Goal: Task Accomplishment & Management: Manage account settings

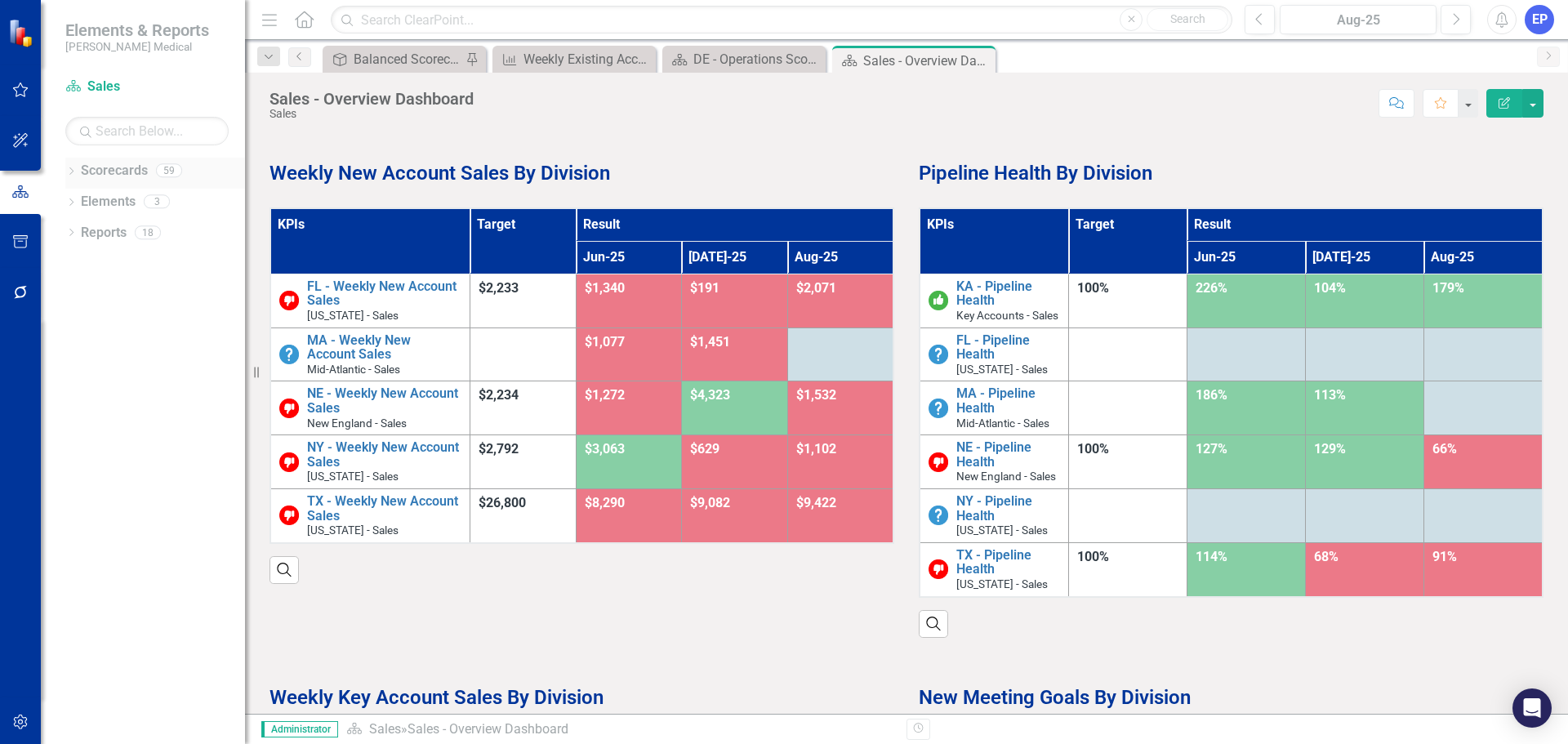
click at [72, 173] on icon "Dropdown" at bounding box center [71, 173] width 12 height 9
click at [75, 296] on icon "Dropdown" at bounding box center [80, 293] width 13 height 10
click at [18, 724] on icon "button" at bounding box center [21, 721] width 17 height 13
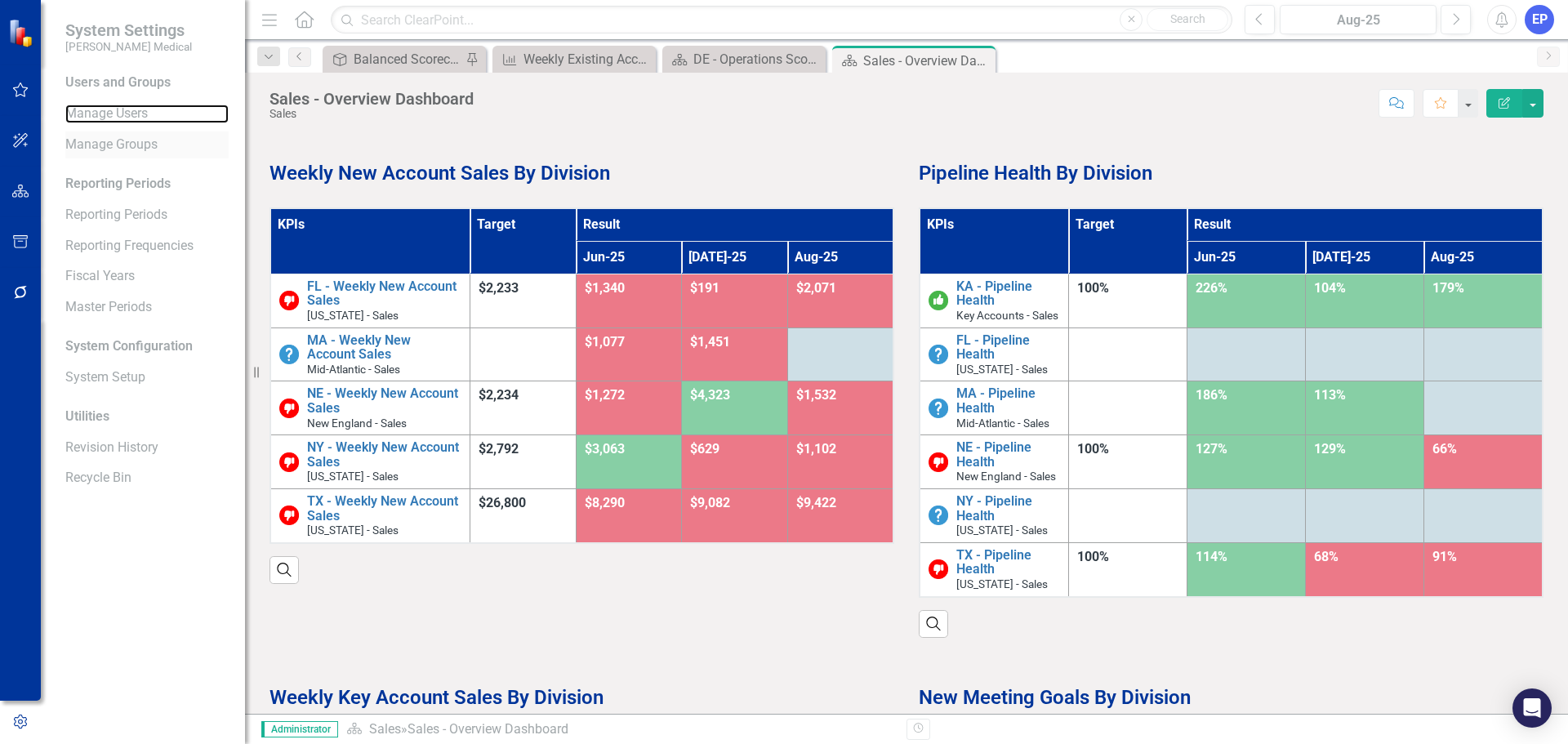
drag, startPoint x: 143, startPoint y: 113, endPoint x: 162, endPoint y: 135, distance: 29.1
click at [143, 113] on link "Manage Users" at bounding box center [147, 113] width 163 height 19
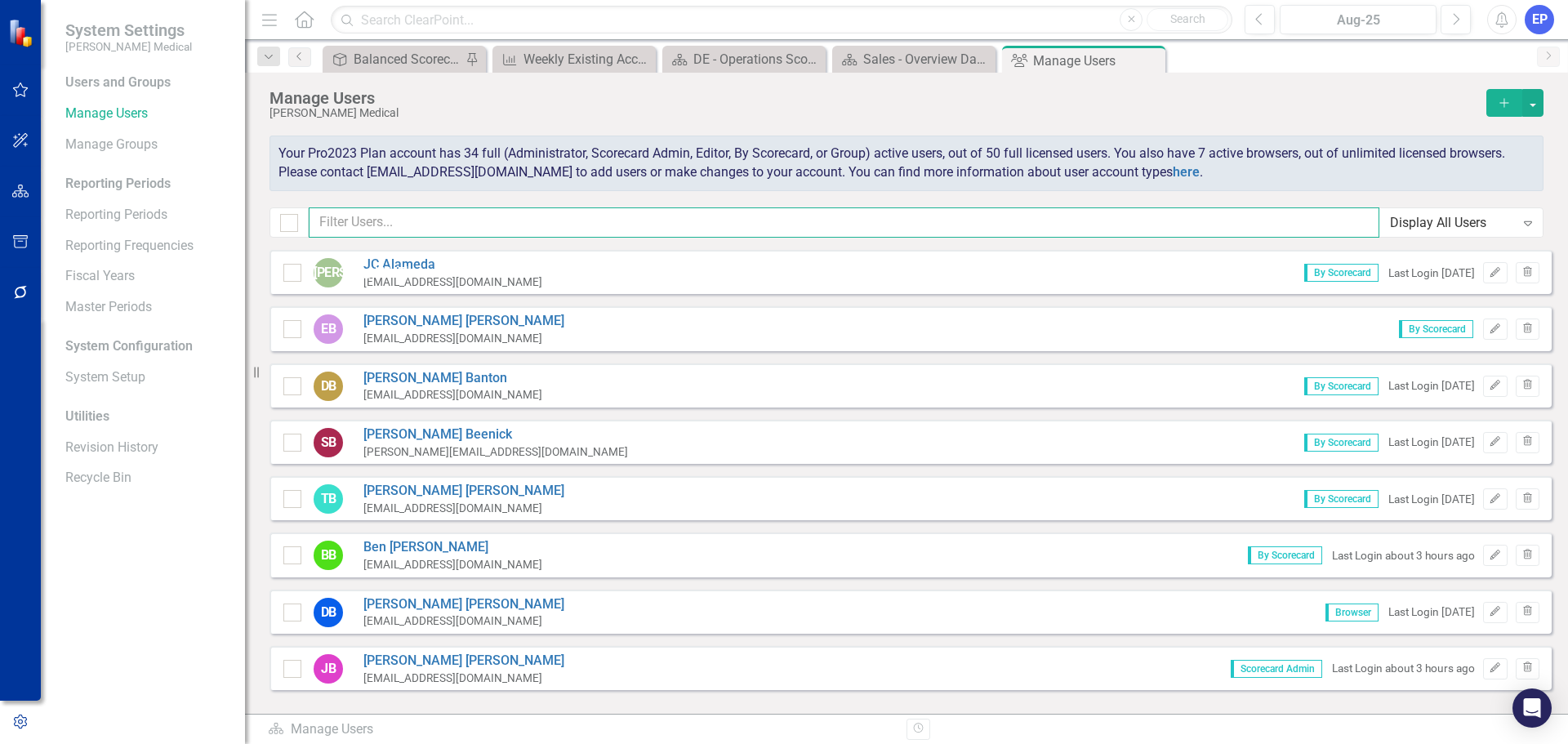
click at [420, 223] on input "text" at bounding box center [844, 222] width 1071 height 30
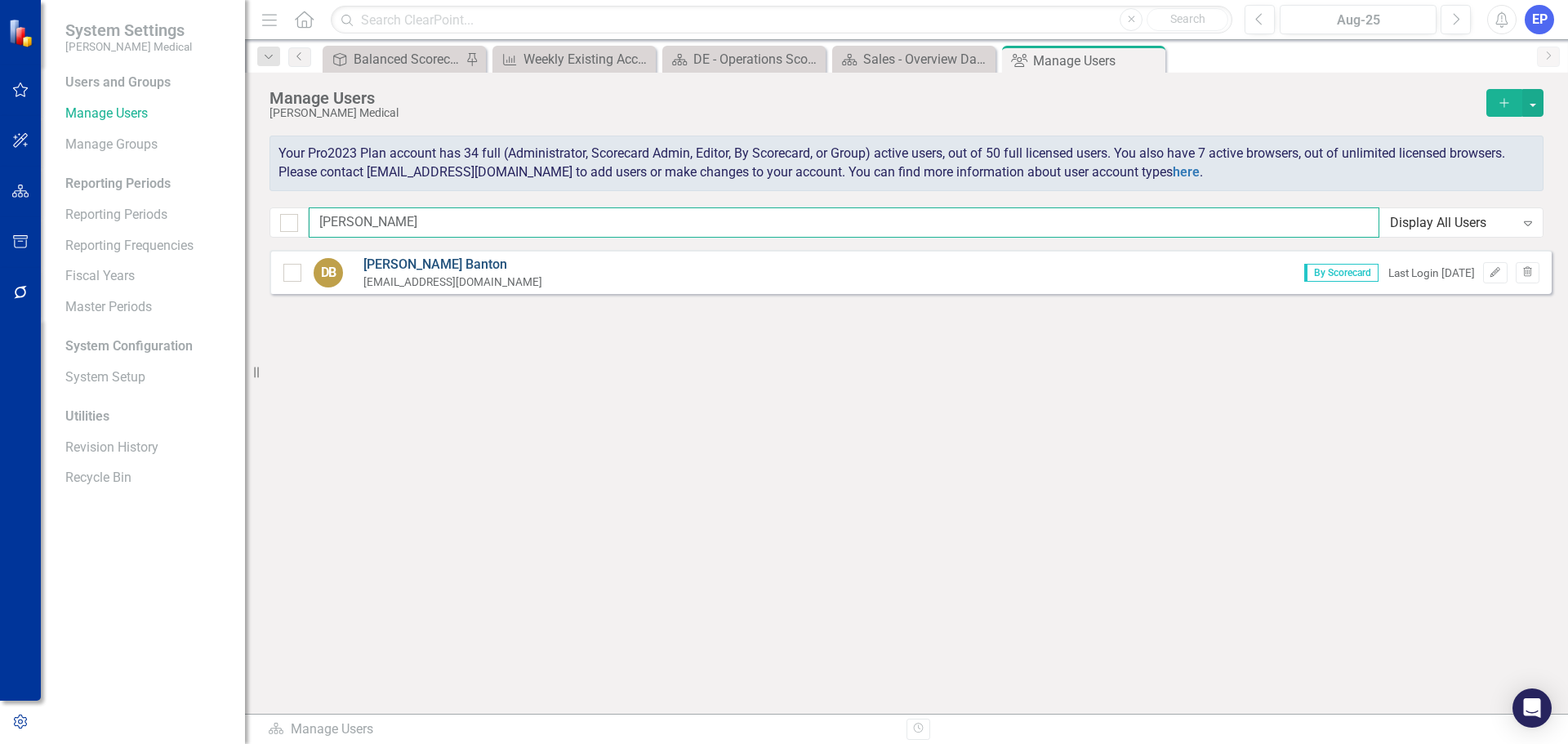
type input "[PERSON_NAME]"
click at [424, 262] on link "[PERSON_NAME]" at bounding box center [453, 264] width 179 height 19
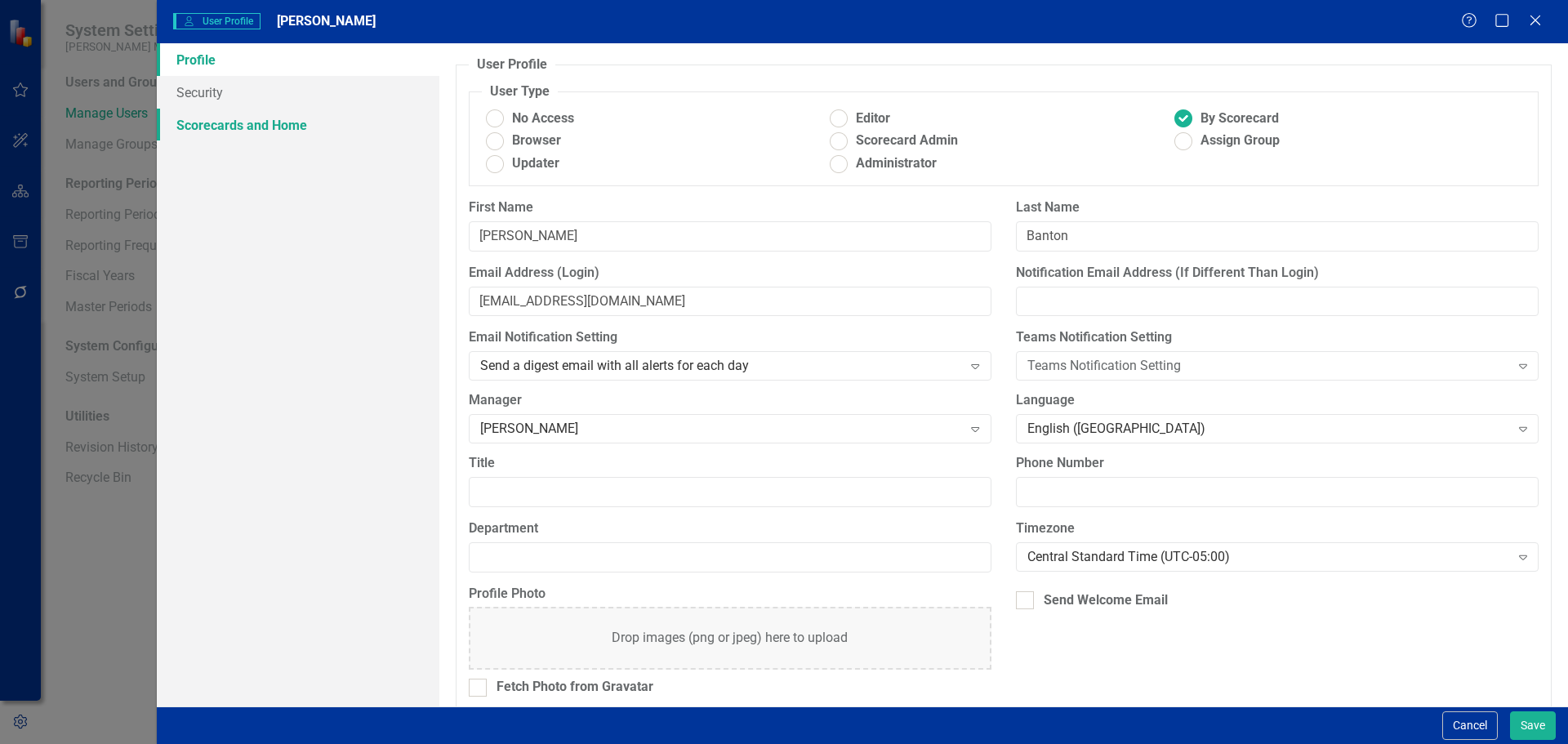
click at [253, 138] on link "Scorecards and Home" at bounding box center [298, 125] width 282 height 33
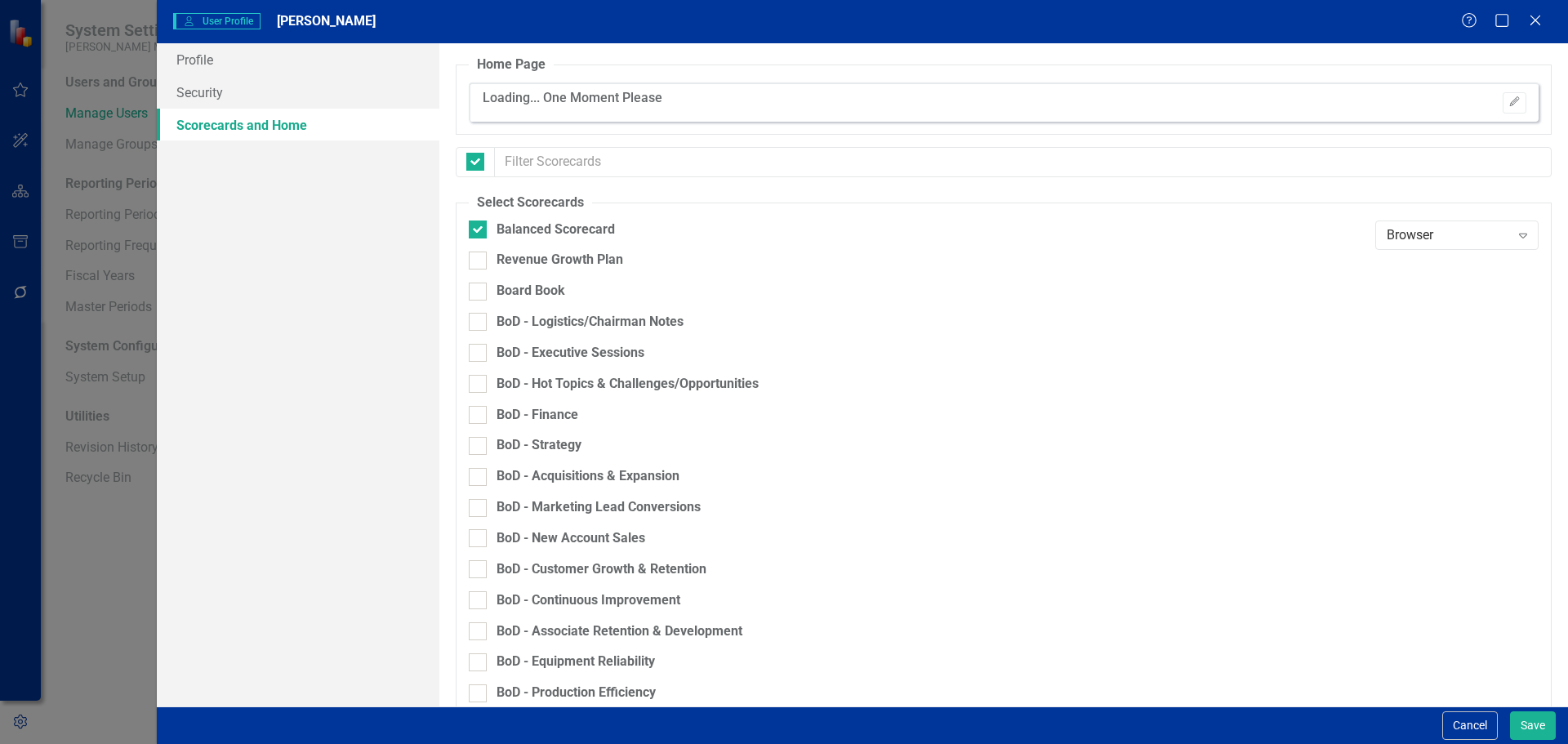
checkbox input "false"
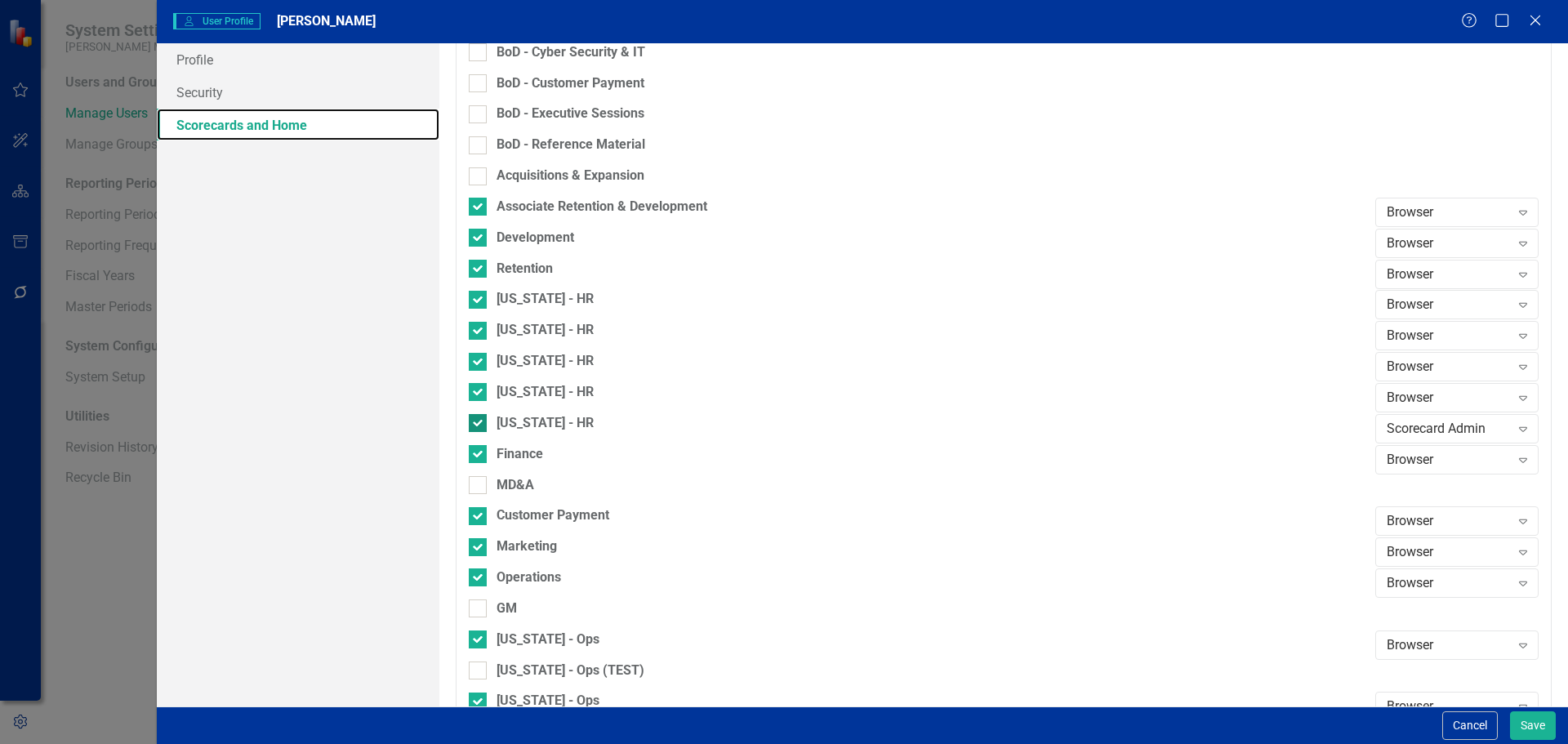
scroll to position [735, 0]
click at [476, 447] on input "Finance" at bounding box center [474, 449] width 11 height 11
checkbox input "false"
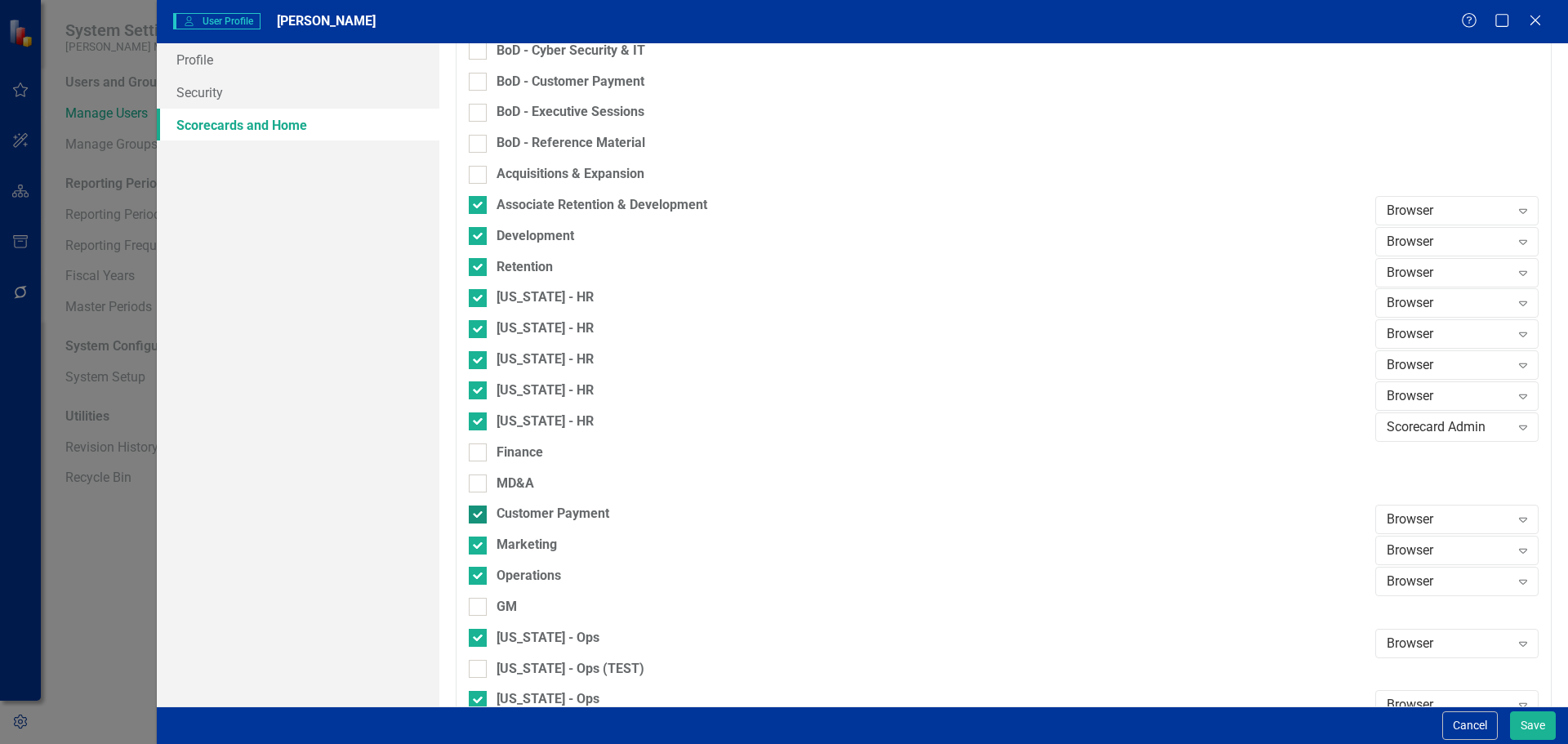
click at [475, 517] on div at bounding box center [478, 514] width 18 height 18
click at [475, 516] on input "Customer Payment" at bounding box center [474, 510] width 11 height 11
checkbox input "false"
click at [475, 547] on input "Marketing" at bounding box center [474, 542] width 11 height 11
checkbox input "false"
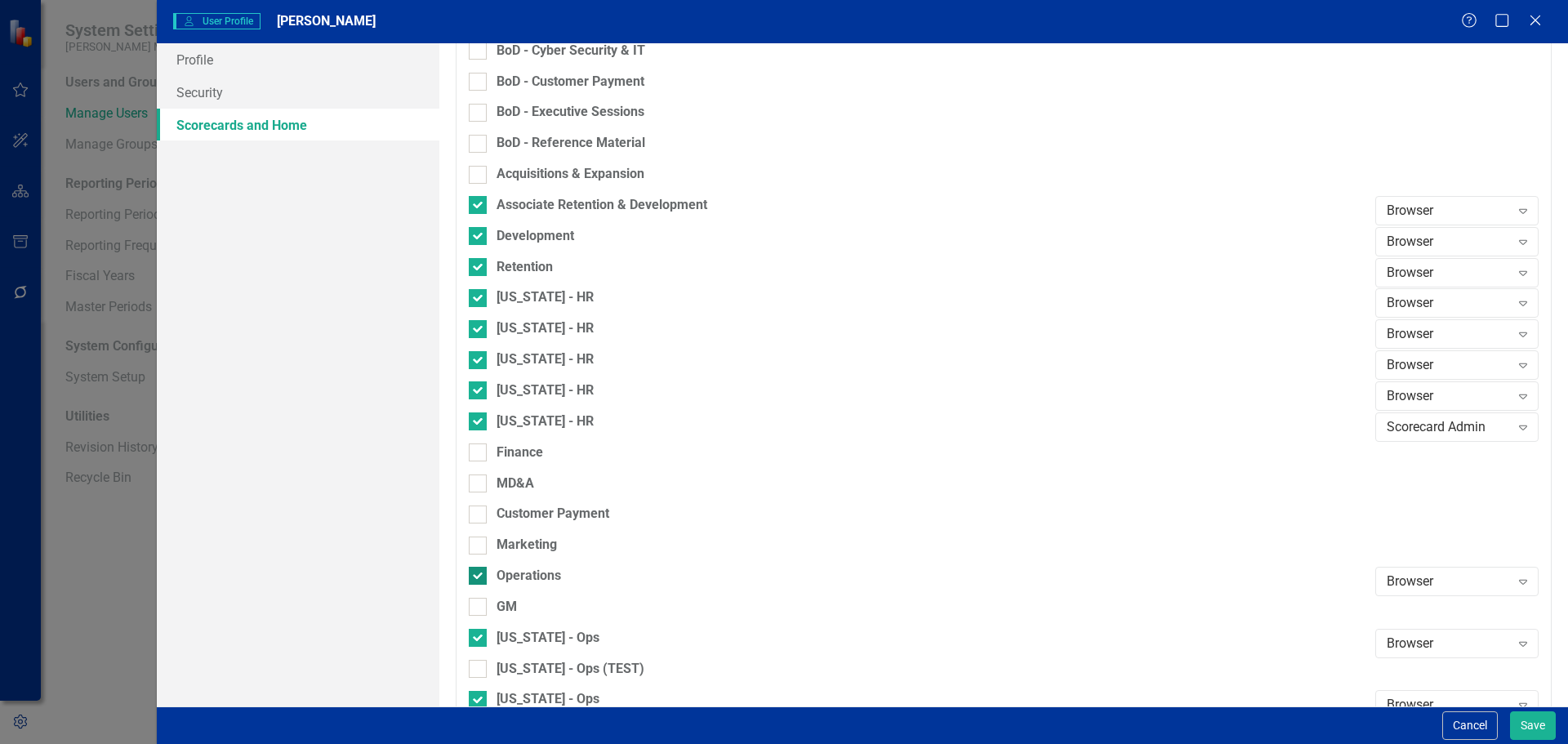
click at [473, 583] on div at bounding box center [478, 576] width 18 height 18
click at [473, 577] on input "Operations" at bounding box center [474, 572] width 11 height 11
checkbox input "false"
click at [479, 643] on div at bounding box center [478, 638] width 18 height 18
click at [479, 639] on input "[US_STATE] - Ops" at bounding box center [474, 634] width 11 height 11
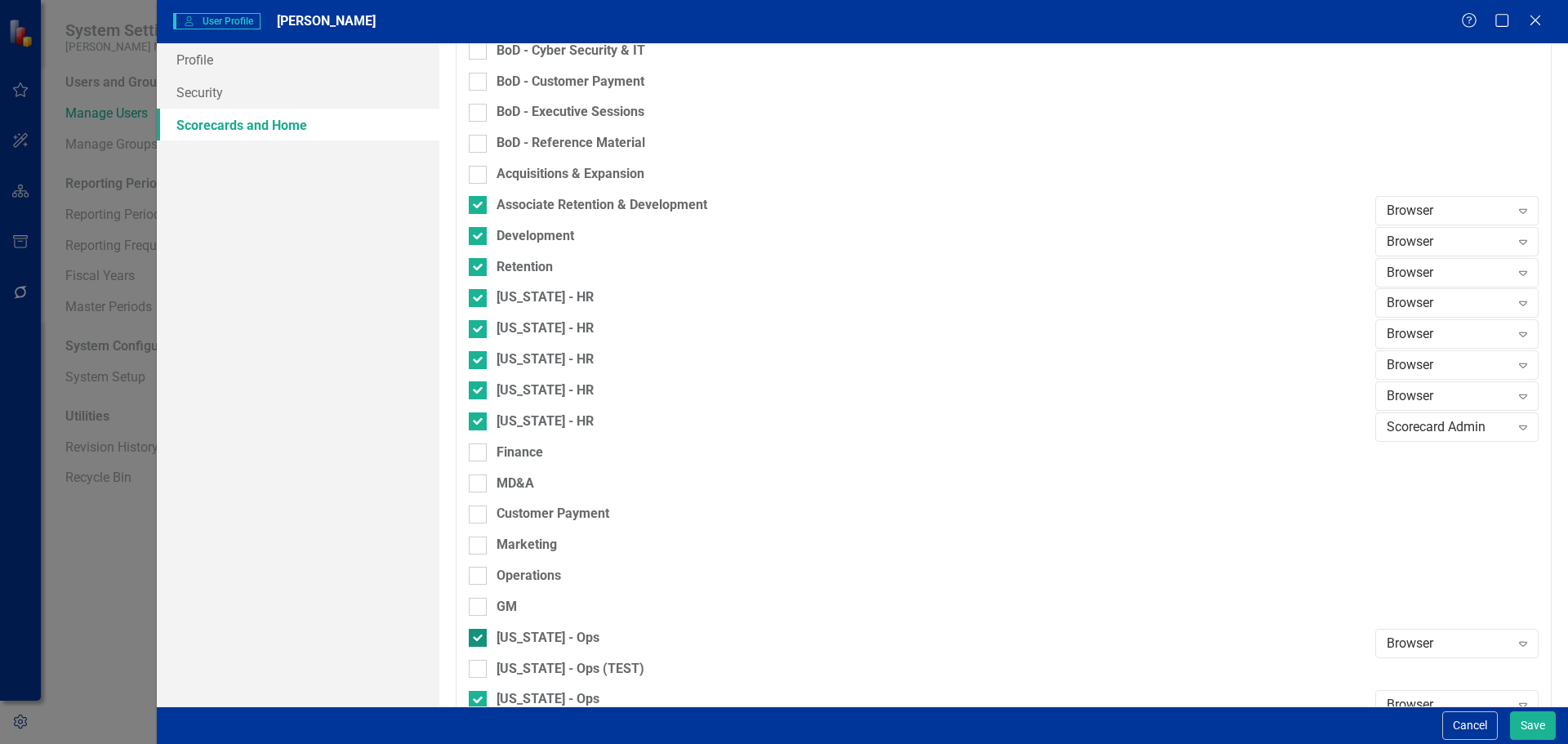
checkbox input "false"
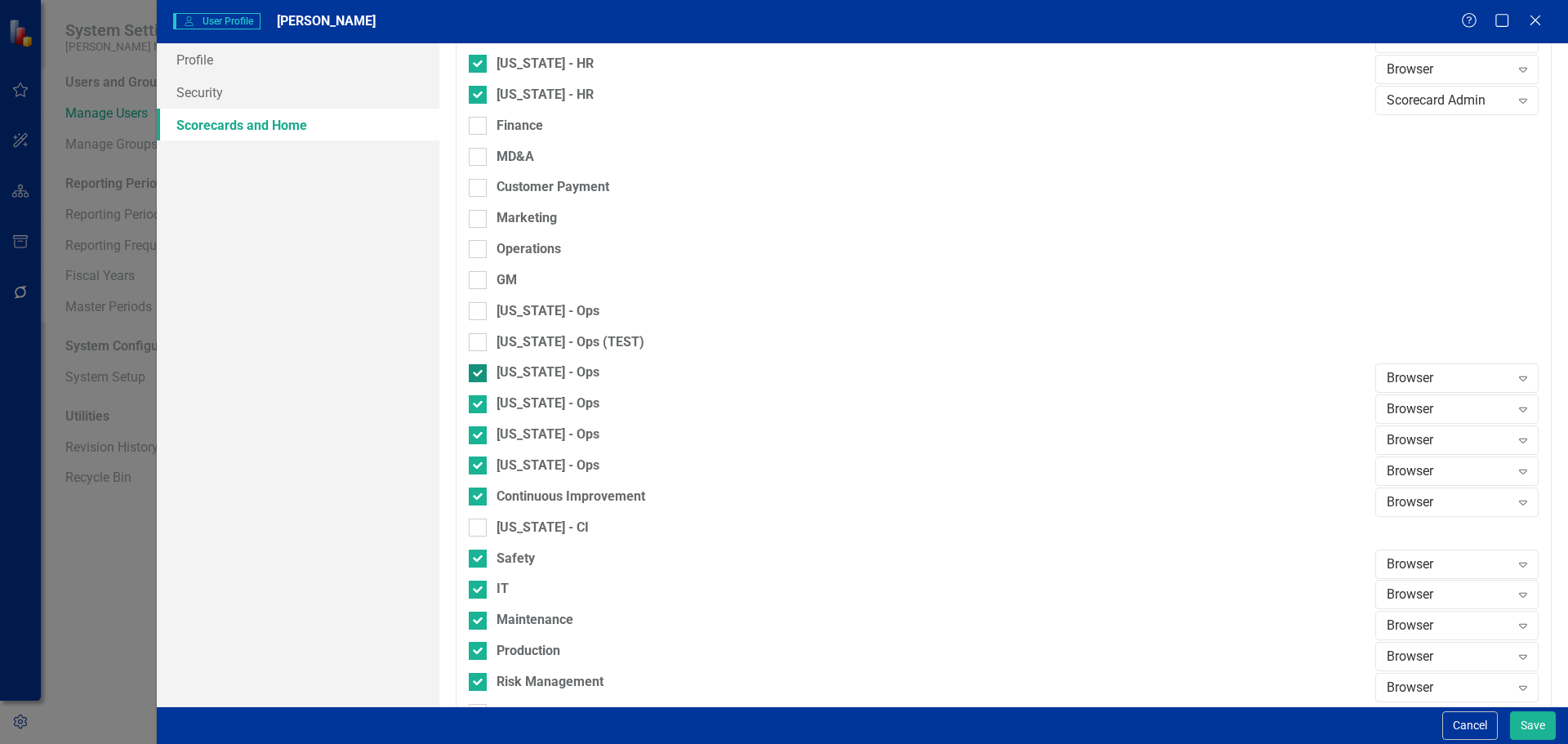
click at [473, 369] on input "[US_STATE] - Ops" at bounding box center [474, 369] width 11 height 11
checkbox input "false"
click at [473, 402] on input "[US_STATE] - Ops" at bounding box center [474, 401] width 11 height 11
checkbox input "false"
click at [473, 437] on div at bounding box center [478, 435] width 18 height 18
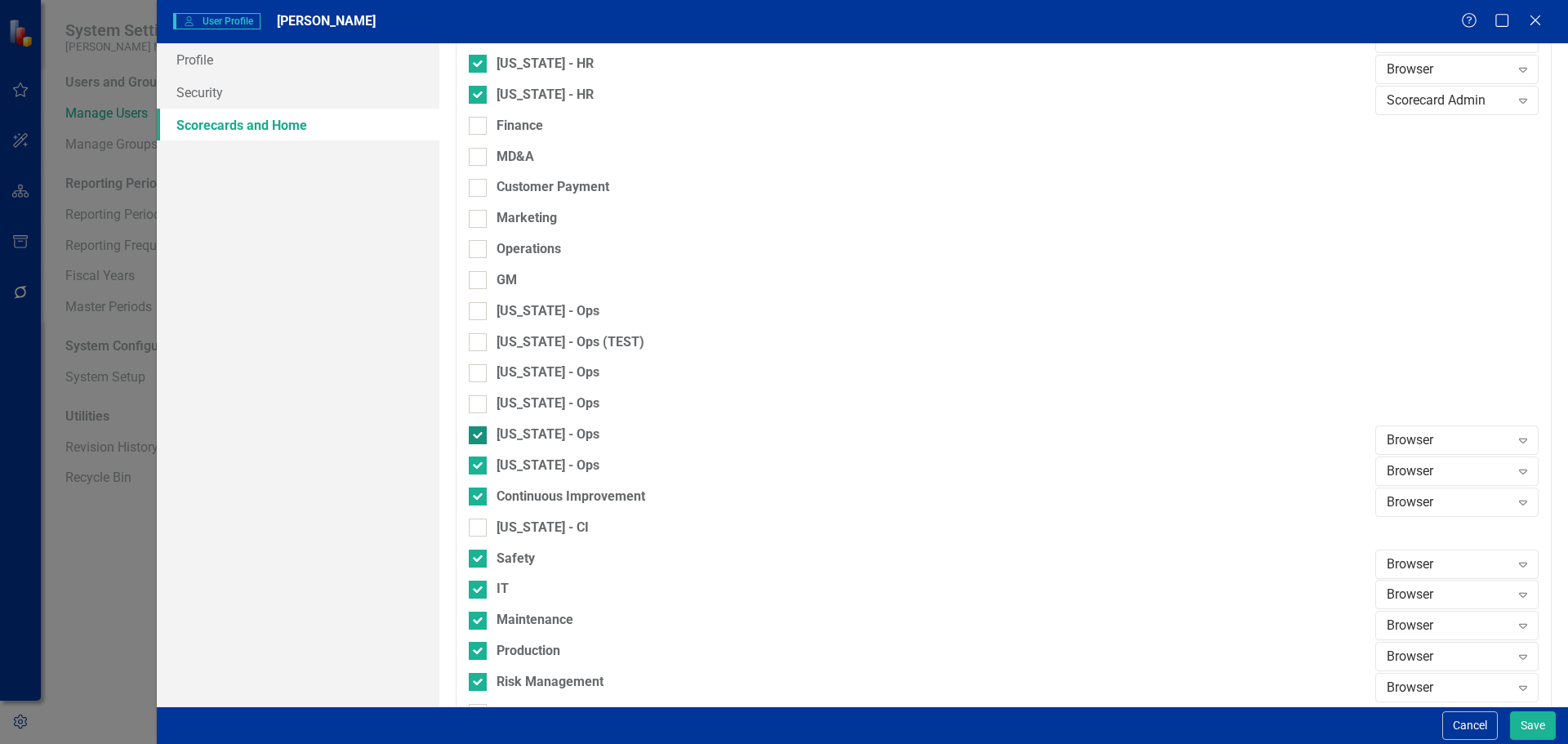
click at [473, 437] on input "[US_STATE] - Ops" at bounding box center [474, 432] width 11 height 11
checkbox input "false"
click at [472, 463] on input "[US_STATE] - Ops" at bounding box center [474, 462] width 11 height 11
checkbox input "false"
click at [479, 488] on input "Continuous Improvement" at bounding box center [474, 493] width 11 height 11
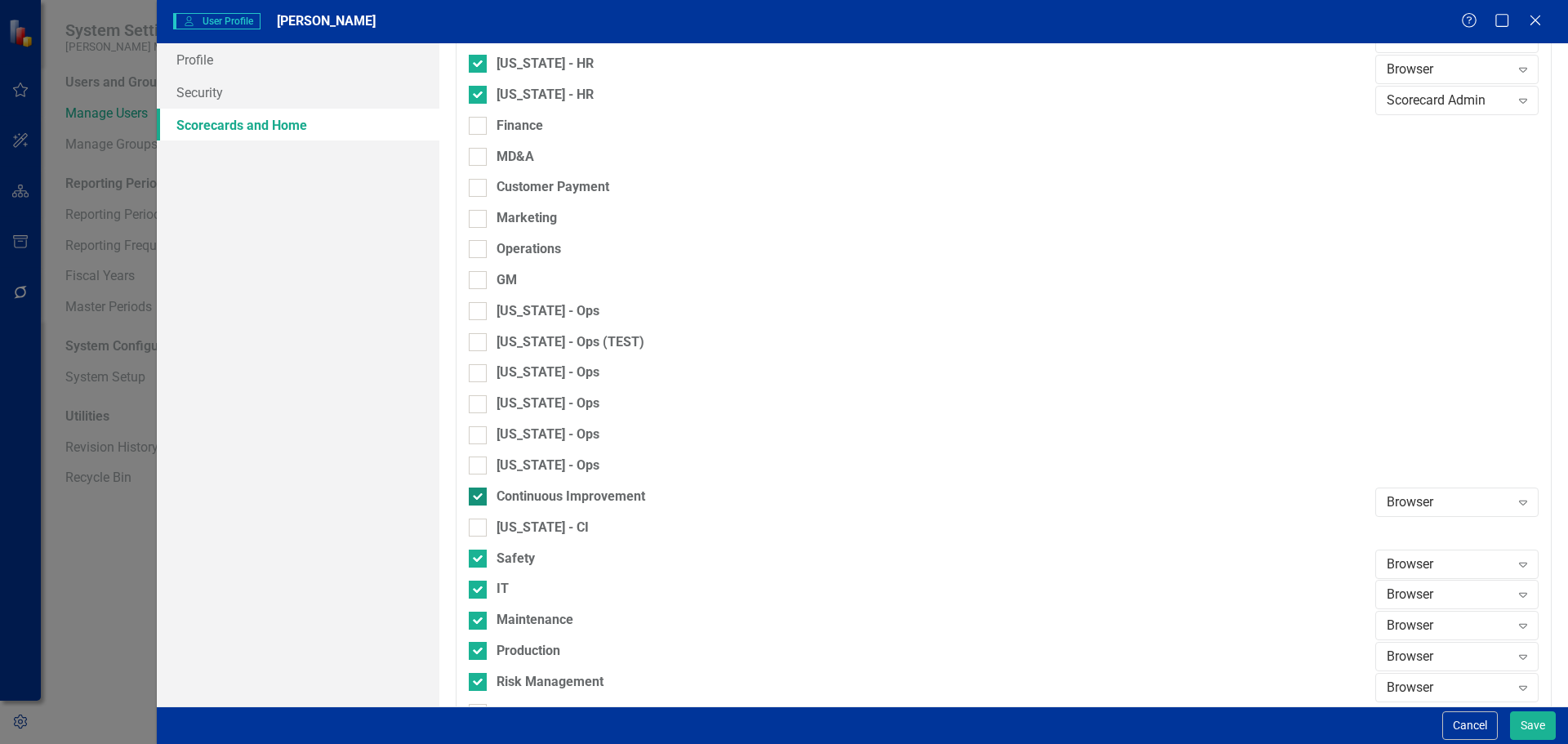
checkbox input "false"
click at [473, 545] on div "[US_STATE] - CI" at bounding box center [918, 534] width 898 height 31
click at [473, 577] on div "Safety" at bounding box center [918, 565] width 898 height 31
click at [475, 564] on div at bounding box center [478, 558] width 18 height 18
click at [475, 560] on input "Safety" at bounding box center [474, 555] width 11 height 11
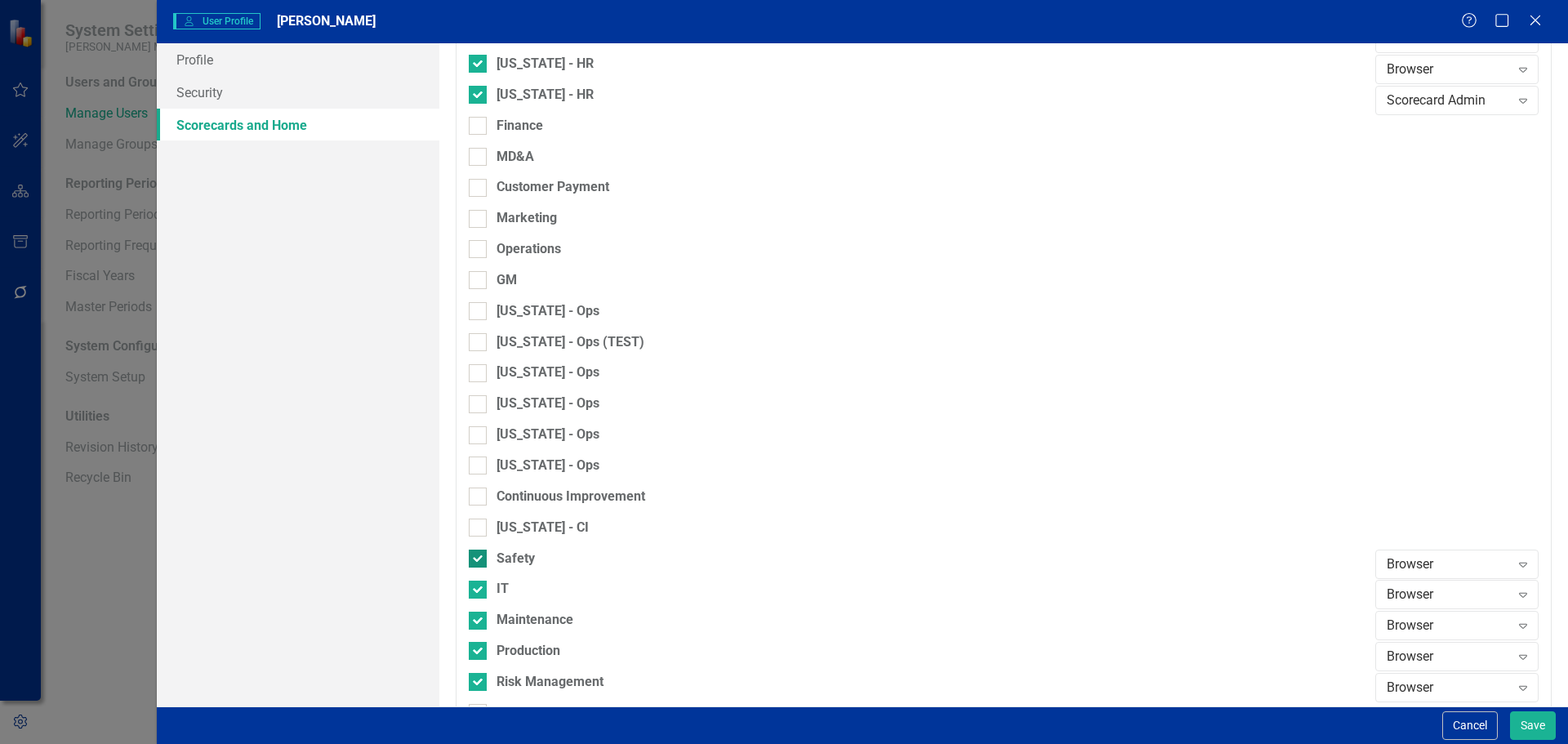
checkbox input "false"
click at [475, 590] on input "IT" at bounding box center [474, 586] width 11 height 11
checkbox input "false"
click at [475, 613] on input "Maintenance" at bounding box center [474, 617] width 11 height 11
checkbox input "false"
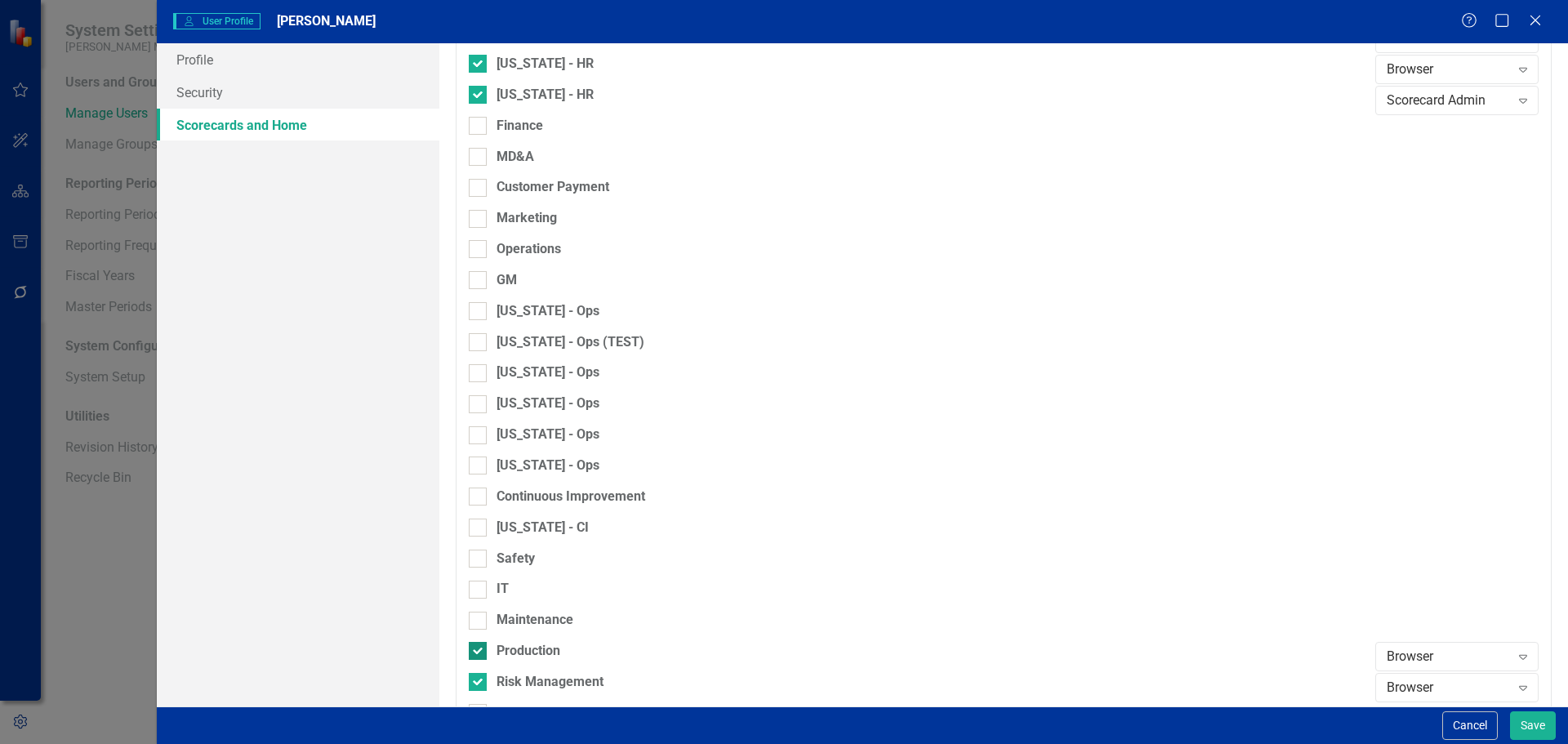
click at [473, 644] on input "Production" at bounding box center [474, 647] width 11 height 11
checkbox input "false"
click at [477, 682] on input "Risk Management" at bounding box center [474, 678] width 11 height 11
checkbox input "false"
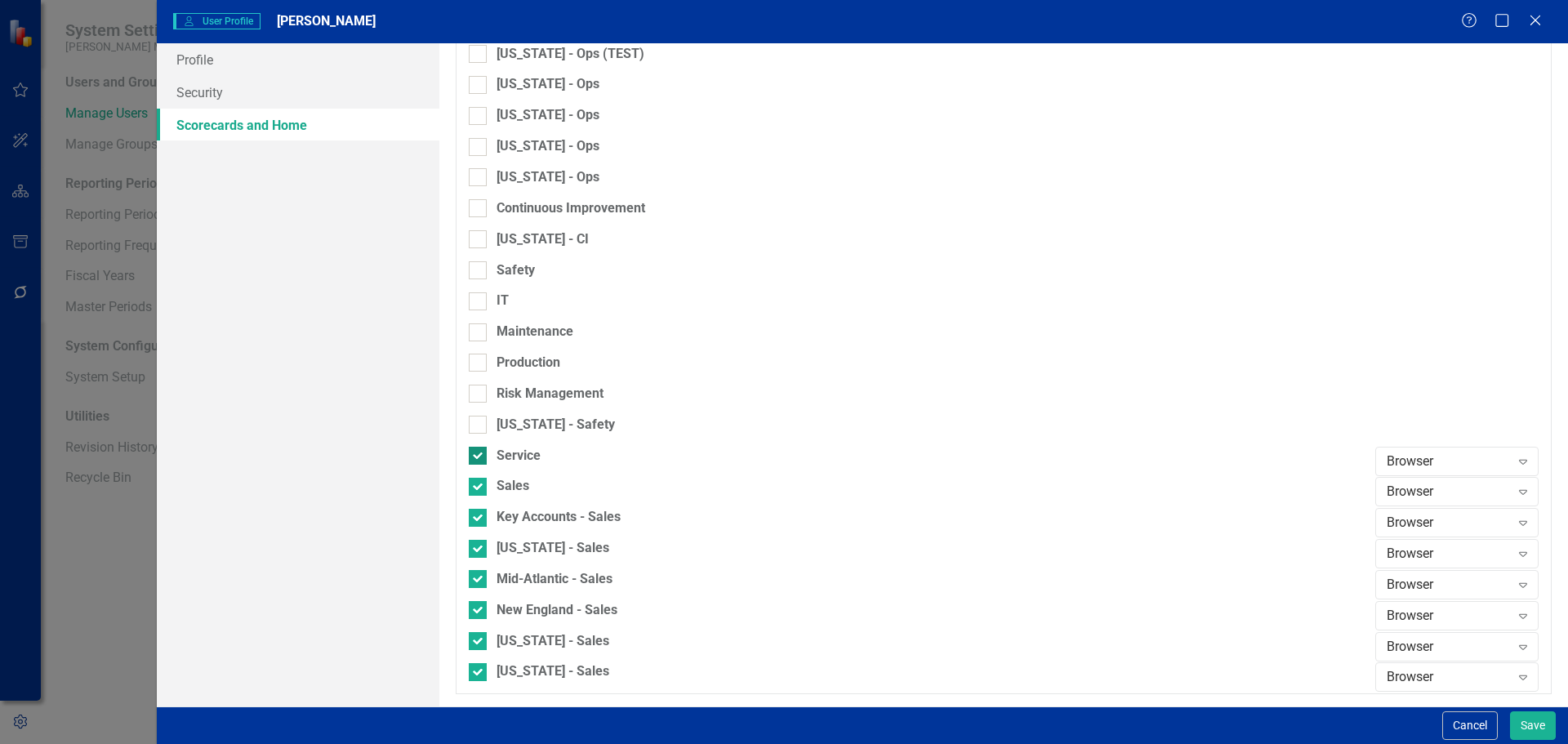
click at [485, 459] on div at bounding box center [478, 455] width 18 height 18
click at [480, 457] on input "Service" at bounding box center [474, 452] width 11 height 11
checkbox input "false"
click at [480, 490] on div at bounding box center [478, 487] width 18 height 18
click at [480, 488] on input "Sales" at bounding box center [474, 483] width 11 height 11
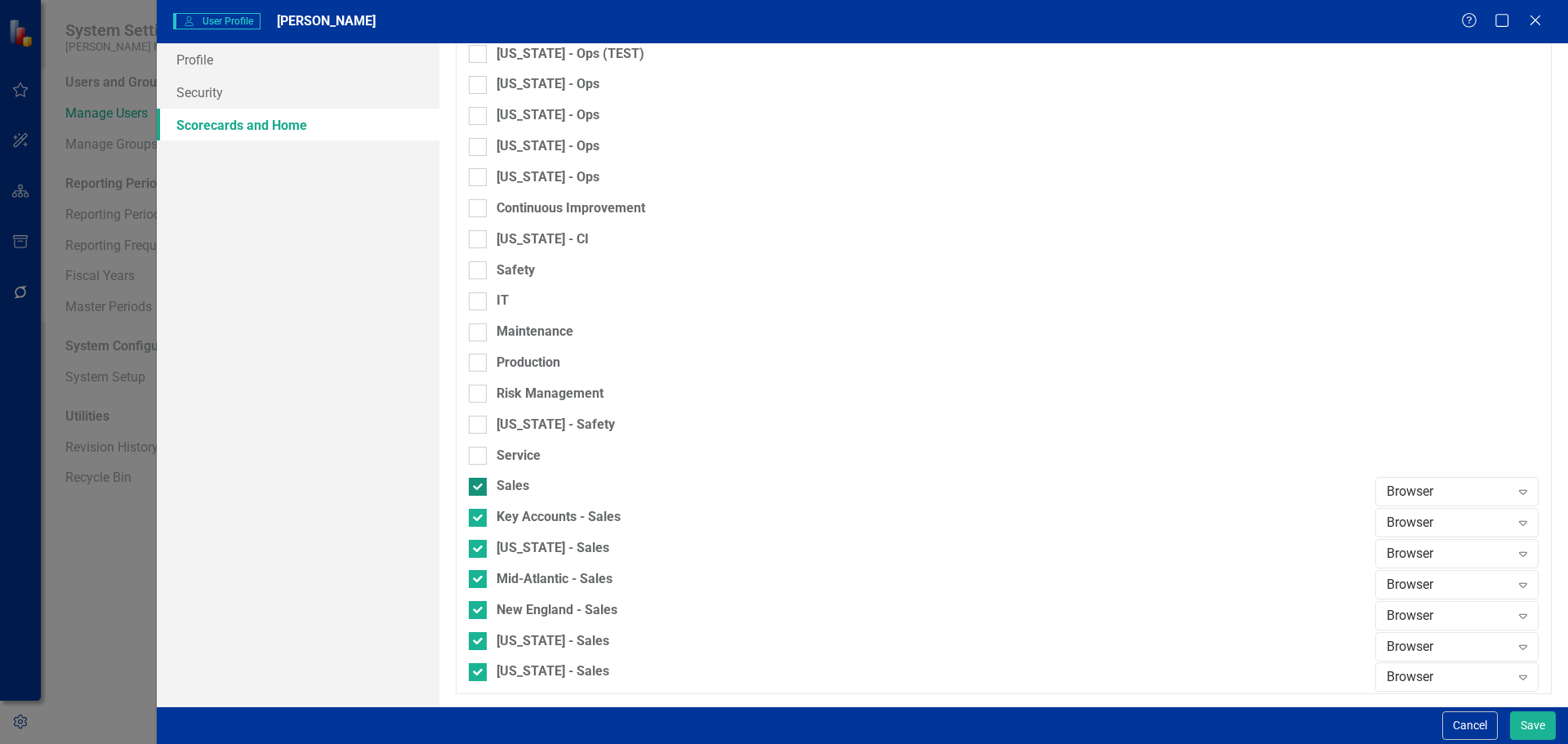
checkbox input "false"
click at [469, 526] on div at bounding box center [478, 518] width 18 height 18
click at [469, 520] on input "Key Accounts - Sales" at bounding box center [474, 514] width 11 height 11
checkbox input "false"
click at [469, 547] on input "[US_STATE] - Sales" at bounding box center [474, 545] width 11 height 11
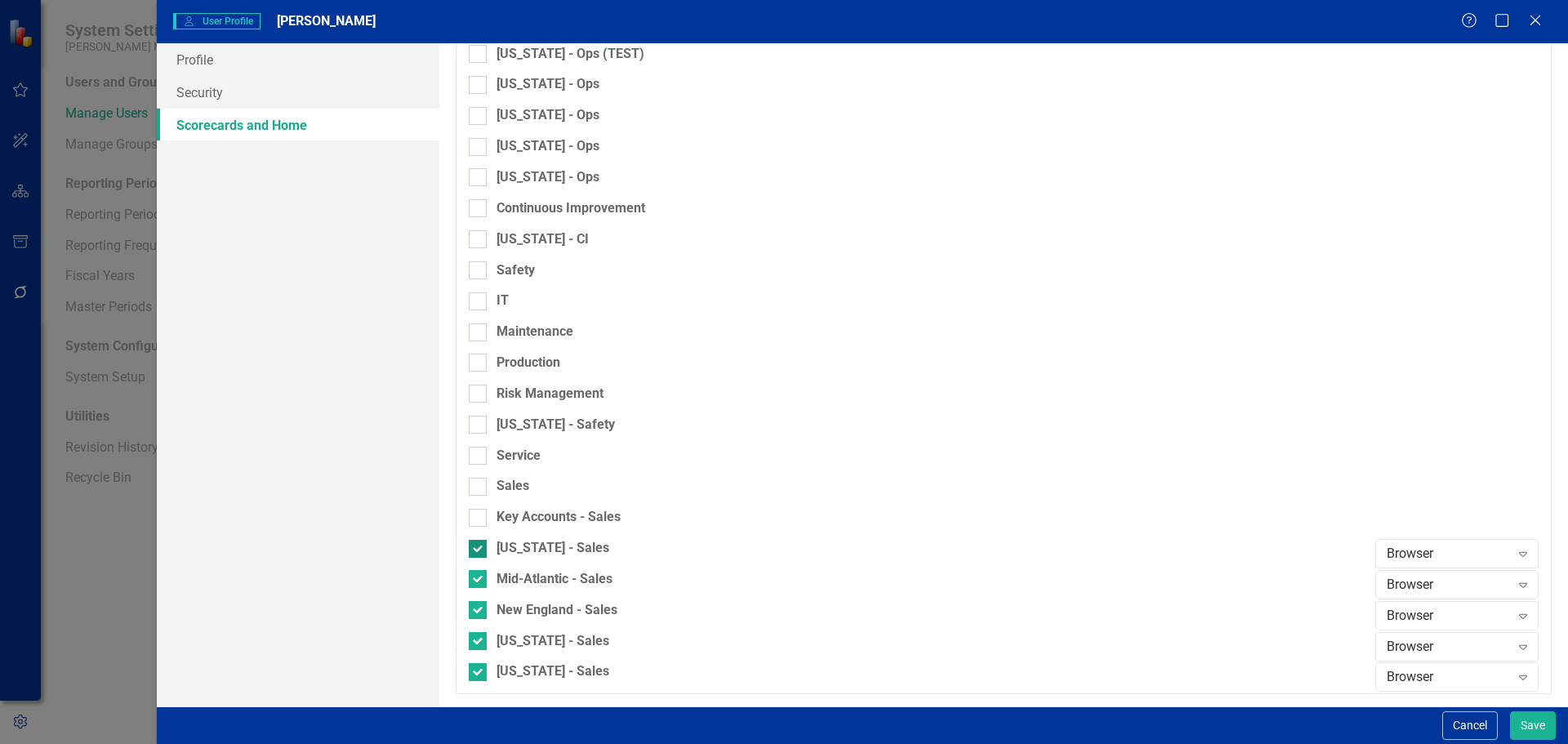
checkbox input "false"
click at [473, 579] on input "Mid-Atlantic - Sales" at bounding box center [474, 576] width 11 height 11
checkbox input "false"
click at [480, 610] on div at bounding box center [478, 610] width 18 height 18
click at [480, 610] on input "New England - Sales" at bounding box center [474, 606] width 11 height 11
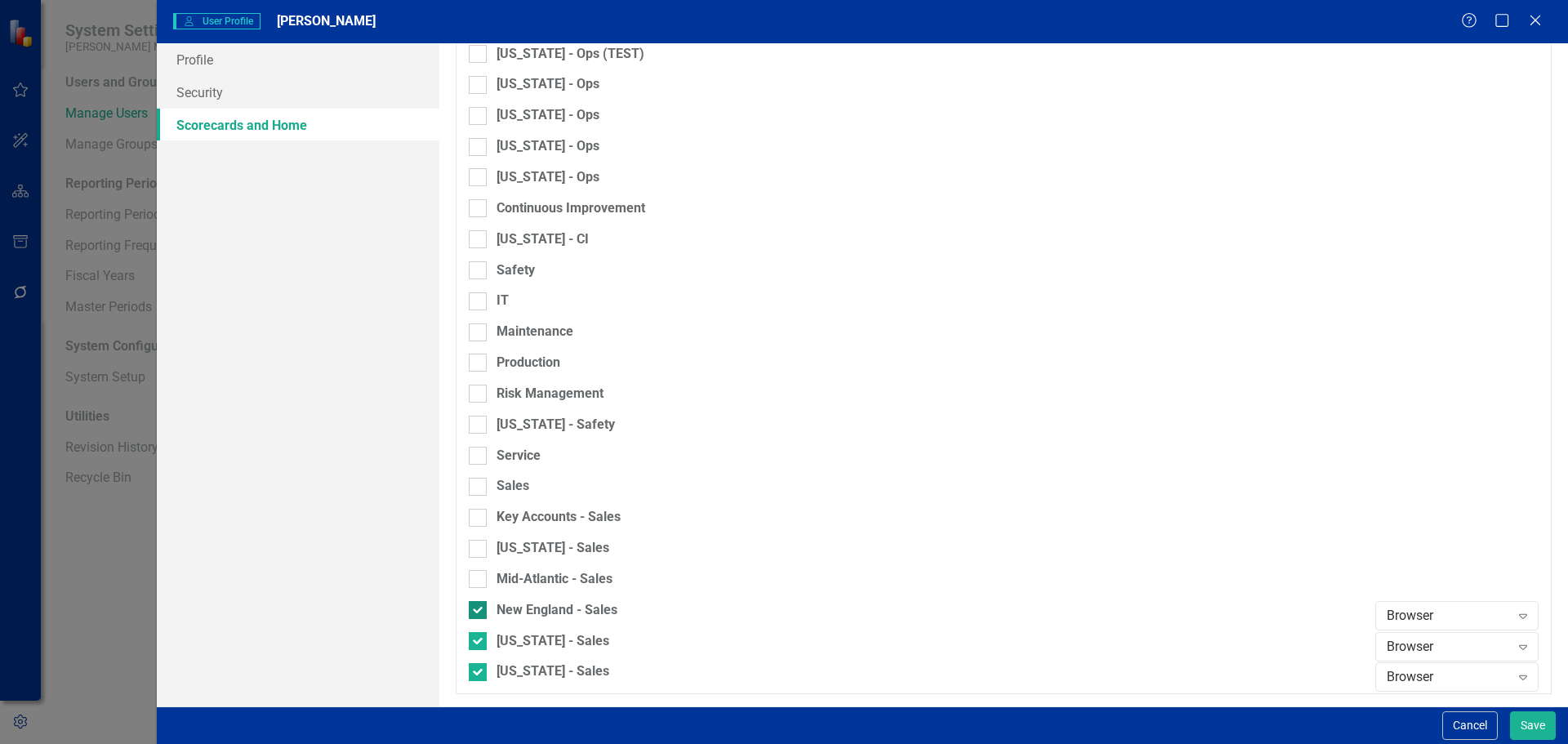
checkbox input "false"
click at [478, 638] on input "[US_STATE] - Sales" at bounding box center [474, 637] width 11 height 11
checkbox input "false"
click at [473, 670] on input "[US_STATE] - Sales" at bounding box center [474, 669] width 11 height 11
checkbox input "false"
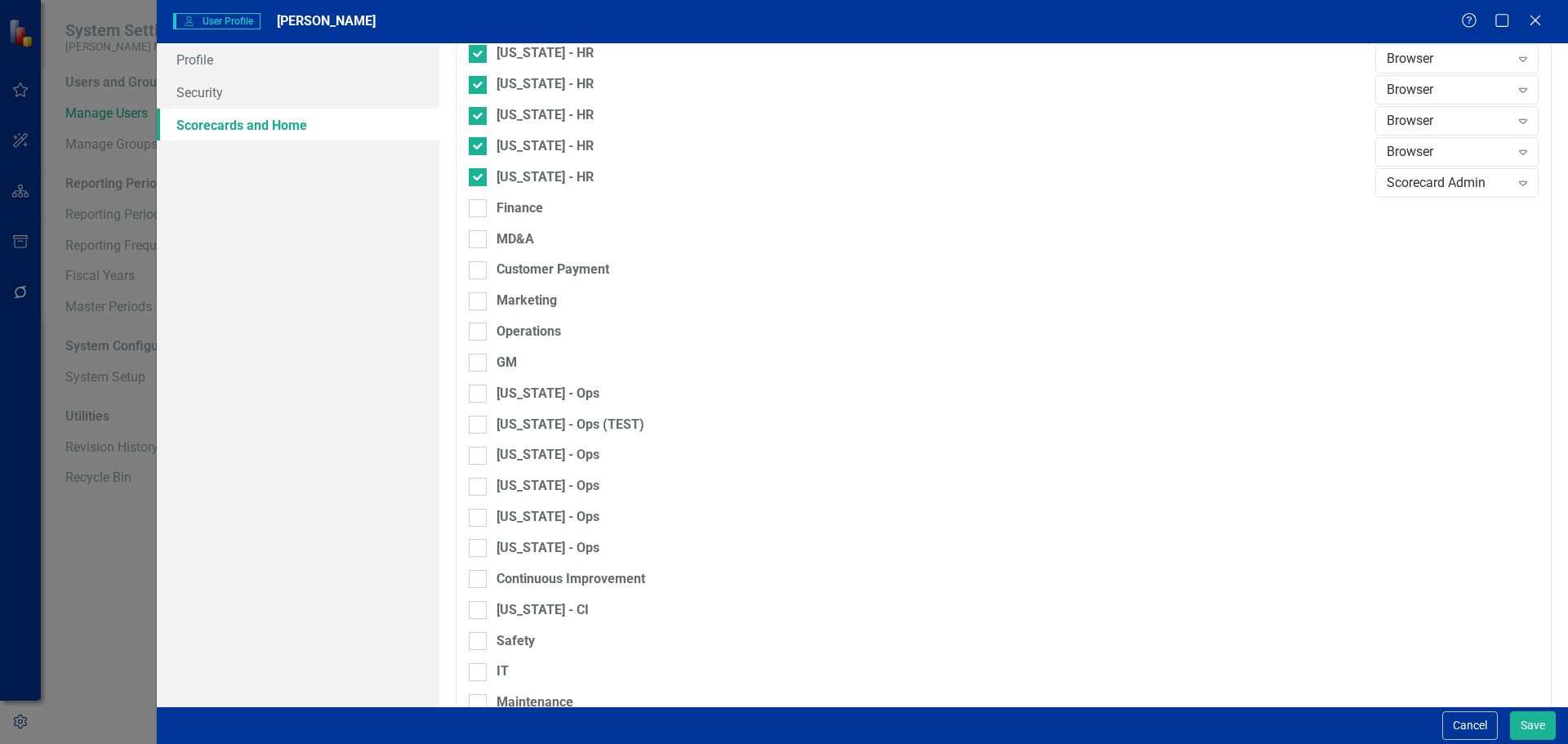
scroll to position [980, 0]
click at [473, 363] on input "GM" at bounding box center [474, 358] width 11 height 11
checkbox input "true"
click at [473, 331] on input "Operations" at bounding box center [474, 327] width 11 height 11
checkbox input "true"
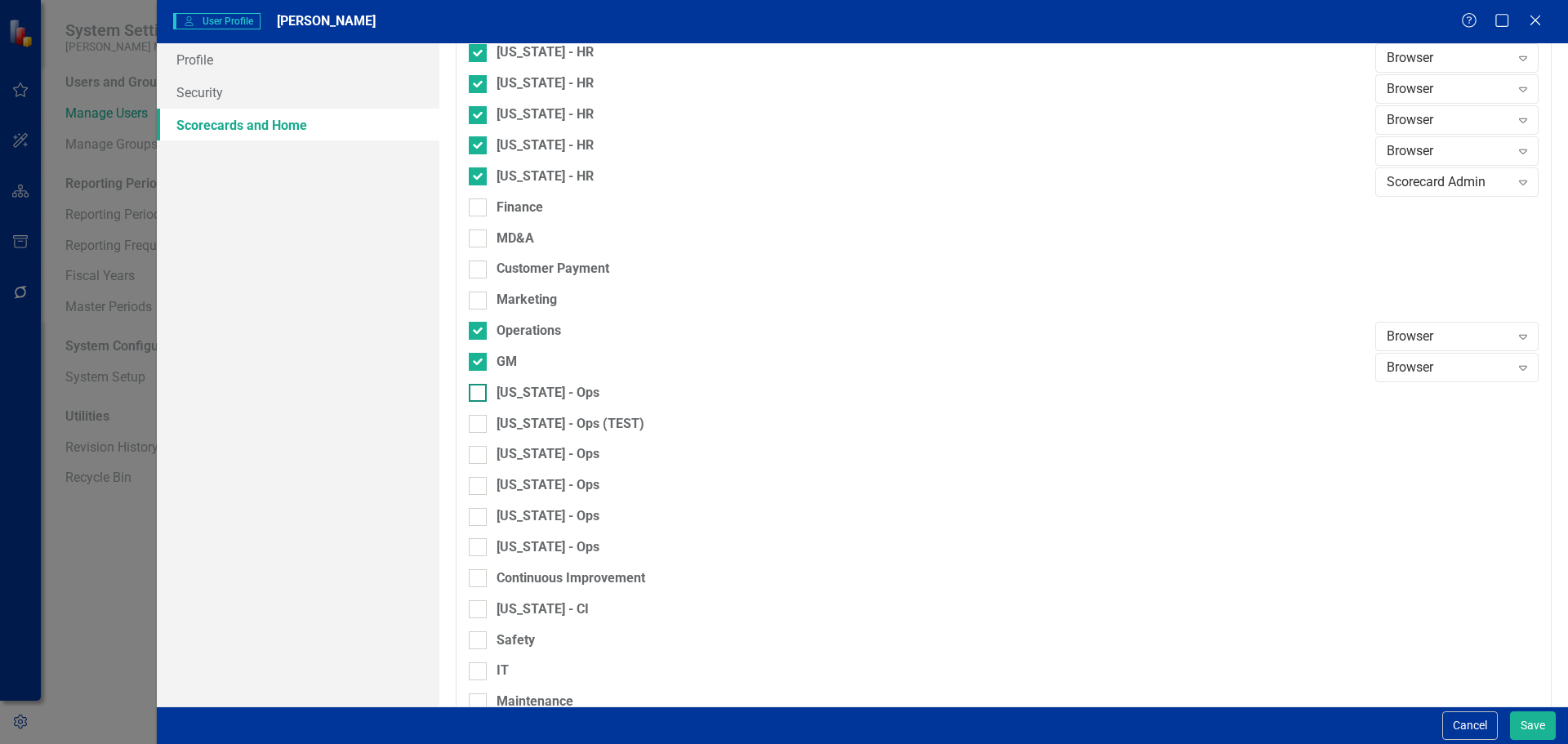
click at [476, 387] on input "[US_STATE] - Ops" at bounding box center [474, 389] width 11 height 11
checkbox input "true"
click at [475, 424] on input "[US_STATE] - Ops (TEST)" at bounding box center [474, 420] width 11 height 11
checkbox input "true"
click at [477, 458] on div at bounding box center [478, 455] width 18 height 18
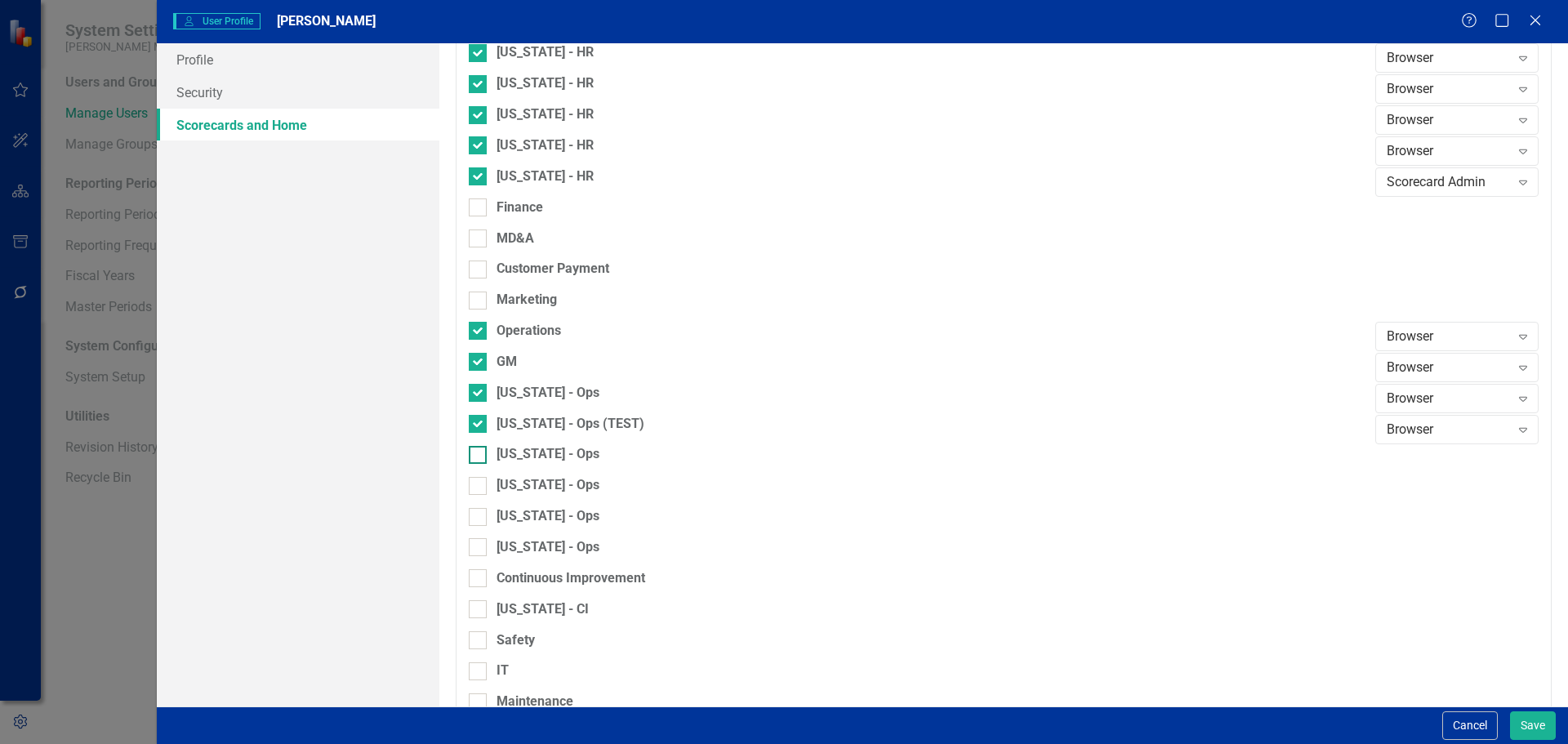
click at [477, 456] on input "[US_STATE] - Ops" at bounding box center [474, 452] width 11 height 11
checkbox input "true"
click at [478, 491] on div at bounding box center [478, 486] width 18 height 18
click at [478, 488] on input "[US_STATE] - Ops" at bounding box center [474, 482] width 11 height 11
checkbox input "true"
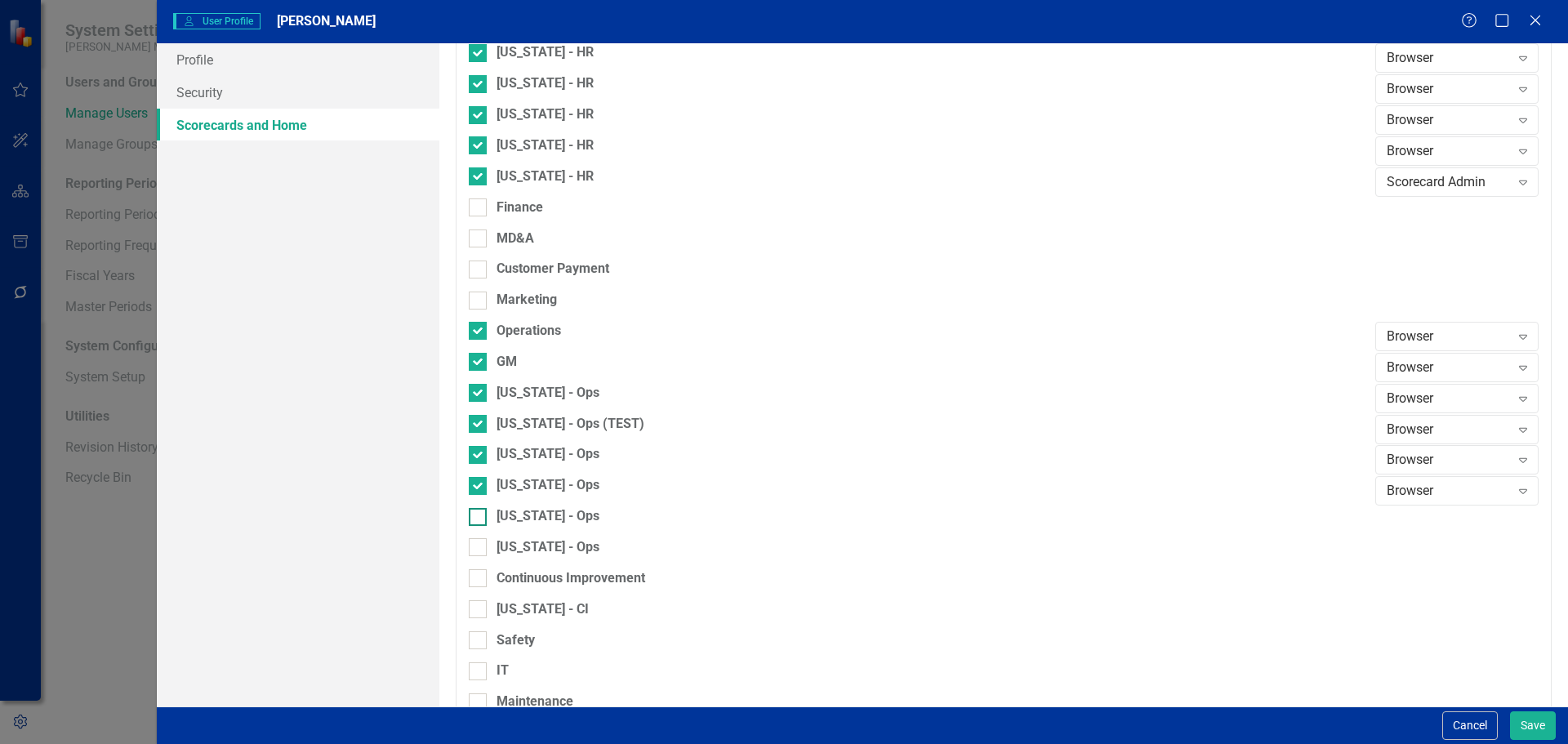
click at [478, 520] on div at bounding box center [478, 517] width 18 height 18
click at [478, 519] on input "[US_STATE] - Ops" at bounding box center [474, 513] width 11 height 11
checkbox input "true"
click at [478, 552] on div at bounding box center [478, 547] width 18 height 18
click at [478, 548] on input "[US_STATE] - Ops" at bounding box center [474, 543] width 11 height 11
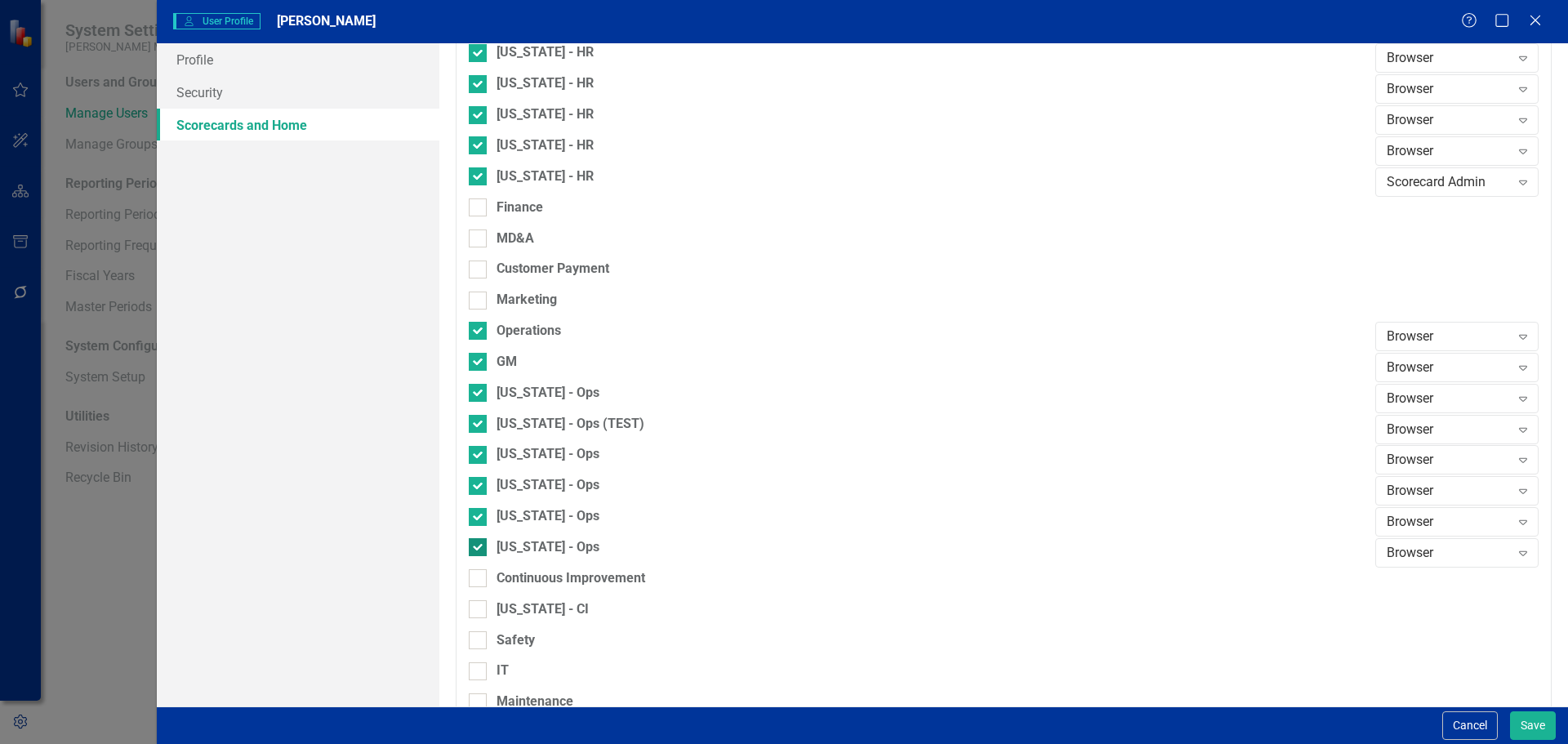
click at [478, 552] on div at bounding box center [478, 547] width 18 height 18
click at [478, 548] on input "[US_STATE] - Ops" at bounding box center [474, 543] width 11 height 11
checkbox input "false"
click at [480, 522] on div at bounding box center [478, 517] width 18 height 18
click at [480, 519] on input "[US_STATE] - Ops" at bounding box center [474, 513] width 11 height 11
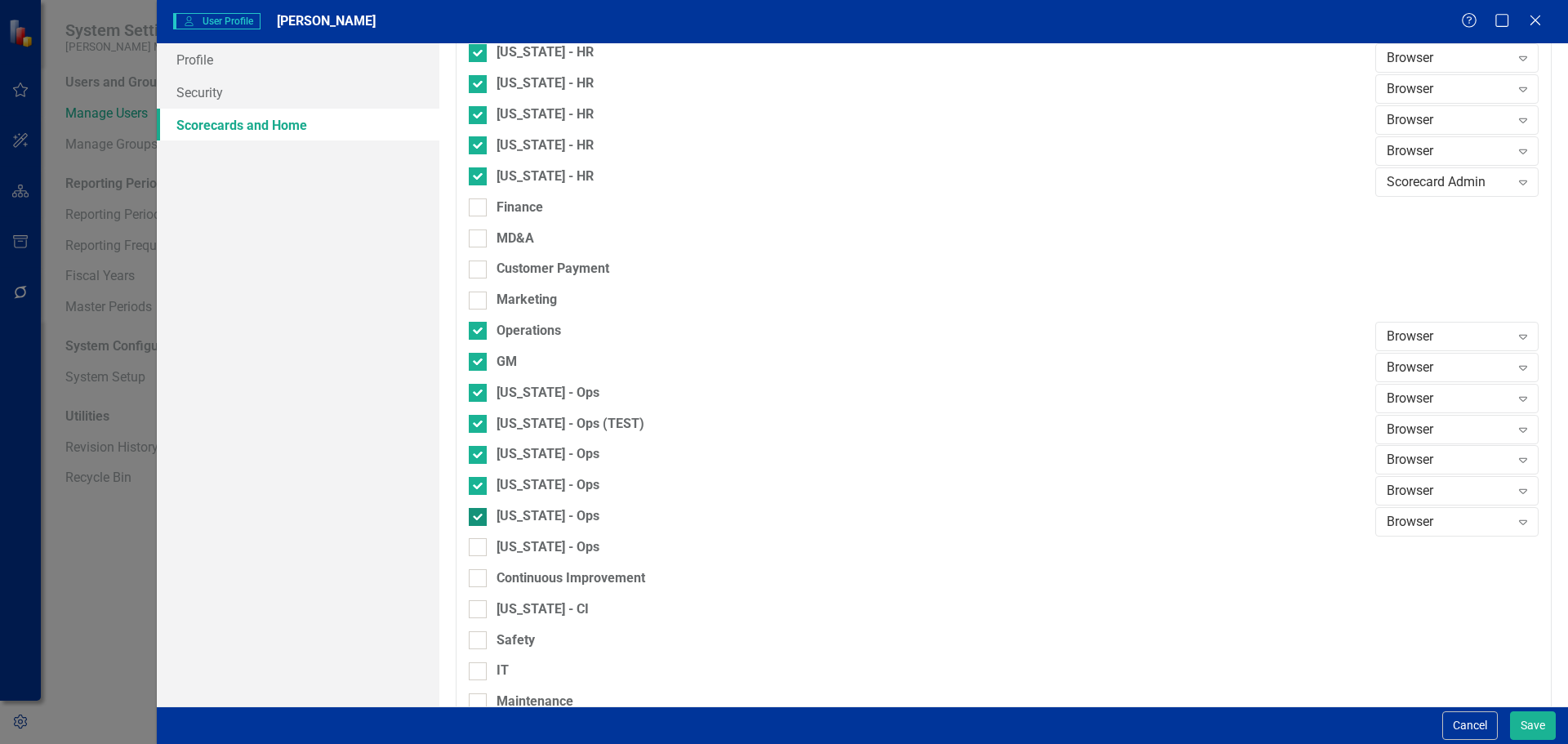
checkbox input "false"
click at [480, 486] on div at bounding box center [478, 486] width 18 height 18
click at [480, 486] on input "[US_STATE] - Ops" at bounding box center [474, 482] width 11 height 11
checkbox input "false"
click at [474, 454] on input "[US_STATE] - Ops" at bounding box center [474, 452] width 11 height 11
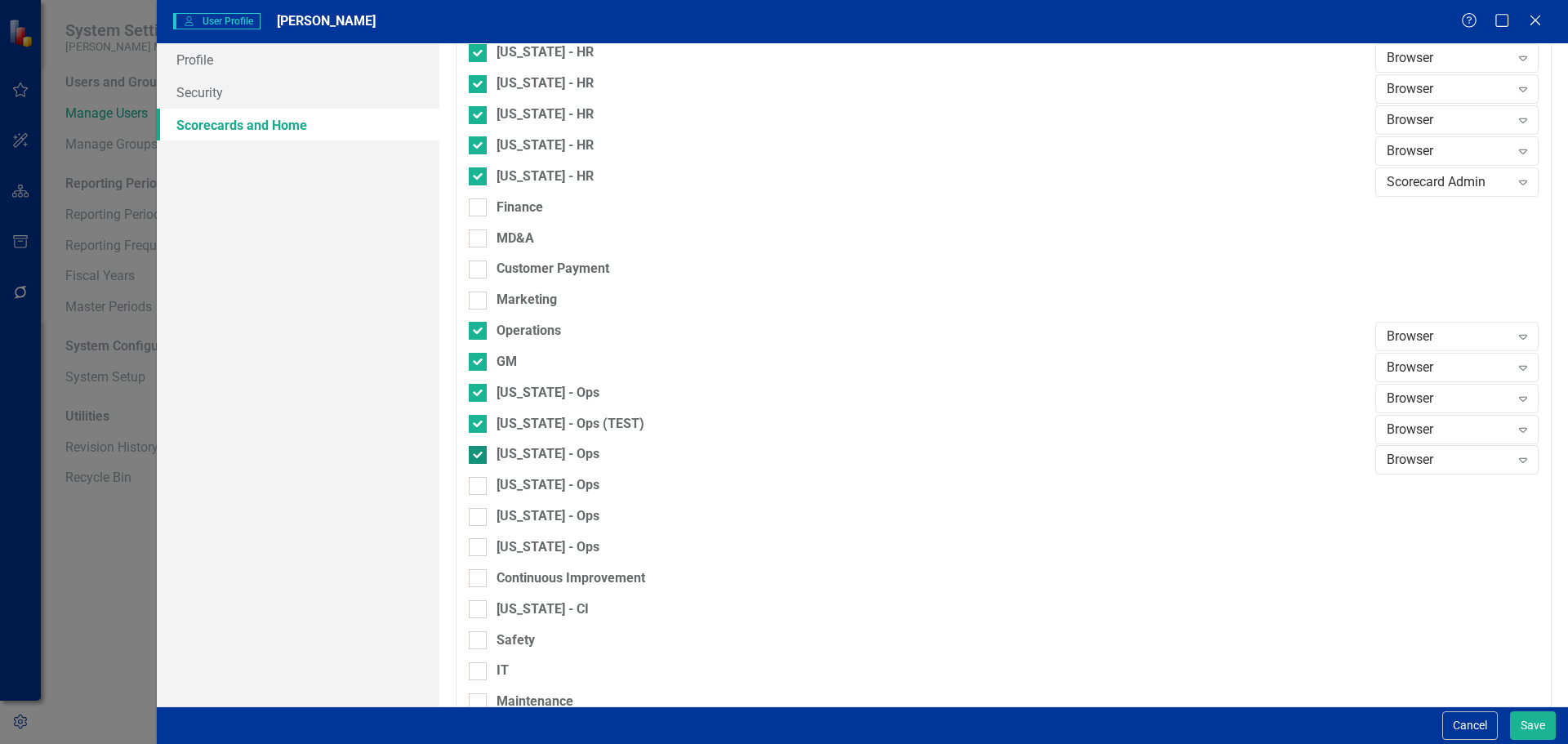
checkbox input "false"
click at [476, 416] on input "[US_STATE] - Ops (TEST)" at bounding box center [474, 420] width 11 height 11
checkbox input "false"
click at [476, 391] on input "[US_STATE] - Ops" at bounding box center [474, 389] width 11 height 11
checkbox input "false"
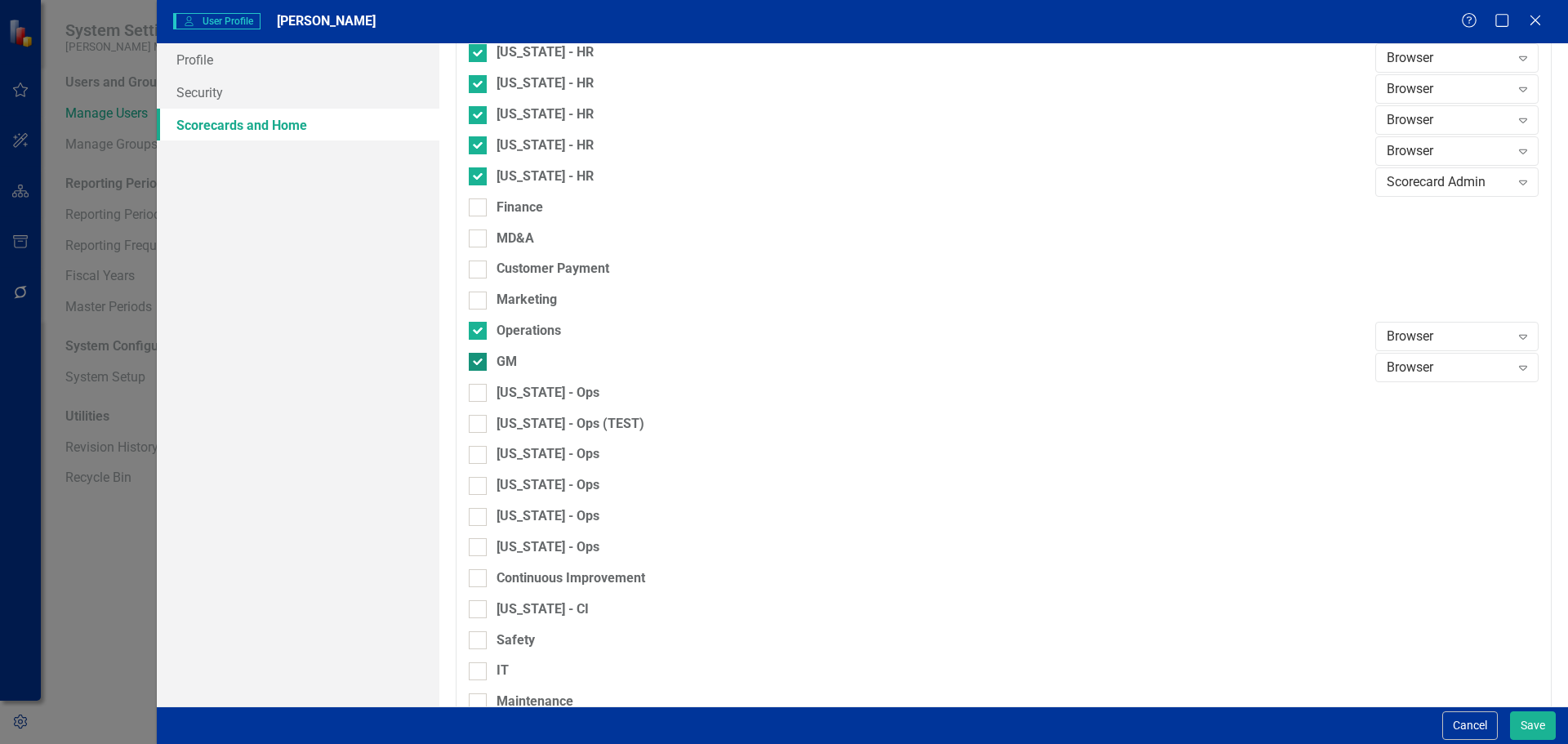
click at [475, 368] on div at bounding box center [478, 362] width 18 height 18
click at [475, 363] on input "GM" at bounding box center [474, 358] width 11 height 11
click at [475, 368] on div at bounding box center [478, 362] width 18 height 18
click at [475, 363] on input "GM" at bounding box center [474, 358] width 11 height 11
checkbox input "true"
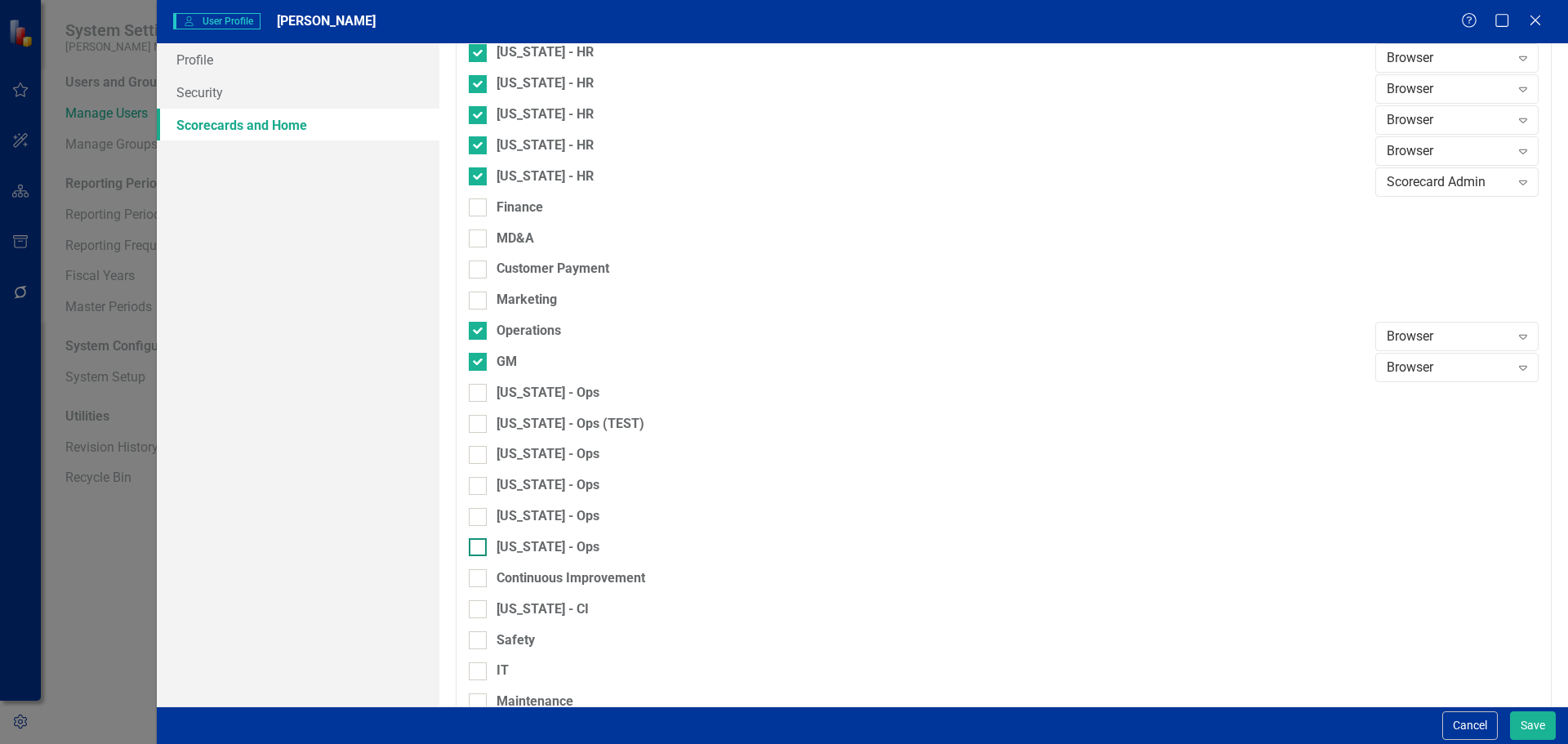
click at [487, 547] on div "[US_STATE] - Ops" at bounding box center [918, 547] width 898 height 19
click at [480, 547] on input "[US_STATE] - Ops" at bounding box center [474, 543] width 11 height 11
checkbox input "true"
click at [1525, 725] on button "Save" at bounding box center [1533, 726] width 46 height 29
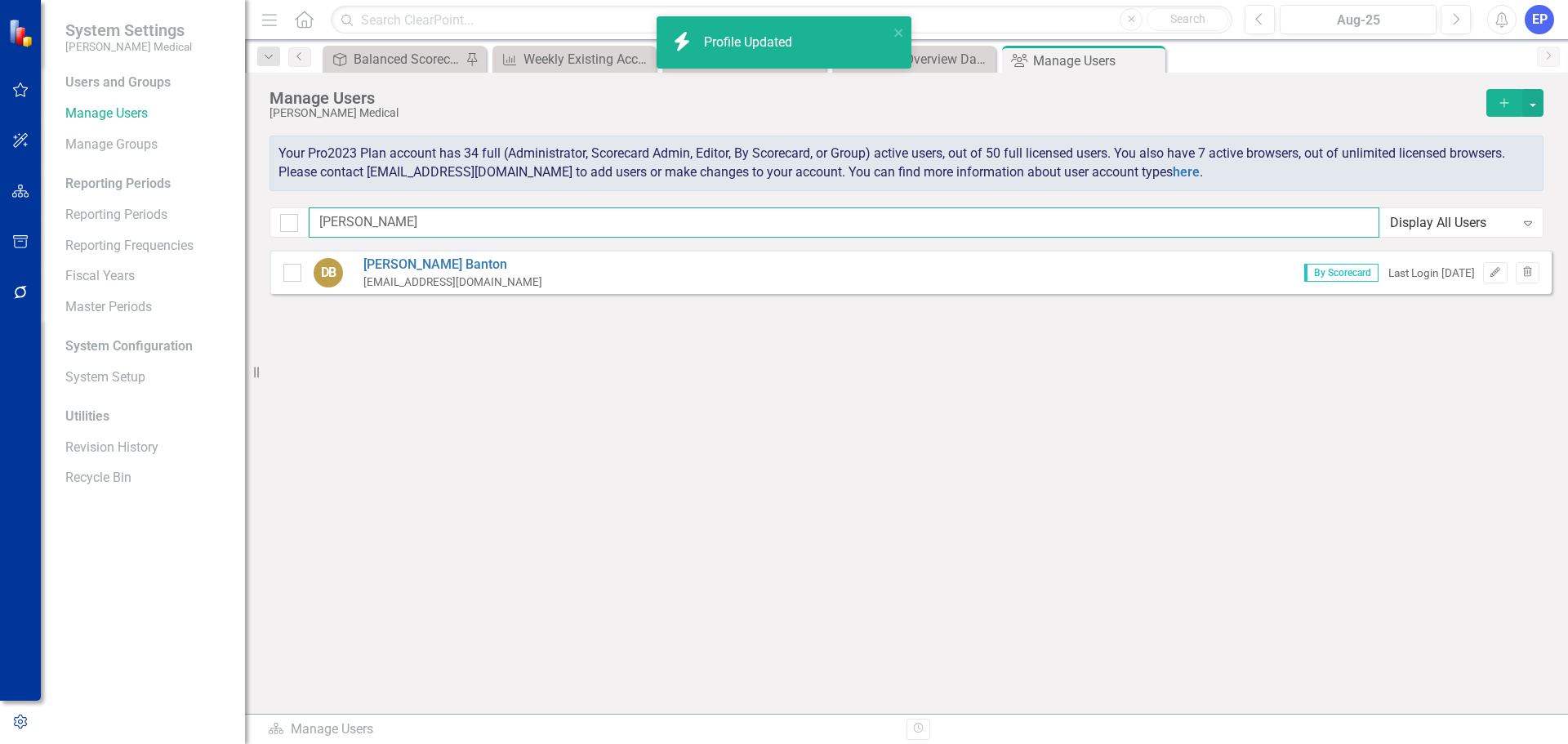
click at [629, 225] on input "[PERSON_NAME]" at bounding box center [844, 222] width 1071 height 30
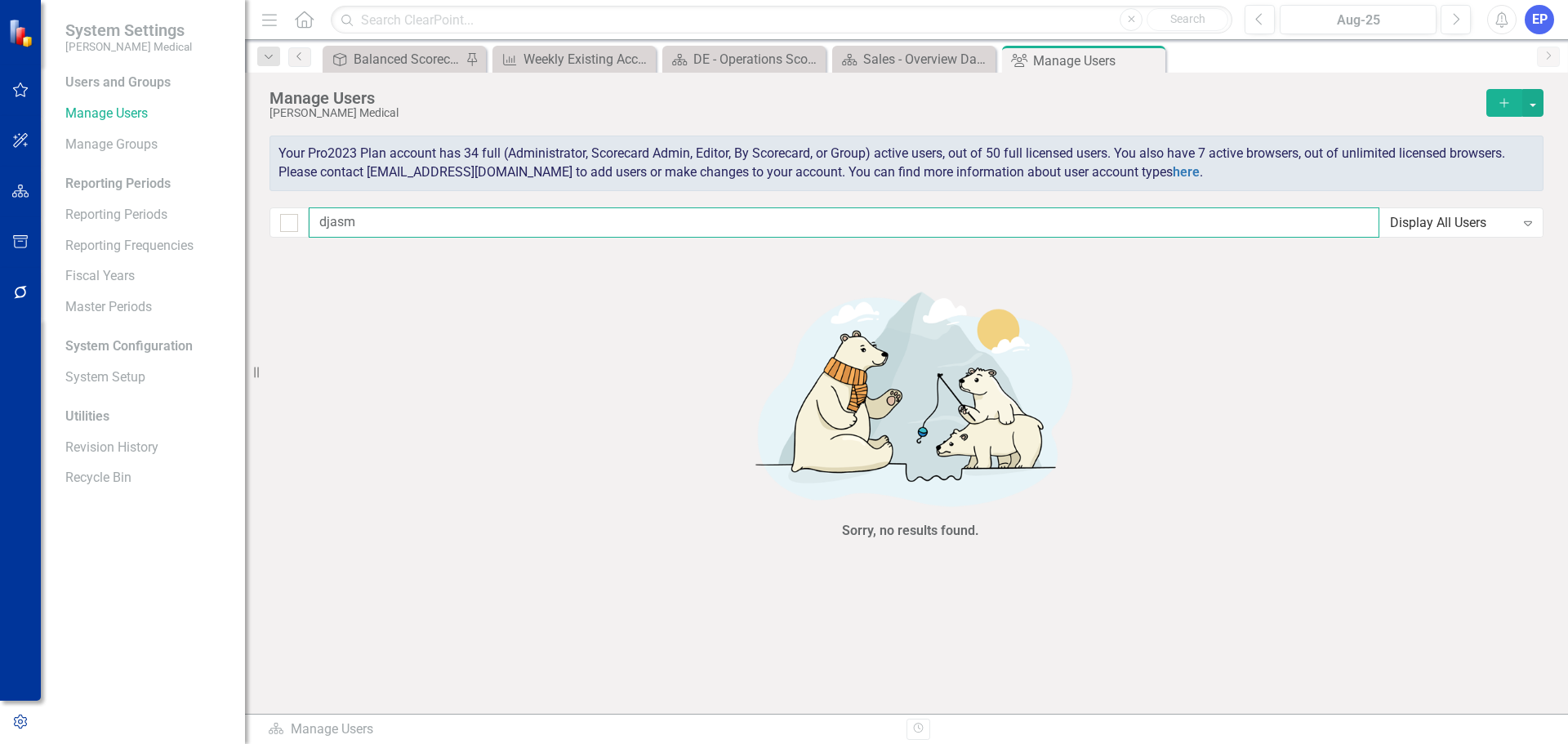
type input "jasm"
checkbox input "false"
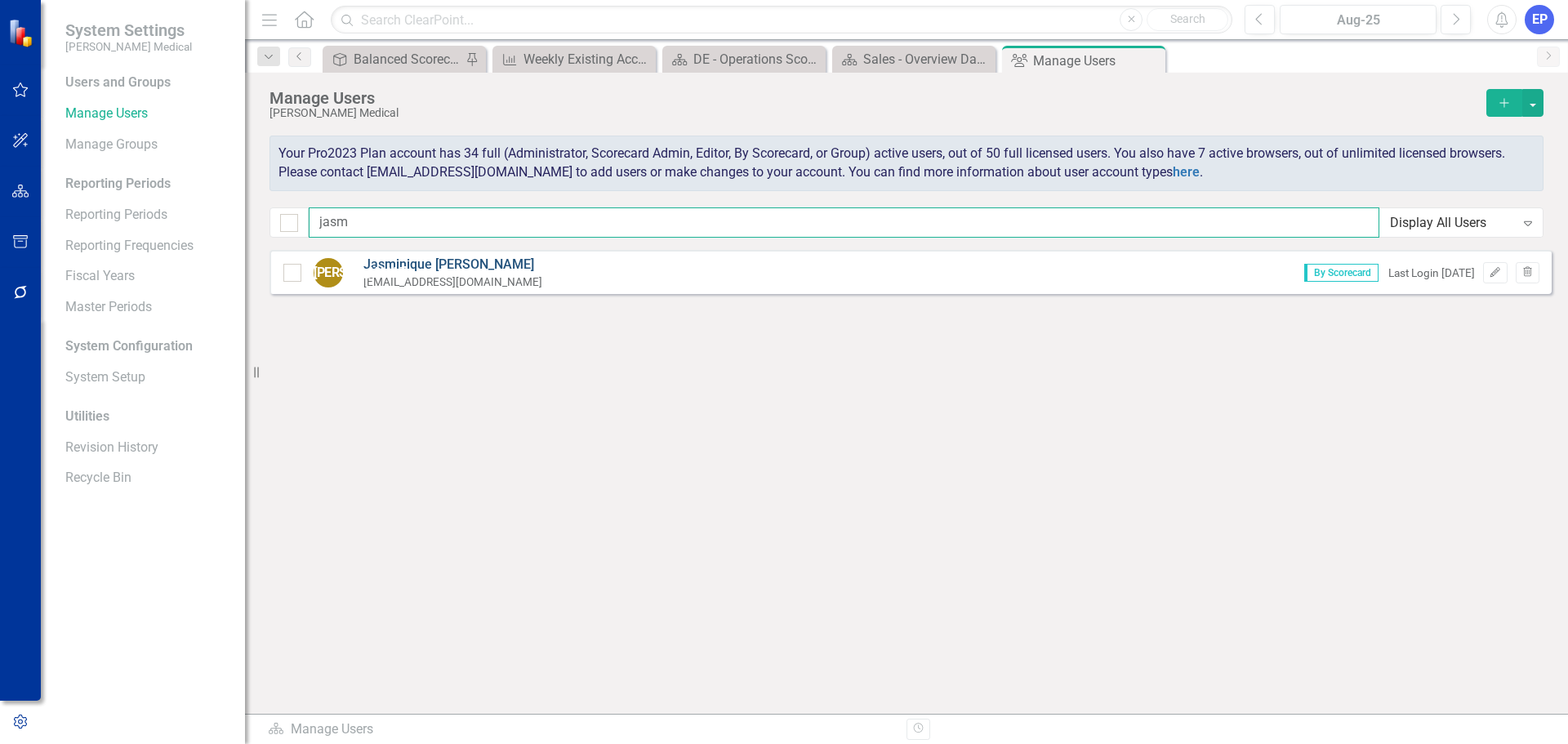
type input "jasm"
click at [457, 262] on link "[PERSON_NAME]" at bounding box center [453, 264] width 179 height 19
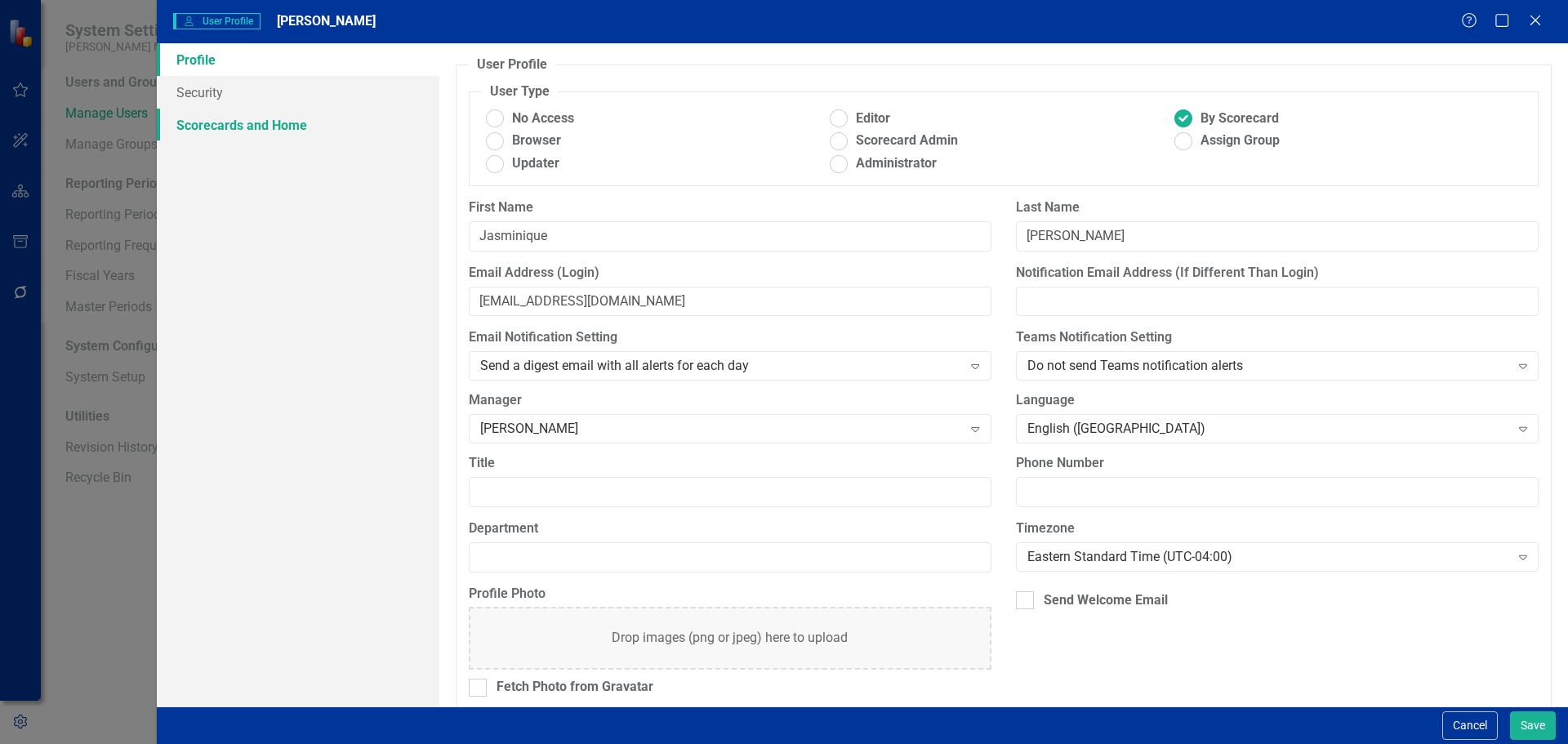
click at [282, 134] on link "Scorecards and Home" at bounding box center [298, 125] width 282 height 33
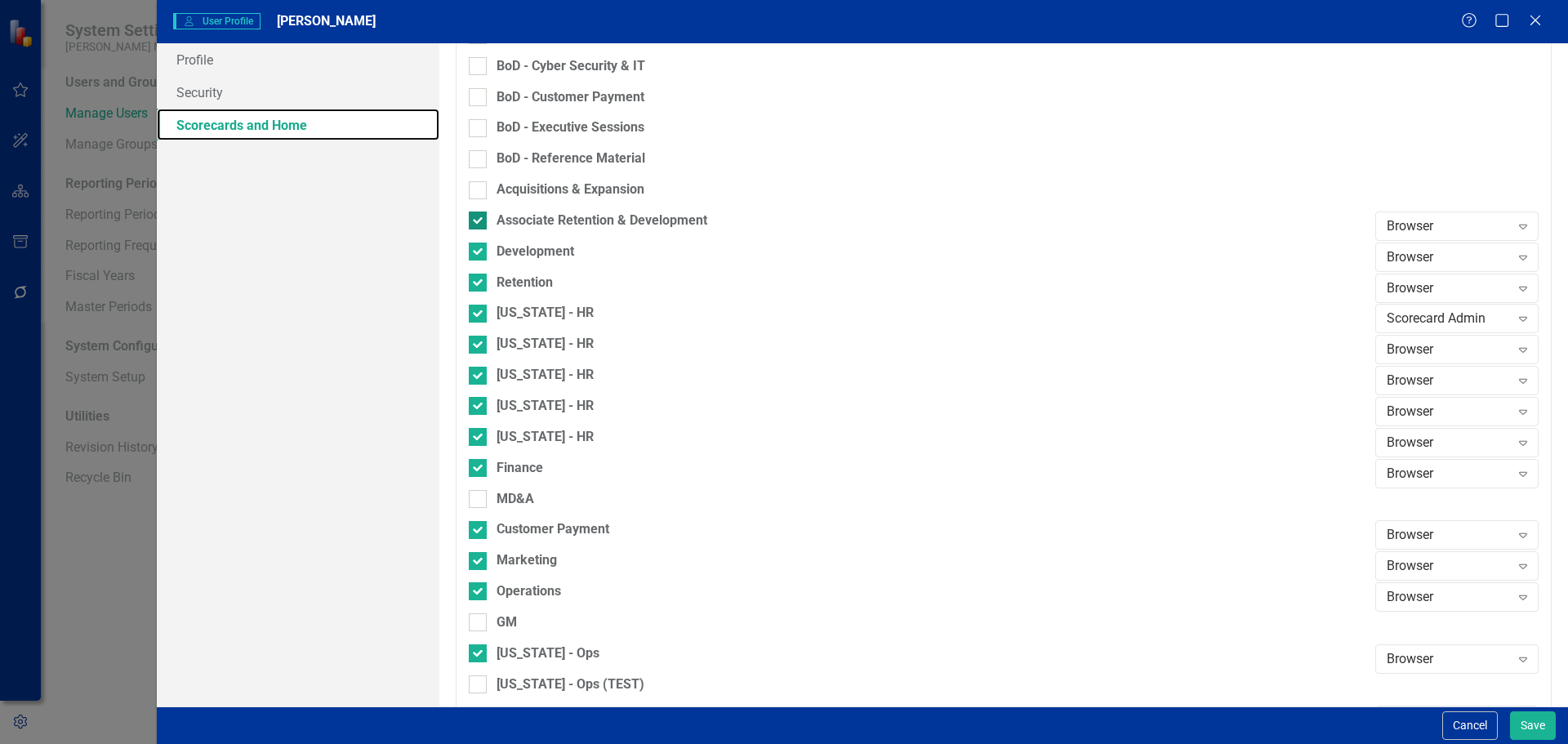
scroll to position [816, 0]
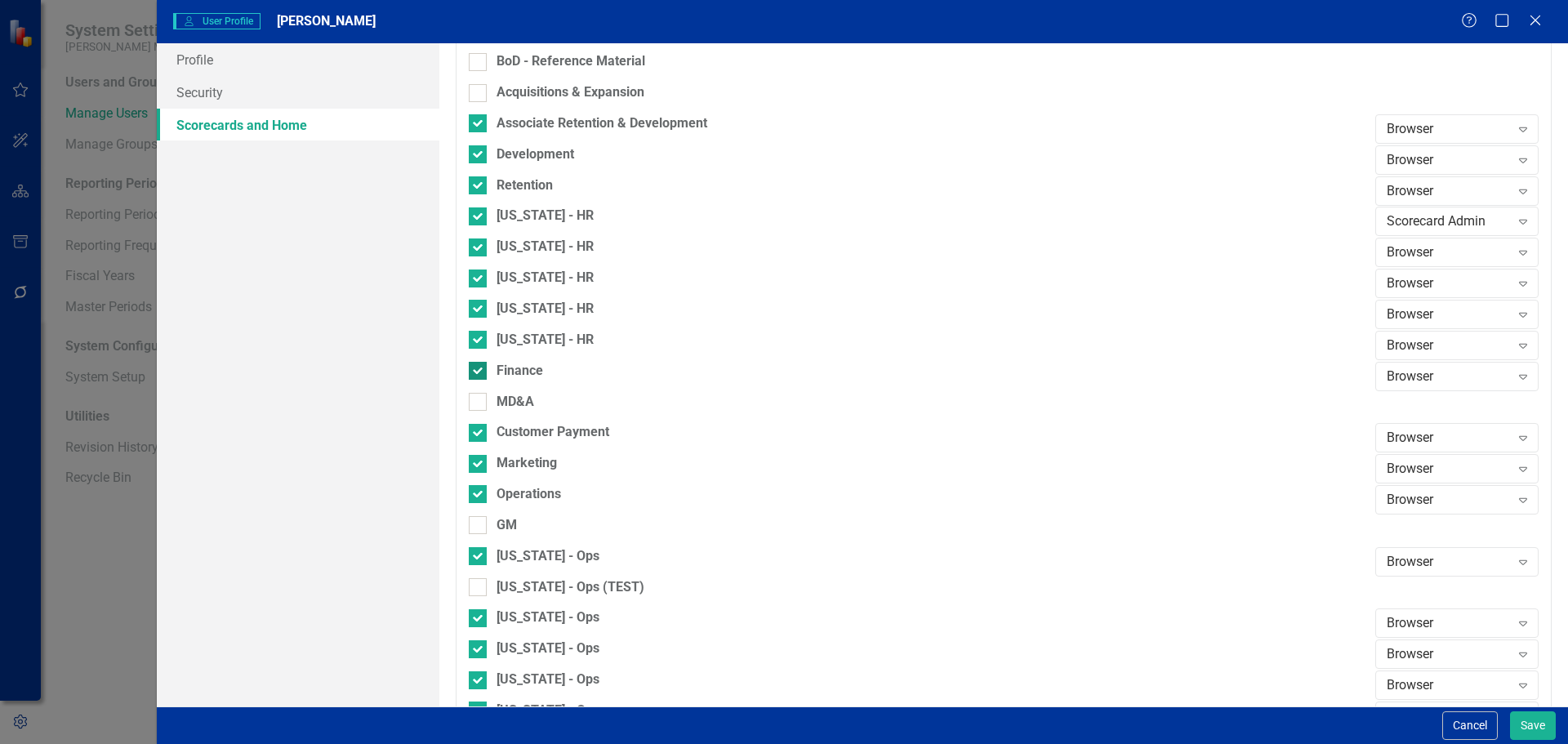
click at [479, 373] on div at bounding box center [478, 371] width 18 height 18
click at [479, 372] on input "Finance" at bounding box center [474, 367] width 11 height 11
checkbox input "false"
click at [480, 432] on div at bounding box center [478, 433] width 18 height 18
click at [480, 432] on input "Customer Payment" at bounding box center [474, 429] width 11 height 11
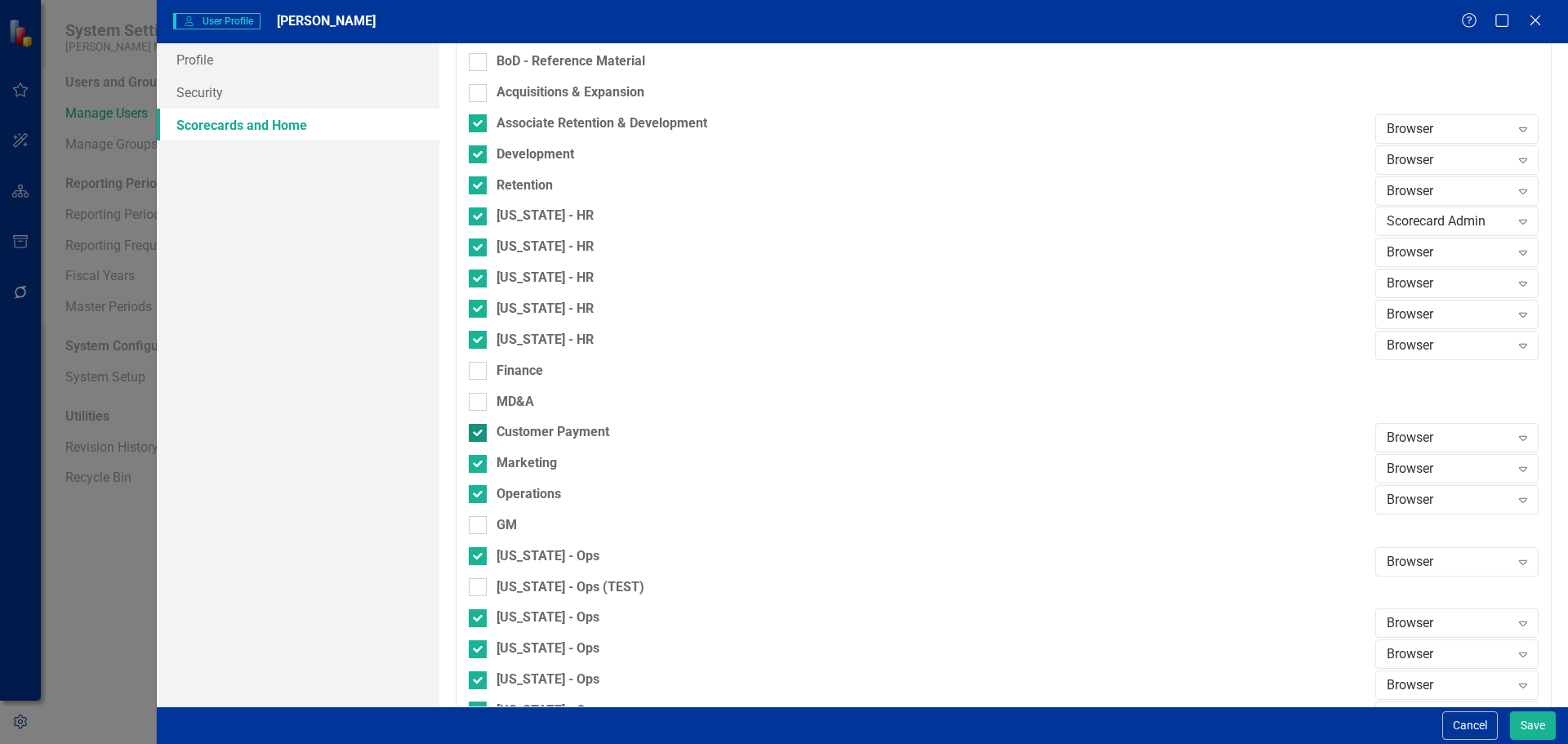
checkbox input "false"
click at [483, 462] on div at bounding box center [478, 463] width 18 height 18
click at [480, 462] on input "Marketing" at bounding box center [474, 460] width 11 height 11
checkbox input "false"
click at [479, 529] on div at bounding box center [478, 525] width 18 height 18
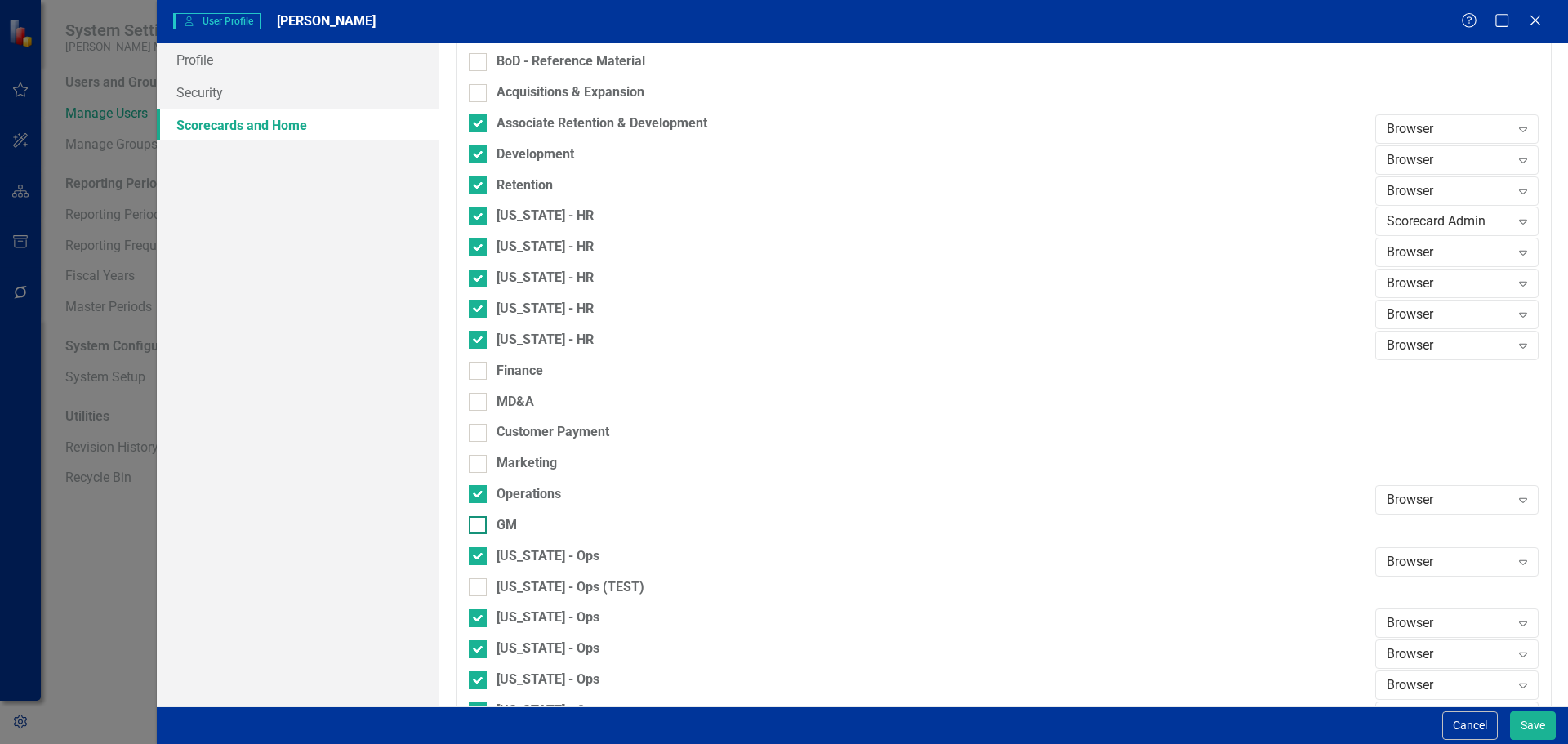
click at [479, 527] on input "GM" at bounding box center [474, 521] width 11 height 11
checkbox input "true"
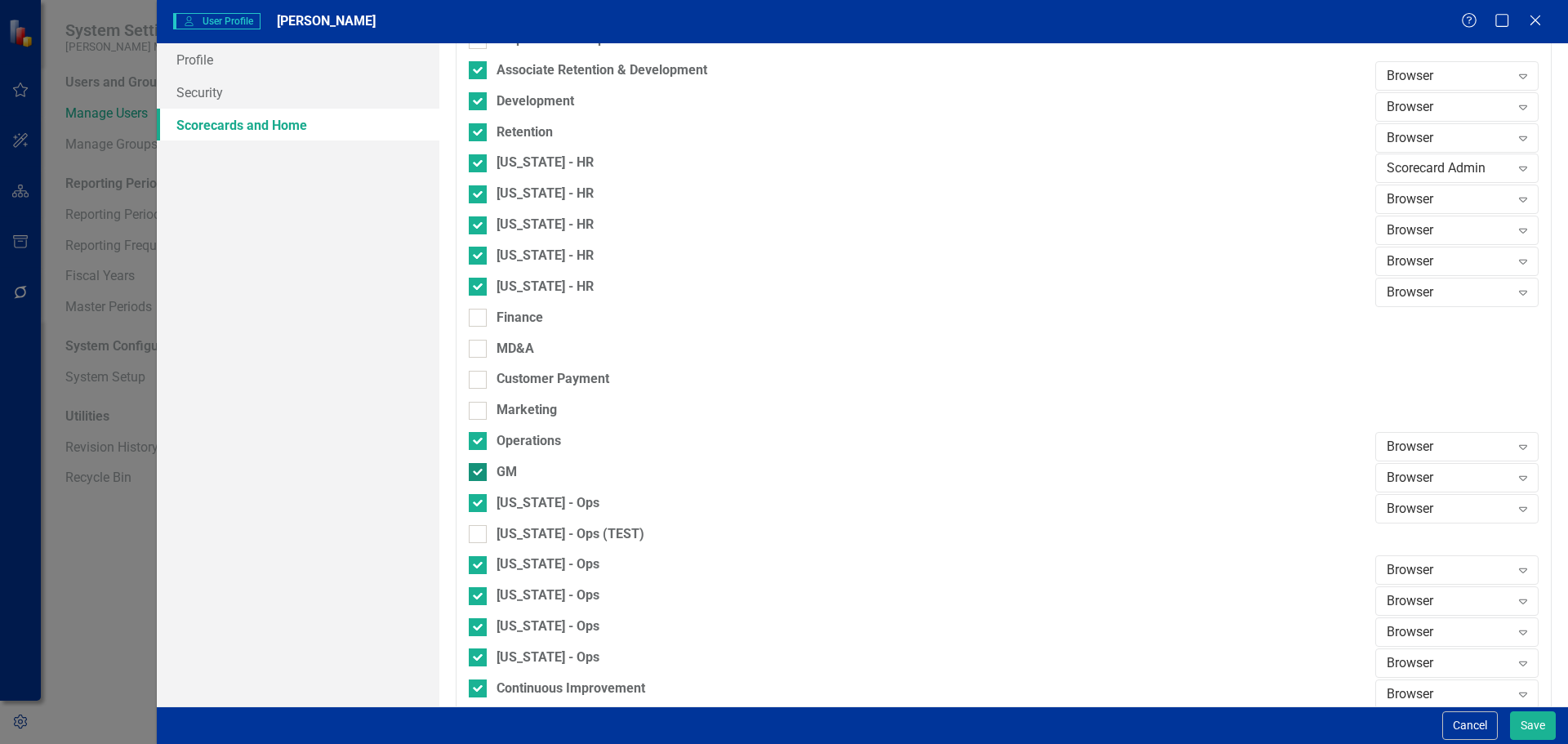
scroll to position [898, 0]
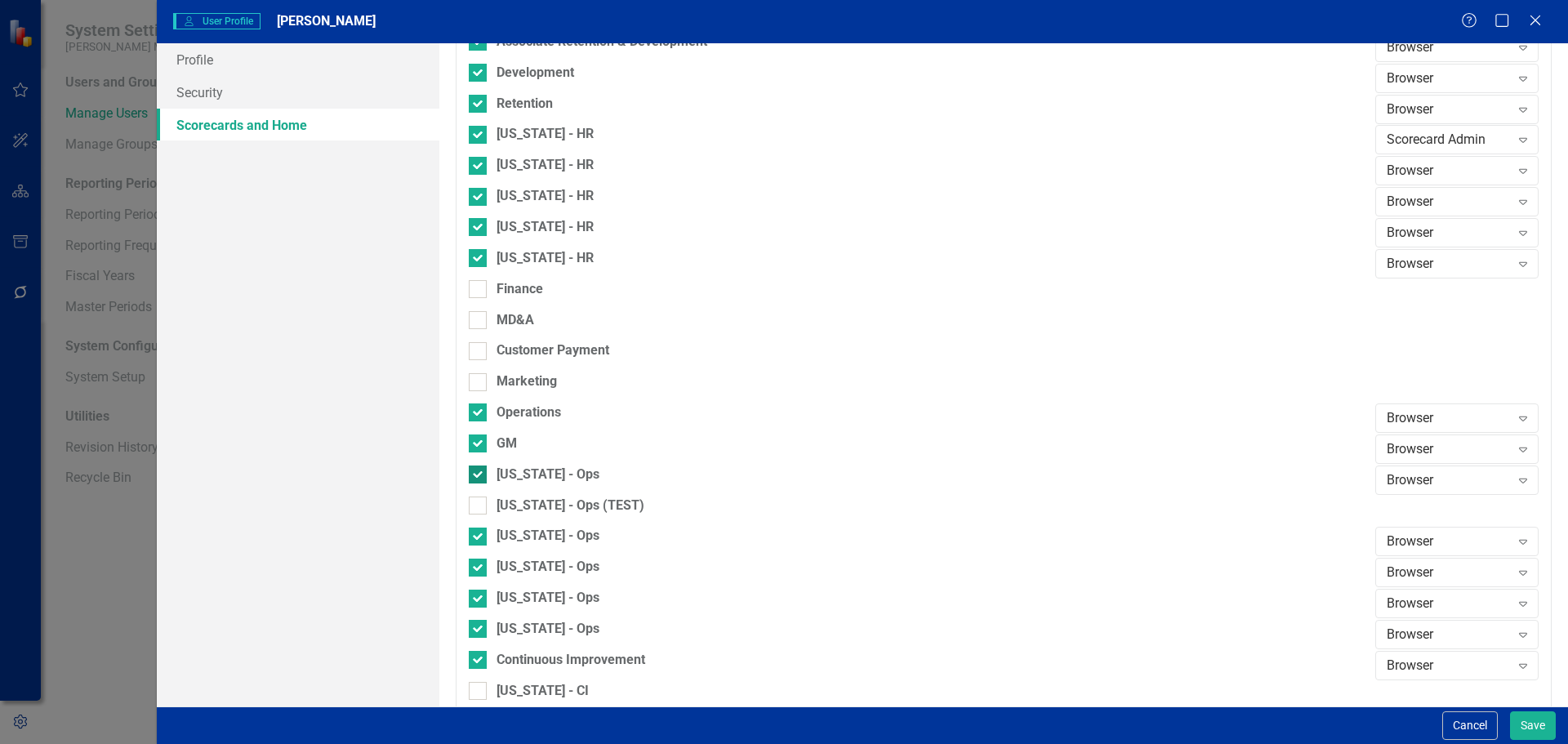
click at [480, 475] on div at bounding box center [478, 474] width 18 height 18
click at [480, 475] on input "[US_STATE] - Ops" at bounding box center [474, 471] width 11 height 11
click at [480, 475] on div at bounding box center [478, 474] width 18 height 18
click at [480, 475] on input "[US_STATE] - Ops" at bounding box center [474, 471] width 11 height 11
checkbox input "true"
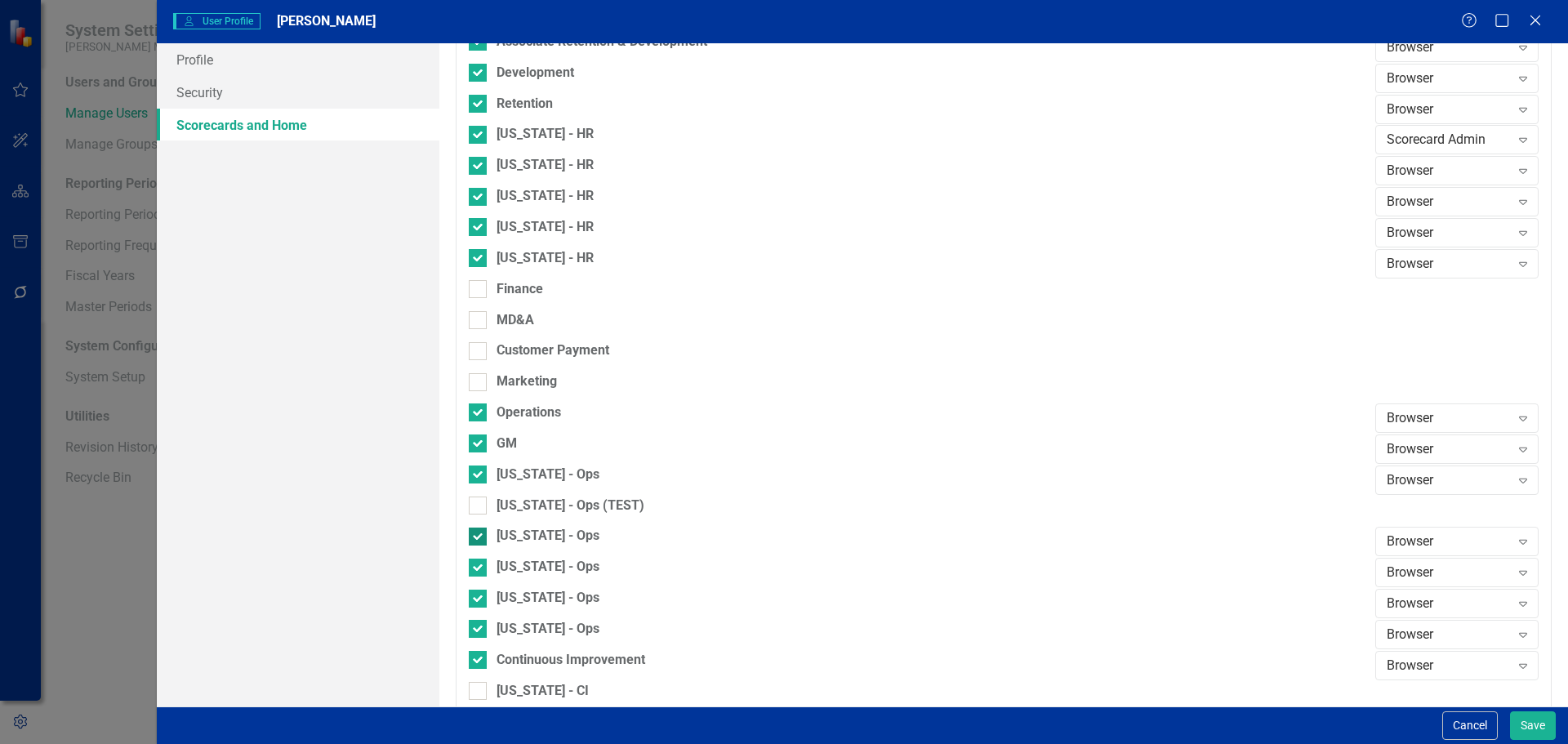
click at [481, 529] on div at bounding box center [478, 537] width 18 height 18
click at [480, 529] on input "[US_STATE] - Ops" at bounding box center [474, 533] width 11 height 11
checkbox input "false"
click at [479, 558] on input "[US_STATE] - Ops" at bounding box center [474, 564] width 11 height 11
checkbox input "false"
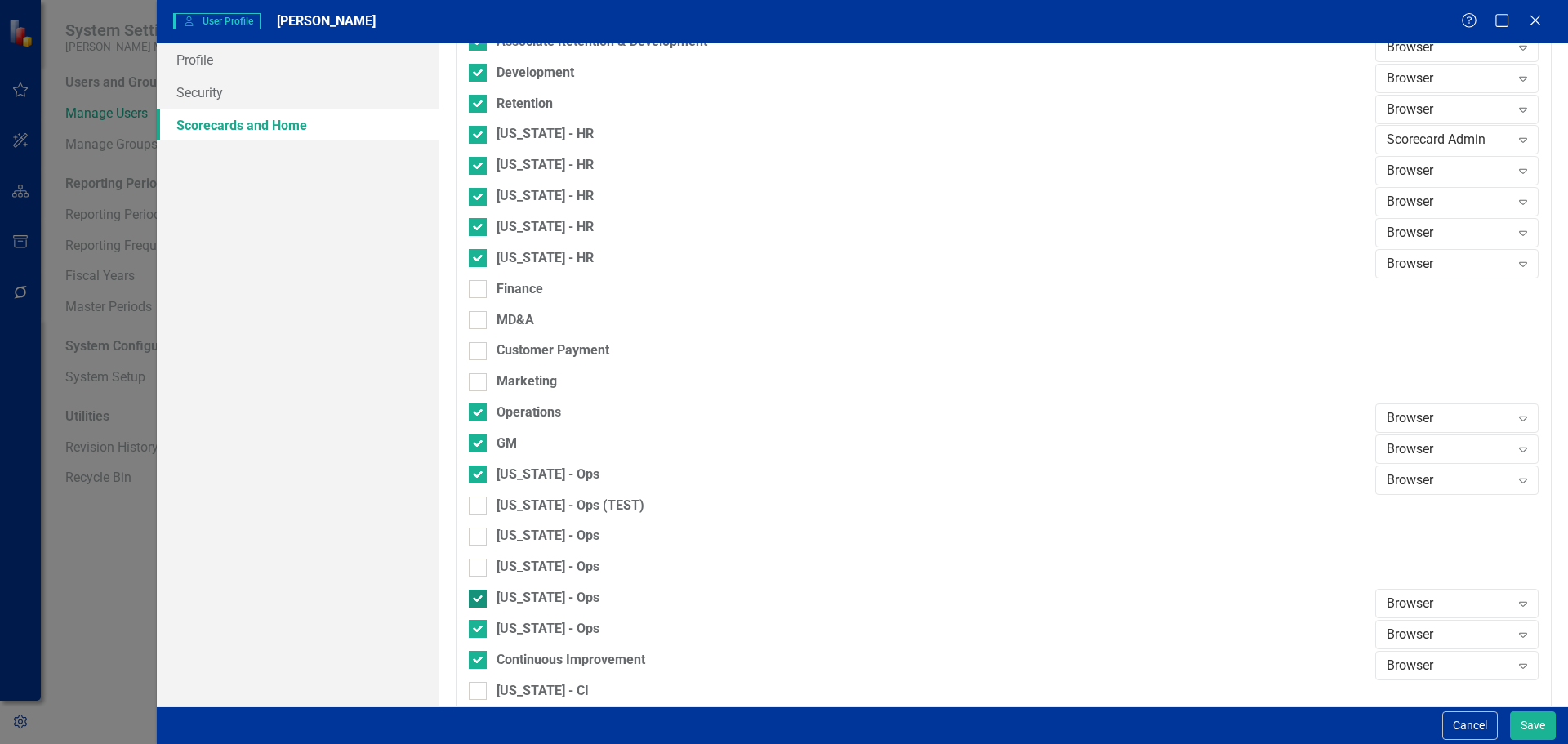
click at [478, 596] on input "[US_STATE] - Ops" at bounding box center [474, 595] width 11 height 11
checkbox input "false"
click at [482, 630] on div at bounding box center [478, 629] width 18 height 18
click at [480, 630] on input "[US_STATE] - Ops" at bounding box center [474, 625] width 11 height 11
checkbox input "false"
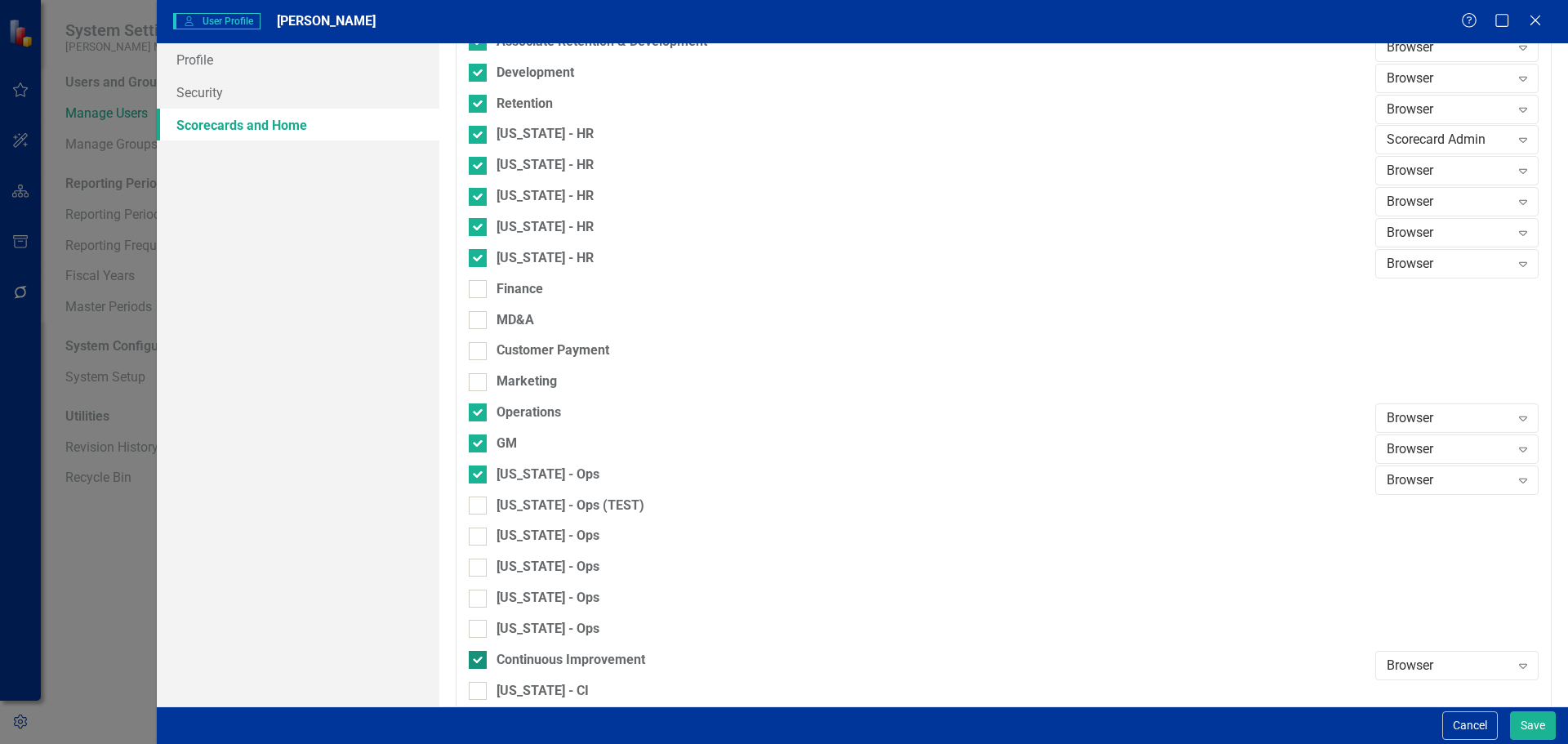
click at [476, 660] on input "Continuous Improvement" at bounding box center [474, 656] width 11 height 11
checkbox input "false"
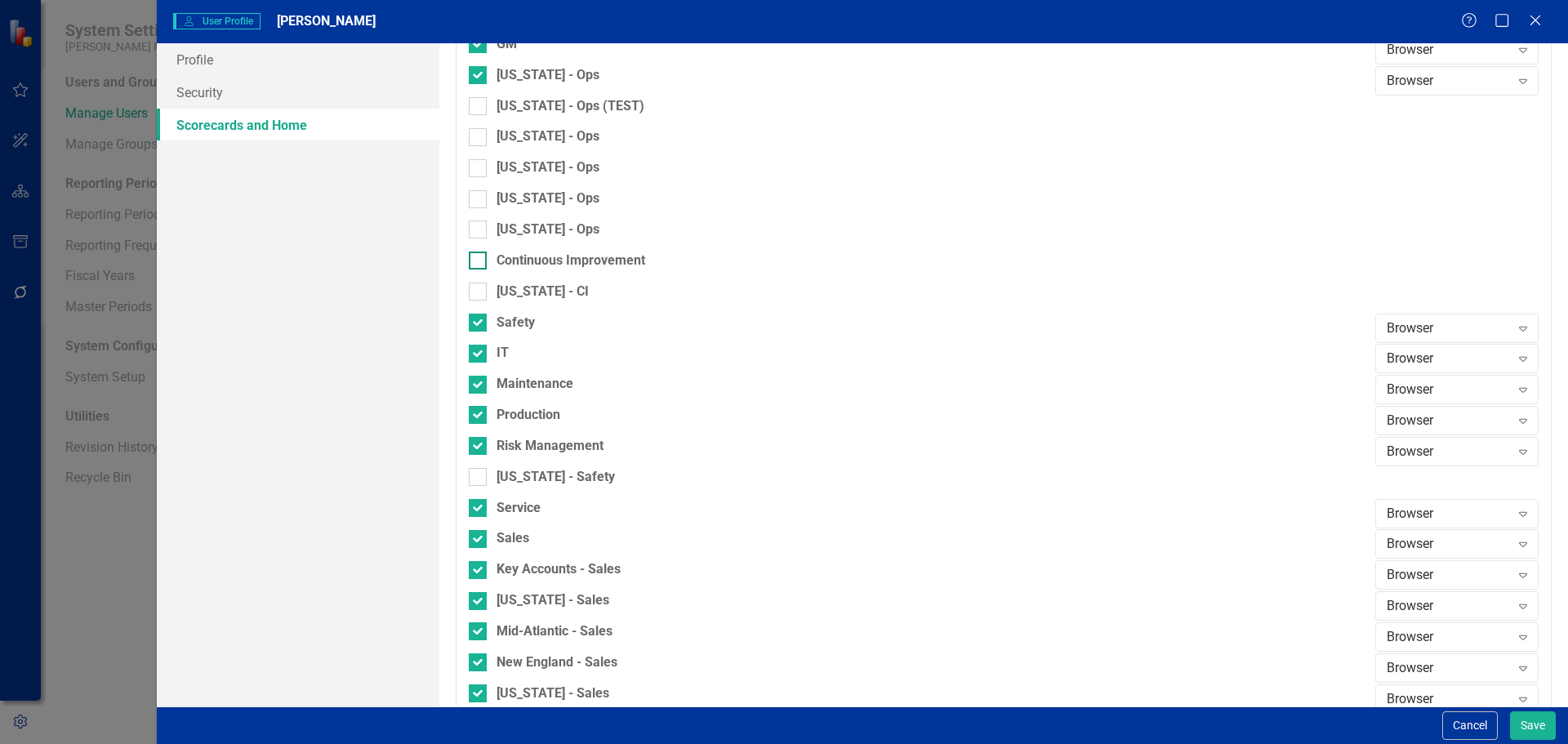
scroll to position [1350, 0]
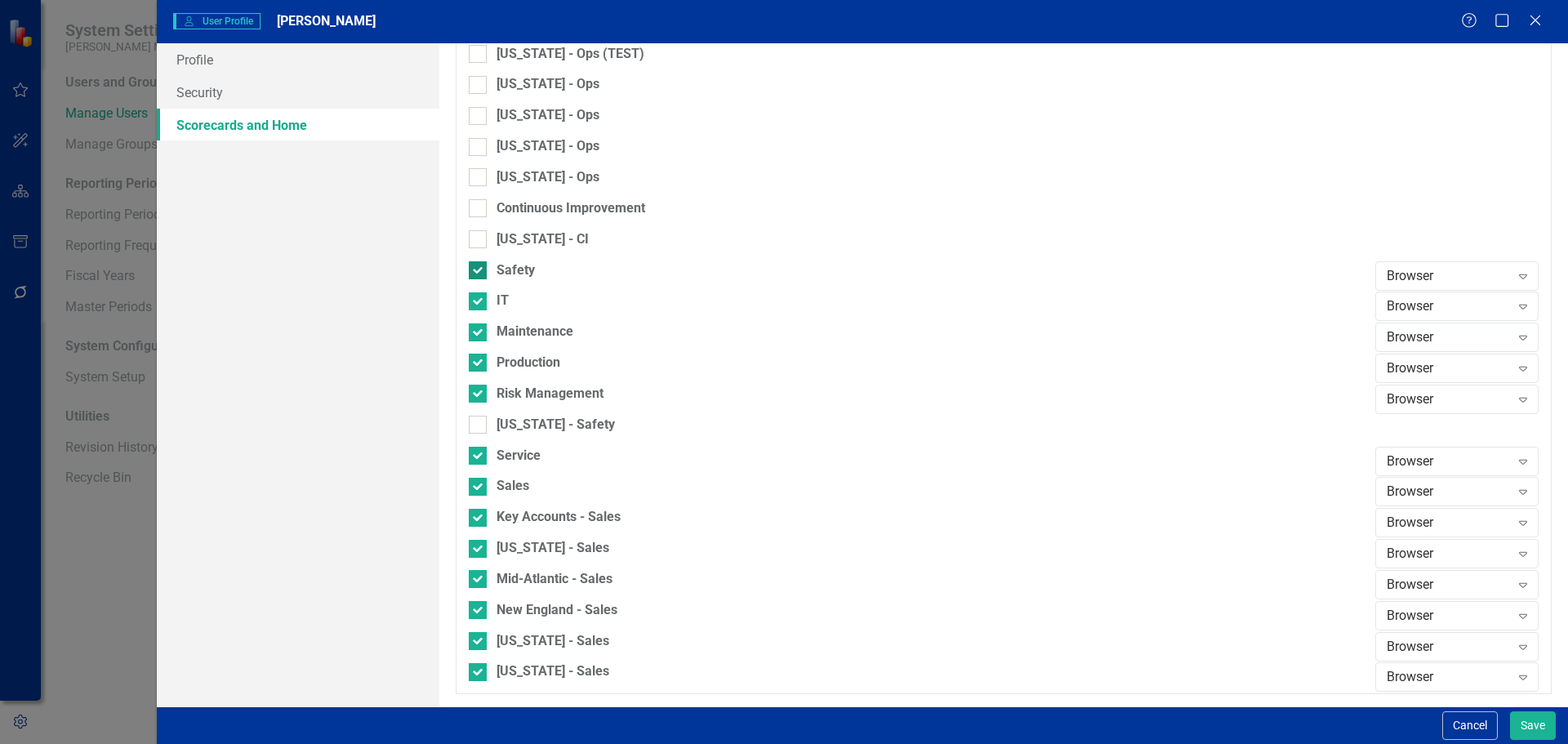
click at [479, 268] on input "Safety" at bounding box center [474, 267] width 11 height 11
checkbox input "false"
click at [479, 300] on input "IT" at bounding box center [474, 298] width 11 height 11
checkbox input "false"
click at [478, 325] on input "Maintenance" at bounding box center [474, 329] width 11 height 11
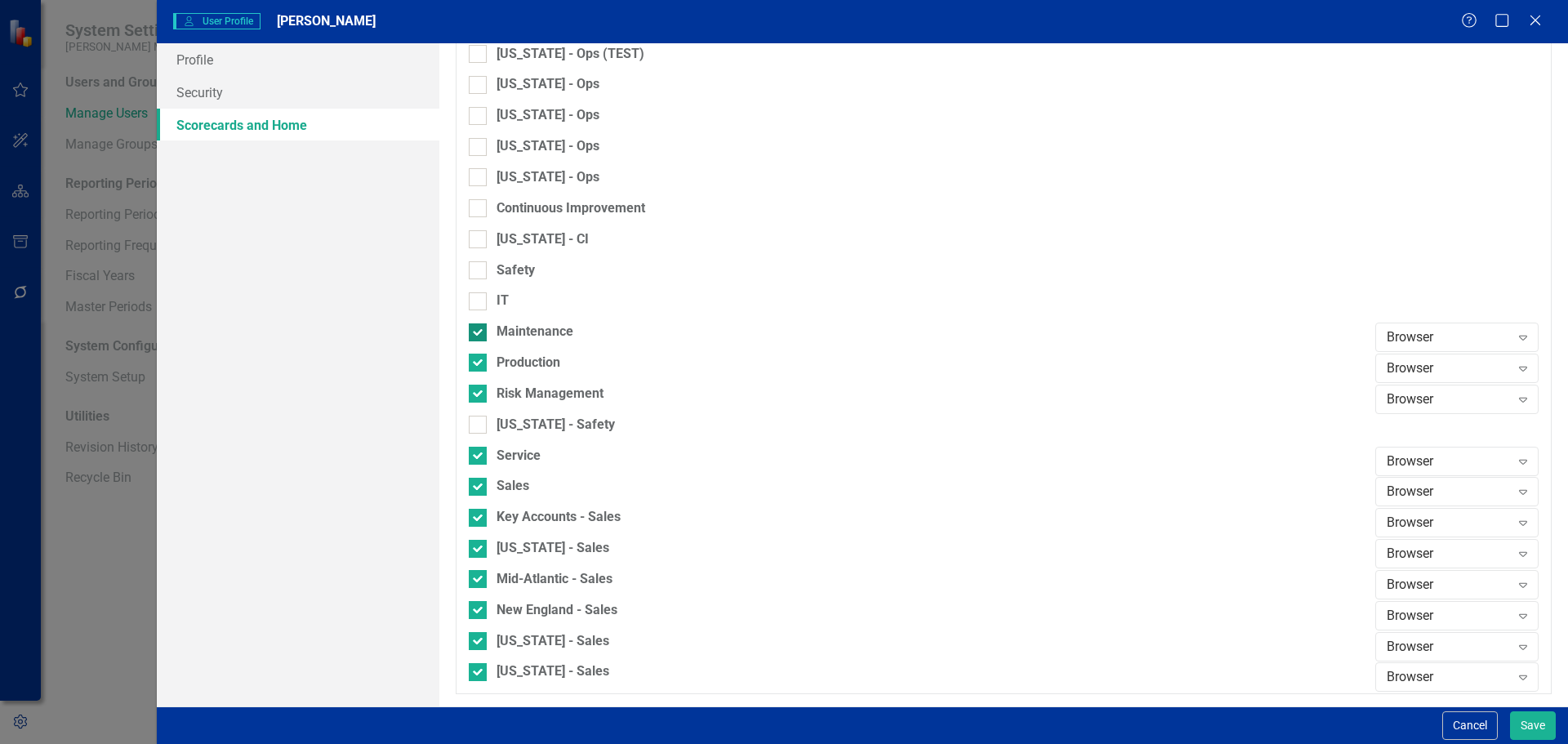
checkbox input "false"
click at [477, 363] on input "Production" at bounding box center [474, 359] width 11 height 11
checkbox input "false"
click at [469, 406] on div "Risk Management" at bounding box center [918, 400] width 898 height 31
click at [488, 453] on div "Service" at bounding box center [918, 455] width 898 height 19
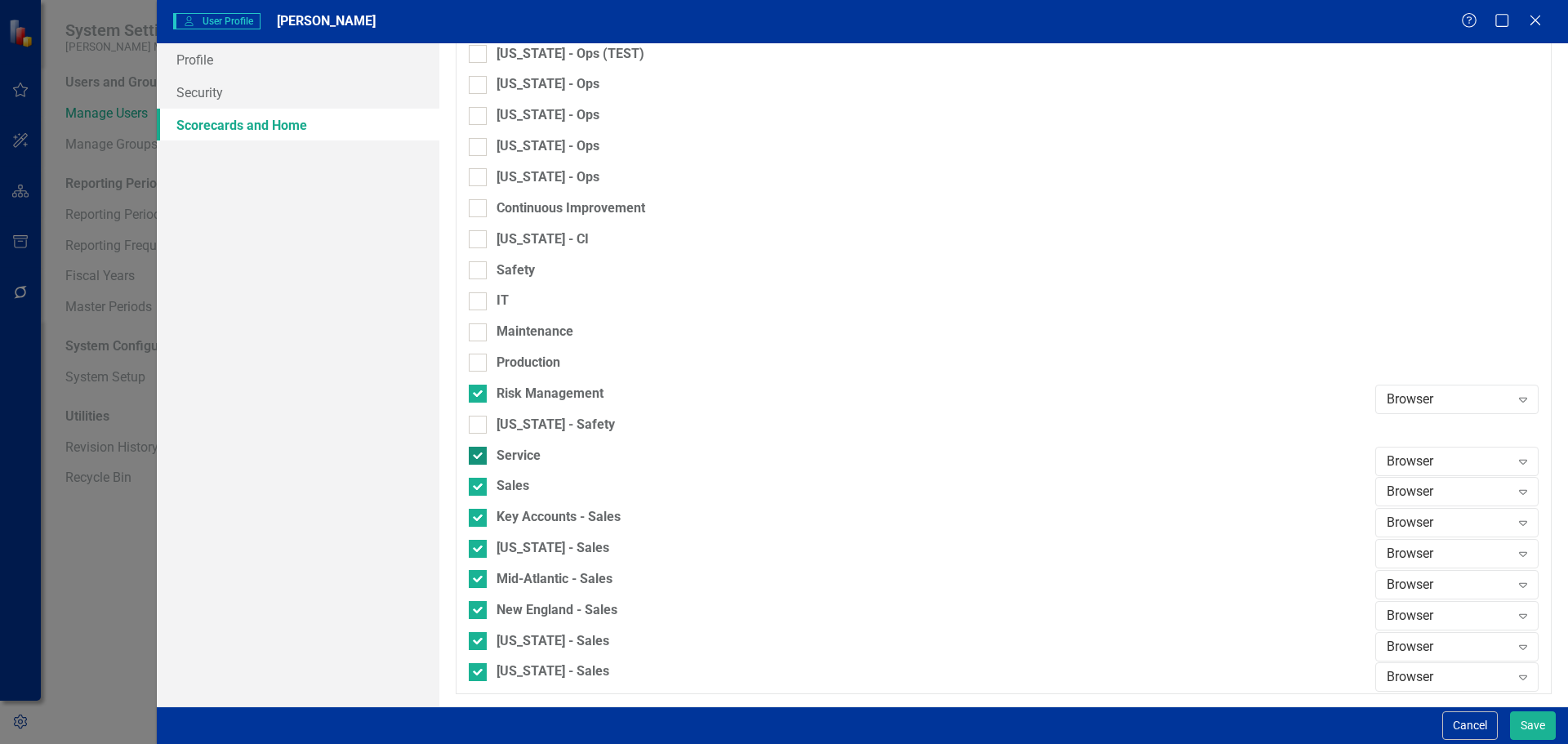
click at [480, 453] on input "Service" at bounding box center [474, 452] width 11 height 11
checkbox input "false"
click at [484, 404] on div "Risk Management" at bounding box center [918, 400] width 898 height 31
click at [481, 386] on div at bounding box center [478, 394] width 18 height 18
click at [480, 386] on input "Risk Management" at bounding box center [474, 390] width 11 height 11
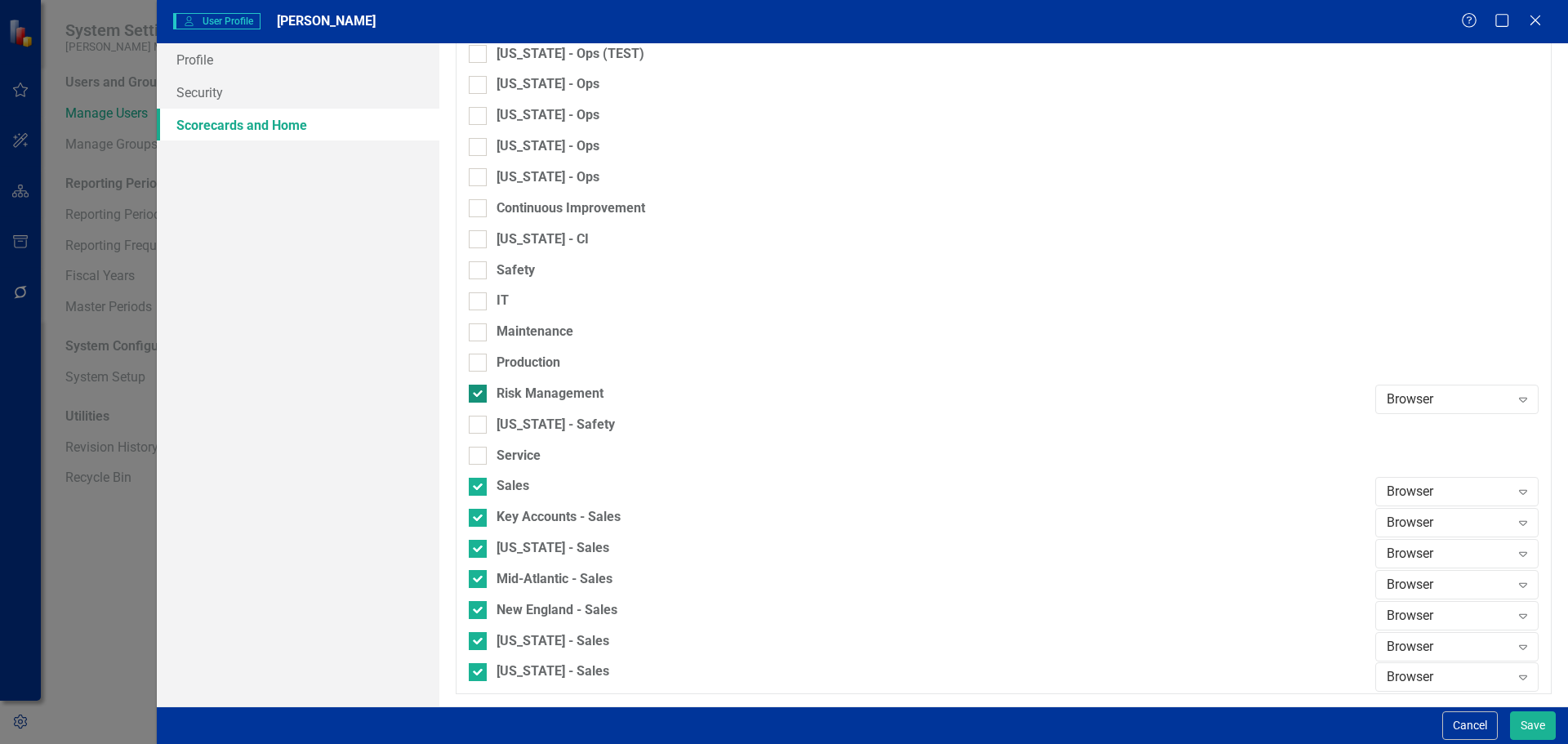
checkbox input "false"
click at [484, 484] on div at bounding box center [478, 487] width 18 height 18
click at [480, 484] on input "Sales" at bounding box center [474, 483] width 11 height 11
checkbox input "false"
click at [483, 516] on div at bounding box center [478, 518] width 18 height 18
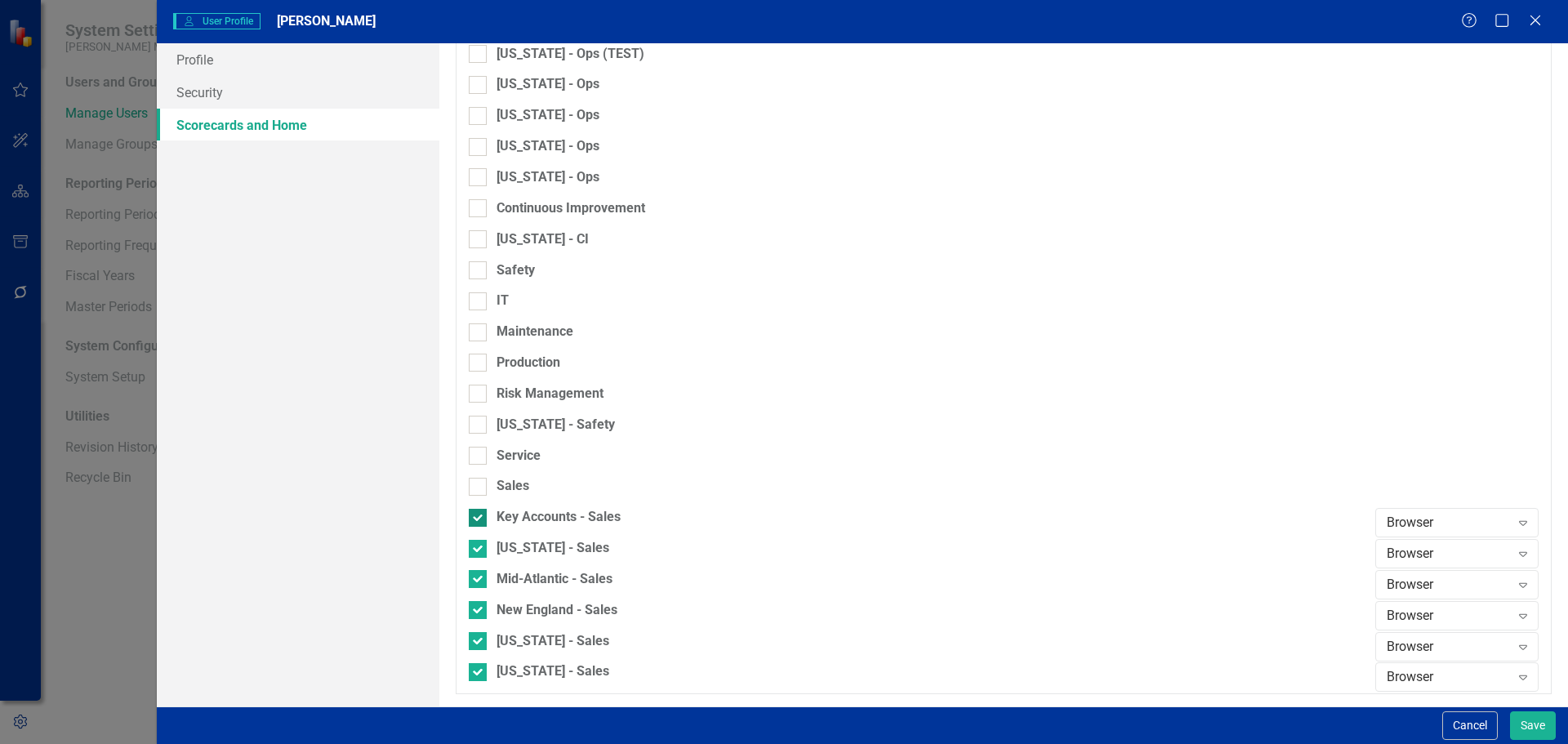
click at [480, 516] on input "Key Accounts - Sales" at bounding box center [474, 514] width 11 height 11
checkbox input "false"
click at [482, 540] on div at bounding box center [478, 548] width 18 height 18
click at [480, 540] on input "[US_STATE] - Sales" at bounding box center [474, 545] width 11 height 11
checkbox input "false"
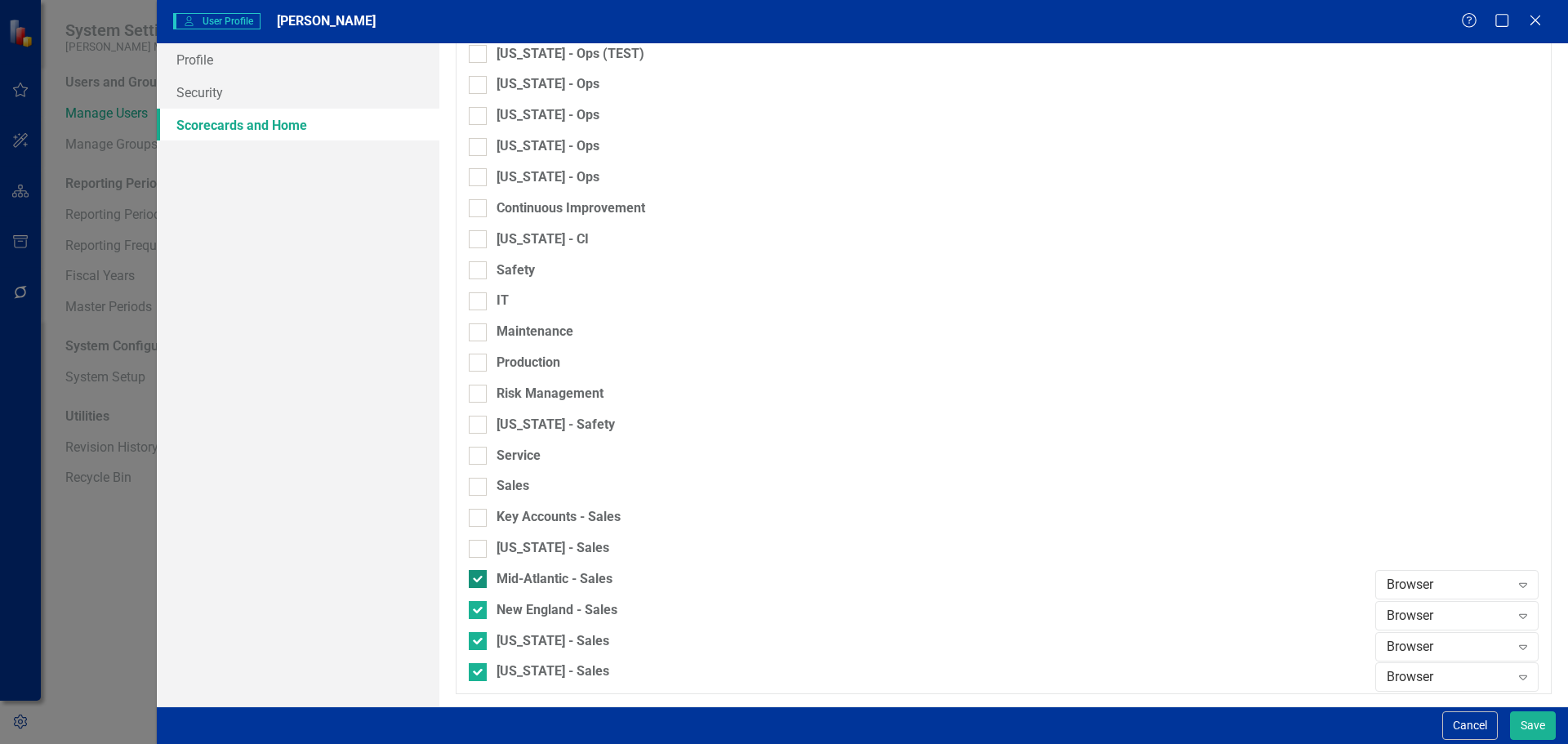
click at [480, 576] on div at bounding box center [478, 579] width 18 height 18
click at [480, 576] on input "Mid-Atlantic - Sales" at bounding box center [474, 576] width 11 height 11
checkbox input "false"
click at [474, 610] on input "New England - Sales" at bounding box center [474, 606] width 11 height 11
checkbox input "false"
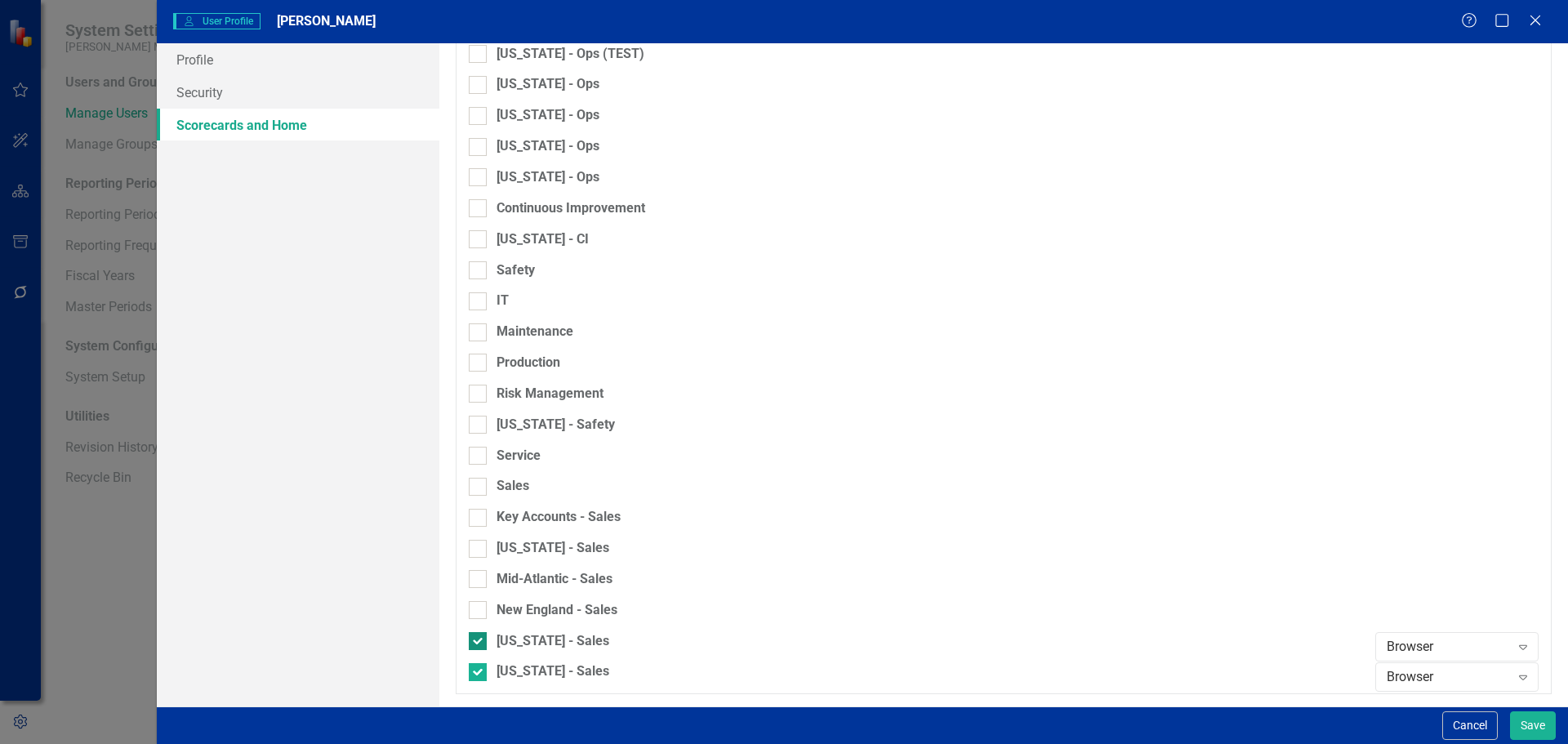
click at [474, 636] on input "[US_STATE] - Sales" at bounding box center [474, 637] width 11 height 11
checkbox input "false"
click at [482, 661] on div "[US_STATE] - Sales" at bounding box center [918, 647] width 898 height 31
click at [479, 675] on div at bounding box center [478, 672] width 18 height 18
click at [479, 673] on input "[US_STATE] - Sales" at bounding box center [474, 669] width 11 height 11
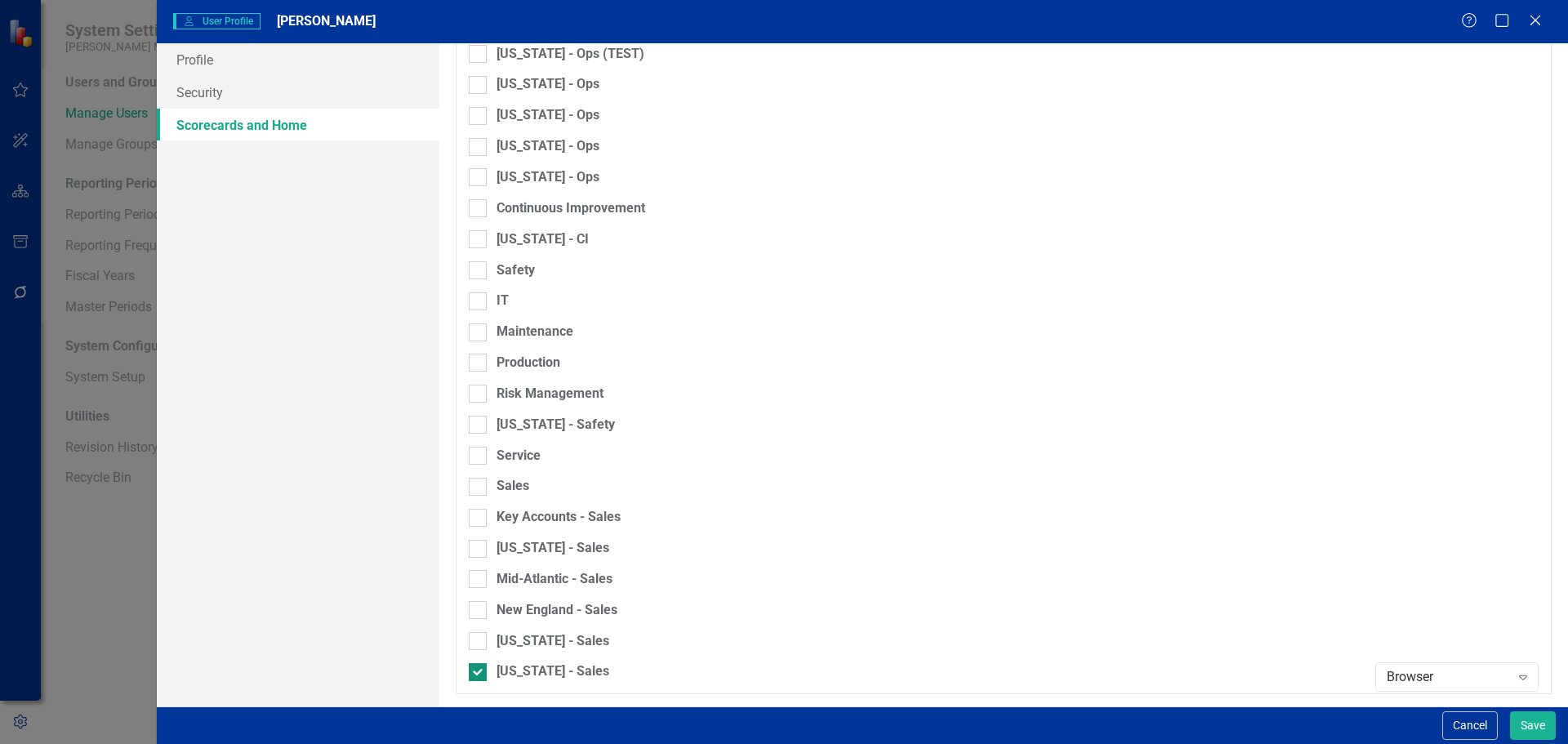
checkbox input "false"
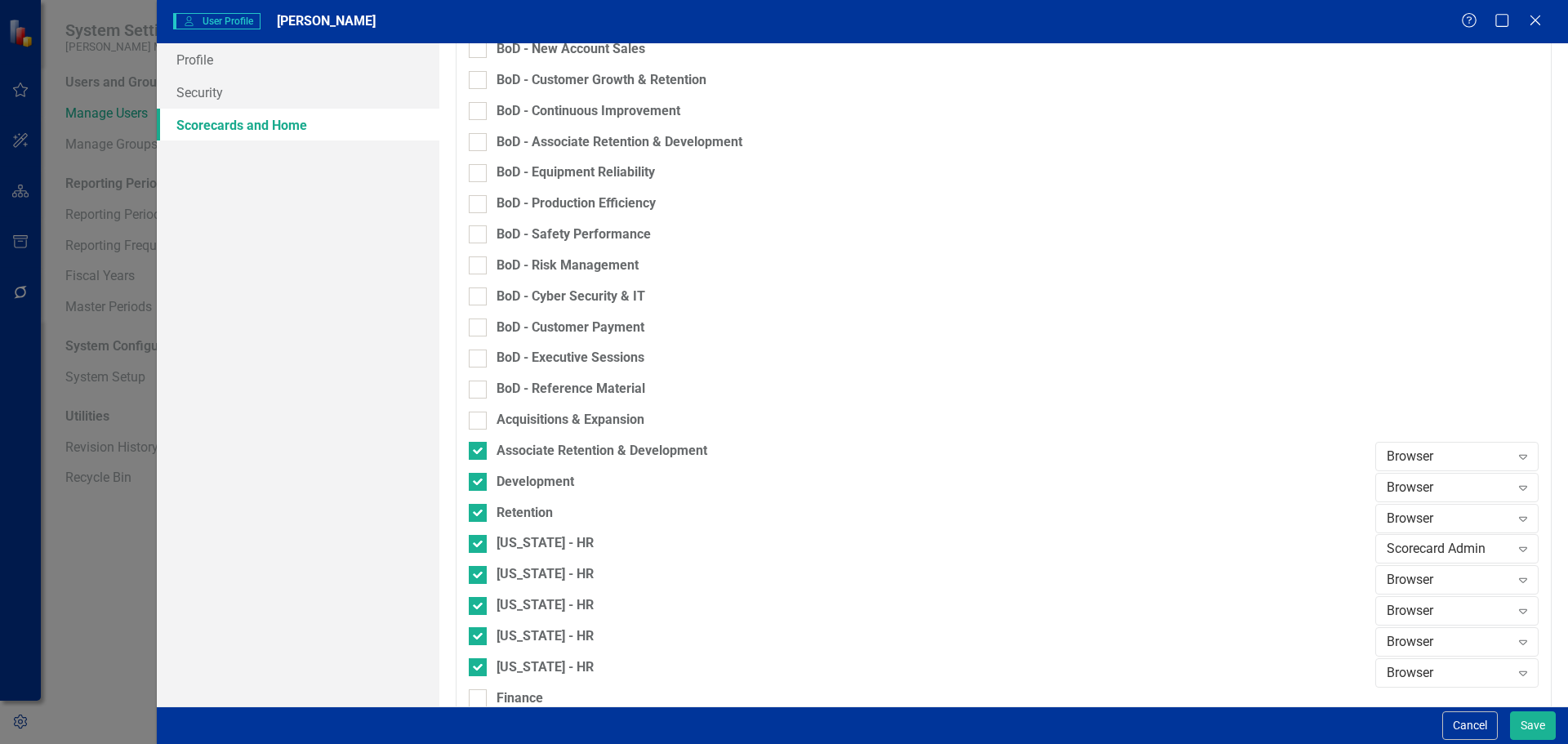
scroll to position [735, 0]
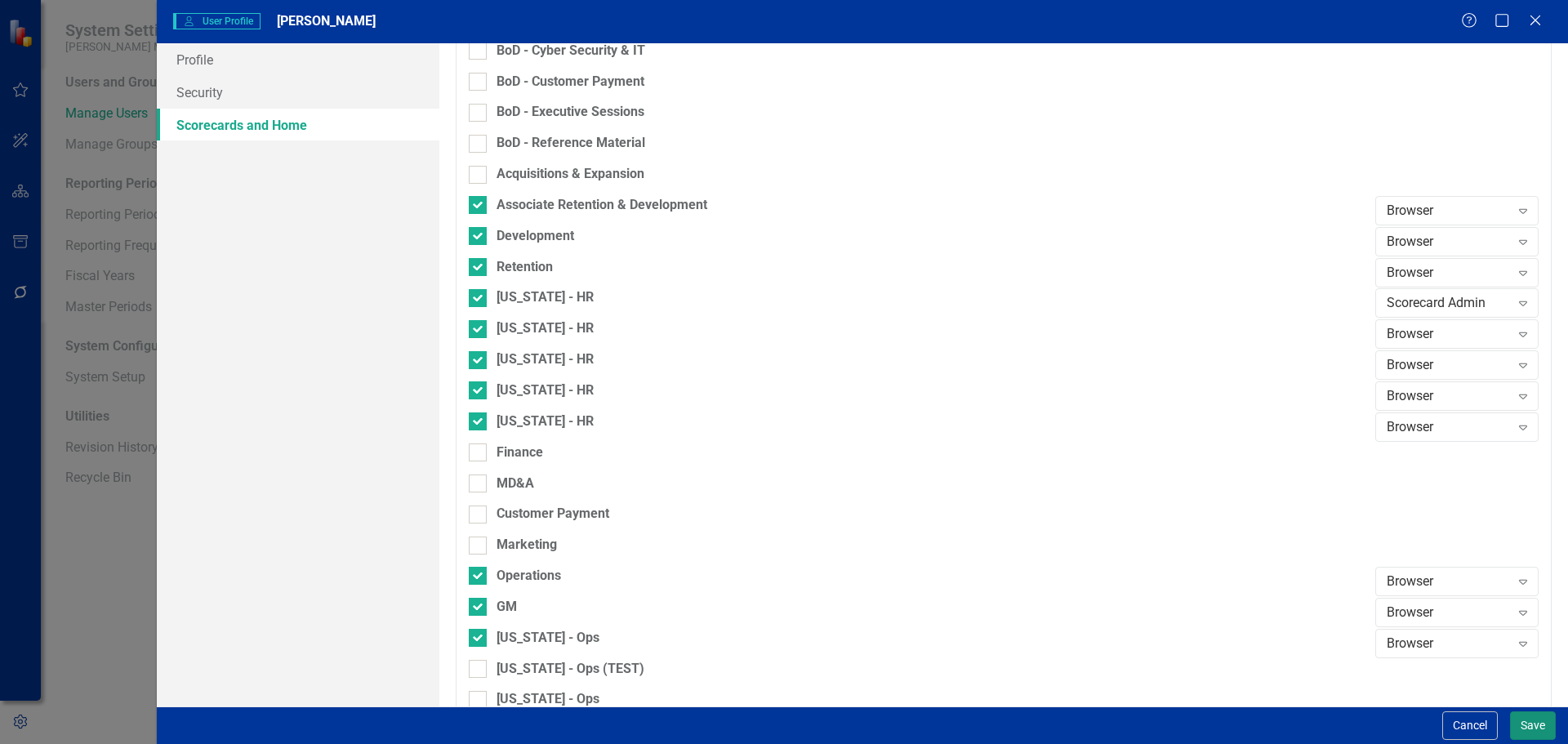
click at [1526, 716] on button "Save" at bounding box center [1533, 726] width 46 height 29
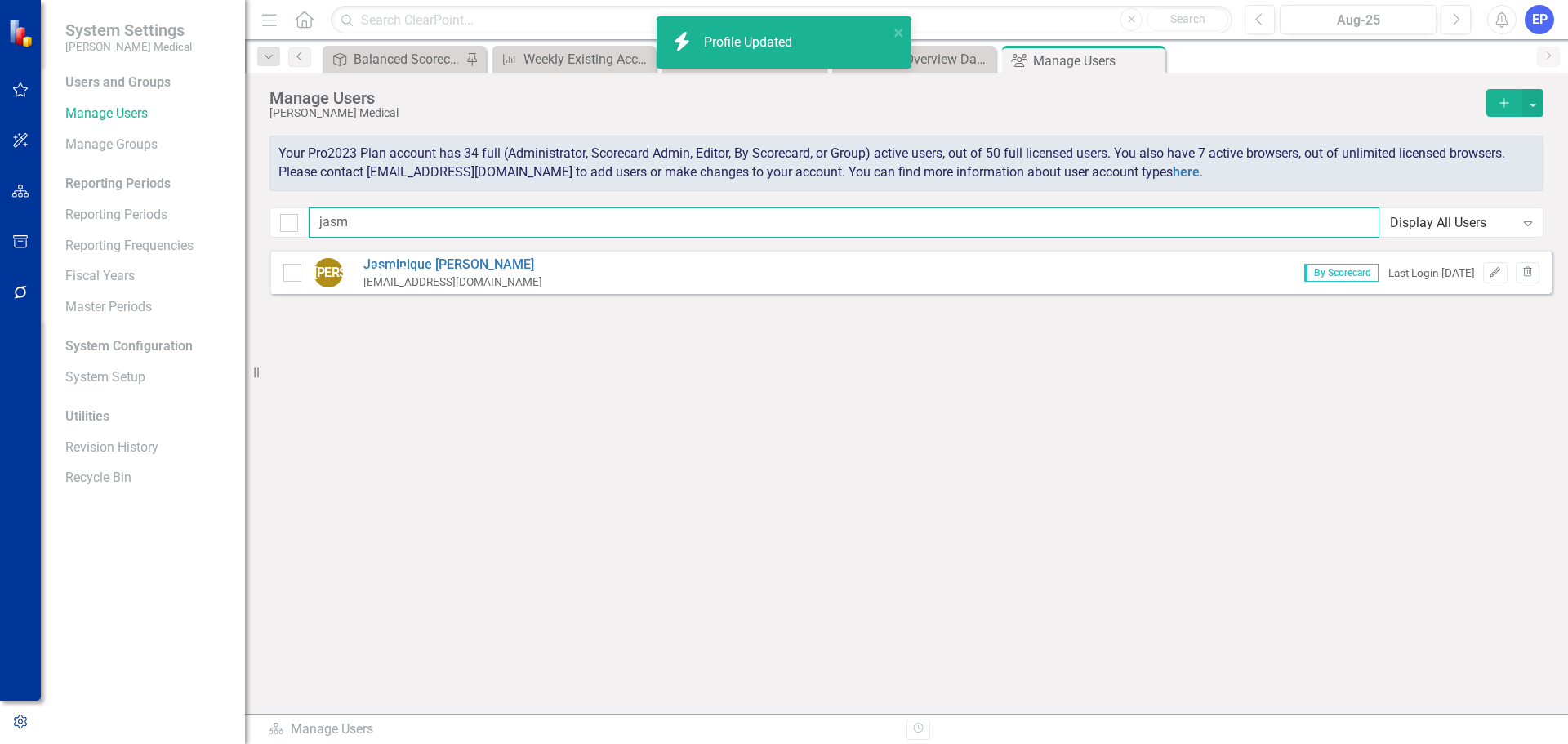
click at [458, 228] on input "jasm" at bounding box center [844, 222] width 1071 height 30
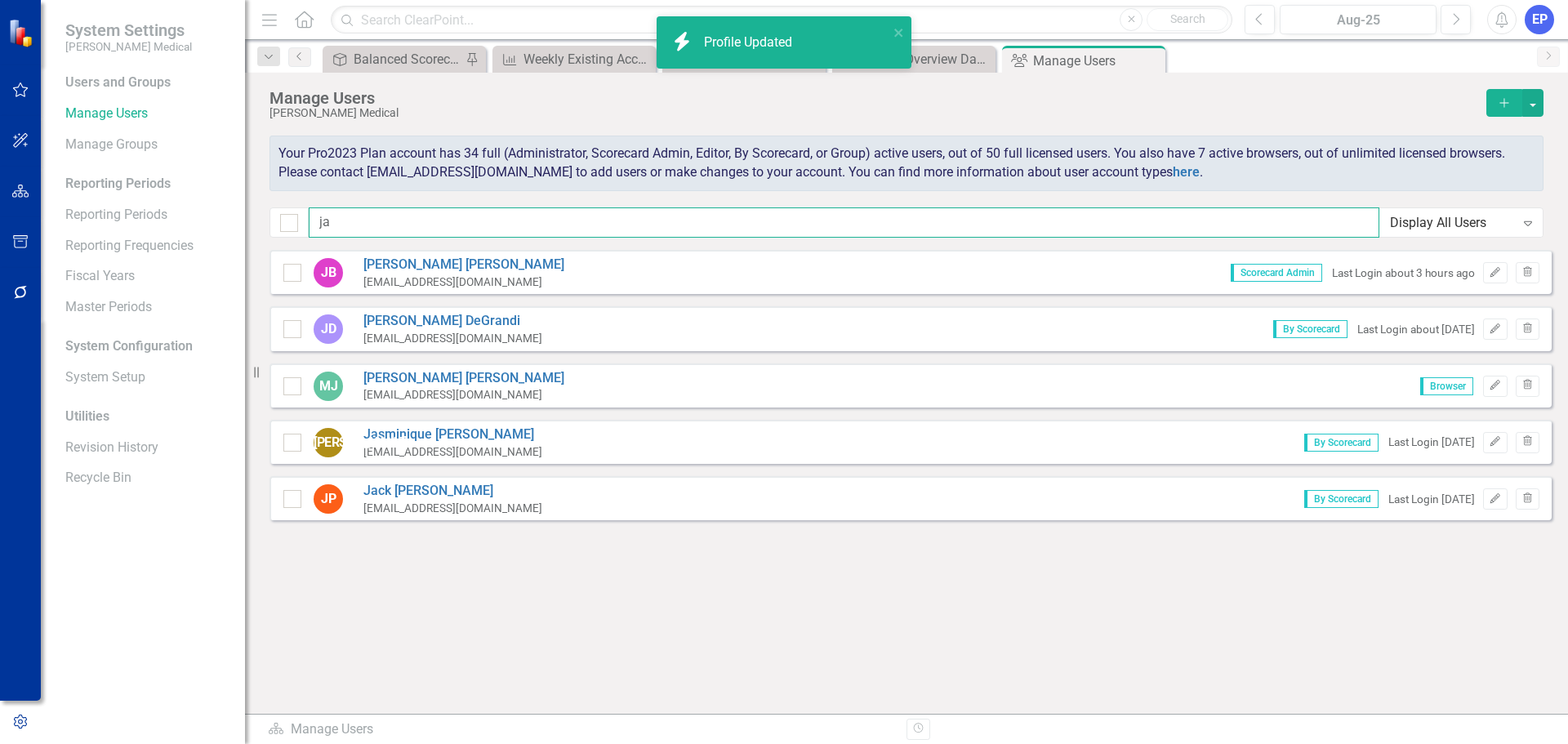
type input "j"
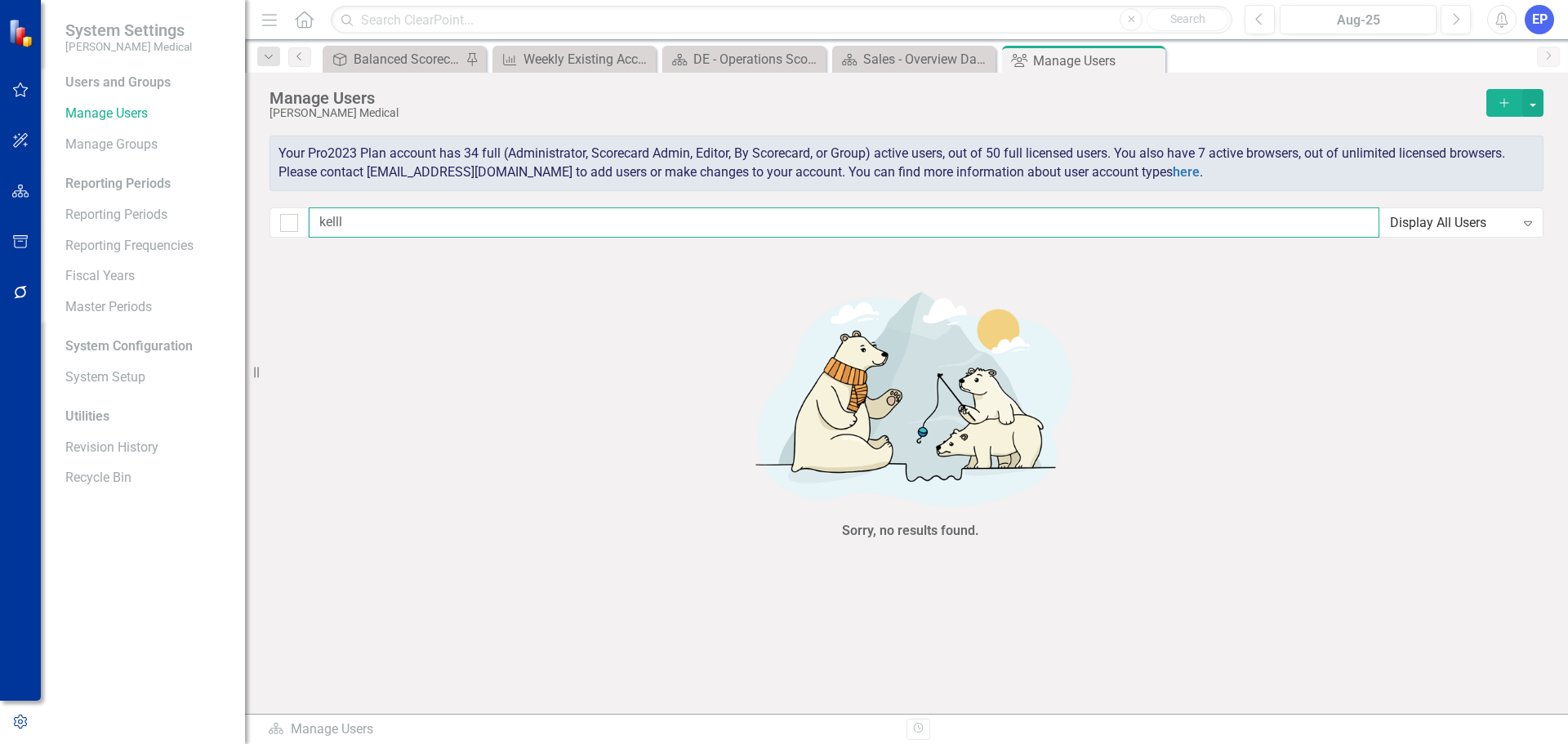
type input "[PERSON_NAME]"
checkbox input "false"
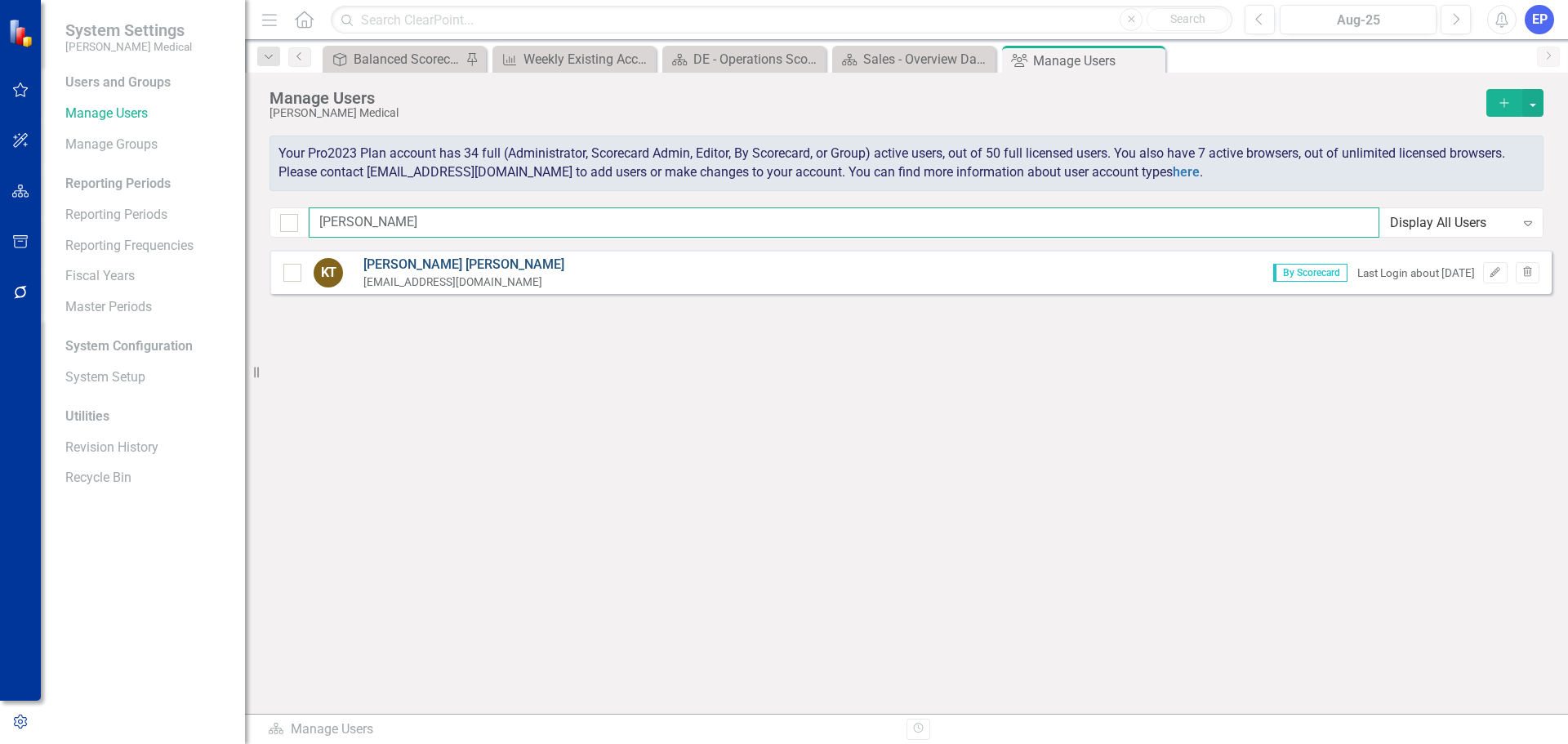
type input "[PERSON_NAME]"
click at [415, 265] on link "[PERSON_NAME]" at bounding box center [464, 264] width 201 height 19
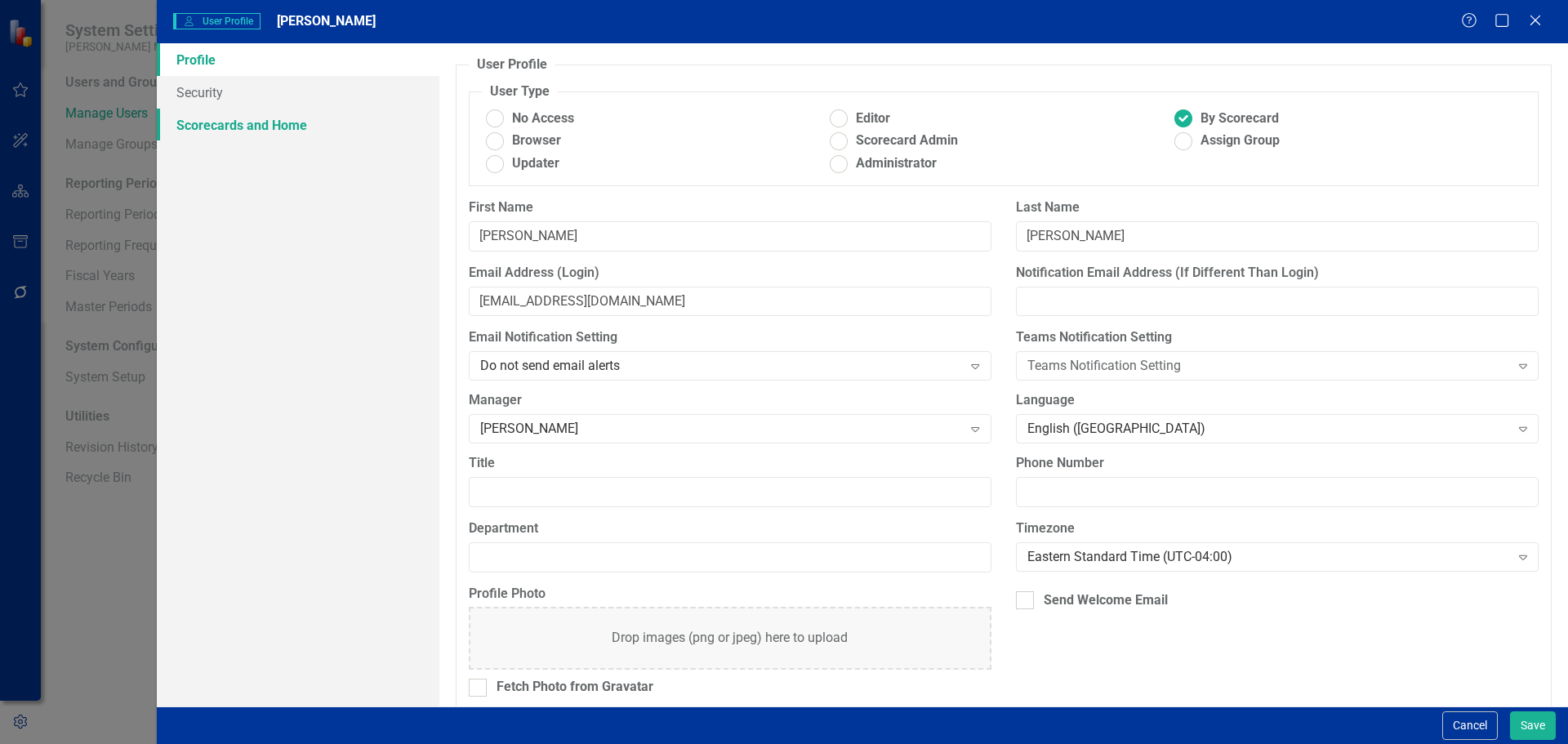
click at [293, 130] on link "Scorecards and Home" at bounding box center [298, 125] width 282 height 33
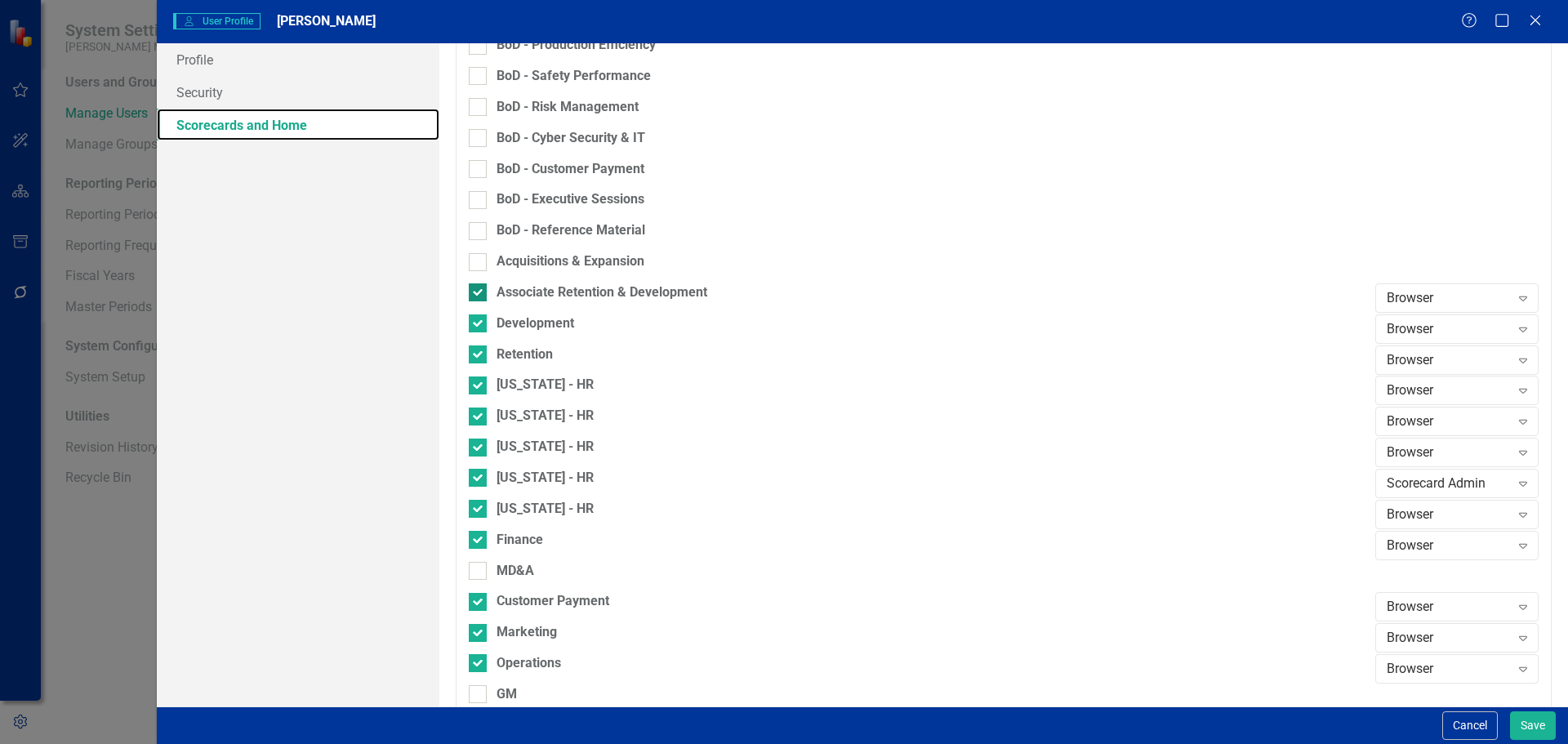
scroll to position [653, 0]
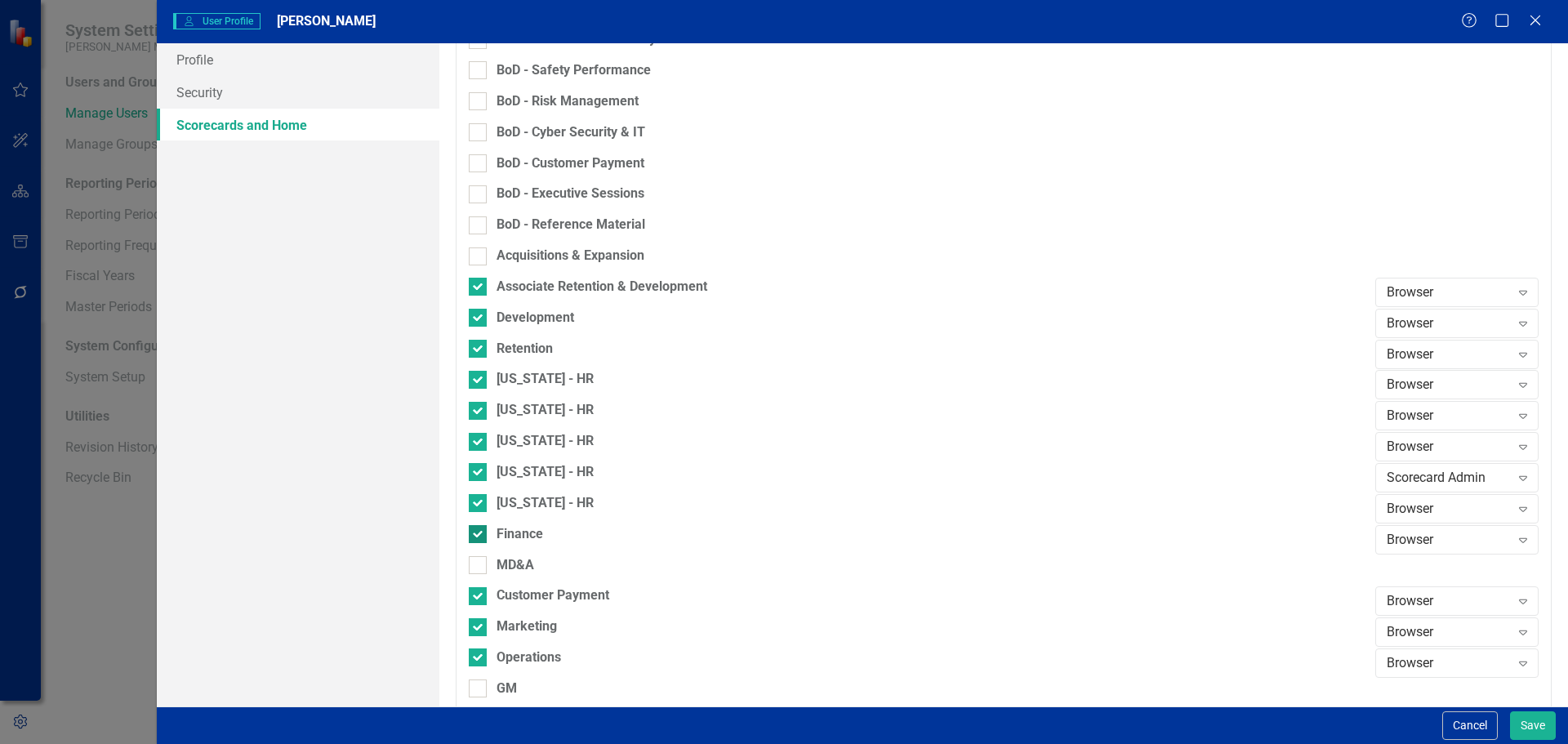
click at [478, 535] on input "Finance" at bounding box center [474, 530] width 11 height 11
checkbox input "false"
click at [478, 604] on div at bounding box center [478, 596] width 18 height 18
click at [478, 597] on input "Customer Payment" at bounding box center [474, 593] width 11 height 11
checkbox input "false"
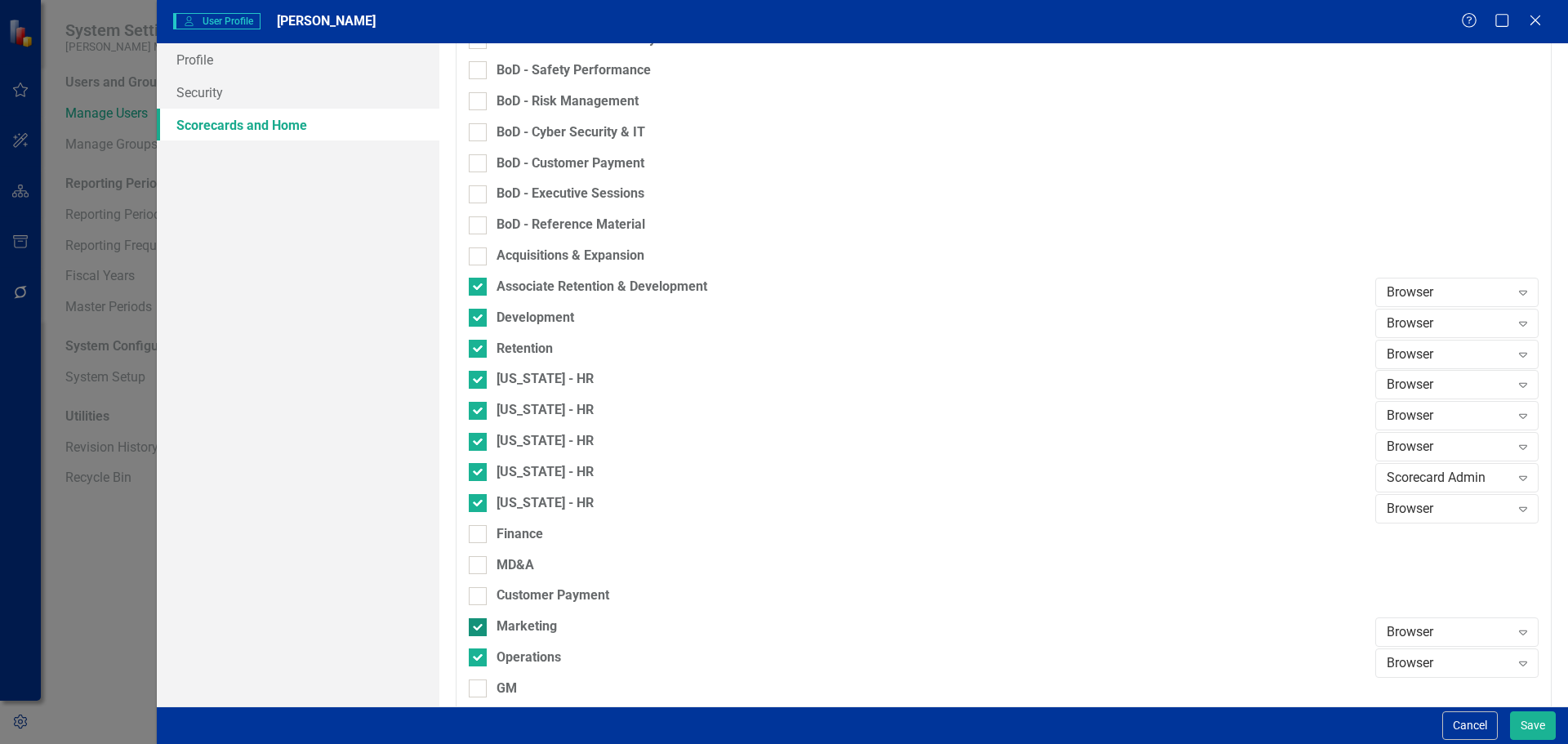
click at [478, 625] on input "Marketing" at bounding box center [474, 624] width 11 height 11
checkbox input "false"
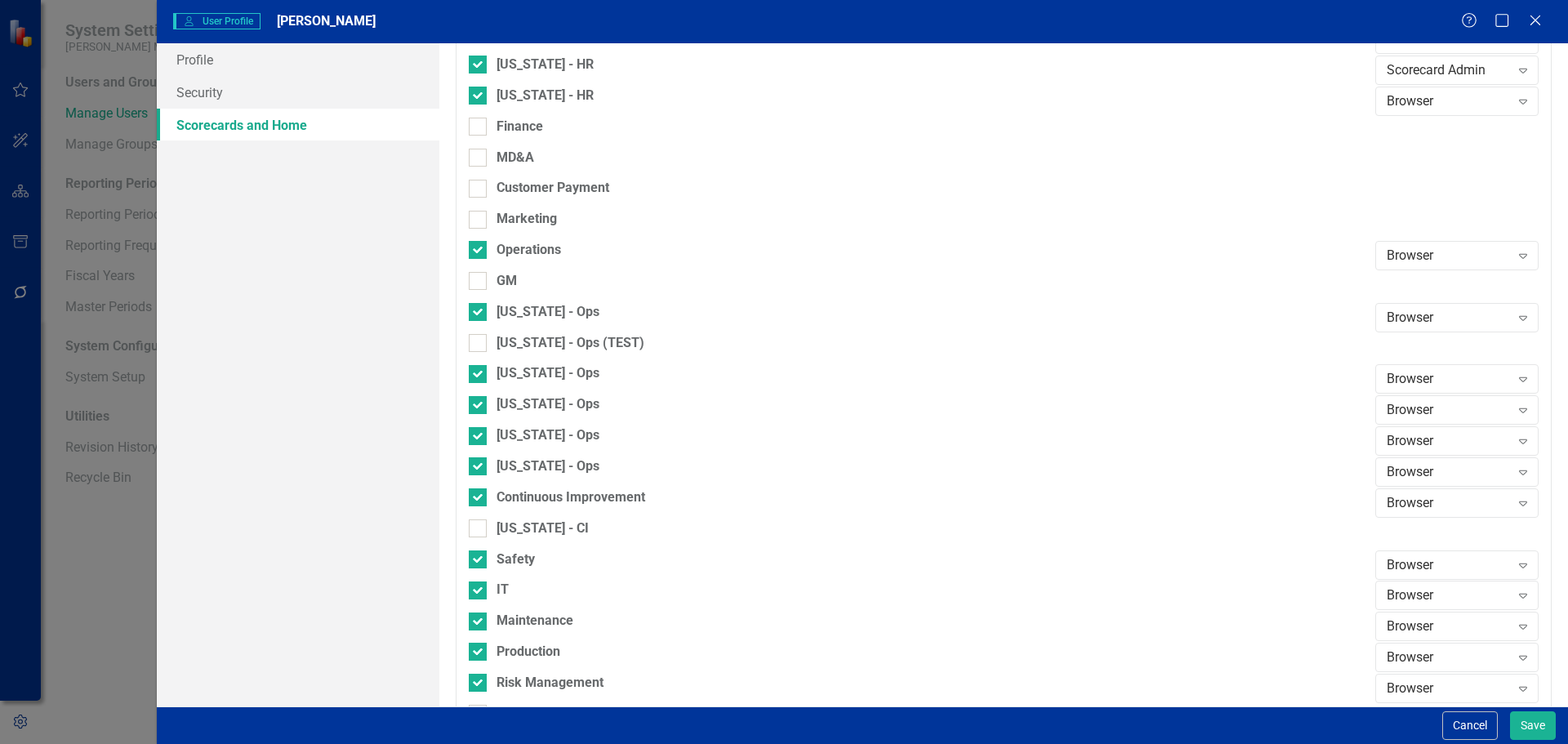
scroll to position [1062, 0]
click at [484, 340] on div at bounding box center [478, 342] width 18 height 18
click at [480, 340] on input "[US_STATE] - Ops (TEST)" at bounding box center [474, 339] width 11 height 11
checkbox input "true"
click at [478, 374] on input "[US_STATE] - Ops" at bounding box center [474, 369] width 11 height 11
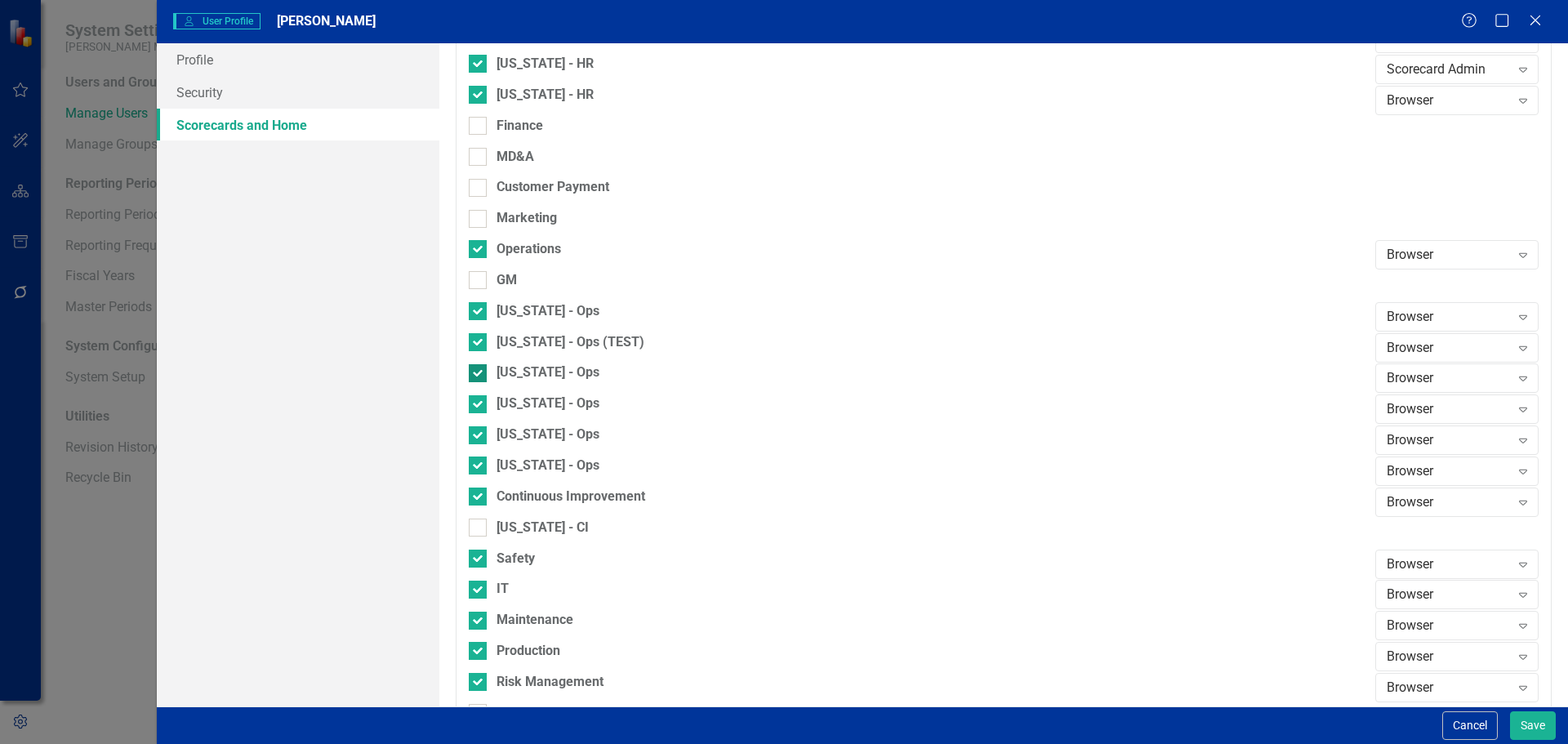
checkbox input "false"
click at [478, 393] on div "[US_STATE] - Ops" at bounding box center [918, 378] width 898 height 31
click at [477, 405] on div at bounding box center [478, 405] width 18 height 18
click at [477, 405] on input "[US_STATE] - Ops" at bounding box center [474, 401] width 11 height 11
checkbox input "false"
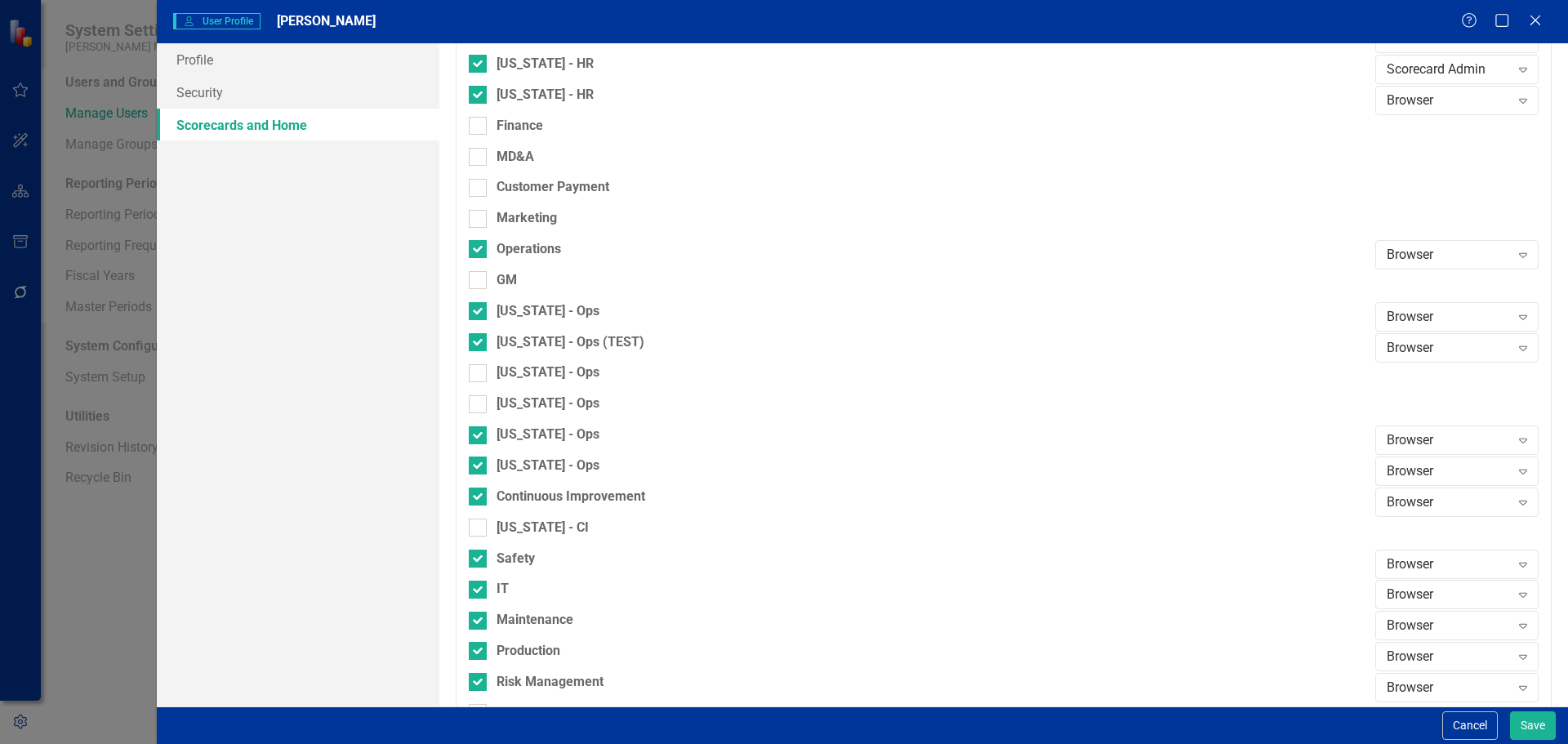
click at [479, 477] on div "[US_STATE] - Ops" at bounding box center [918, 472] width 898 height 31
click at [479, 468] on div at bounding box center [478, 465] width 18 height 18
click at [479, 467] on input "[US_STATE] - Ops" at bounding box center [474, 462] width 11 height 11
checkbox input "false"
click at [479, 496] on input "Continuous Improvement" at bounding box center [474, 493] width 11 height 11
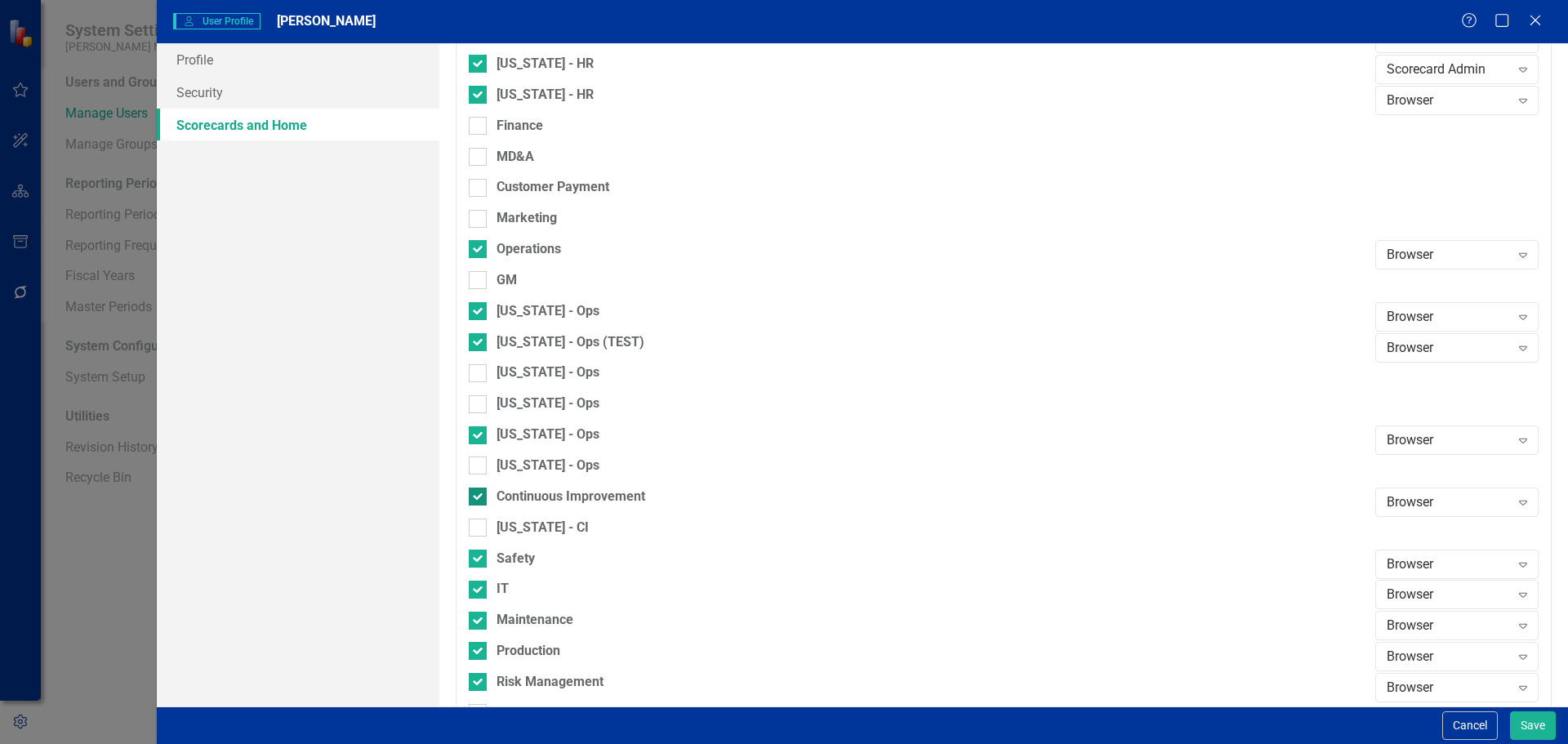
checkbox input "false"
click at [471, 550] on input "Safety" at bounding box center [474, 555] width 11 height 11
checkbox input "false"
click at [479, 584] on input "IT" at bounding box center [474, 586] width 11 height 11
checkbox input "false"
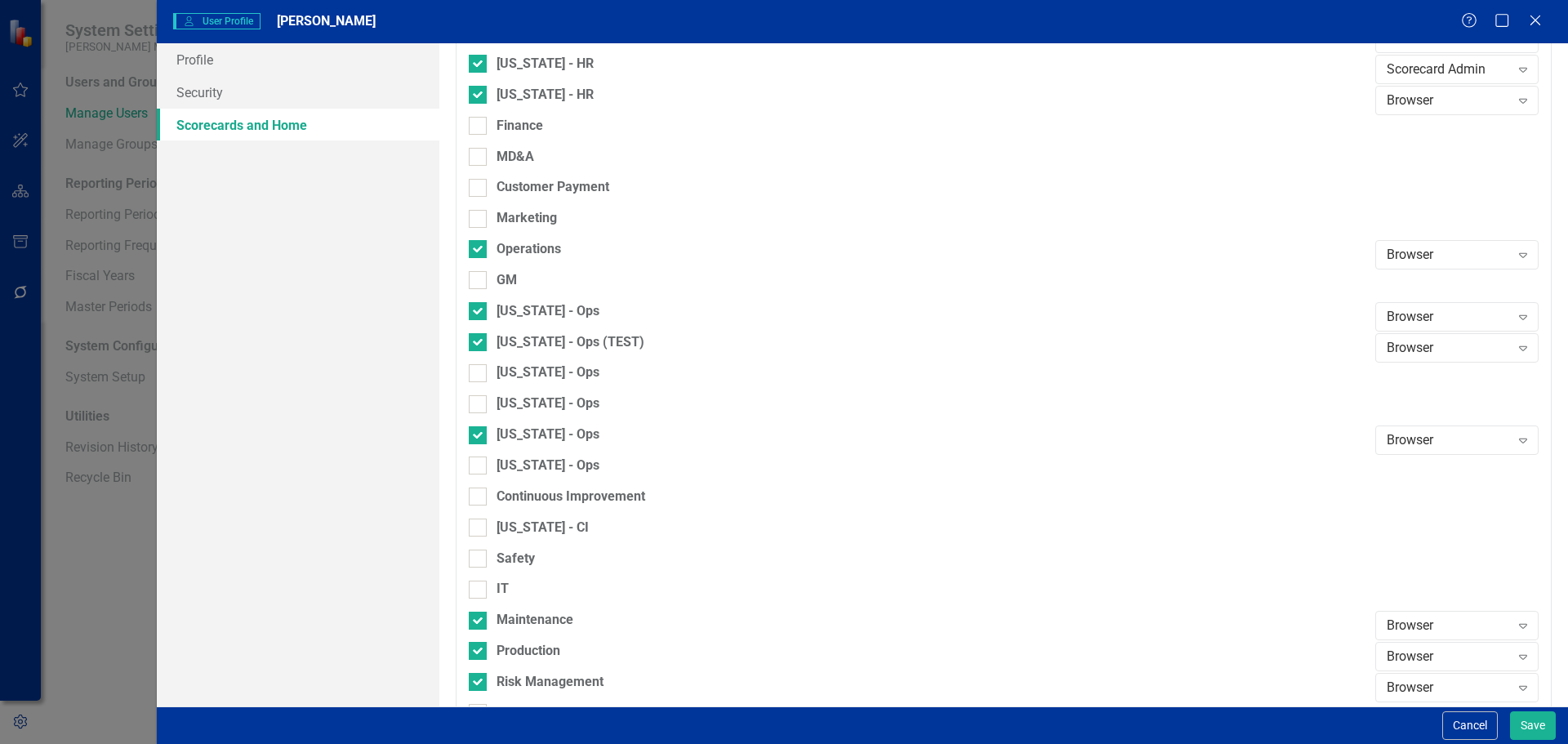
click at [474, 632] on div "Maintenance" at bounding box center [918, 626] width 898 height 31
click at [477, 643] on input "Production" at bounding box center [474, 647] width 11 height 11
checkbox input "false"
click at [477, 625] on div at bounding box center [478, 621] width 18 height 18
click at [477, 622] on input "Maintenance" at bounding box center [474, 617] width 11 height 11
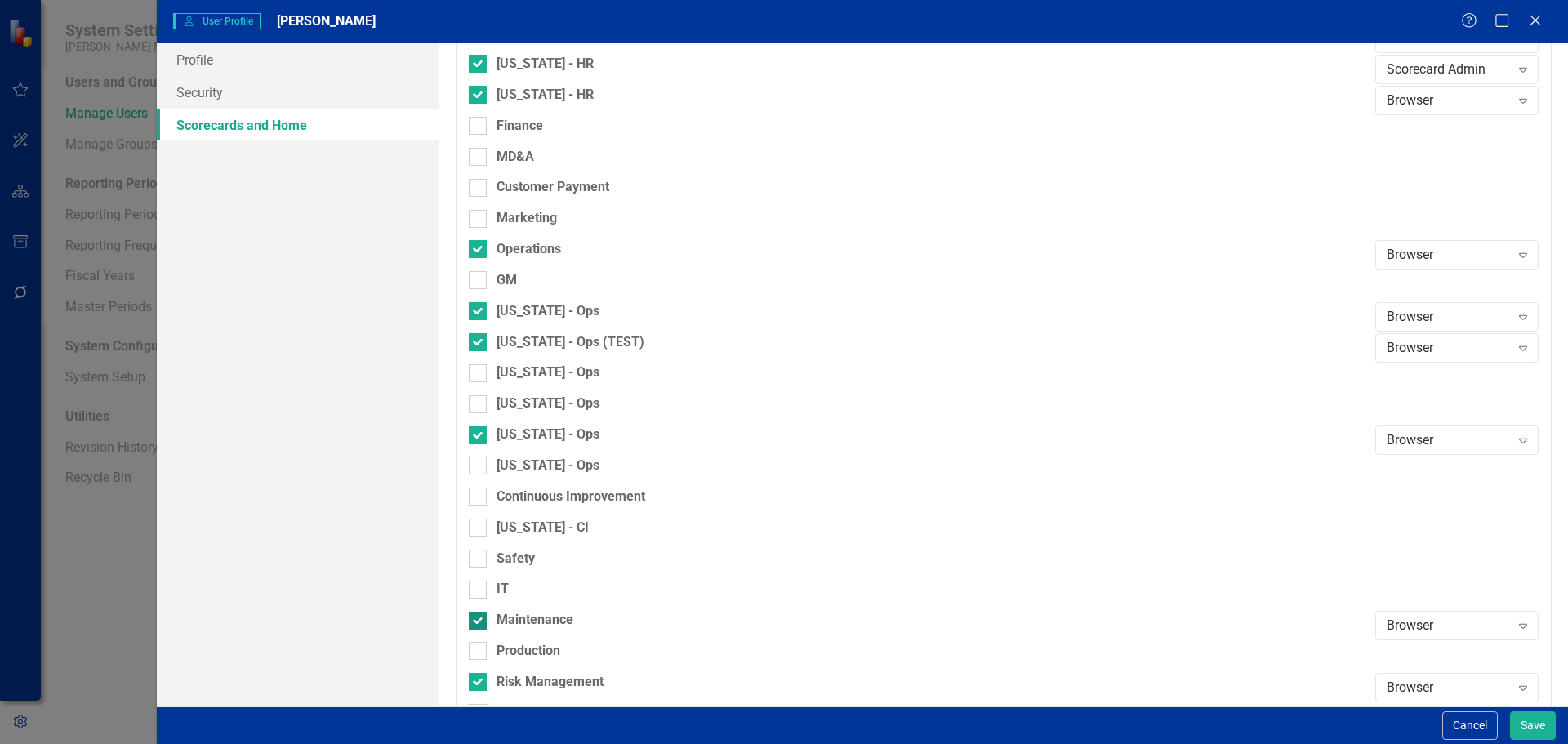
checkbox input "false"
click at [480, 673] on div at bounding box center [478, 682] width 18 height 18
click at [480, 673] on input "Risk Management" at bounding box center [474, 678] width 11 height 11
checkbox input "false"
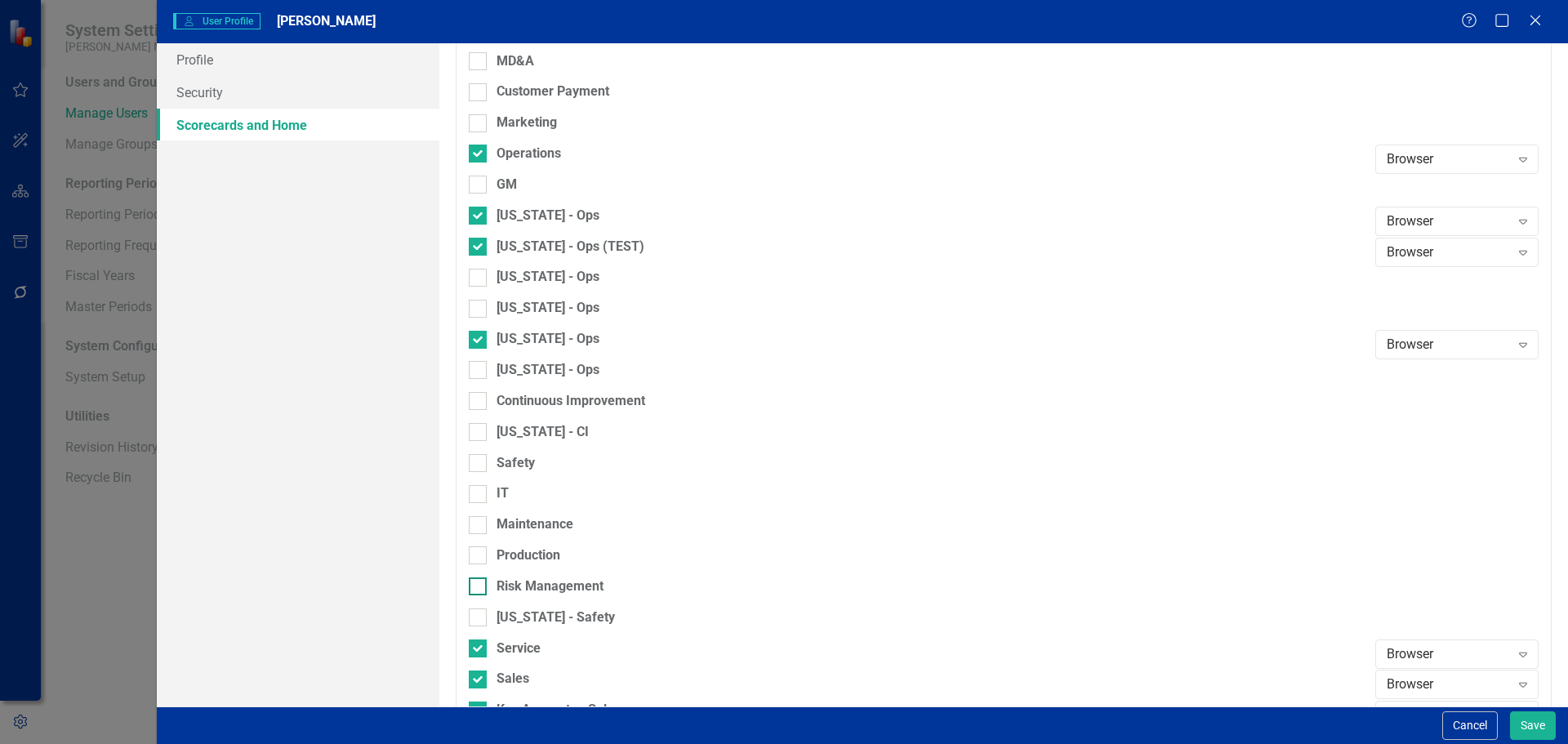
scroll to position [1306, 0]
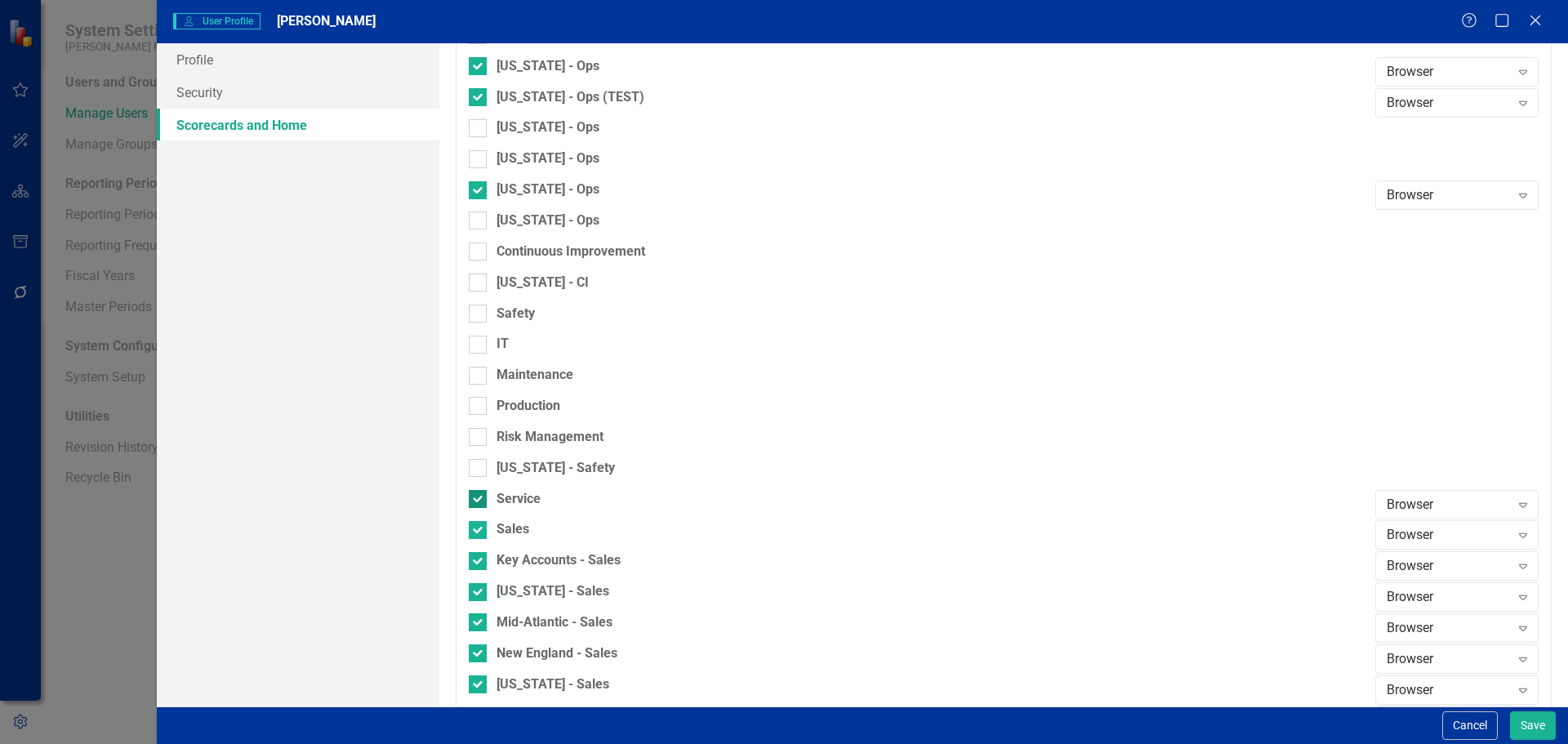
click at [482, 508] on div "Service" at bounding box center [918, 499] width 898 height 19
click at [480, 501] on input "Service" at bounding box center [474, 495] width 11 height 11
checkbox input "false"
click at [483, 529] on div at bounding box center [478, 530] width 18 height 18
click at [480, 529] on input "Sales" at bounding box center [474, 527] width 11 height 11
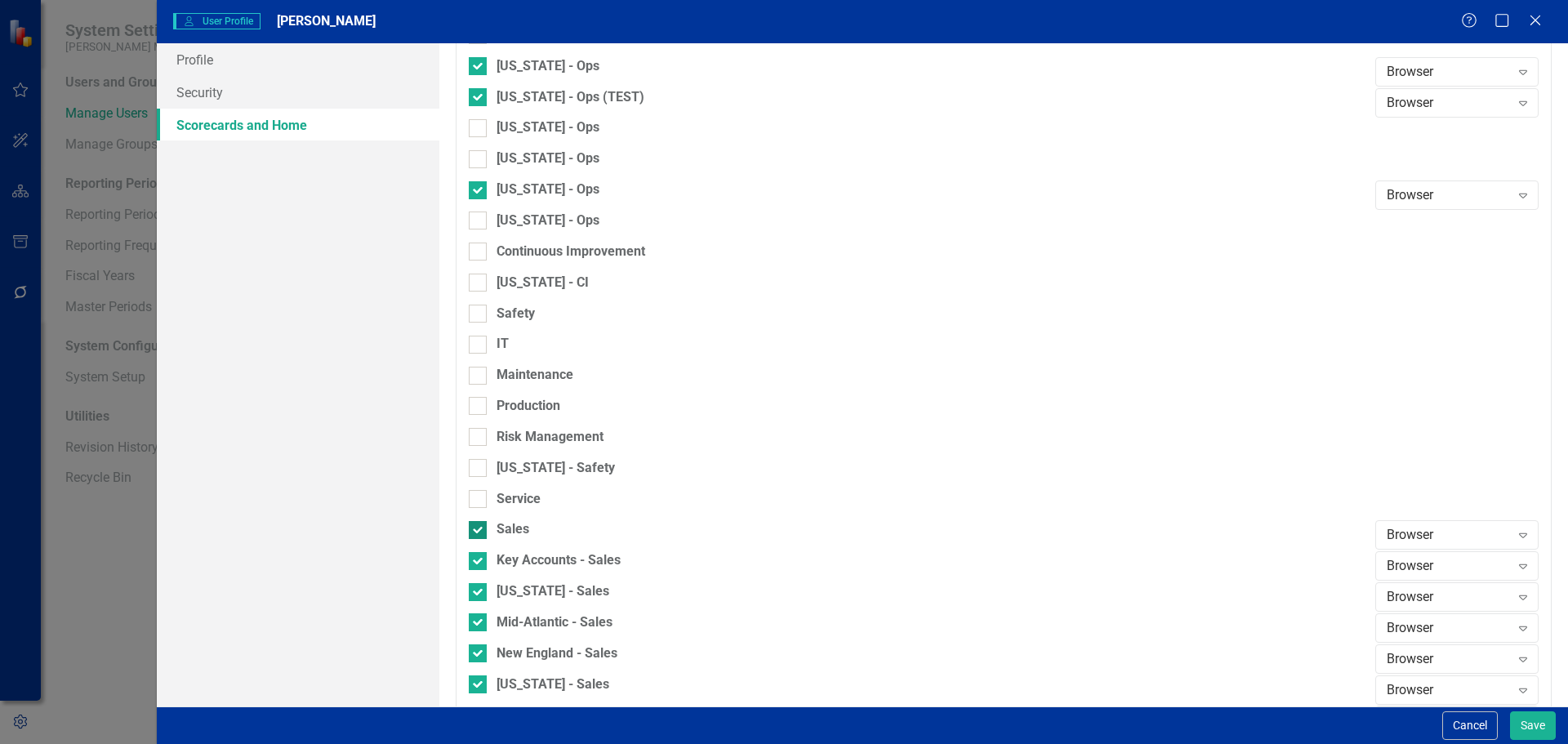
checkbox input "false"
click at [474, 565] on div at bounding box center [478, 561] width 18 height 18
click at [474, 563] on input "Key Accounts - Sales" at bounding box center [474, 558] width 11 height 11
checkbox input "false"
click at [475, 587] on input "[US_STATE] - Sales" at bounding box center [474, 588] width 11 height 11
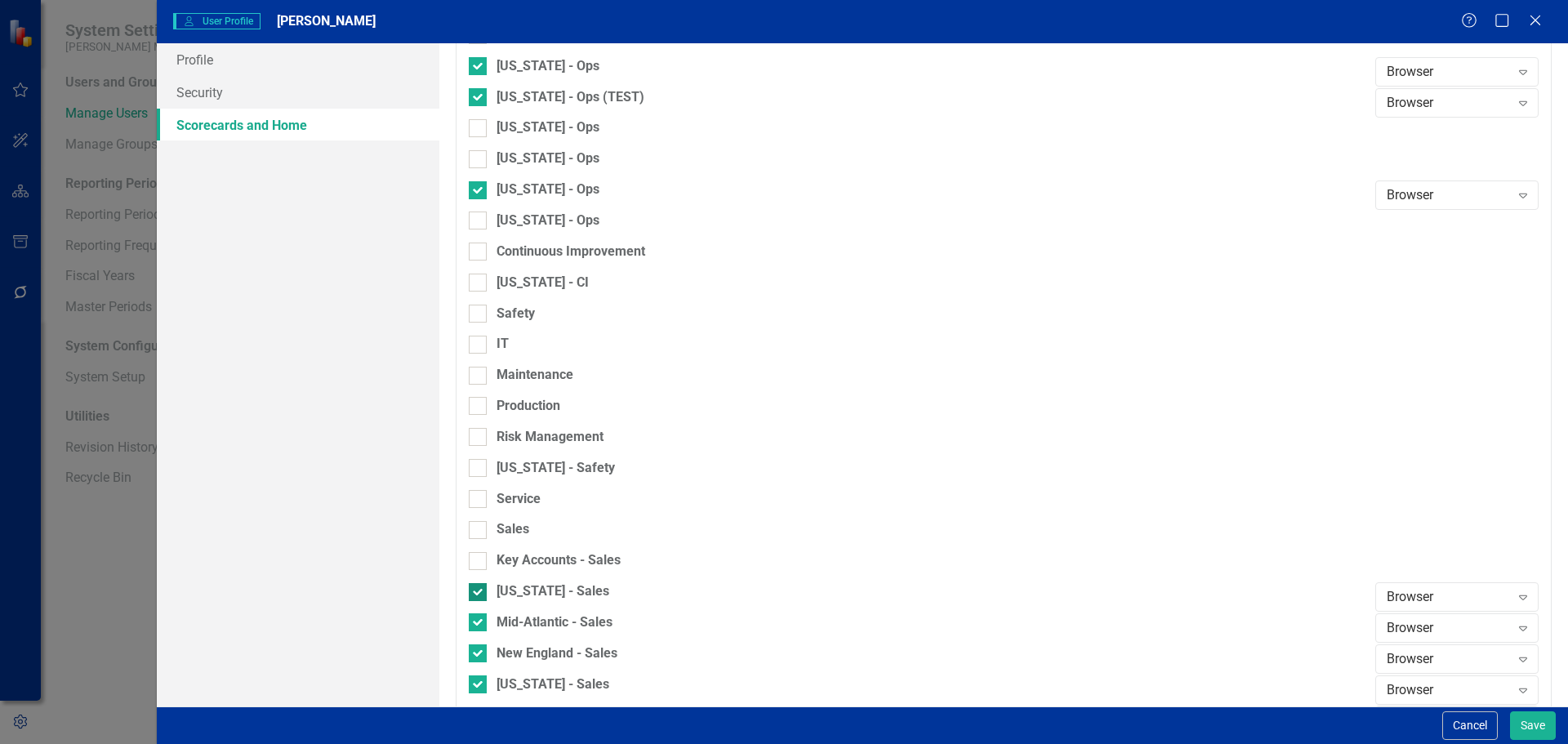
checkbox input "false"
click at [473, 625] on div at bounding box center [478, 622] width 18 height 18
click at [473, 624] on input "Mid-Atlantic - Sales" at bounding box center [474, 618] width 11 height 11
checkbox input "false"
click at [477, 660] on div at bounding box center [478, 653] width 18 height 18
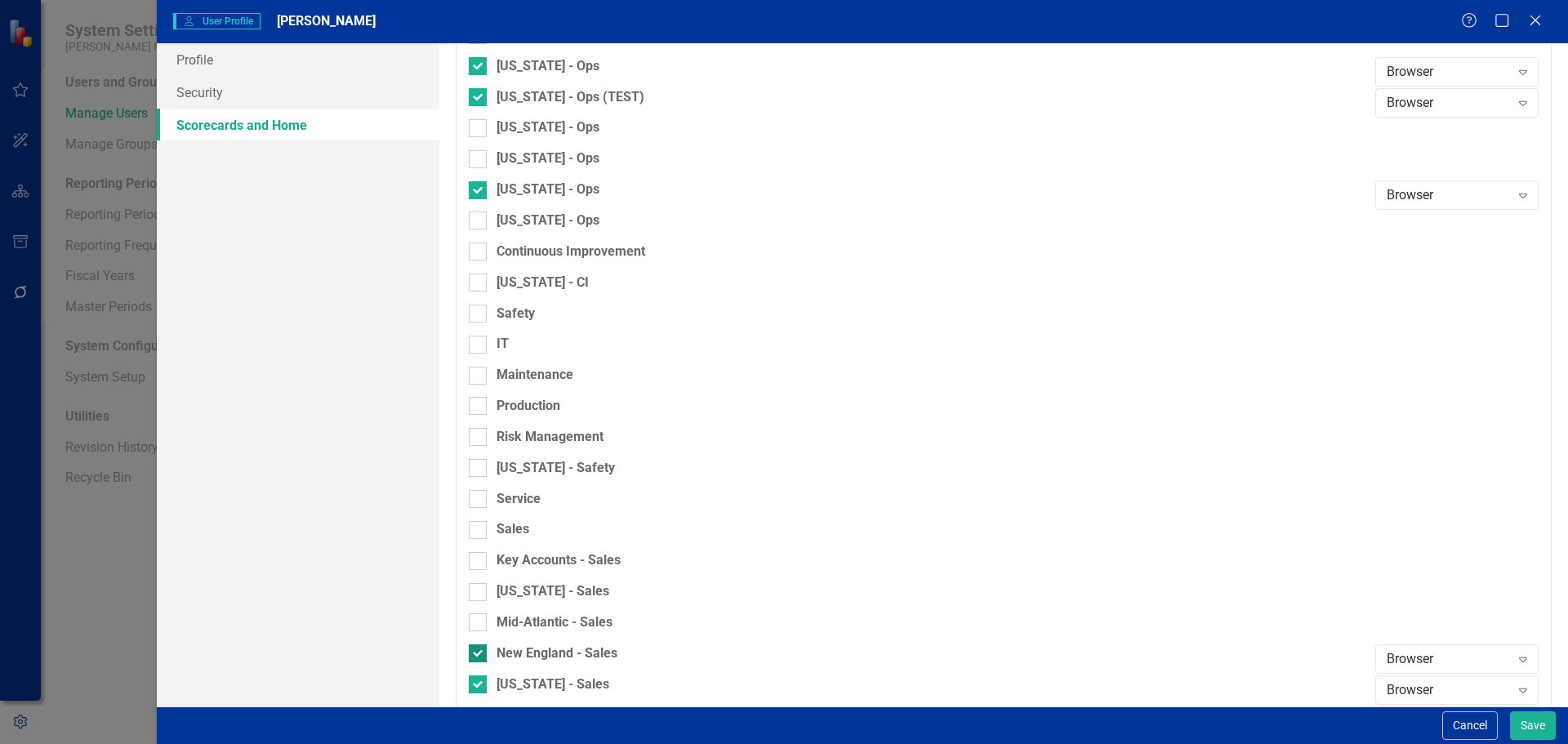
click at [477, 654] on input "New England - Sales" at bounding box center [474, 650] width 11 height 11
checkbox input "false"
click at [479, 684] on input "[US_STATE] - Sales" at bounding box center [474, 681] width 11 height 11
checkbox input "false"
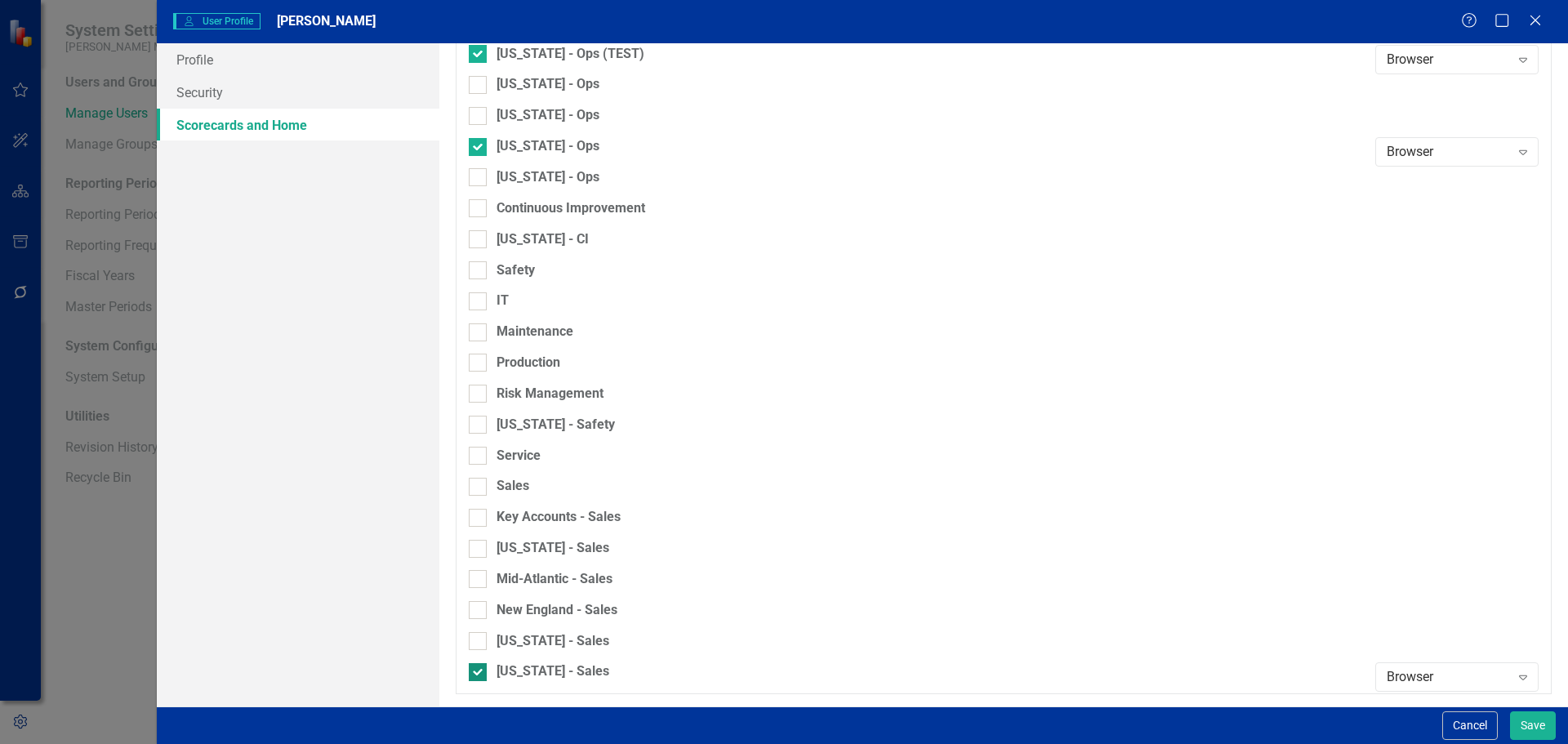
click at [480, 676] on div at bounding box center [478, 672] width 18 height 18
click at [480, 673] on input "[US_STATE] - Sales" at bounding box center [474, 669] width 11 height 11
checkbox input "false"
click at [1539, 725] on button "Save" at bounding box center [1533, 726] width 46 height 29
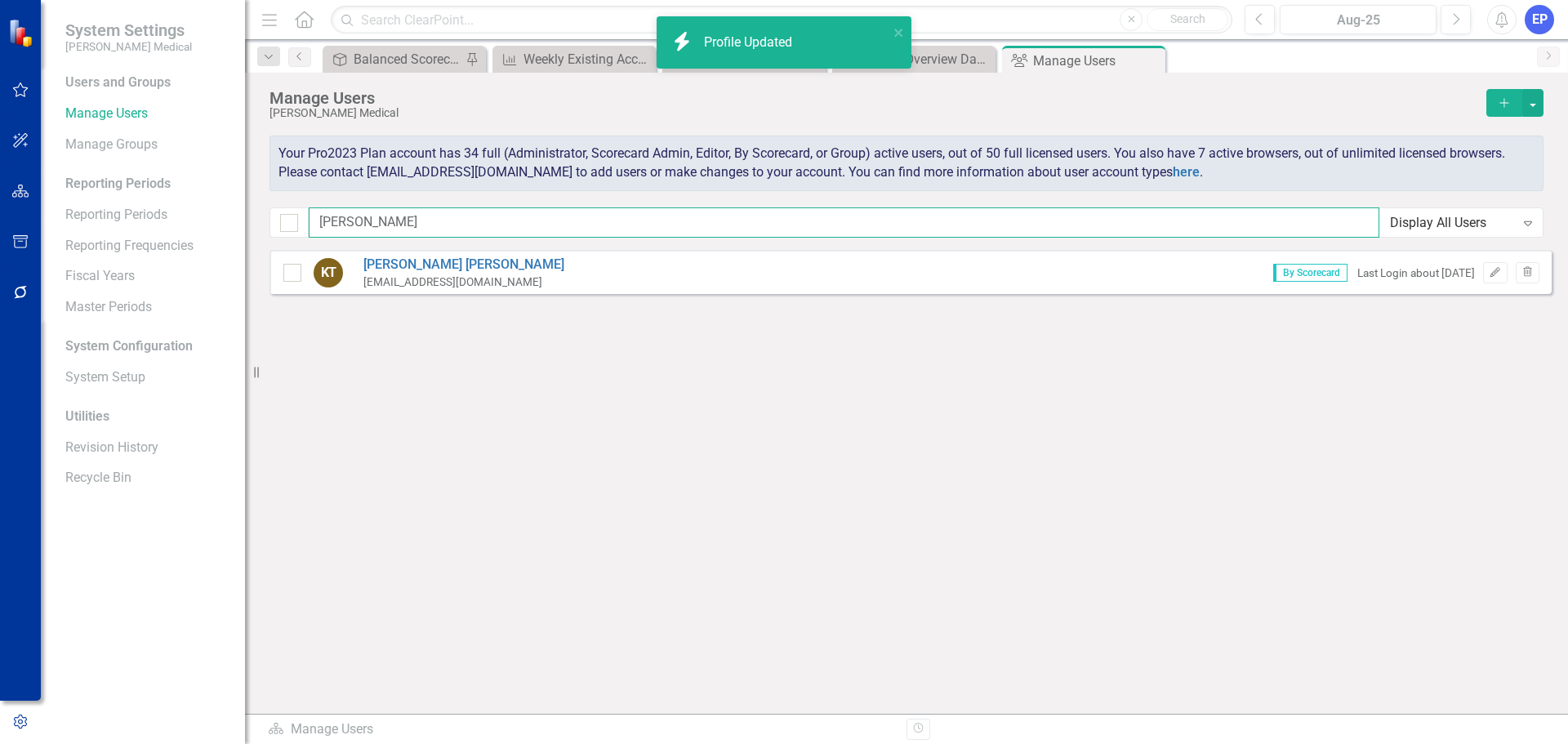
click at [473, 222] on input "[PERSON_NAME]" at bounding box center [844, 222] width 1071 height 30
type input "k"
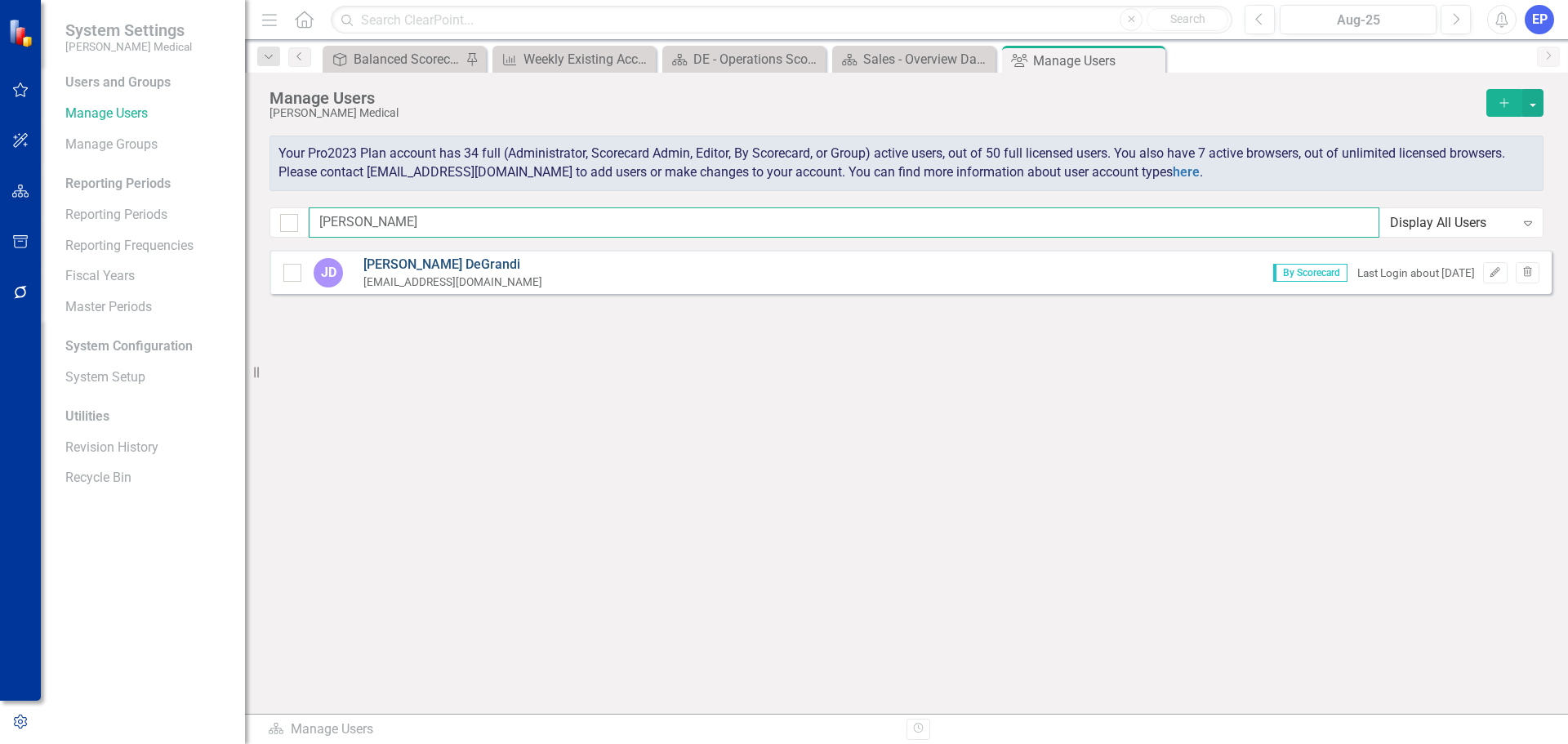
type input "[PERSON_NAME]"
click at [441, 261] on link "[PERSON_NAME]" at bounding box center [453, 264] width 179 height 19
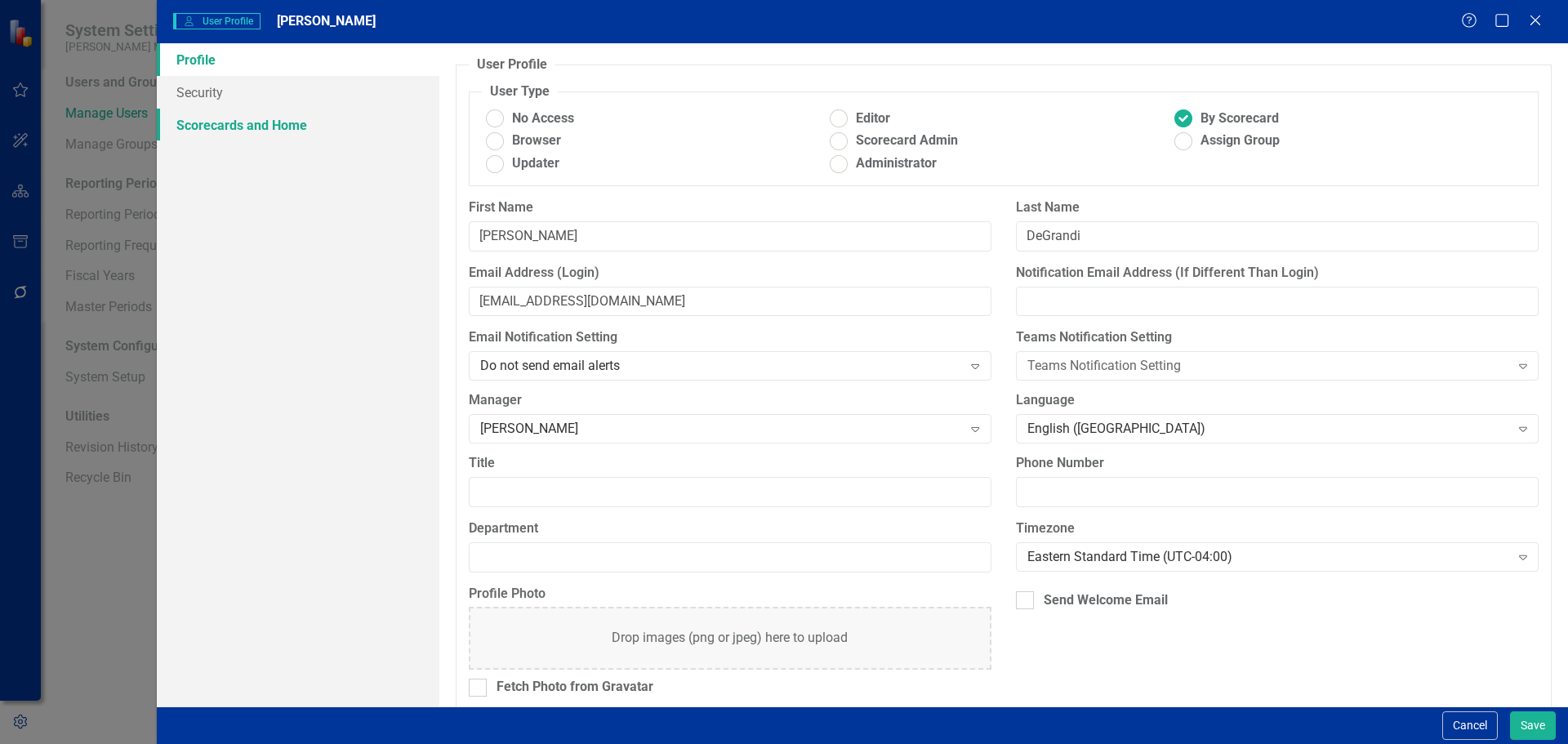
click at [282, 129] on link "Scorecards and Home" at bounding box center [298, 125] width 282 height 33
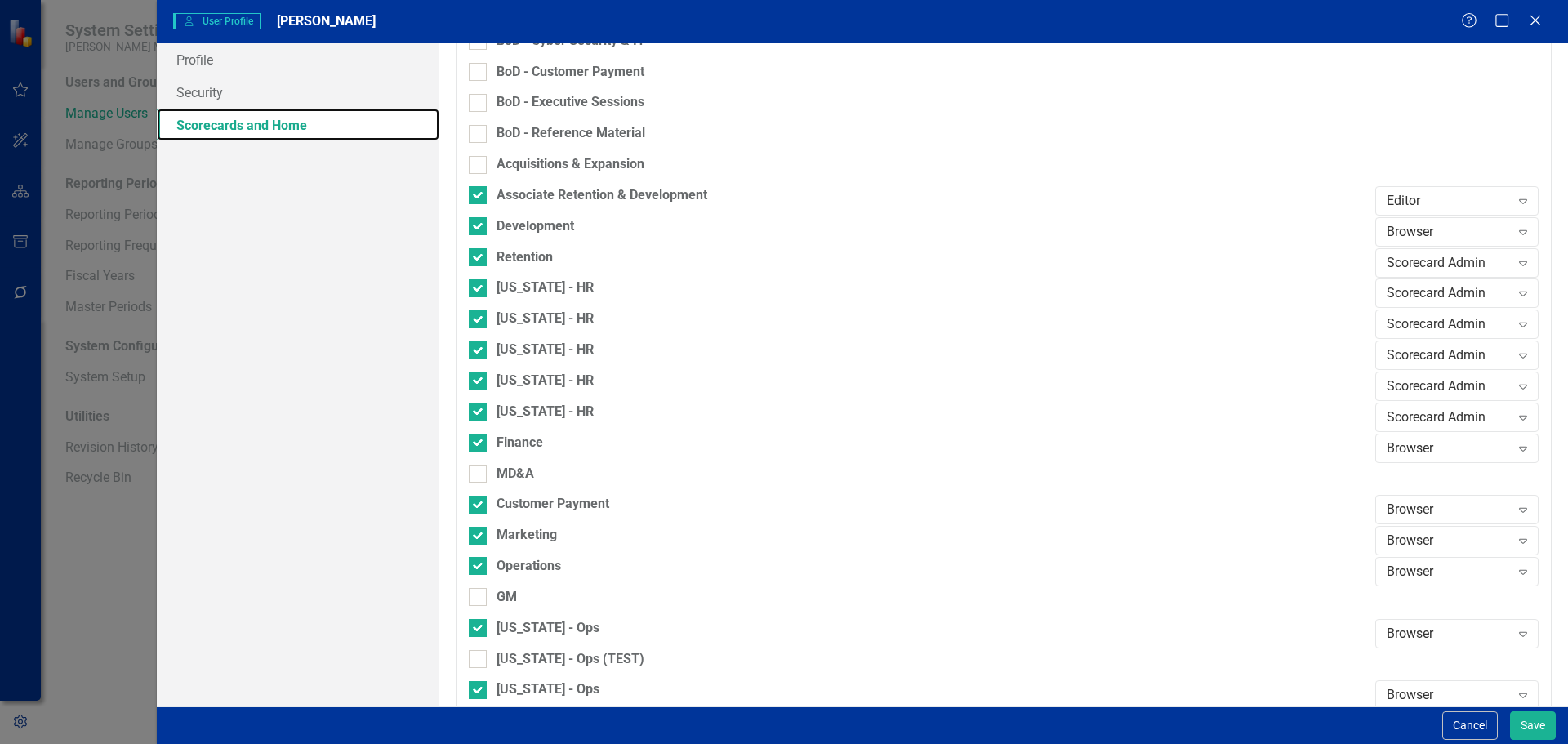
scroll to position [816, 0]
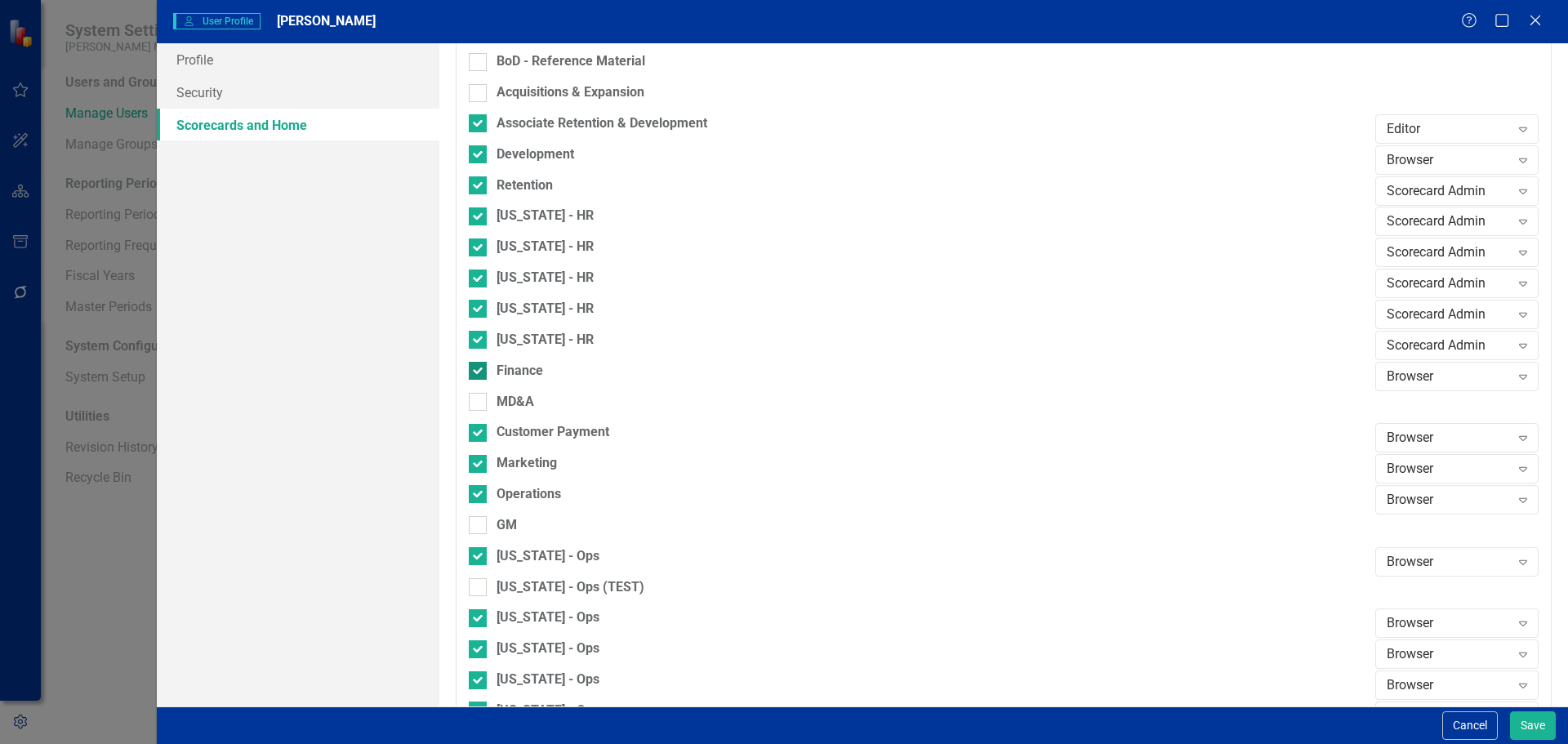
click at [477, 371] on input "Finance" at bounding box center [474, 367] width 11 height 11
checkbox input "false"
click at [480, 436] on div at bounding box center [478, 433] width 18 height 18
click at [480, 434] on input "Customer Payment" at bounding box center [474, 429] width 11 height 11
checkbox input "false"
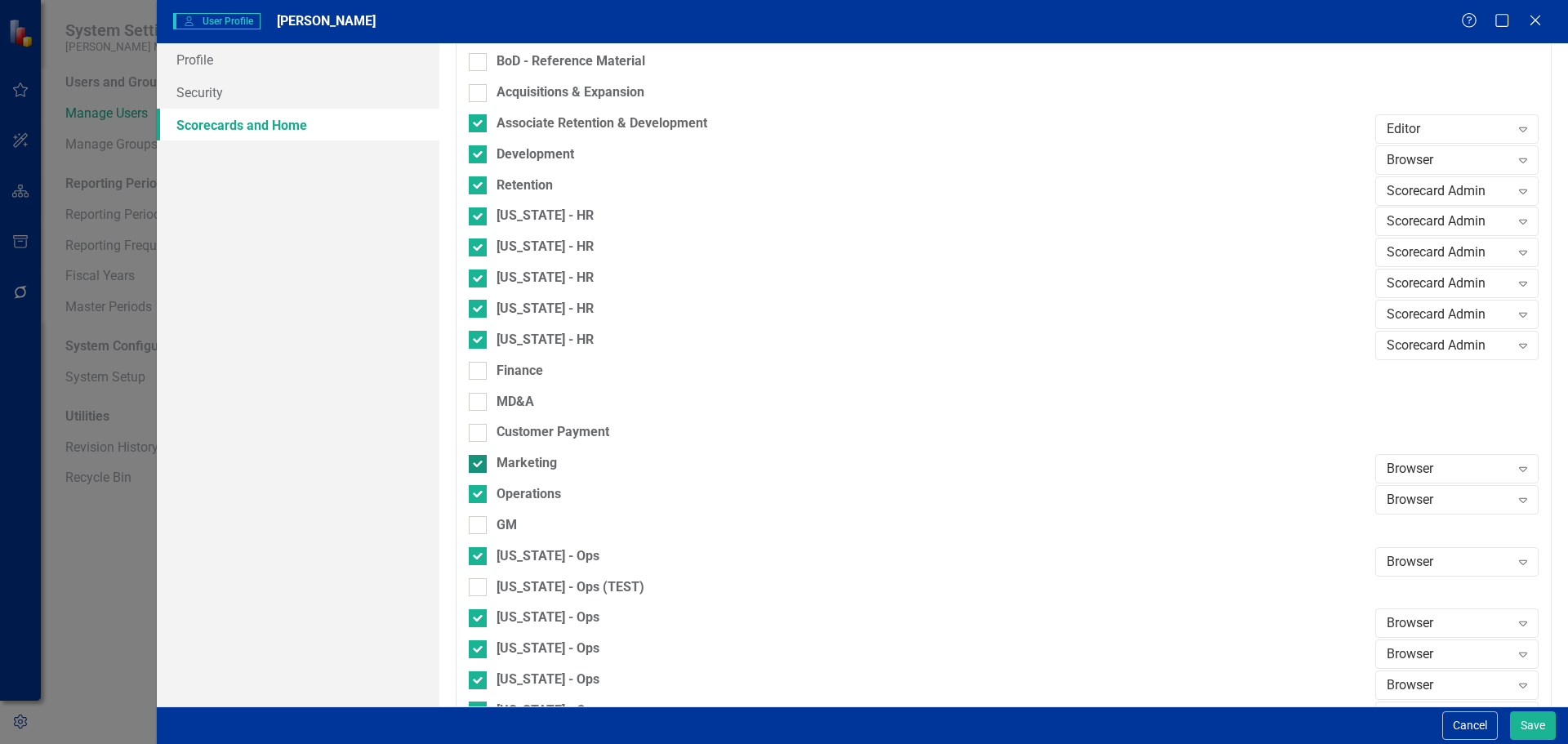
click at [480, 456] on div at bounding box center [478, 463] width 18 height 18
click at [480, 456] on input "Marketing" at bounding box center [474, 460] width 11 height 11
checkbox input "false"
click at [479, 528] on div at bounding box center [478, 525] width 18 height 18
click at [479, 527] on input "GM" at bounding box center [474, 521] width 11 height 11
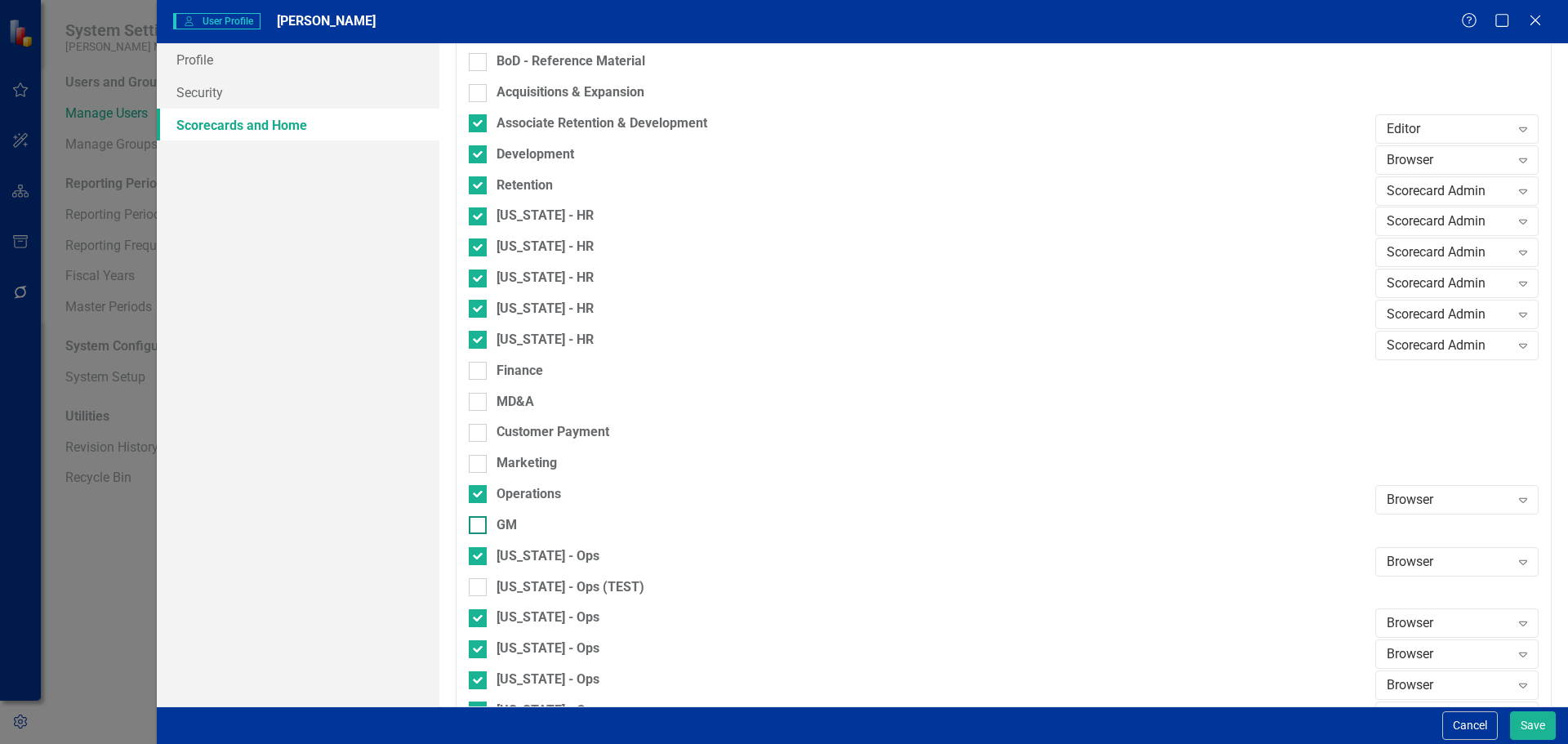
checkbox input "true"
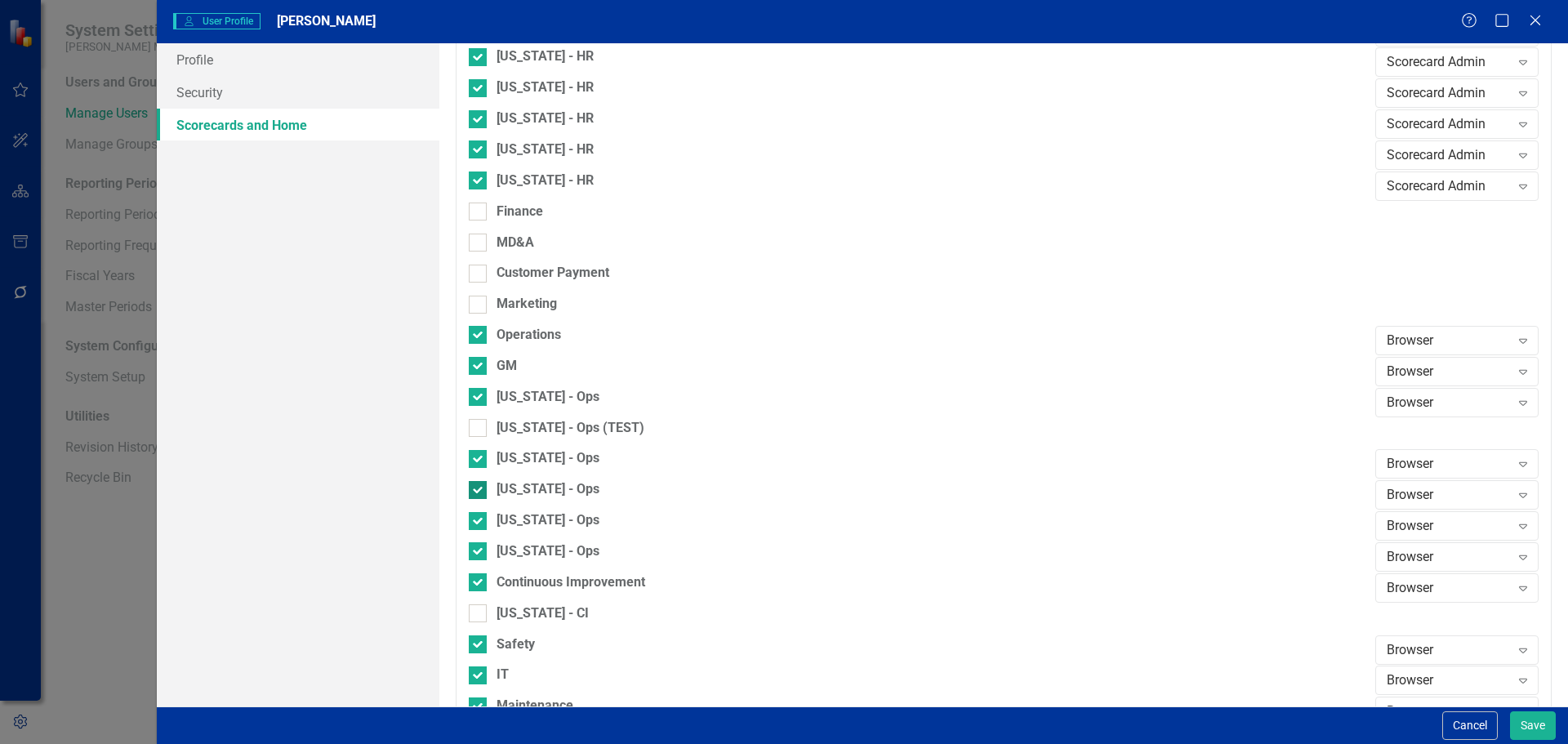
scroll to position [980, 0]
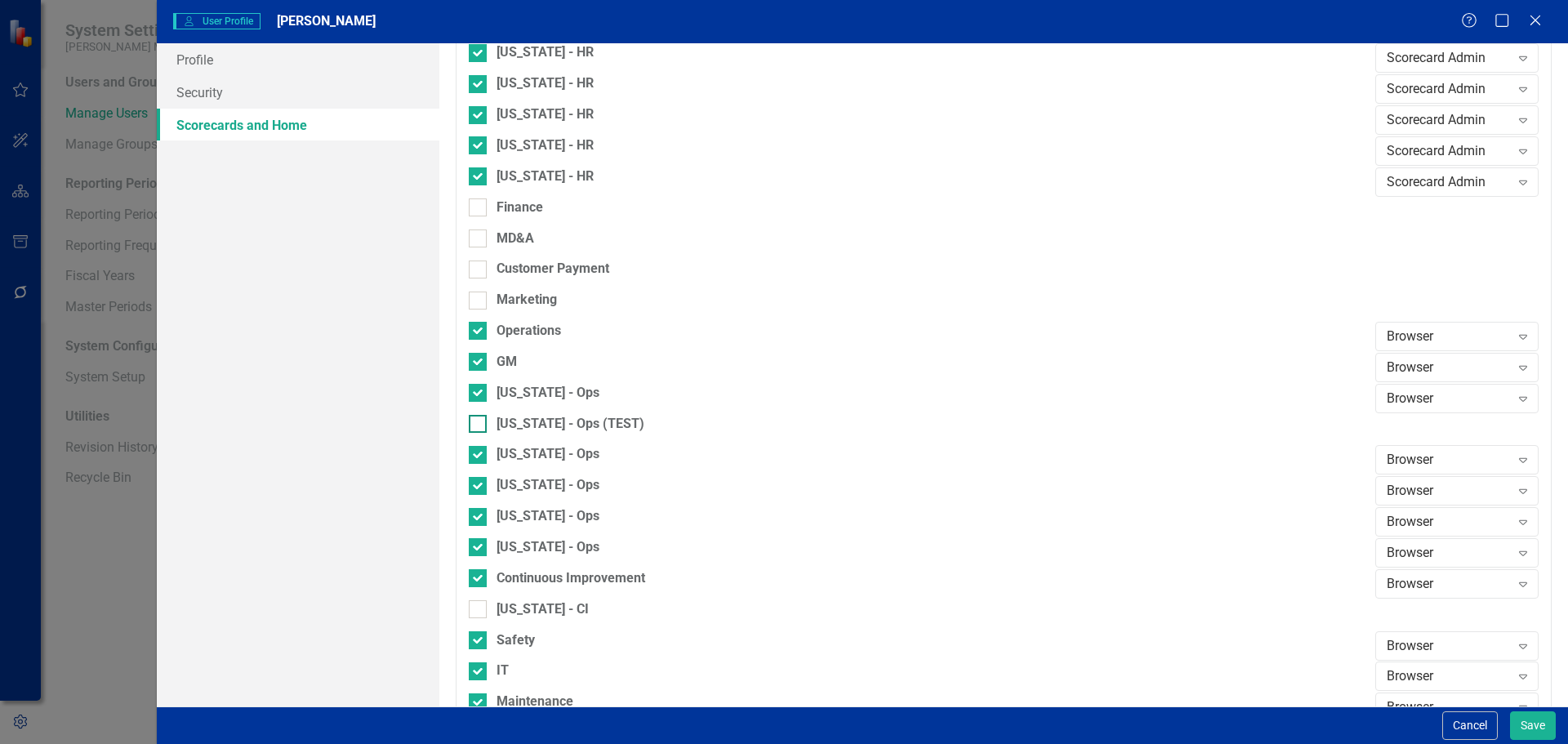
click at [480, 426] on div at bounding box center [478, 424] width 18 height 18
click at [480, 425] on input "[US_STATE] - Ops (TEST)" at bounding box center [474, 420] width 11 height 11
checkbox input "true"
click at [480, 579] on div at bounding box center [478, 578] width 18 height 18
click at [480, 579] on input "Continuous Improvement" at bounding box center [474, 575] width 11 height 11
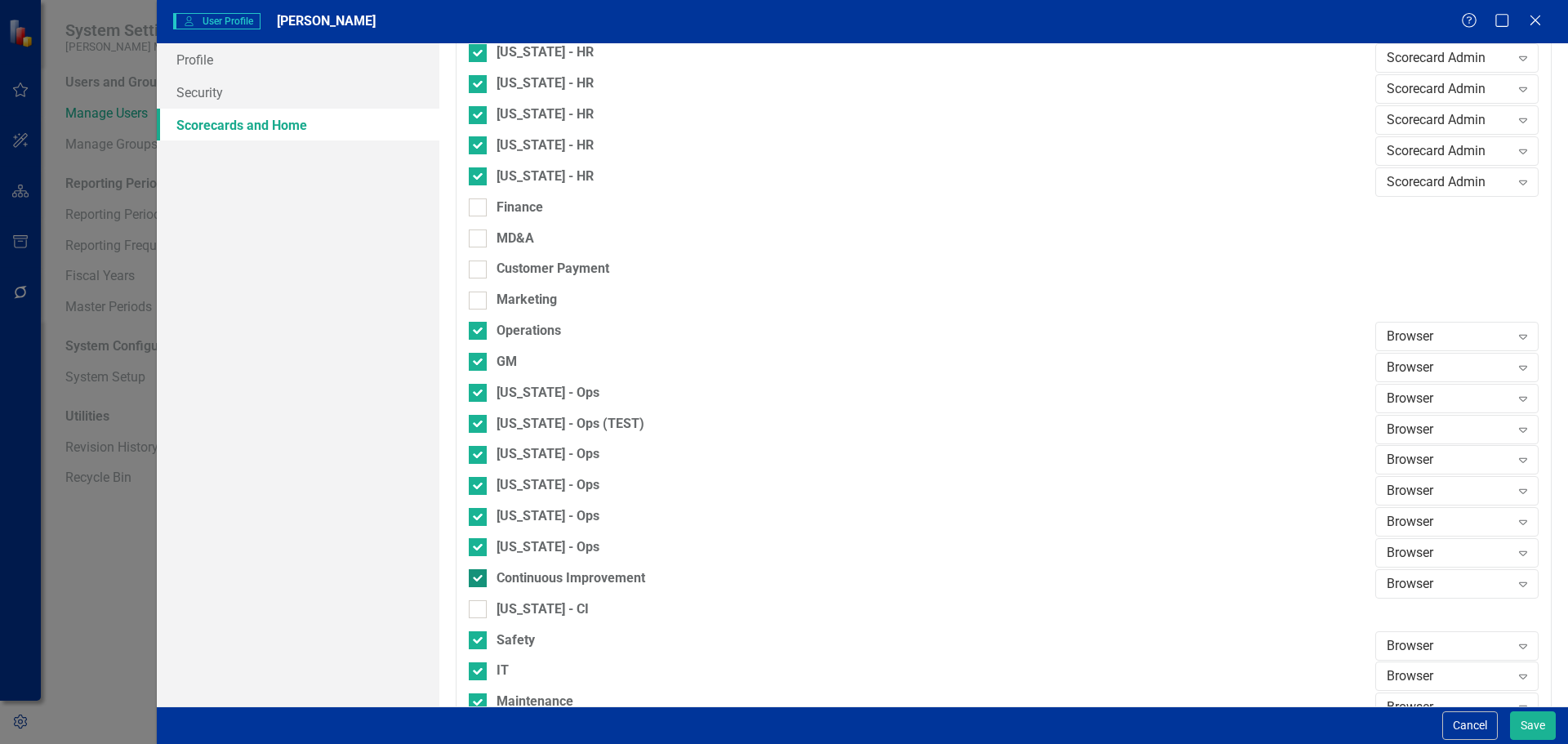
checkbox input "false"
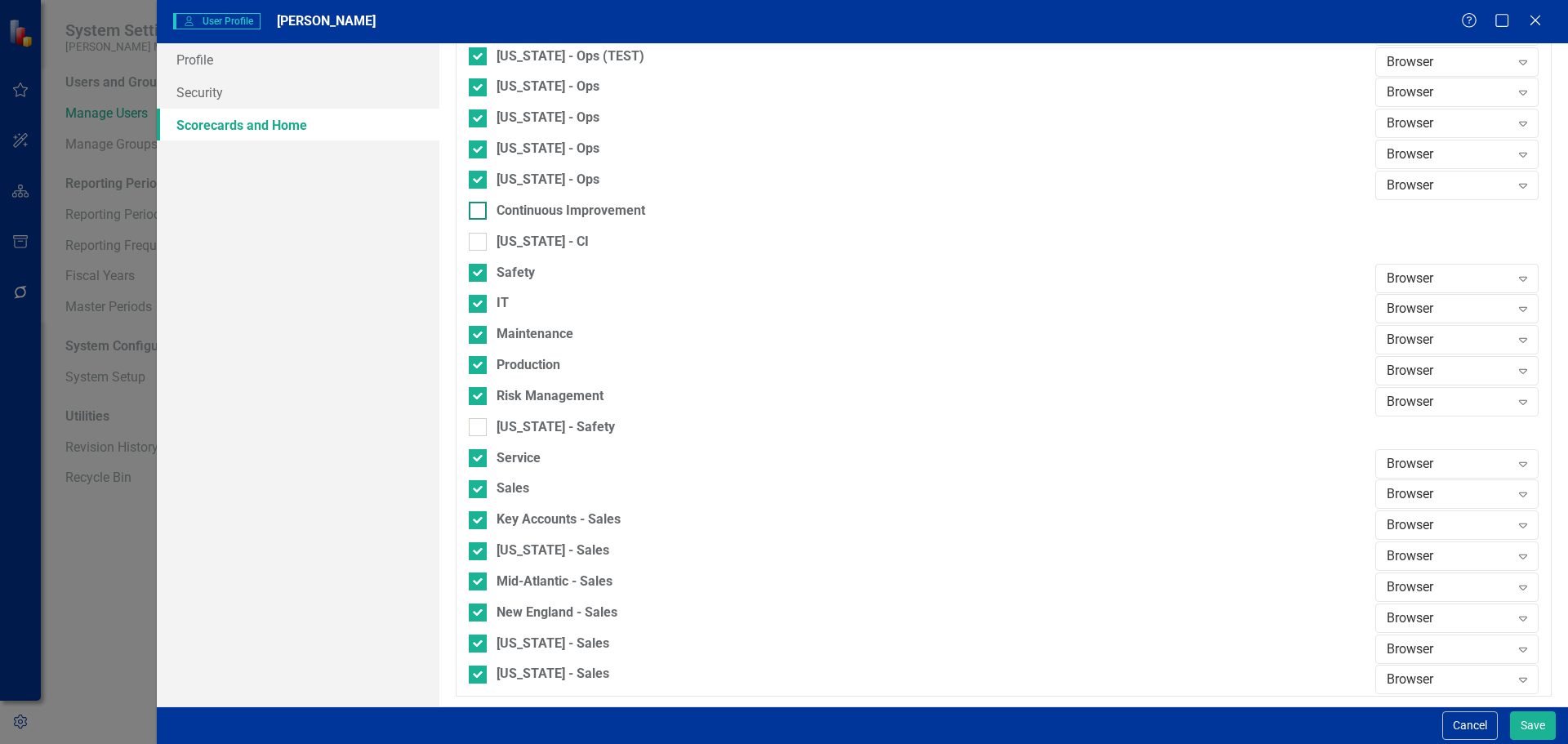
scroll to position [1350, 0]
click at [480, 458] on div at bounding box center [478, 455] width 18 height 18
click at [480, 457] on input "Service" at bounding box center [474, 452] width 11 height 11
checkbox input "false"
click at [480, 481] on div at bounding box center [478, 487] width 18 height 18
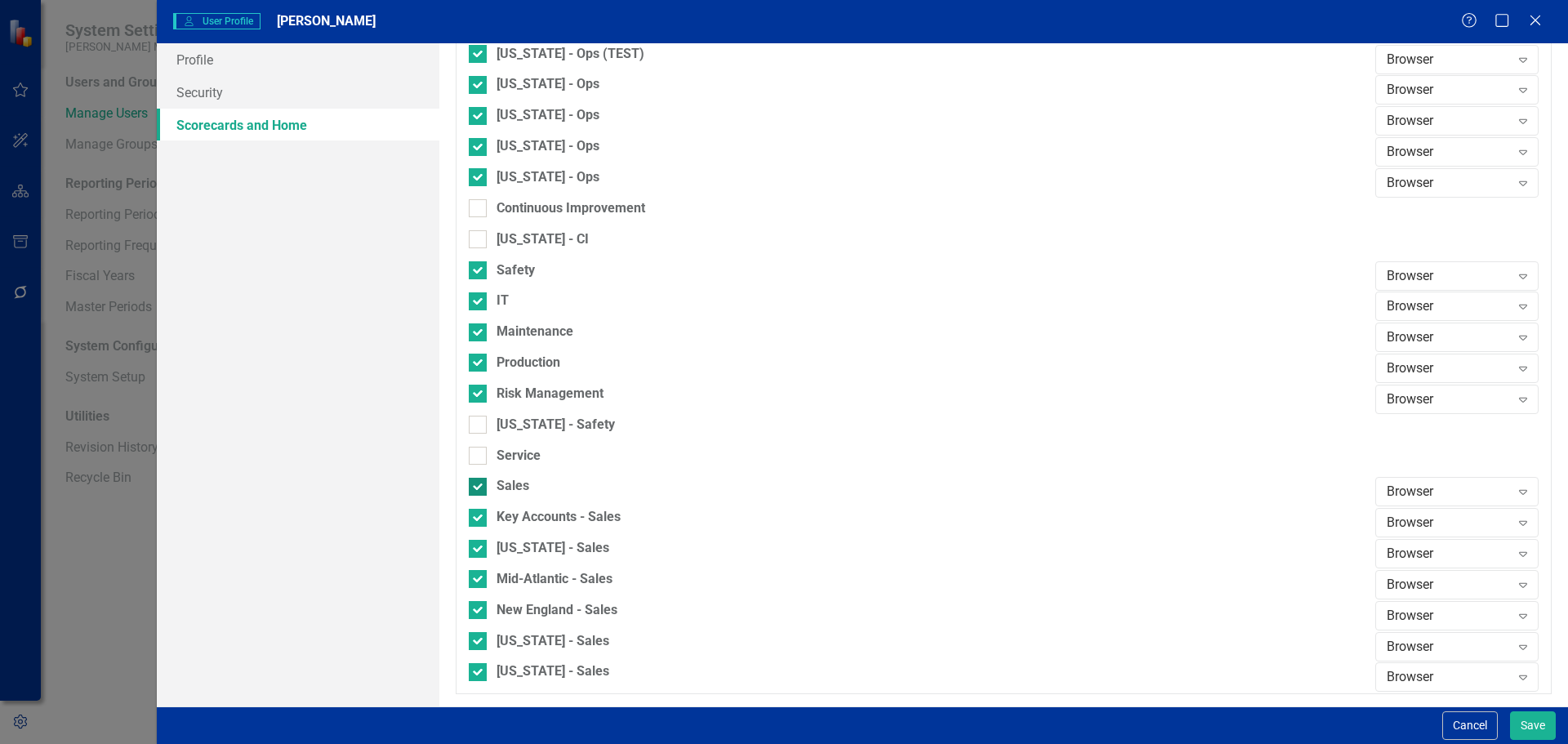
click at [480, 481] on input "Sales" at bounding box center [474, 483] width 11 height 11
checkbox input "false"
click at [480, 509] on div at bounding box center [478, 518] width 18 height 18
click at [480, 509] on input "Key Accounts - Sales" at bounding box center [474, 514] width 11 height 11
checkbox input "false"
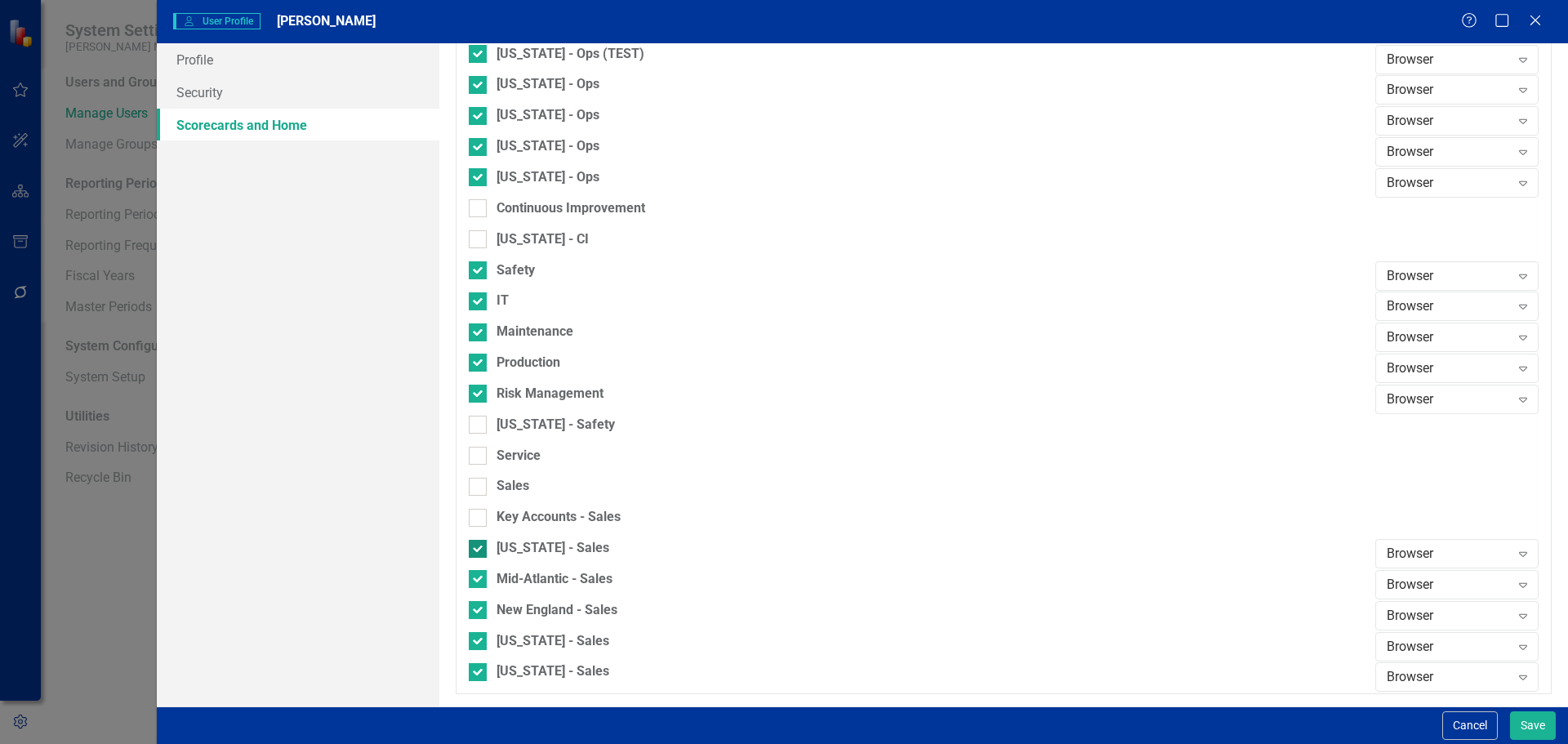
click at [475, 541] on input "[US_STATE] - Sales" at bounding box center [474, 545] width 11 height 11
checkbox input "false"
click at [476, 383] on div "Production" at bounding box center [918, 369] width 898 height 31
click at [473, 360] on input "Production" at bounding box center [474, 359] width 11 height 11
checkbox input "false"
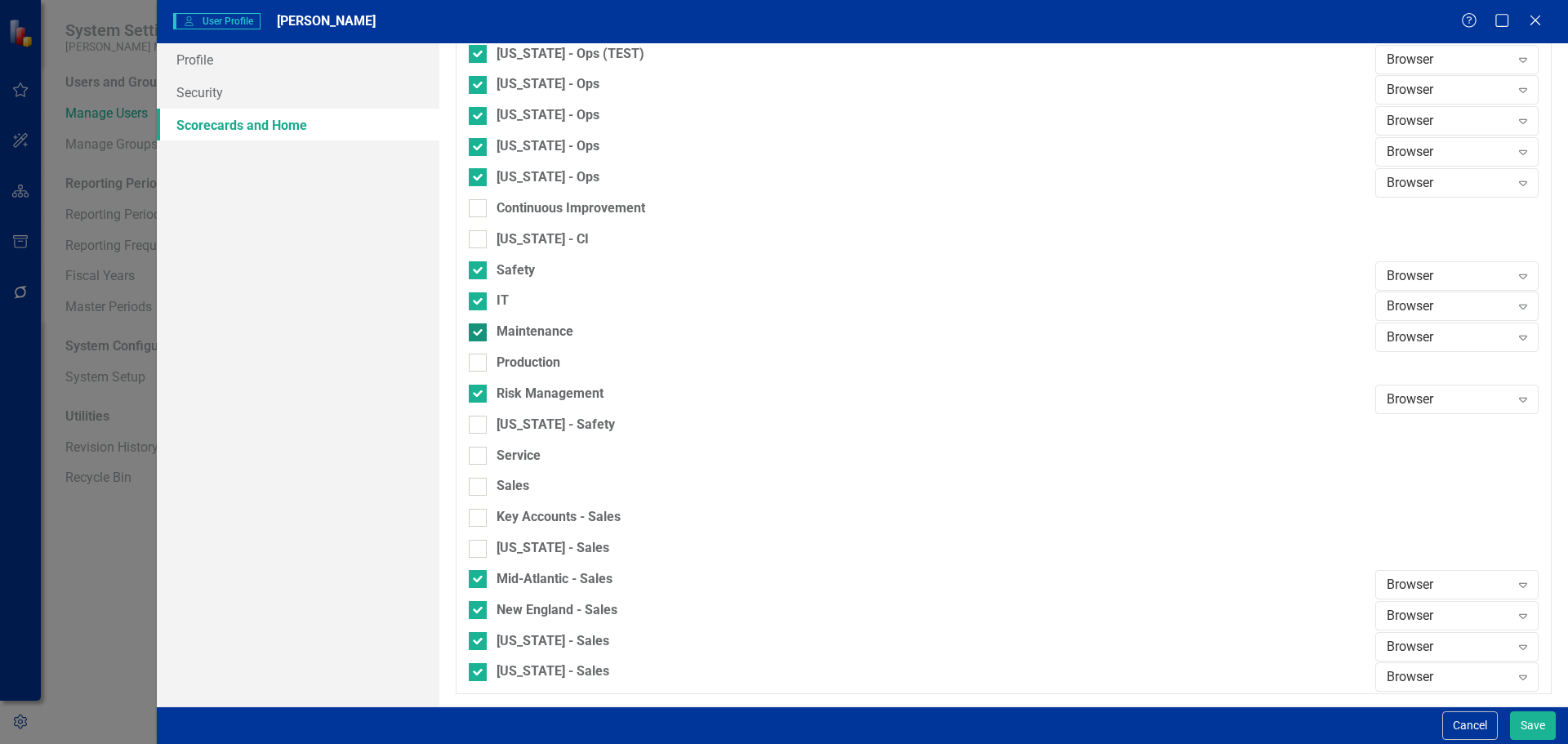
click at [477, 333] on input "Maintenance" at bounding box center [474, 329] width 11 height 11
checkbox input "false"
click at [476, 379] on div "Production" at bounding box center [918, 369] width 898 height 31
click at [476, 383] on div "Production" at bounding box center [918, 369] width 898 height 31
click at [478, 265] on input "Safety" at bounding box center [474, 267] width 11 height 11
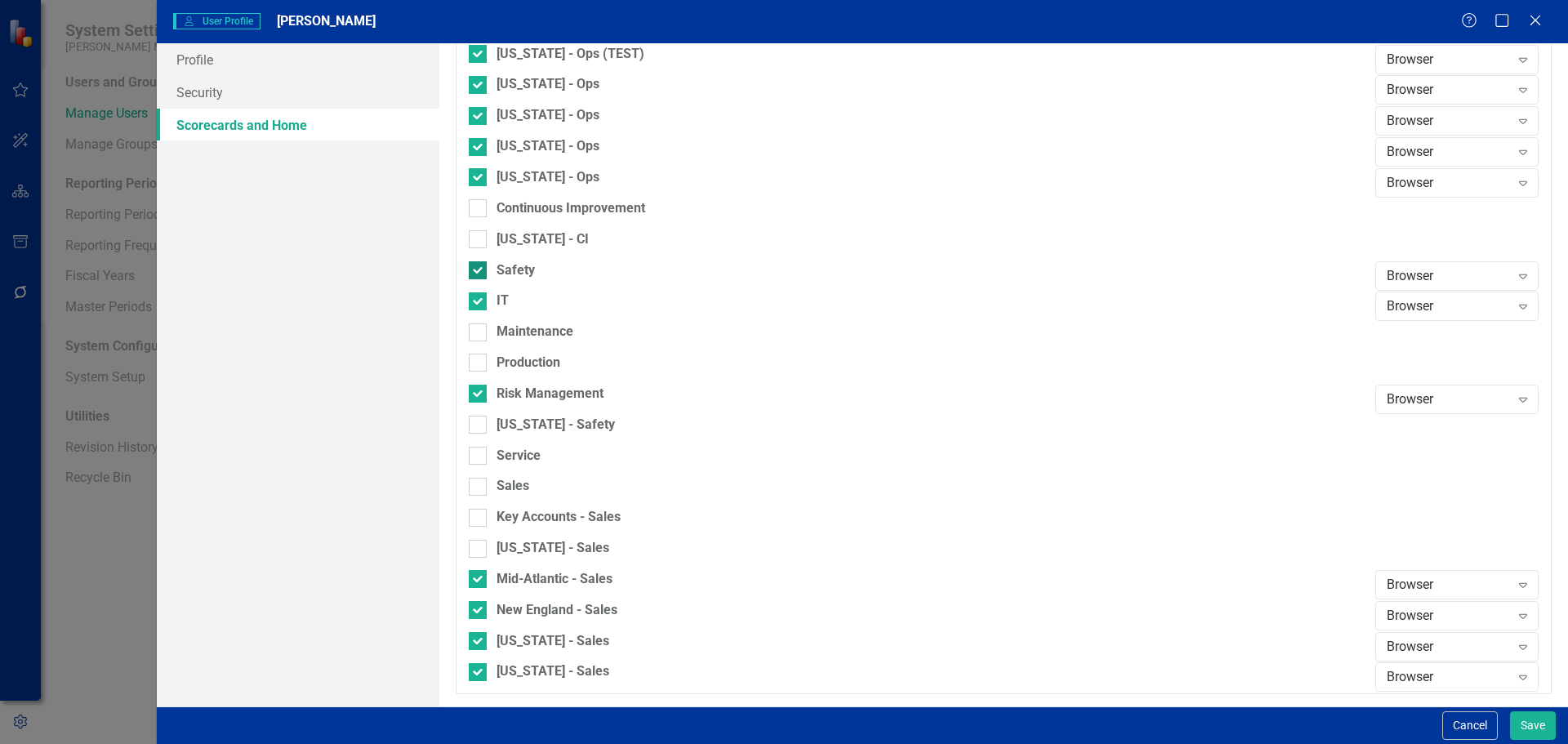
checkbox input "false"
click at [481, 300] on div at bounding box center [478, 301] width 18 height 18
click at [480, 300] on input "IT" at bounding box center [474, 298] width 11 height 11
checkbox input "false"
click at [480, 391] on div at bounding box center [478, 394] width 18 height 18
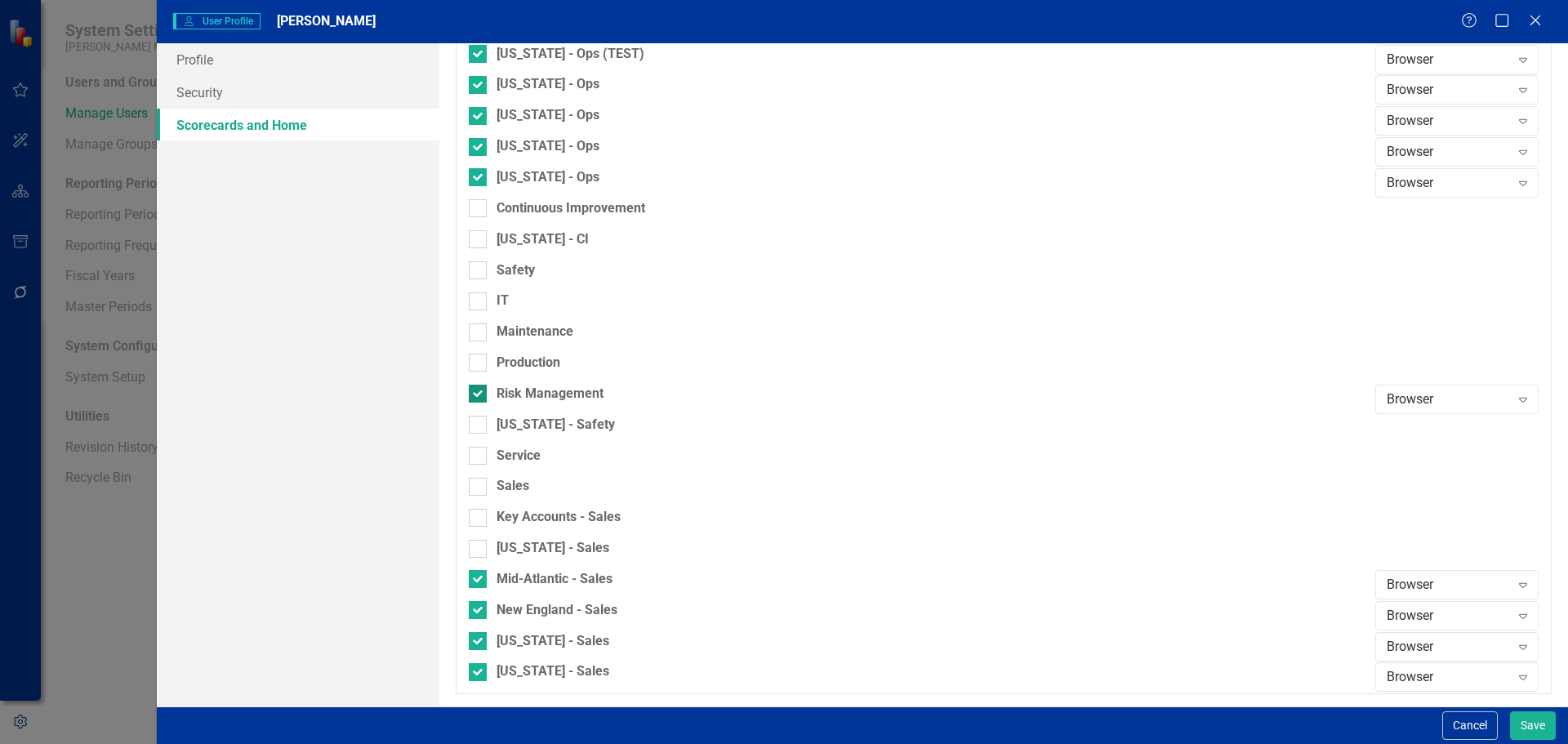
click at [480, 391] on input "Risk Management" at bounding box center [474, 390] width 11 height 11
checkbox input "false"
click at [480, 575] on div at bounding box center [478, 579] width 18 height 18
click at [480, 575] on input "Mid-Atlantic - Sales" at bounding box center [474, 576] width 11 height 11
checkbox input "false"
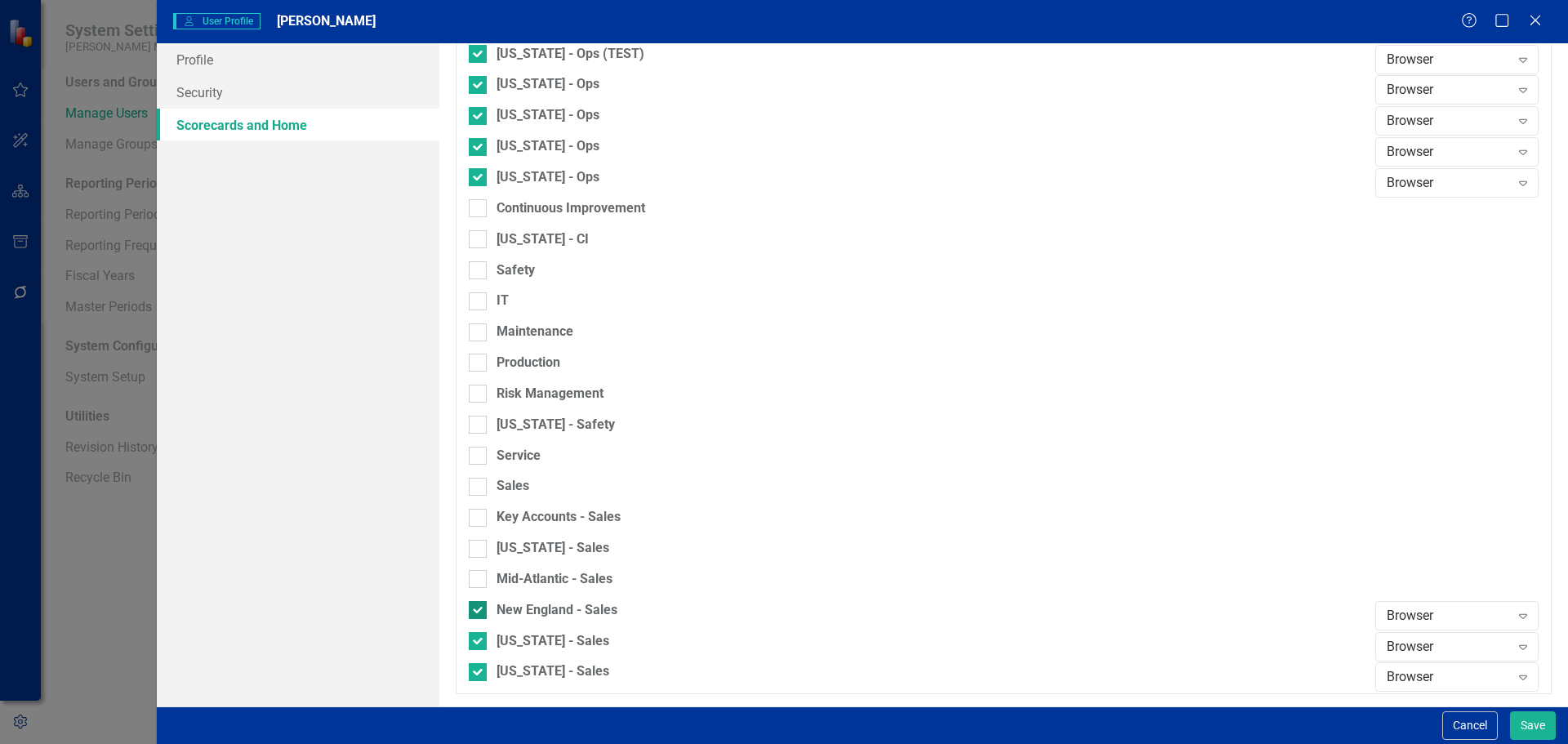
click at [480, 601] on div at bounding box center [478, 610] width 18 height 18
click at [480, 601] on input "New England - Sales" at bounding box center [474, 606] width 11 height 11
checkbox input "false"
click at [473, 638] on input "[US_STATE] - Sales" at bounding box center [474, 637] width 11 height 11
checkbox input "false"
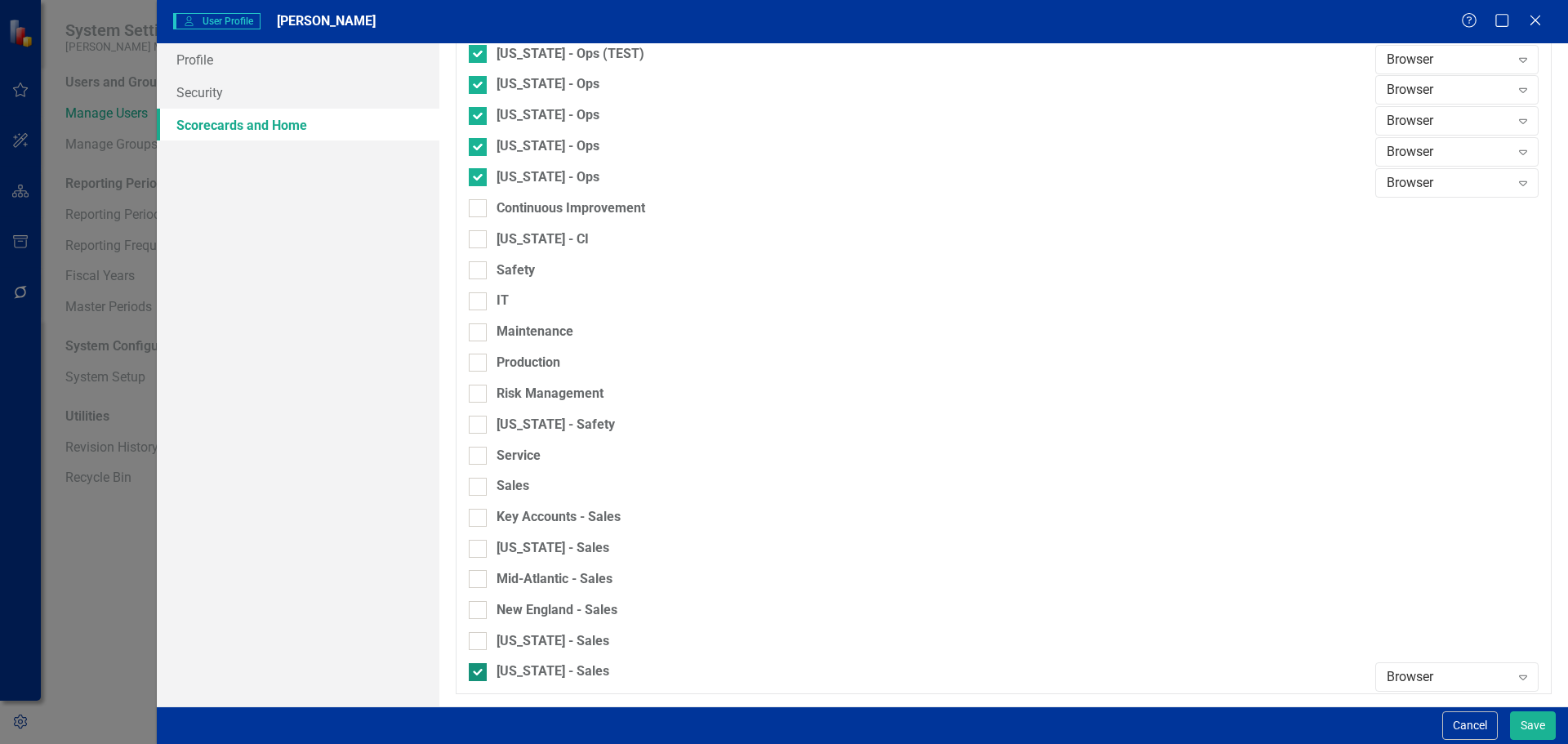
click at [479, 673] on div at bounding box center [478, 672] width 18 height 18
click at [479, 673] on input "[US_STATE] - Sales" at bounding box center [474, 669] width 11 height 11
checkbox input "false"
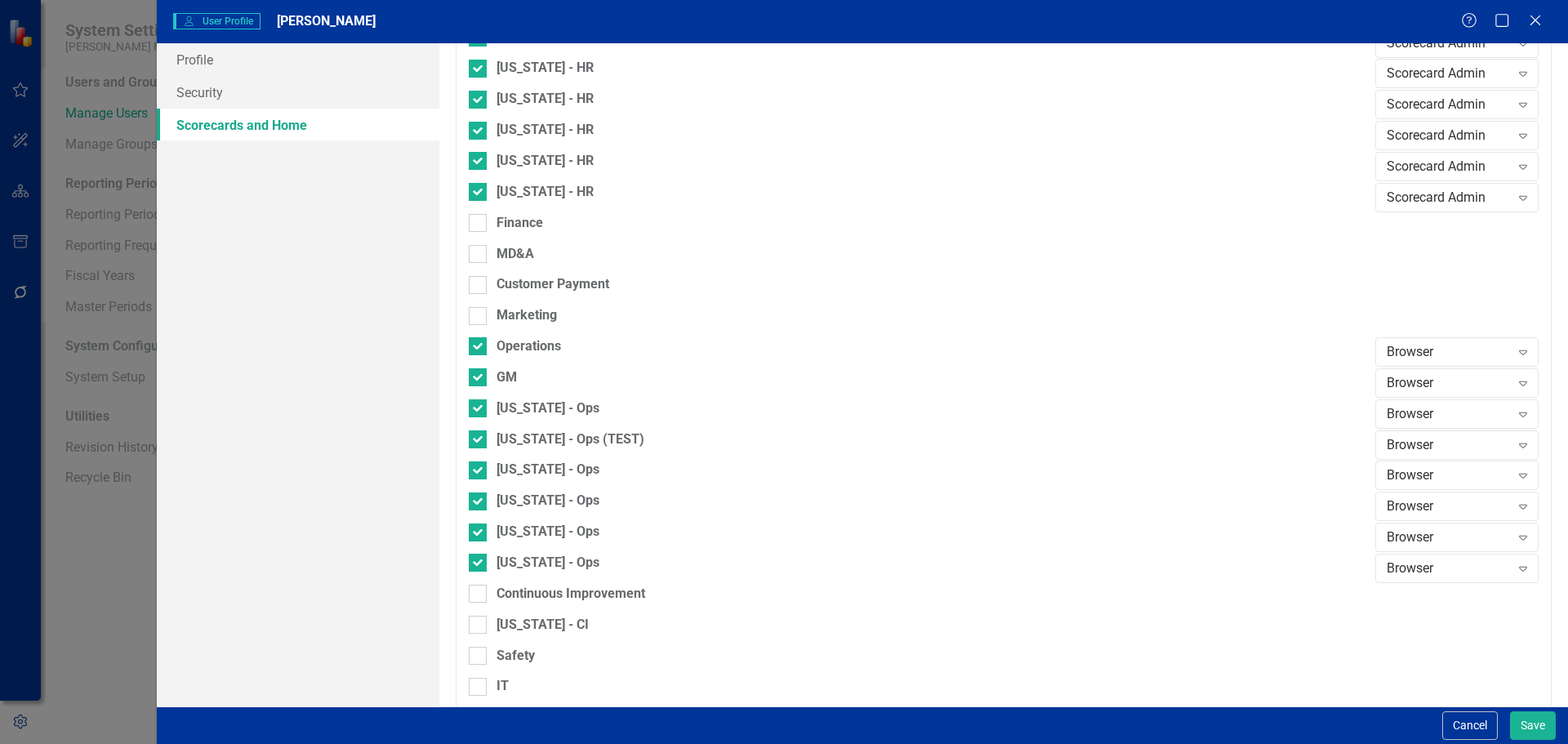
scroll to position [941, 0]
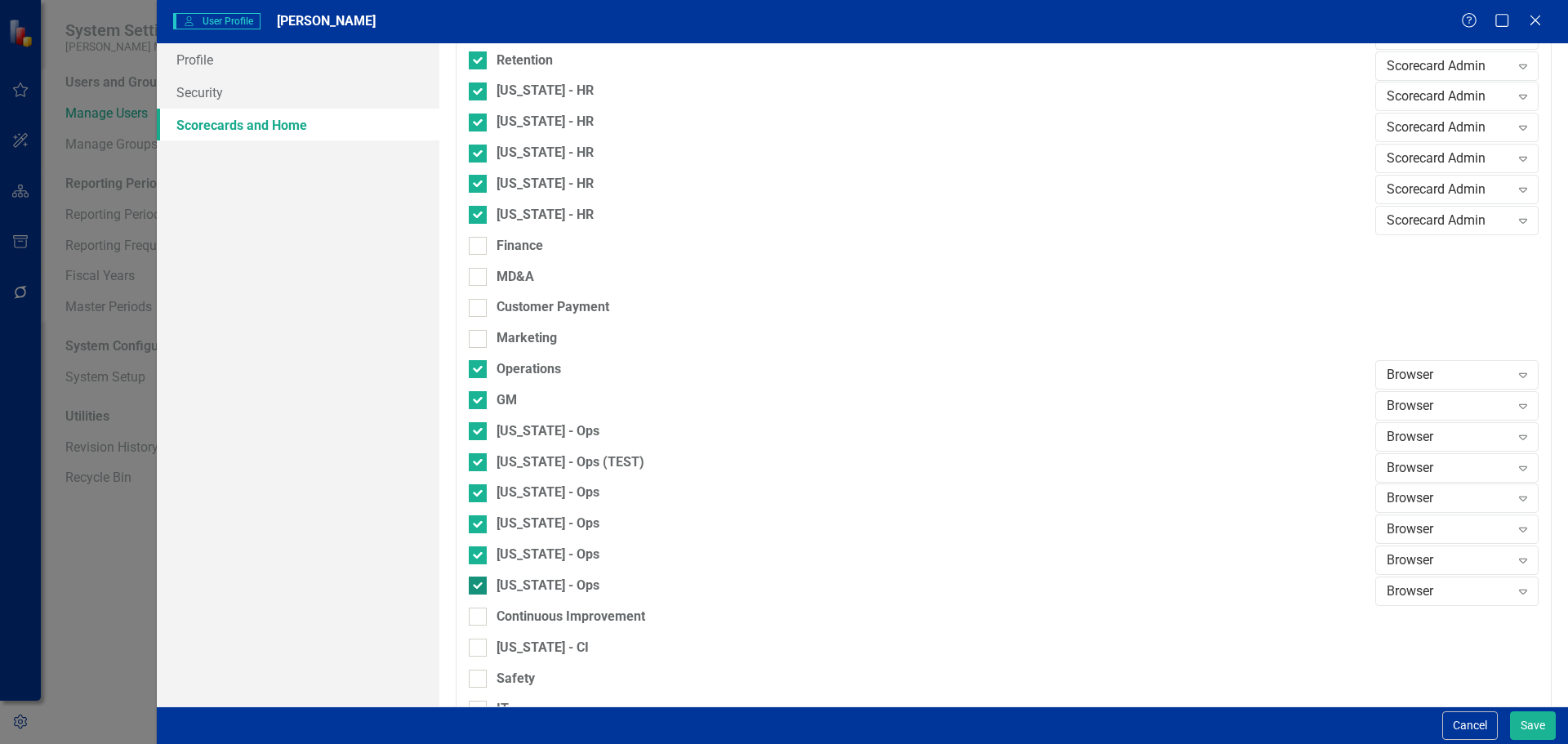
click at [486, 588] on div at bounding box center [478, 586] width 18 height 18
click at [480, 587] on input "[US_STATE] - Ops" at bounding box center [474, 582] width 11 height 11
checkbox input "false"
click at [478, 553] on input "[US_STATE] - Ops" at bounding box center [474, 552] width 11 height 11
checkbox input "false"
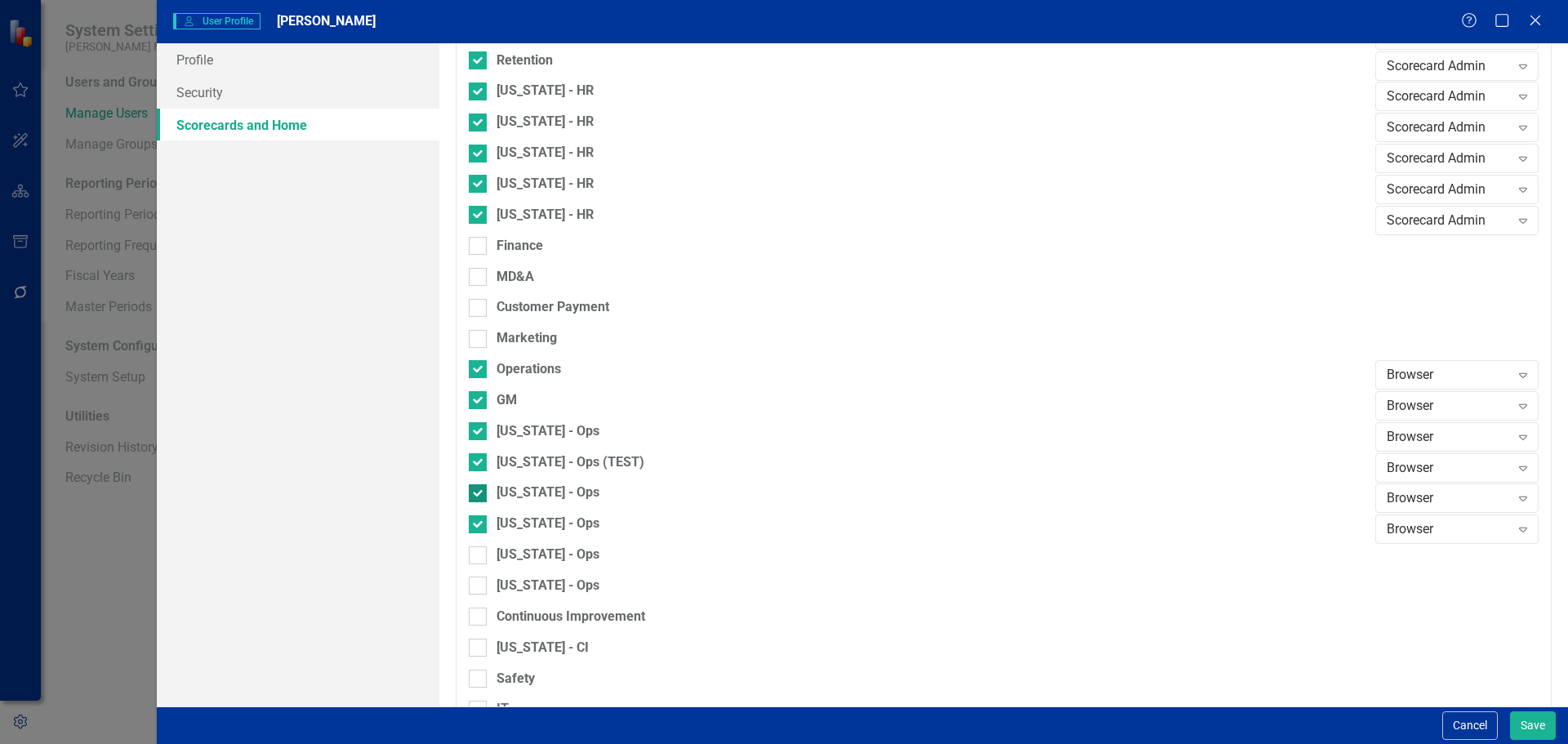
click at [473, 488] on input "[US_STATE] - Ops" at bounding box center [474, 490] width 11 height 11
checkbox input "false"
click at [476, 480] on div "[US_STATE] - Ops (TEST)" at bounding box center [918, 469] width 898 height 31
click at [475, 427] on input "[US_STATE] - Ops" at bounding box center [474, 427] width 11 height 11
checkbox input "false"
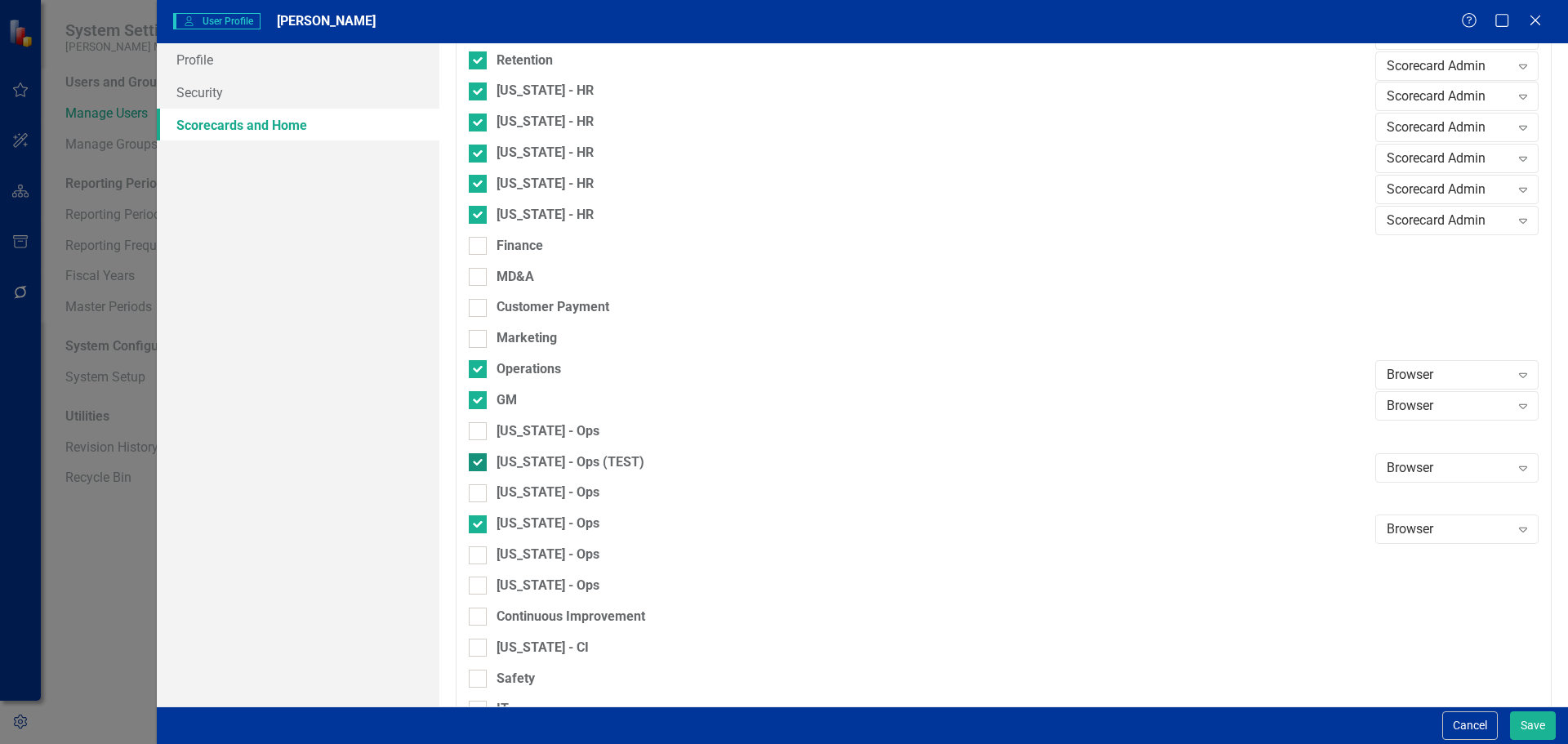
click at [473, 462] on input "[US_STATE] - Ops (TEST)" at bounding box center [474, 459] width 11 height 11
checkbox input "false"
click at [473, 432] on input "[US_STATE] - Ops" at bounding box center [474, 427] width 11 height 11
checkbox input "true"
click at [475, 457] on input "[US_STATE] - Ops (TEST)" at bounding box center [474, 459] width 11 height 11
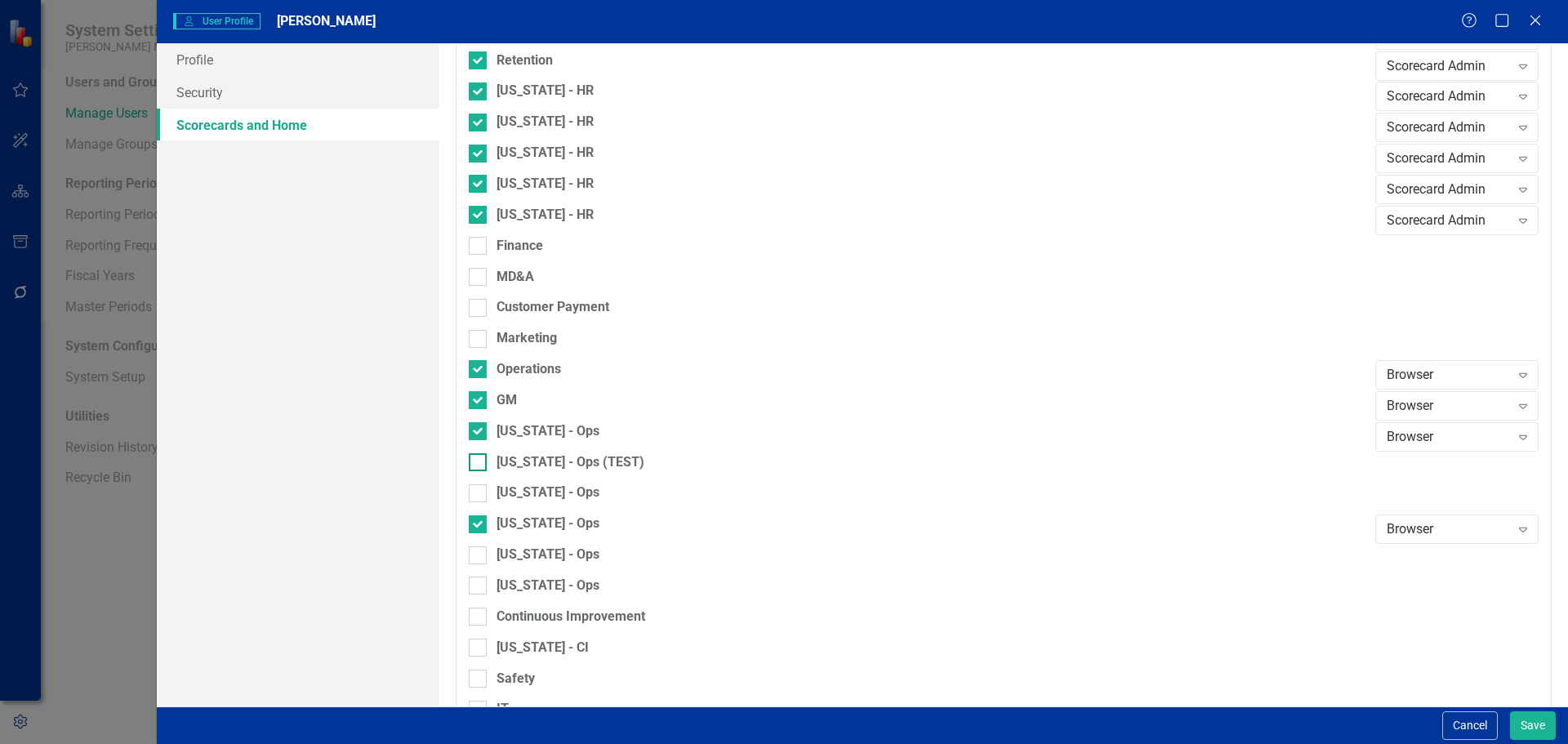
checkbox input "true"
click at [479, 495] on div at bounding box center [478, 493] width 18 height 18
click at [479, 495] on input "[US_STATE] - Ops" at bounding box center [474, 490] width 11 height 11
checkbox input "true"
click at [479, 548] on input "[US_STATE] - Ops" at bounding box center [474, 552] width 11 height 11
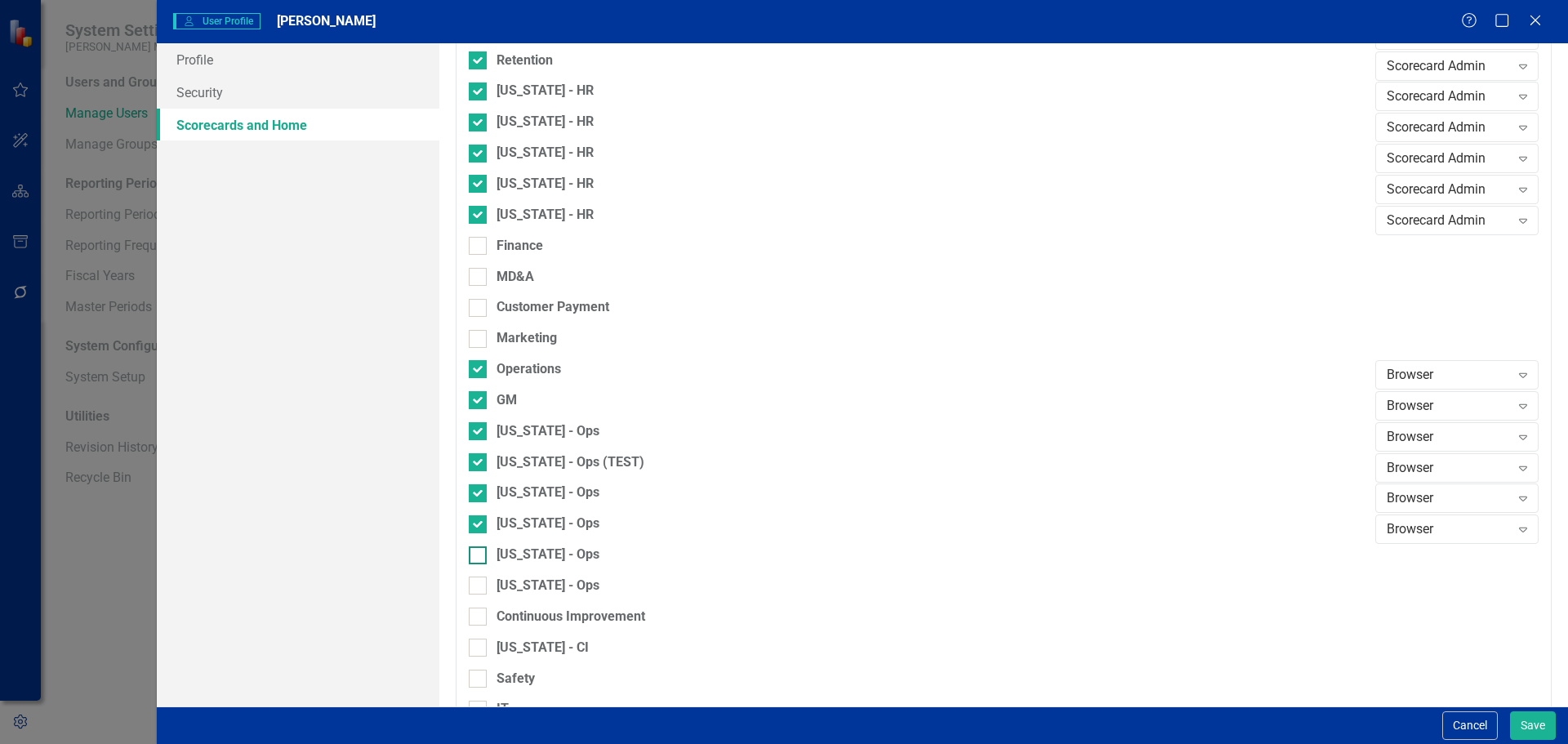
checkbox input "true"
click at [479, 578] on input "[US_STATE] - Ops" at bounding box center [474, 582] width 11 height 11
checkbox input "true"
click at [1527, 713] on div "Cancel Save" at bounding box center [862, 724] width 1411 height 37
click at [1528, 714] on button "Save" at bounding box center [1533, 726] width 46 height 29
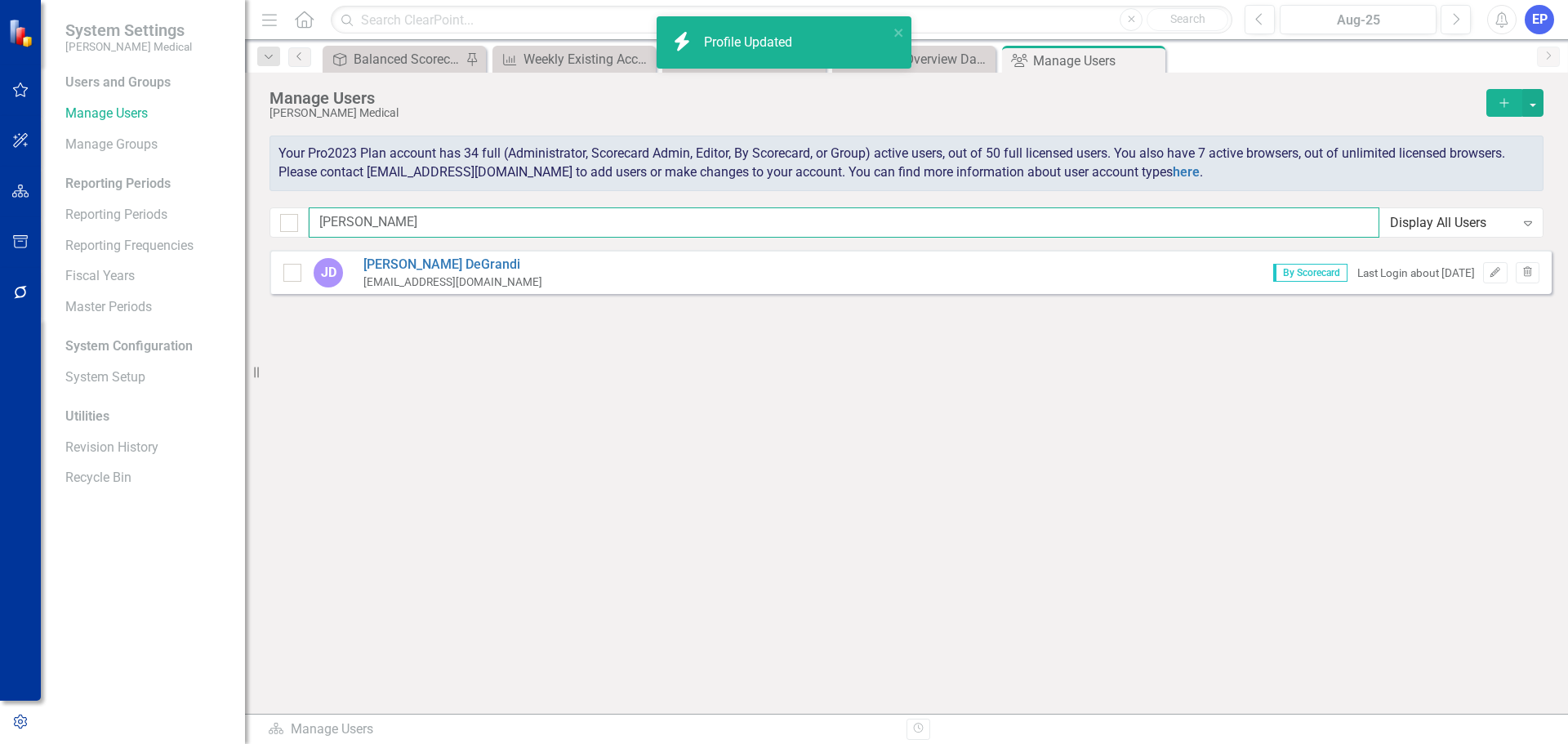
click at [499, 221] on input "[PERSON_NAME]" at bounding box center [844, 222] width 1071 height 30
drag, startPoint x: 499, startPoint y: 221, endPoint x: 189, endPoint y: 210, distance: 310.2
click at [189, 210] on div "System Settings [PERSON_NAME] Medical Users and Groups Manage Users Manage Grou…" at bounding box center [784, 372] width 1568 height 744
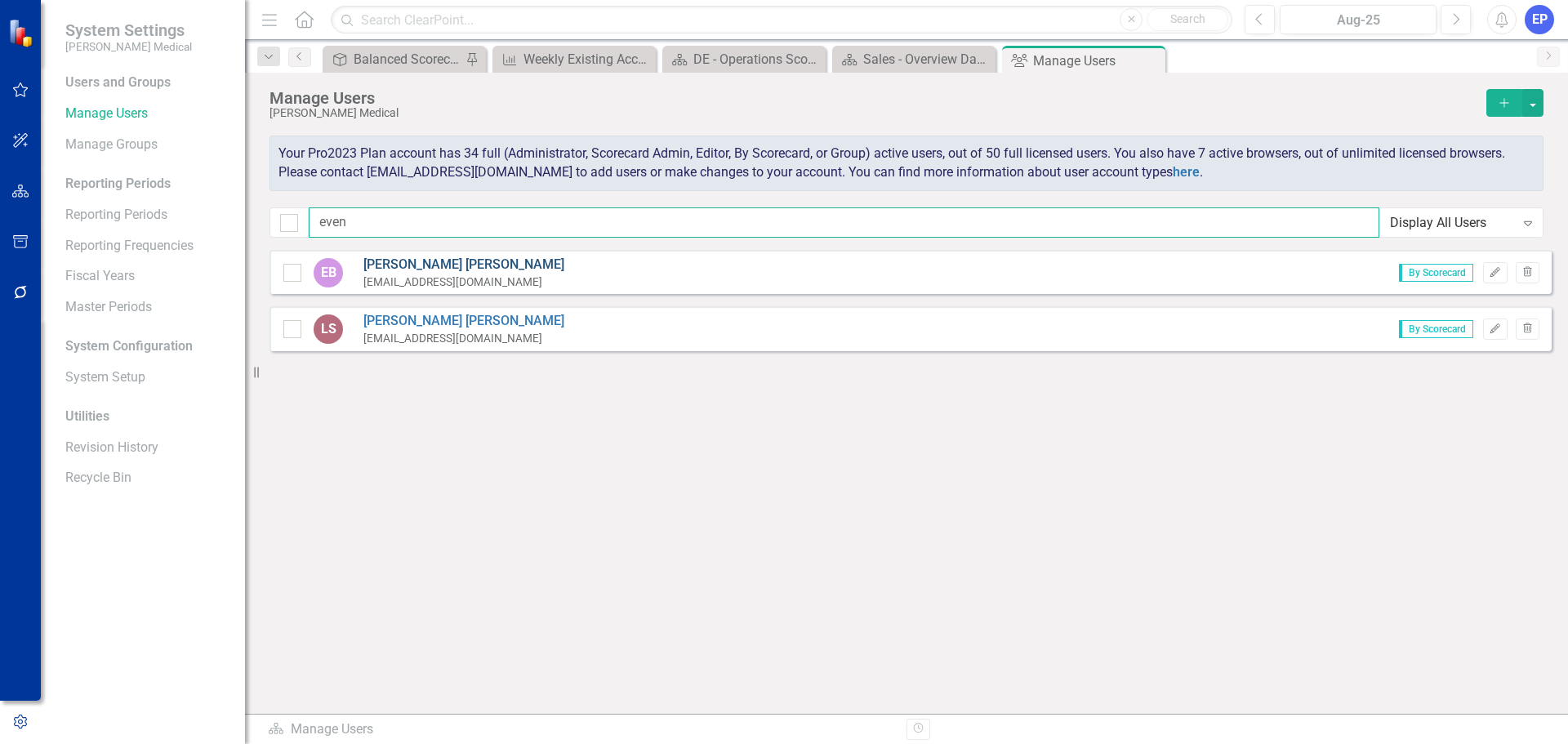
type input "even"
click at [387, 265] on link "[PERSON_NAME]" at bounding box center [464, 264] width 201 height 19
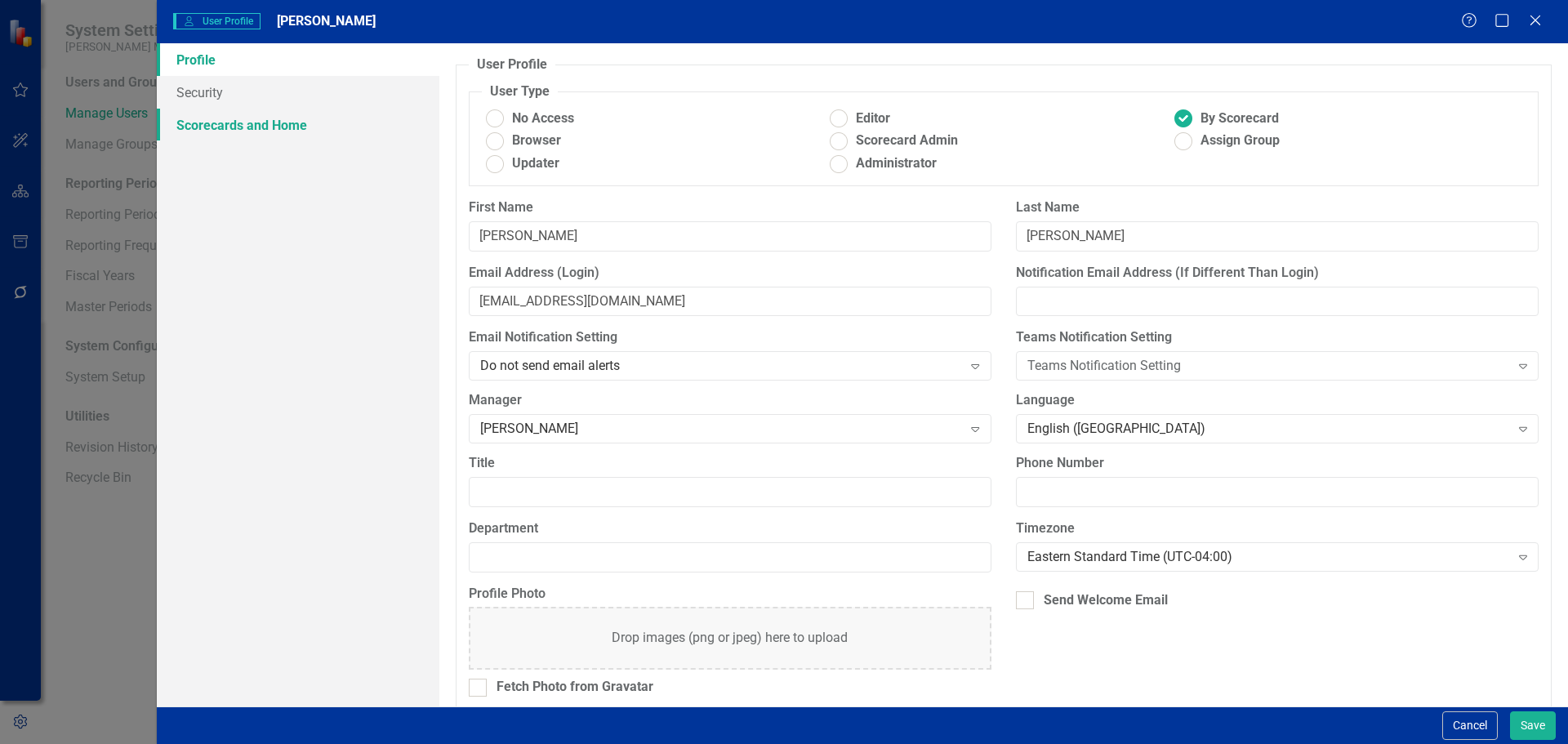
click at [254, 109] on link "Scorecards and Home" at bounding box center [298, 125] width 282 height 33
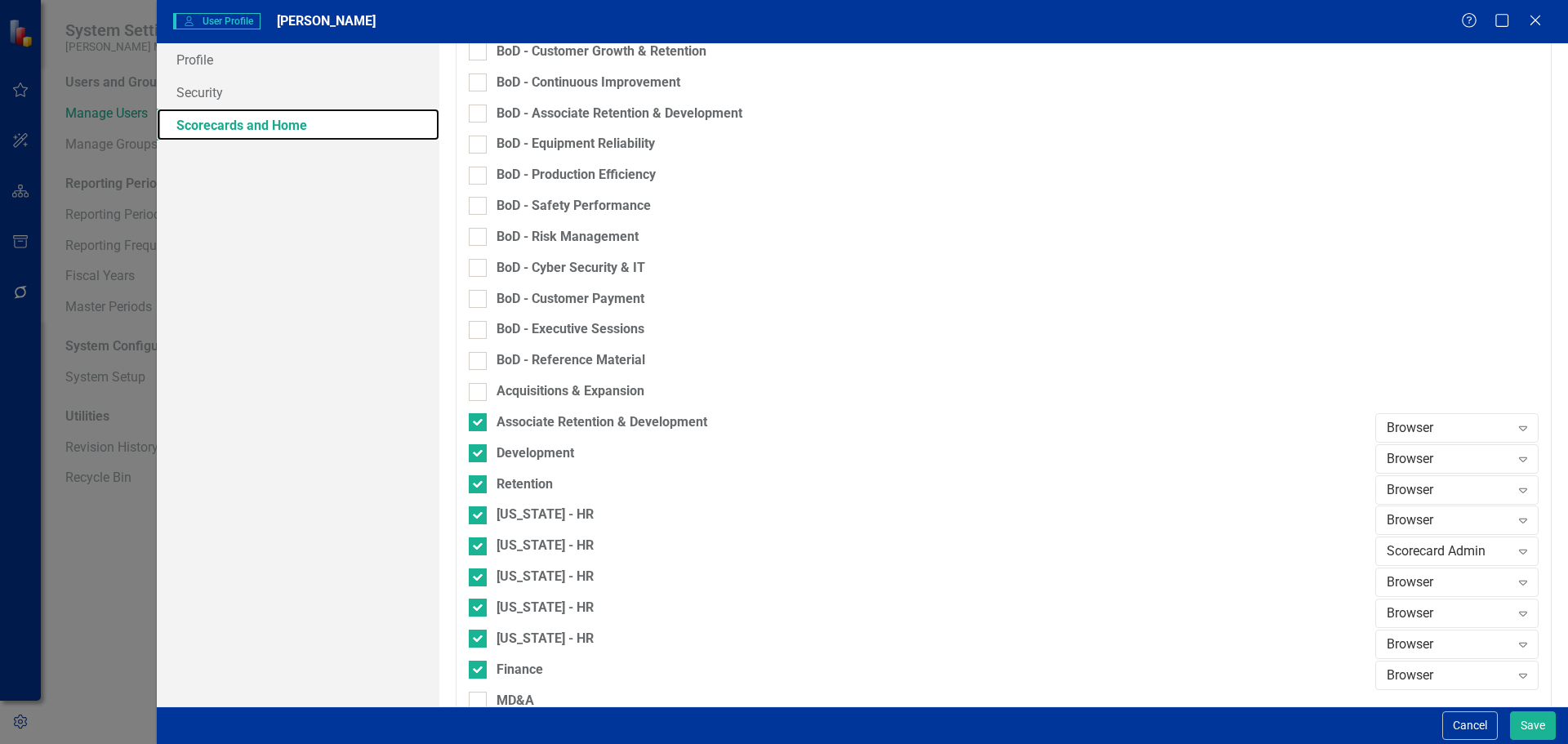
scroll to position [816, 0]
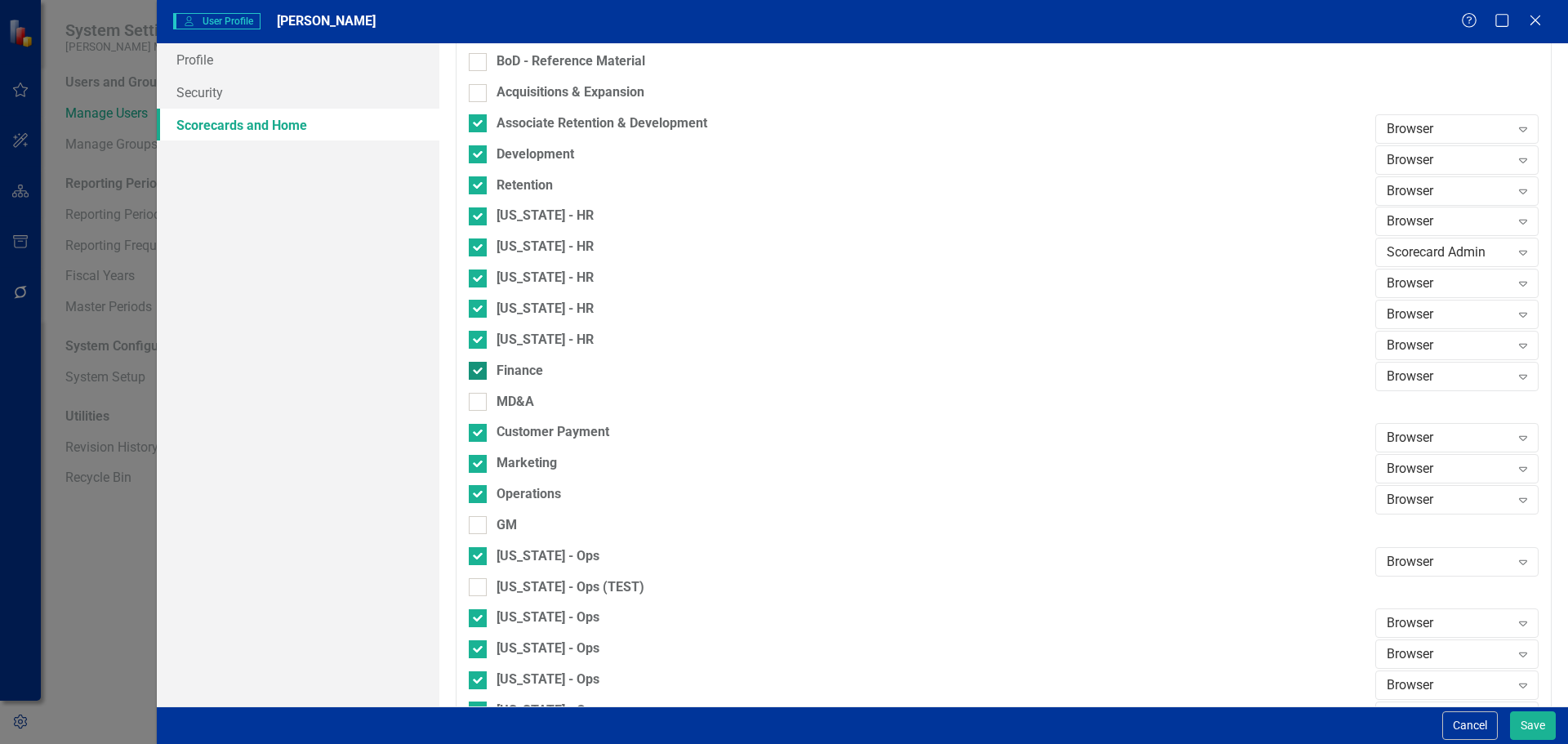
click at [478, 375] on div at bounding box center [478, 371] width 18 height 18
click at [478, 372] on input "Finance" at bounding box center [474, 367] width 11 height 11
checkbox input "false"
click at [476, 425] on input "Customer Payment" at bounding box center [474, 429] width 11 height 11
checkbox input "false"
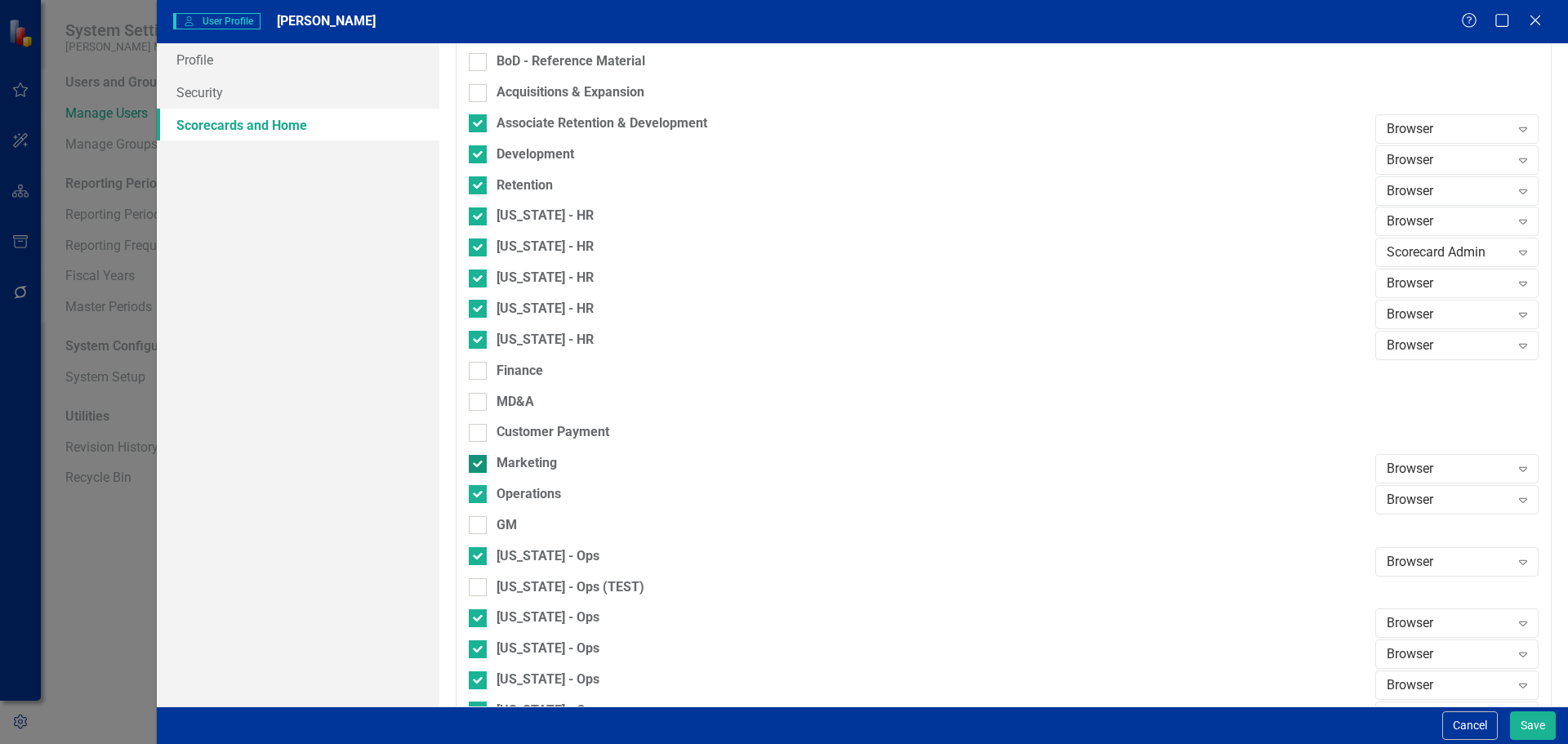
click at [479, 457] on input "Marketing" at bounding box center [474, 460] width 11 height 11
checkbox input "false"
click at [477, 524] on input "GM" at bounding box center [474, 521] width 11 height 11
checkbox input "true"
click at [476, 585] on input "[US_STATE] - Ops (TEST)" at bounding box center [474, 584] width 11 height 11
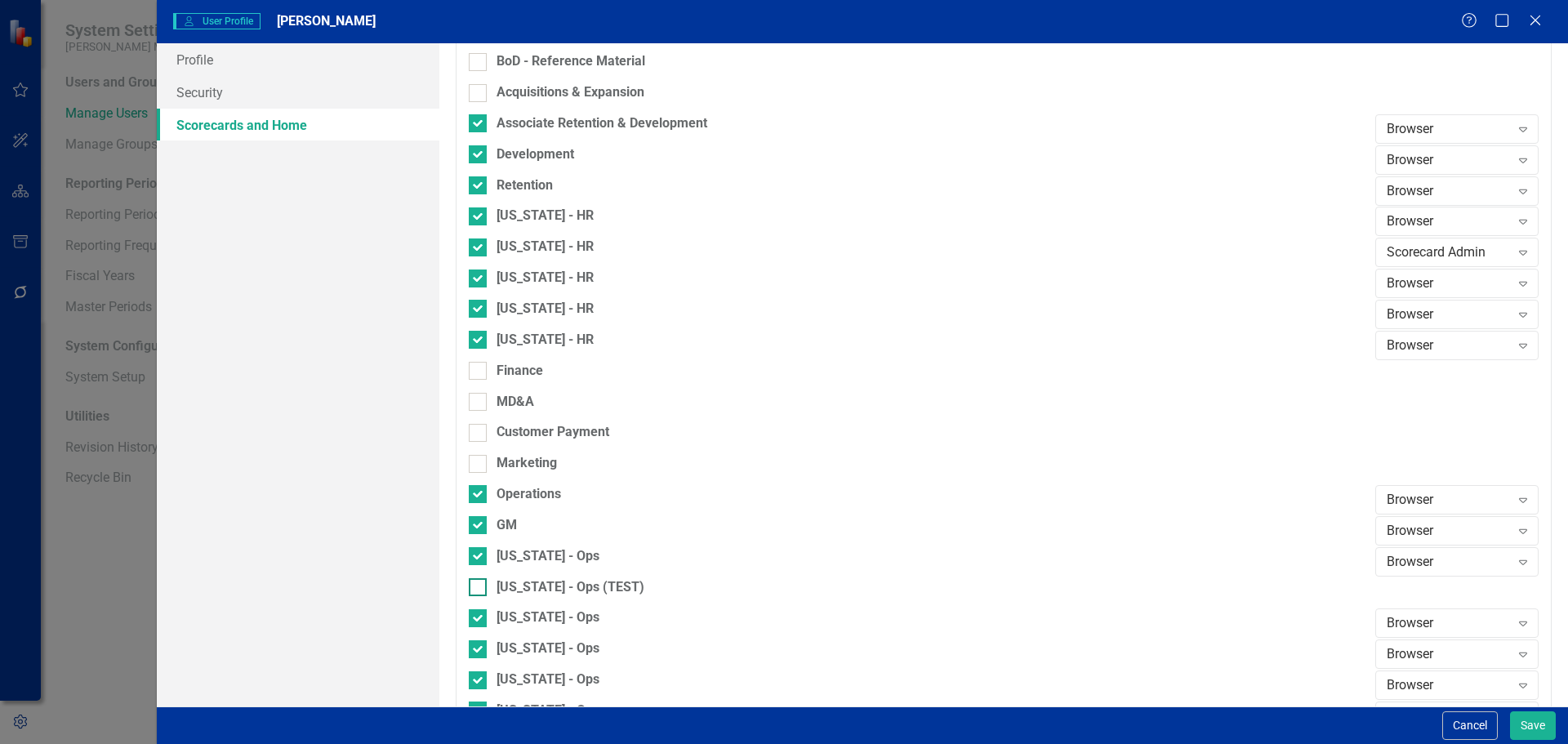
checkbox input "true"
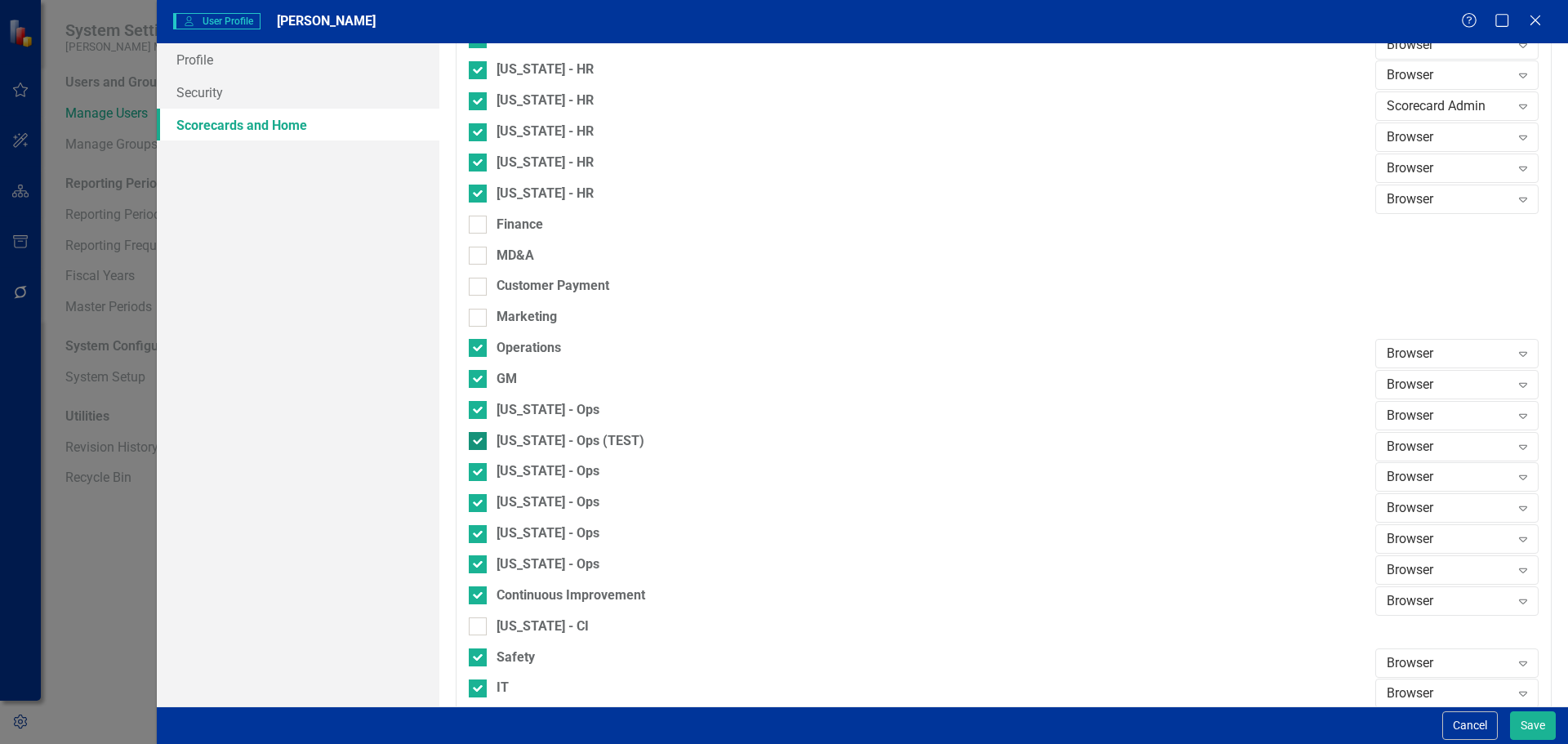
scroll to position [980, 0]
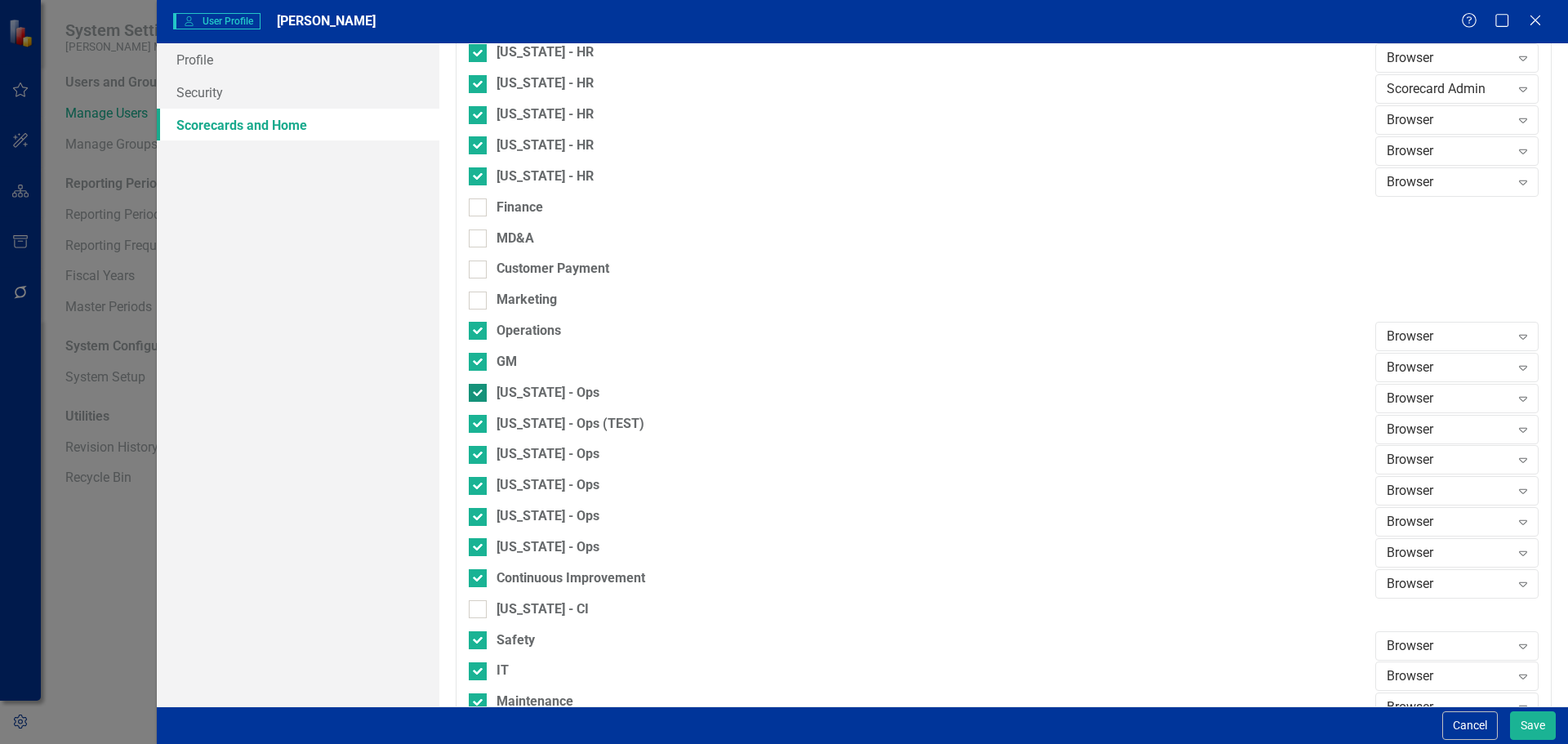
click at [480, 398] on div at bounding box center [478, 393] width 18 height 18
click at [480, 395] on input "[US_STATE] - Ops" at bounding box center [474, 389] width 11 height 11
checkbox input "false"
click at [480, 482] on div at bounding box center [478, 486] width 18 height 18
click at [480, 482] on input "[US_STATE] - Ops" at bounding box center [474, 482] width 11 height 11
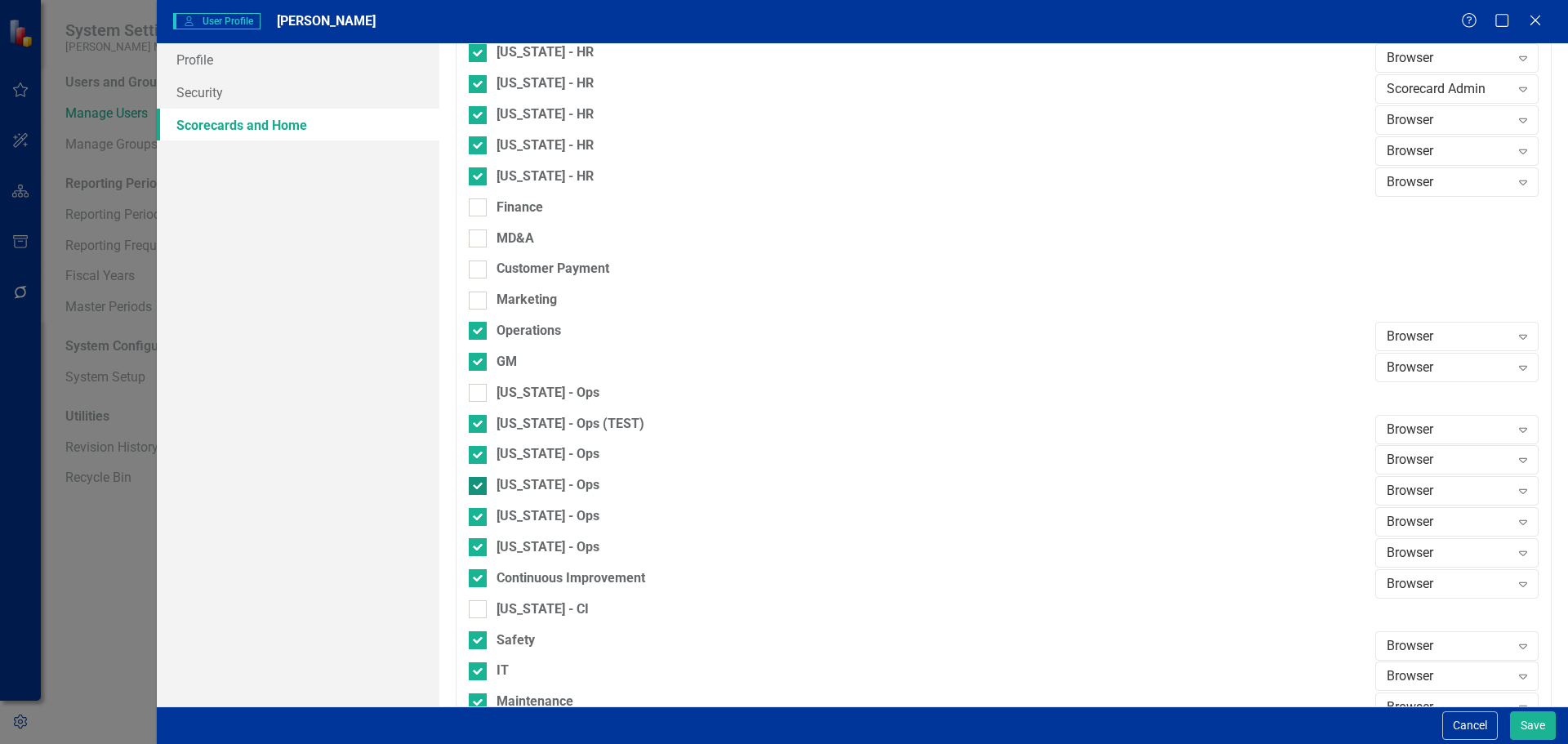
checkbox input "false"
click at [474, 517] on input "[US_STATE] - Ops" at bounding box center [474, 513] width 11 height 11
checkbox input "false"
click at [480, 538] on fieldset "Select Scorecards Balanced Scorecard Browser Expand Revenue Growth Plan Board B…" at bounding box center [1003, 138] width 1096 height 1851
click at [481, 546] on div at bounding box center [478, 547] width 18 height 18
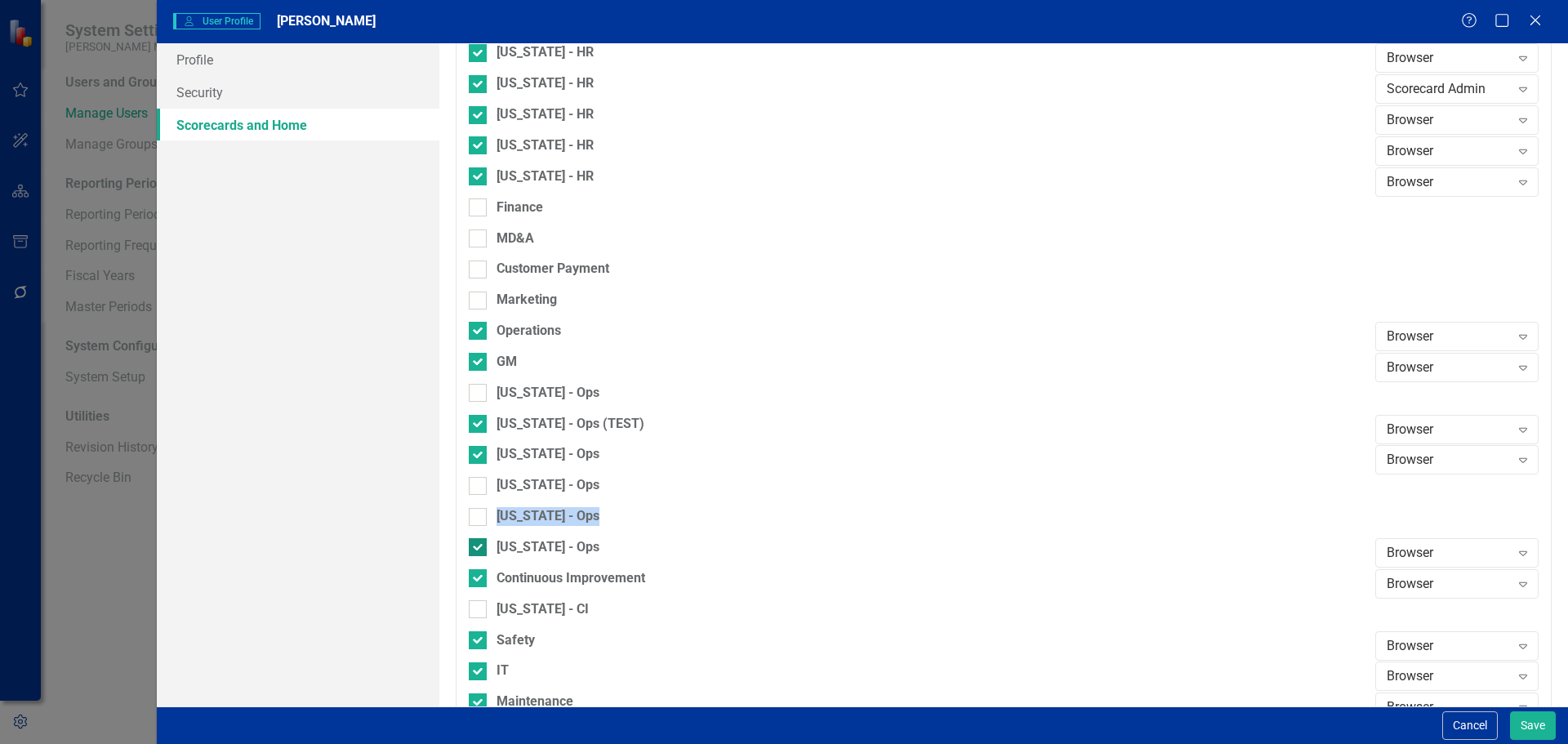
click at [480, 546] on input "[US_STATE] - Ops" at bounding box center [474, 543] width 11 height 11
checkbox input "false"
click at [481, 579] on div at bounding box center [478, 578] width 18 height 18
click at [480, 579] on input "Continuous Improvement" at bounding box center [474, 575] width 11 height 11
checkbox input "false"
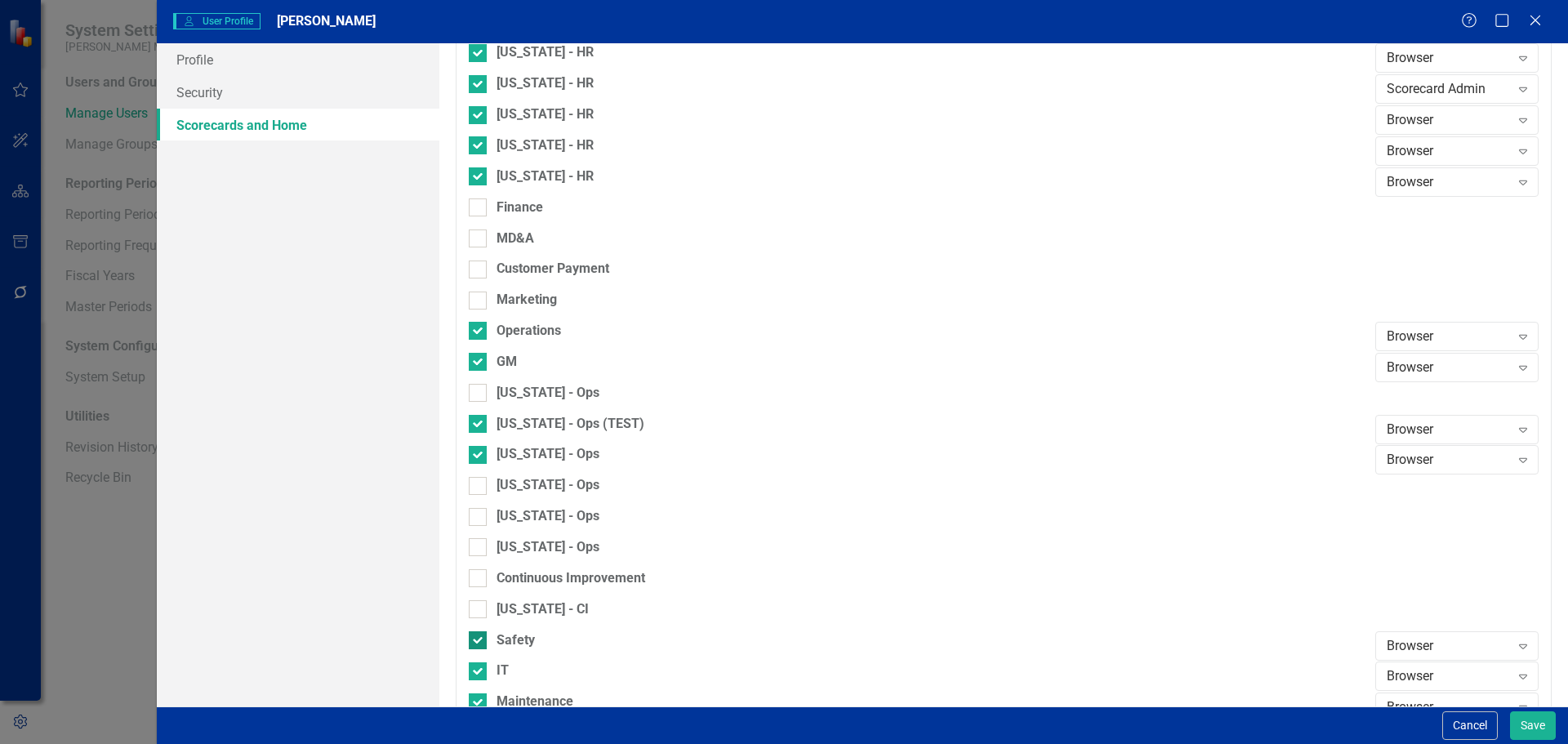
click at [480, 647] on div at bounding box center [478, 640] width 18 height 18
click at [480, 642] on input "Safety" at bounding box center [474, 636] width 11 height 11
checkbox input "false"
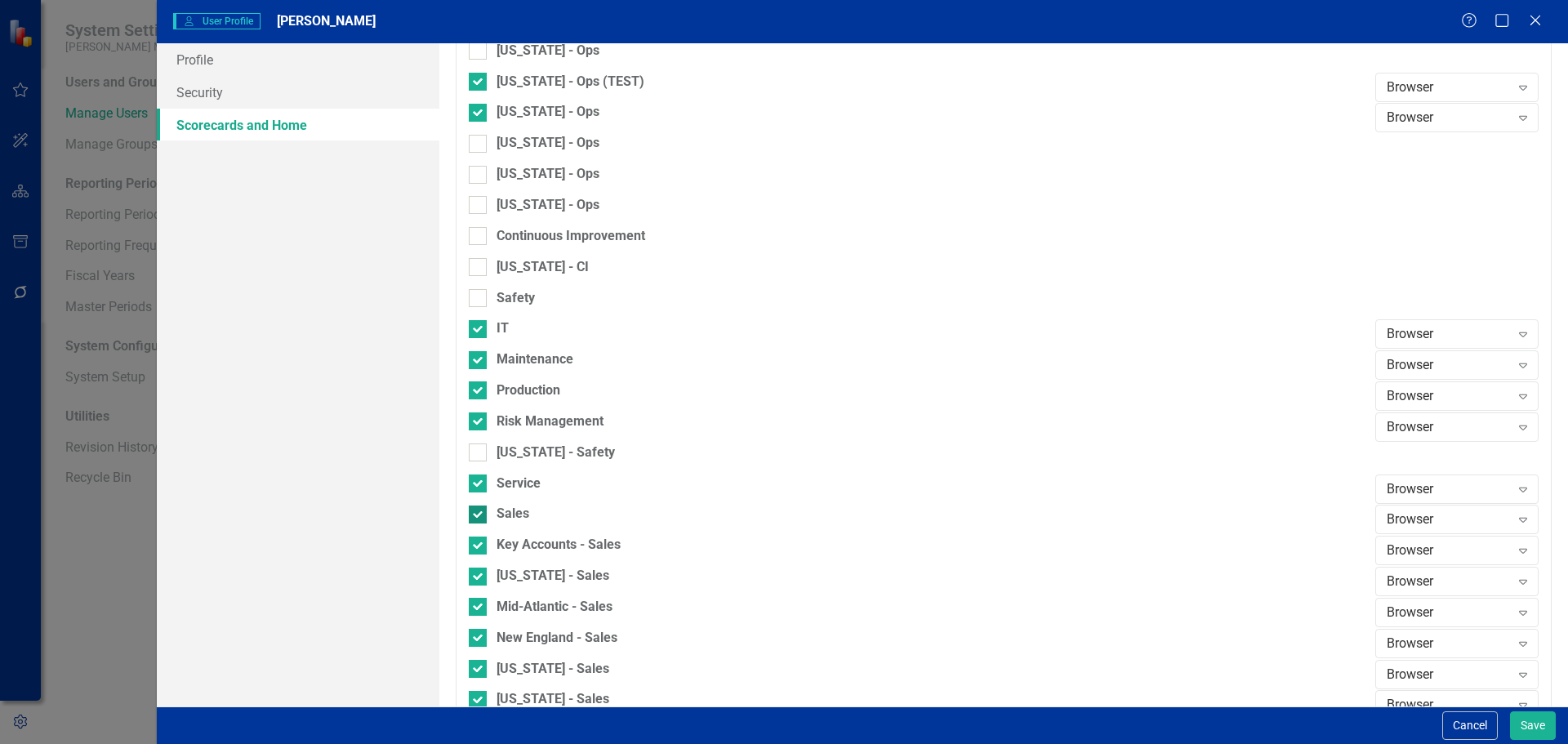
scroll to position [1350, 0]
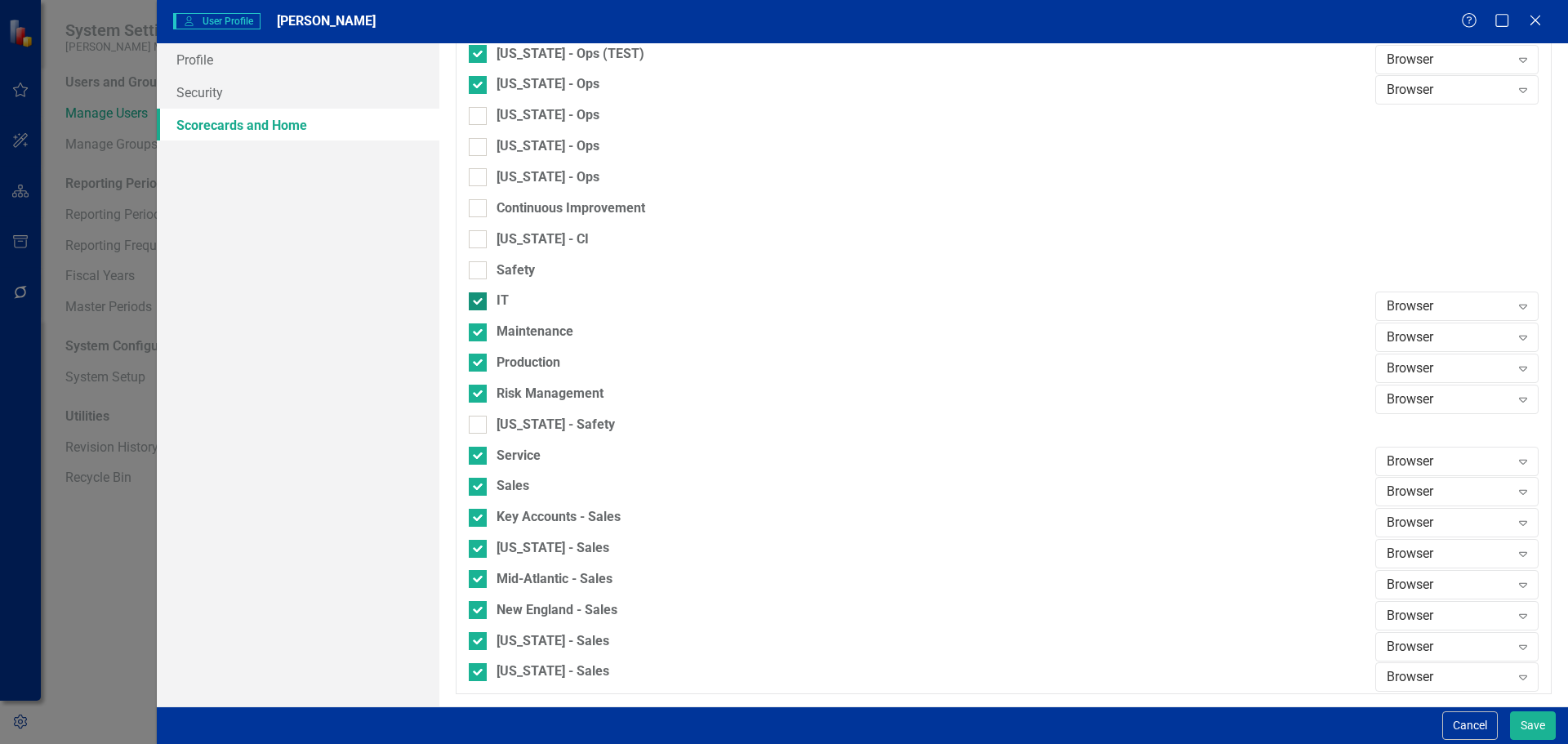
click at [480, 303] on div at bounding box center [478, 301] width 18 height 18
click at [480, 303] on input "IT" at bounding box center [474, 298] width 11 height 11
checkbox input "false"
click at [473, 340] on div at bounding box center [478, 332] width 18 height 18
click at [473, 334] on input "Maintenance" at bounding box center [474, 329] width 11 height 11
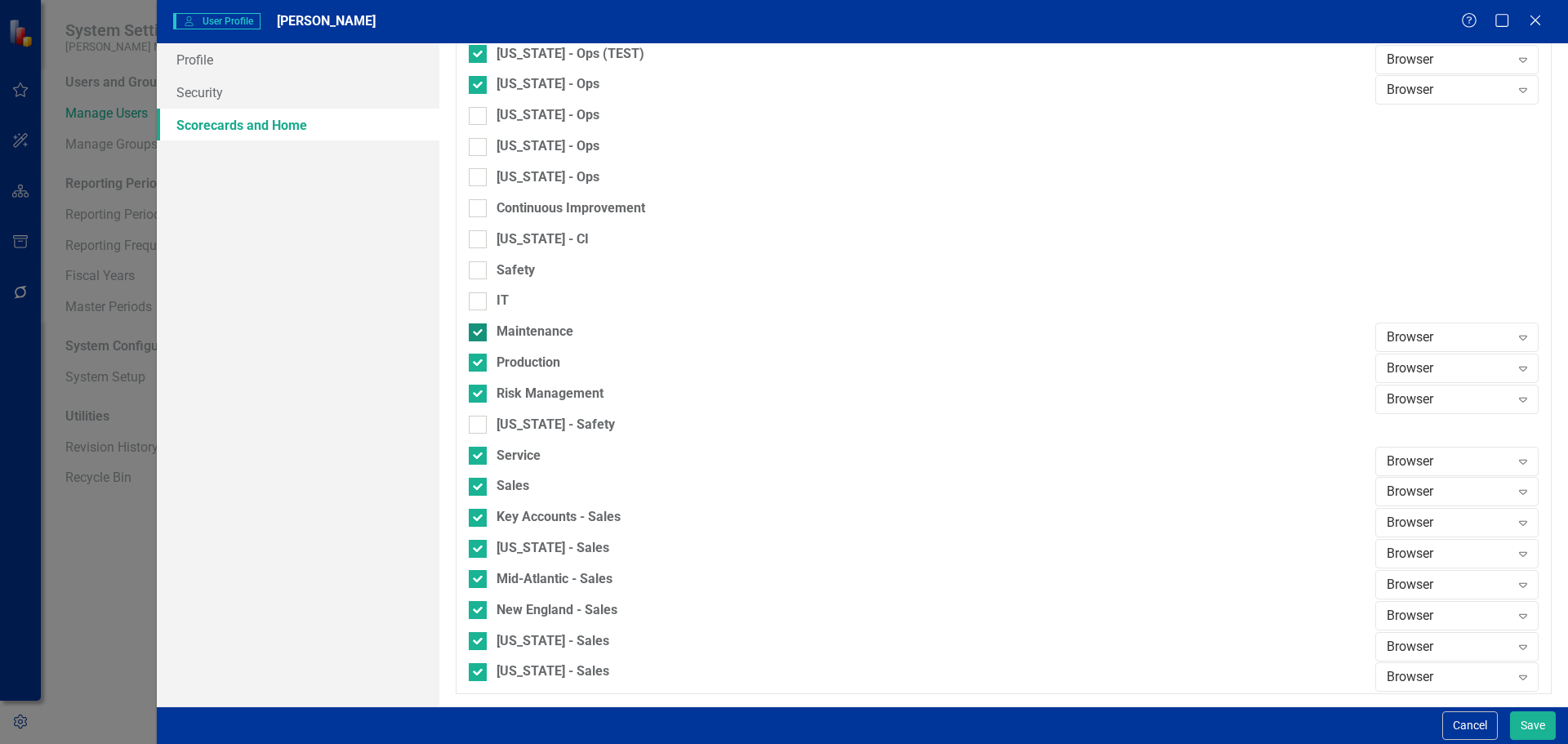
checkbox input "false"
click at [474, 364] on input "Production" at bounding box center [474, 359] width 11 height 11
checkbox input "false"
click at [480, 393] on div at bounding box center [478, 394] width 18 height 18
click at [480, 393] on input "Risk Management" at bounding box center [474, 390] width 11 height 11
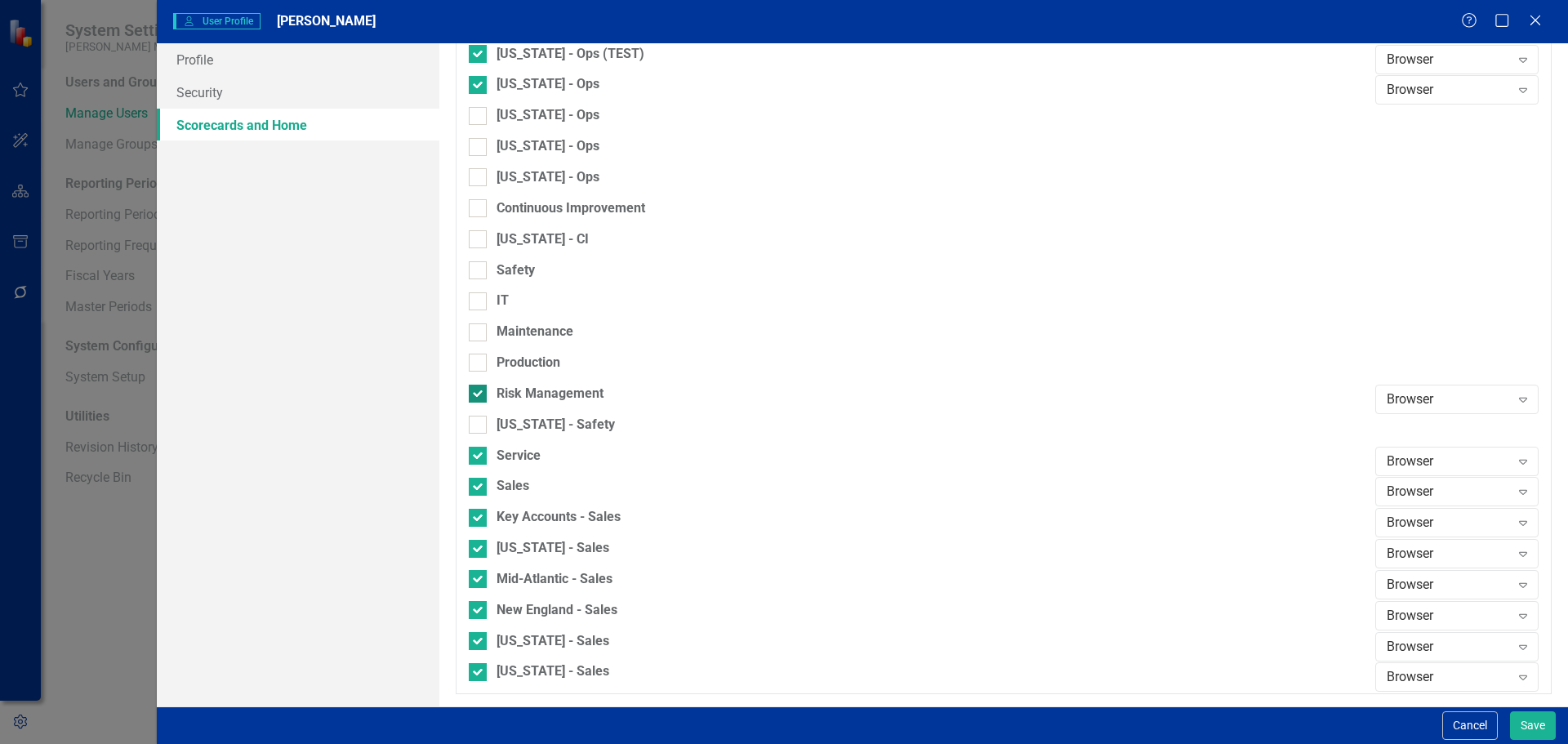
checkbox input "false"
click at [477, 455] on input "Service" at bounding box center [474, 452] width 11 height 11
checkbox input "false"
click at [475, 489] on div at bounding box center [478, 487] width 18 height 18
click at [475, 488] on input "Sales" at bounding box center [474, 483] width 11 height 11
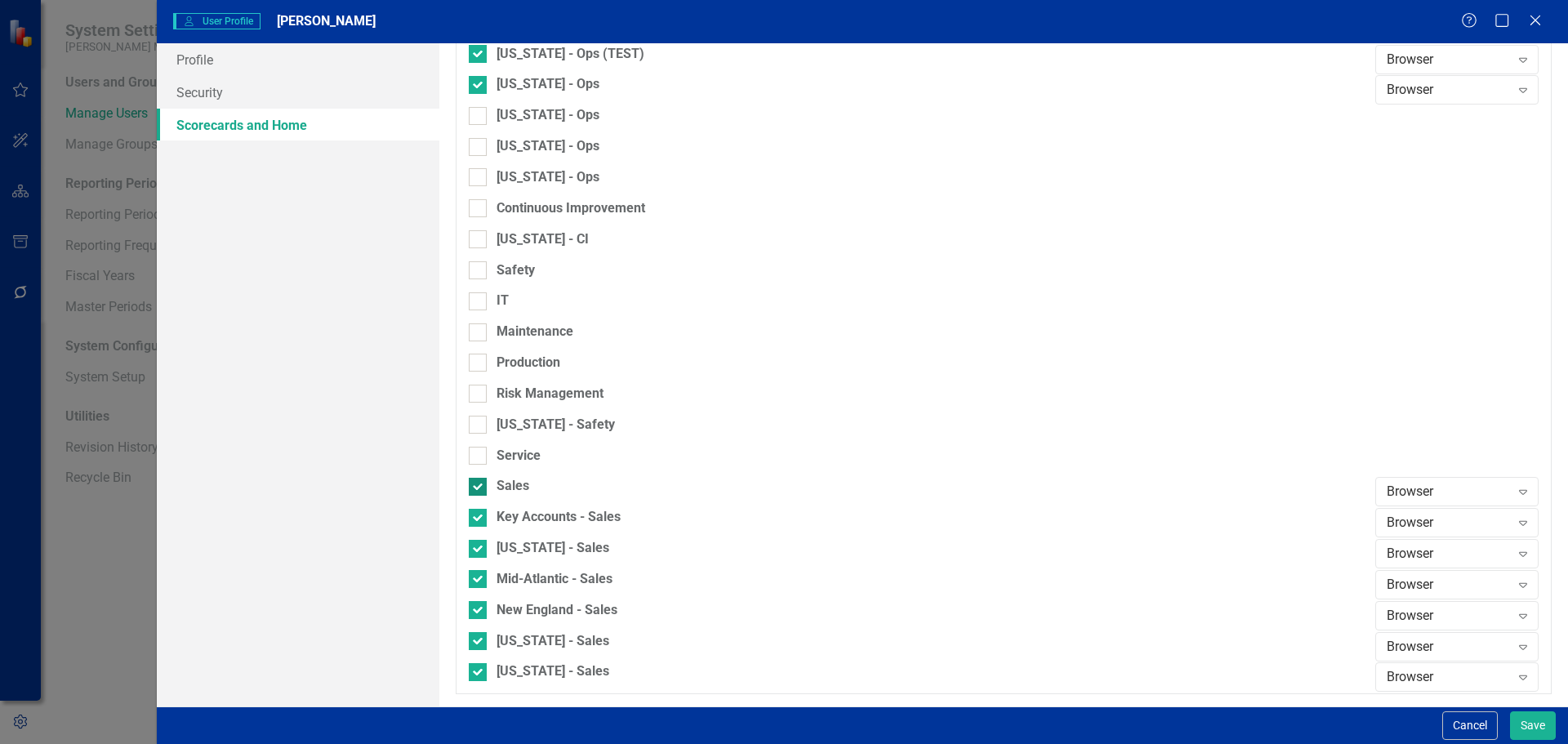
checkbox input "false"
click at [477, 517] on input "Key Accounts - Sales" at bounding box center [474, 514] width 11 height 11
checkbox input "false"
click at [477, 541] on input "[US_STATE] - Sales" at bounding box center [474, 545] width 11 height 11
checkbox input "false"
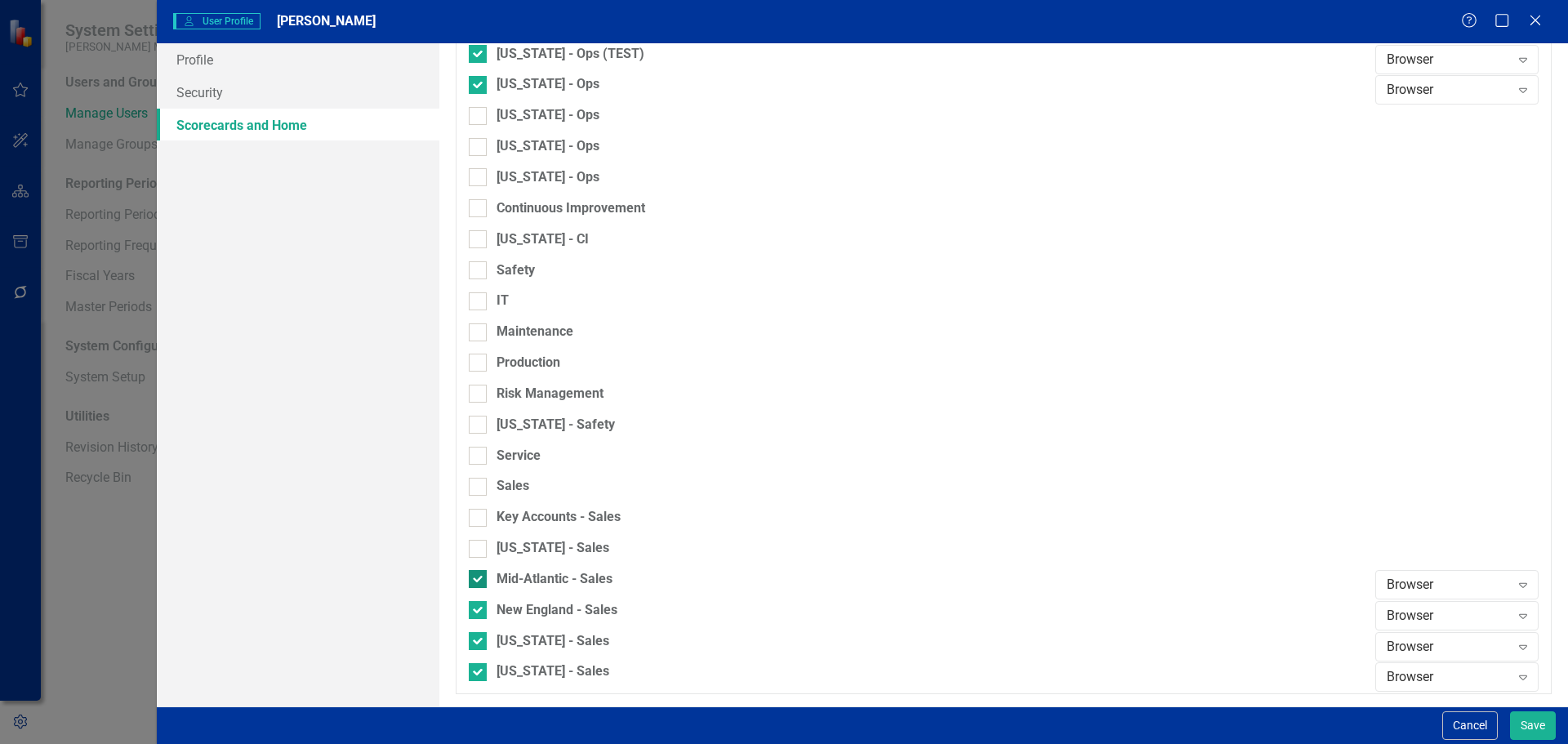
click at [477, 570] on div "Mid-Atlantic - Sales" at bounding box center [918, 579] width 898 height 19
click at [477, 570] on input "Mid-Atlantic - Sales" at bounding box center [474, 576] width 11 height 11
checkbox input "false"
click at [476, 612] on input "New England - Sales" at bounding box center [474, 606] width 11 height 11
checkbox input "false"
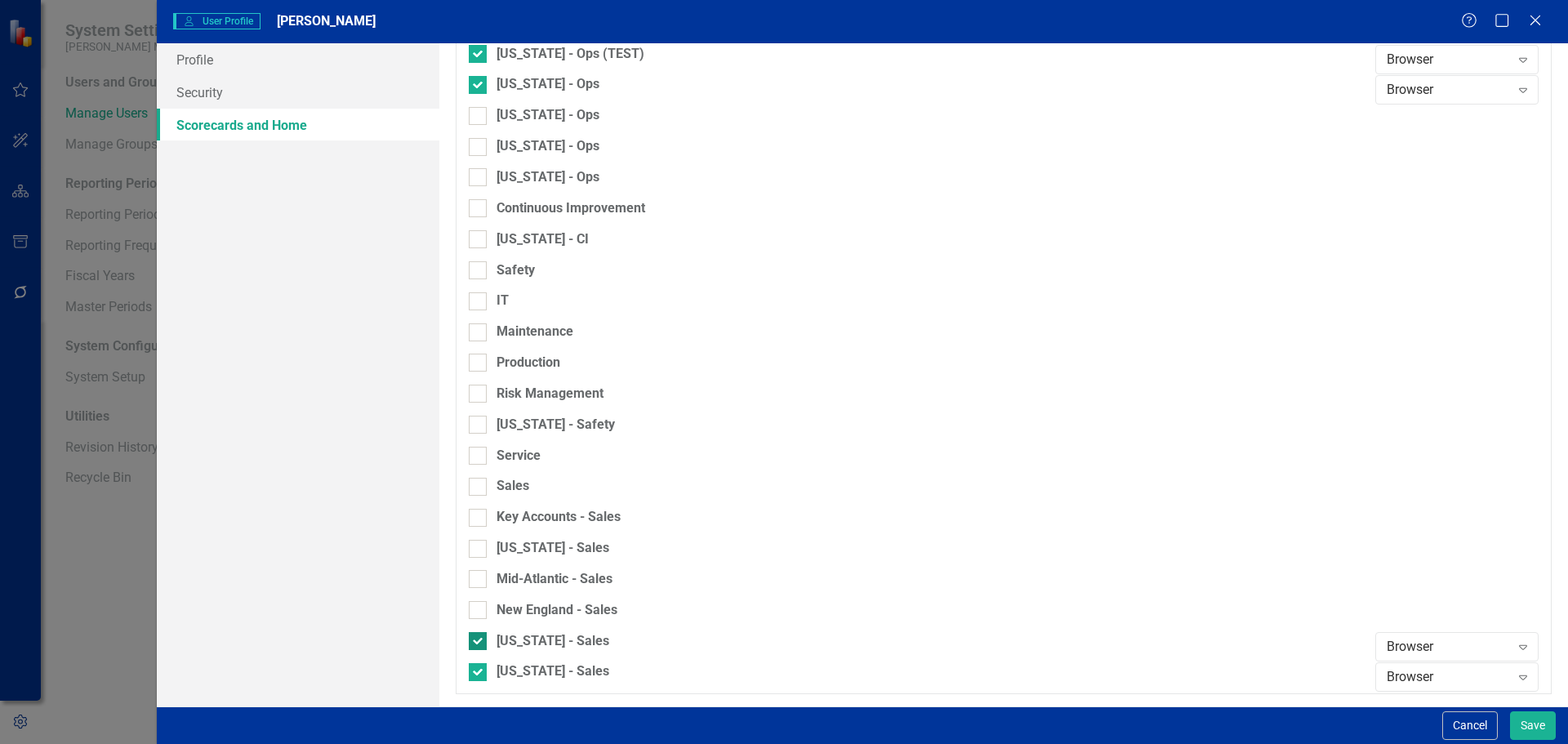
click at [476, 636] on input "[US_STATE] - Sales" at bounding box center [474, 637] width 11 height 11
checkbox input "false"
click at [482, 665] on div at bounding box center [478, 672] width 18 height 18
click at [480, 665] on input "[US_STATE] - Sales" at bounding box center [474, 669] width 11 height 11
checkbox input "false"
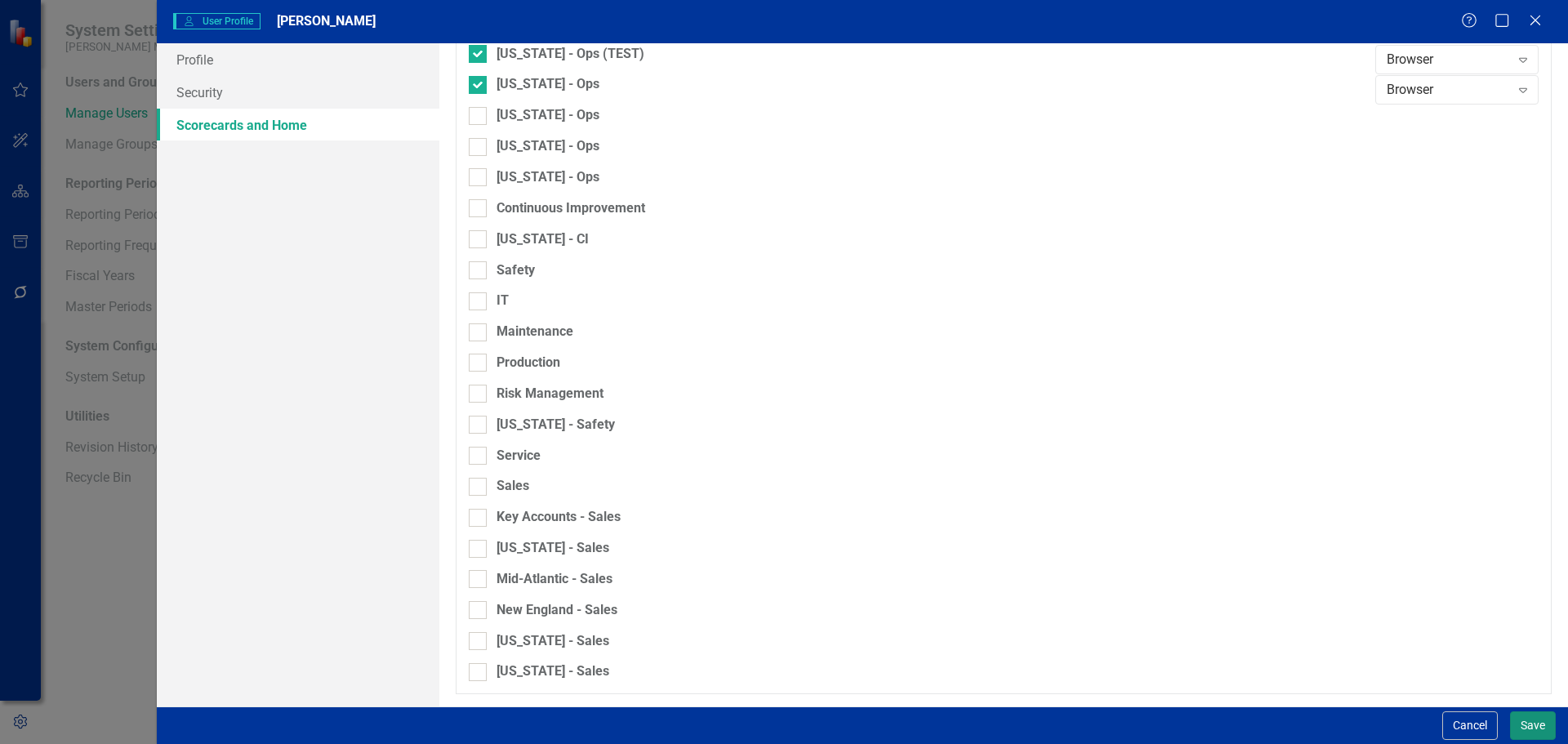
click at [1530, 729] on button "Save" at bounding box center [1533, 726] width 46 height 29
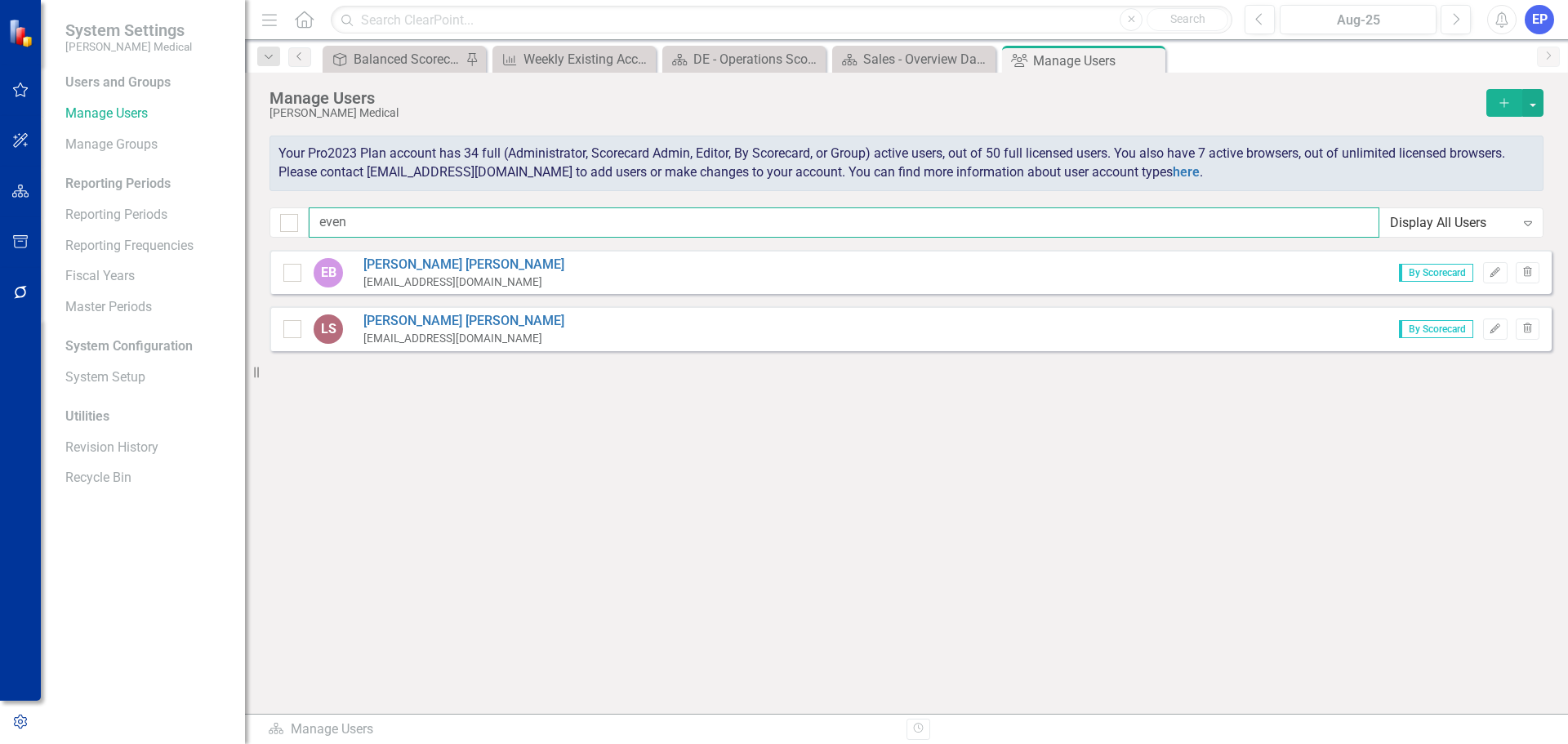
drag, startPoint x: 375, startPoint y: 219, endPoint x: 251, endPoint y: 219, distance: 124.0
click at [251, 219] on div "System Settings [PERSON_NAME] Medical Users and Groups Manage Users Manage Grou…" at bounding box center [784, 372] width 1568 height 744
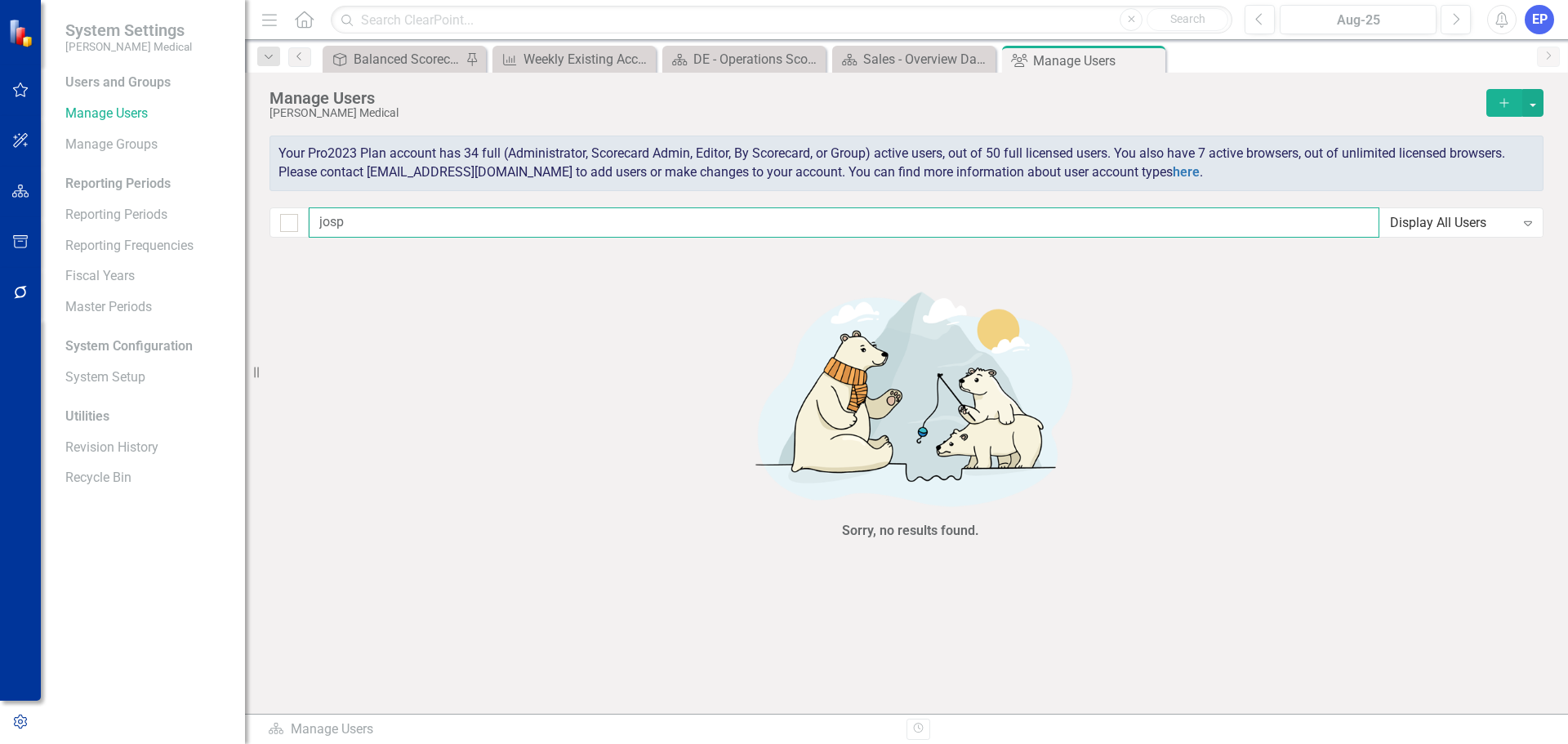
type input "[PERSON_NAME]"
checkbox input "false"
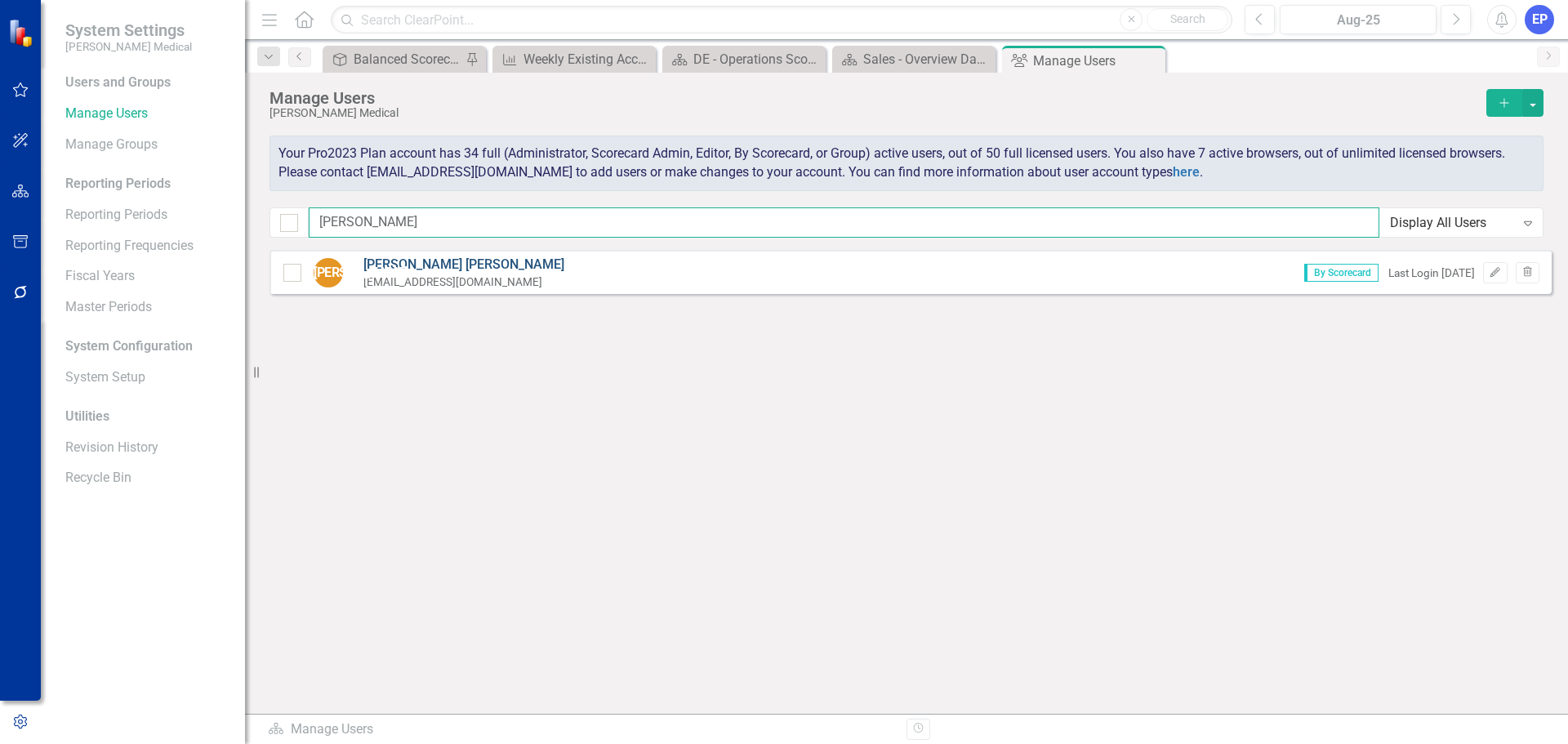
type input "[PERSON_NAME]"
click at [411, 258] on link "[PERSON_NAME]" at bounding box center [464, 264] width 201 height 19
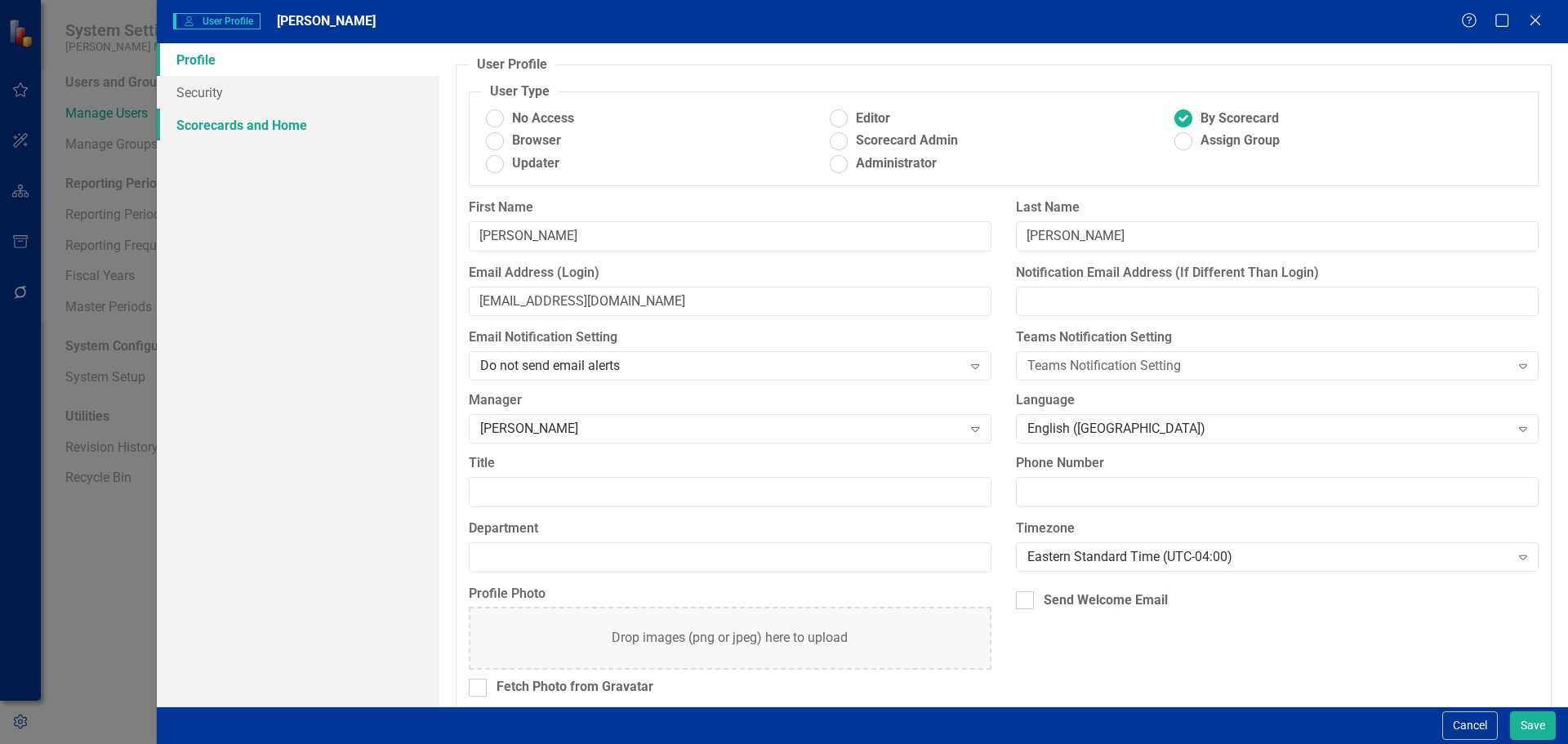
click at [301, 136] on link "Scorecards and Home" at bounding box center [298, 125] width 282 height 33
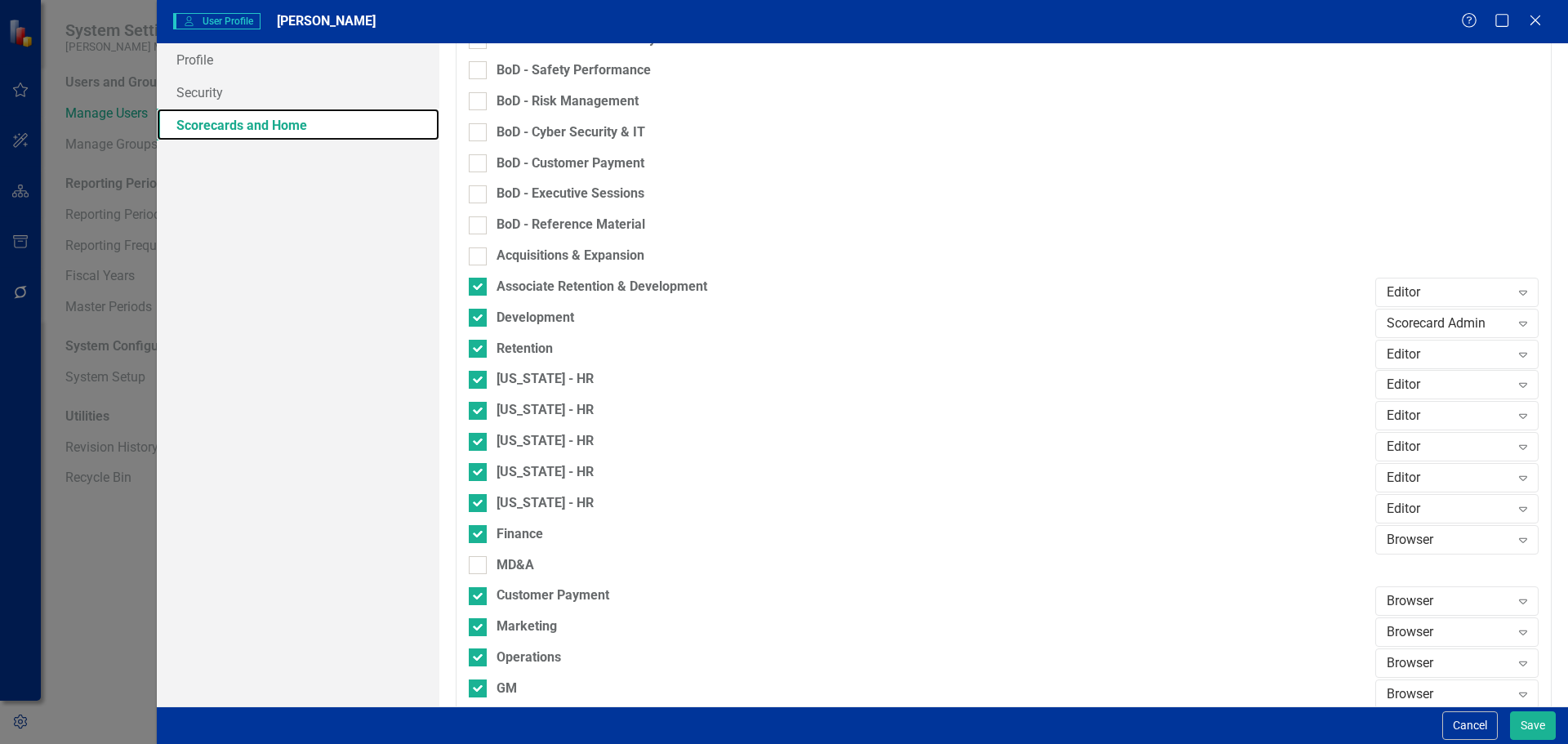
scroll to position [735, 0]
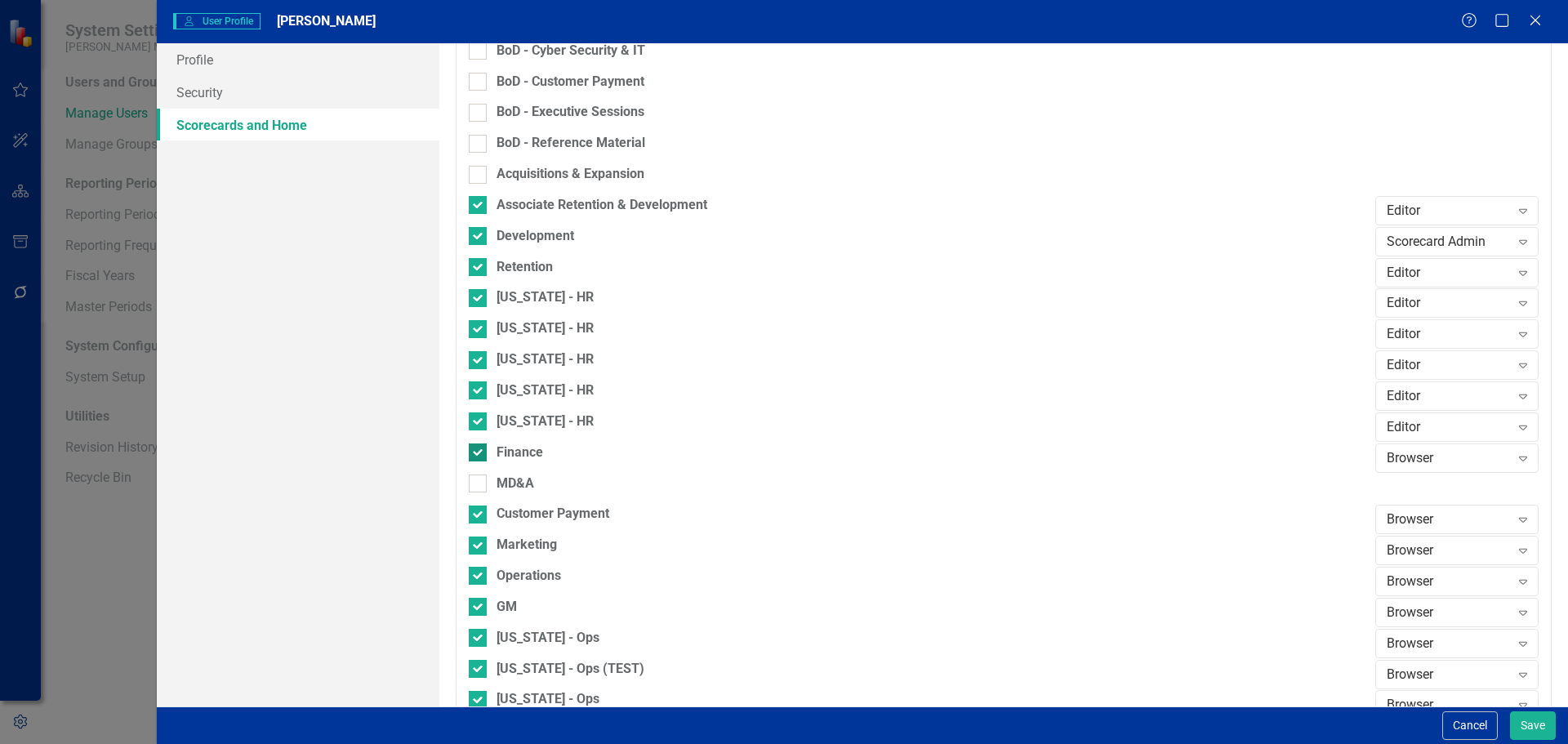
click at [486, 449] on div at bounding box center [478, 453] width 18 height 18
click at [480, 449] on input "Finance" at bounding box center [474, 449] width 11 height 11
checkbox input "false"
click at [478, 524] on div "Customer Payment" at bounding box center [918, 520] width 898 height 31
click at [477, 516] on div at bounding box center [478, 514] width 18 height 18
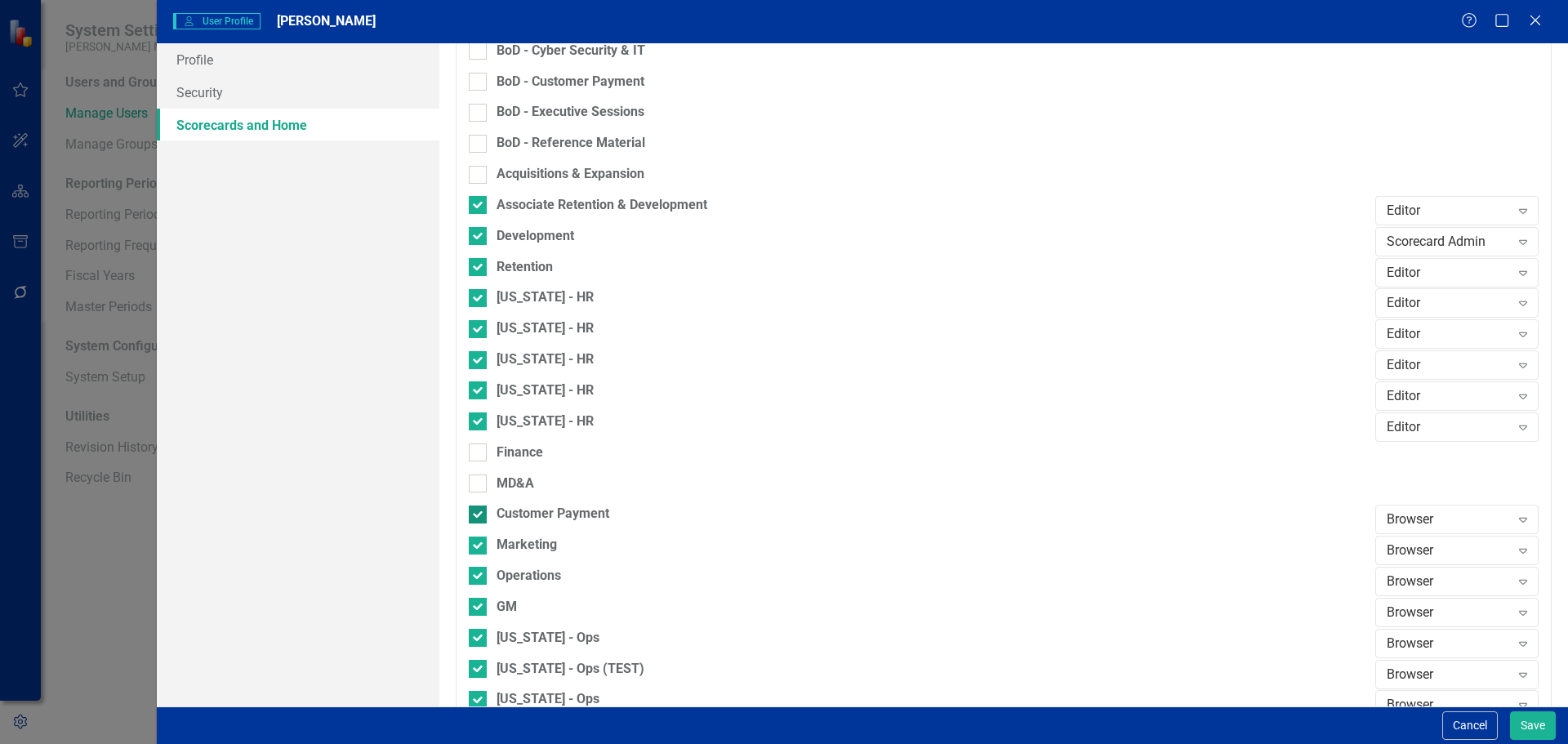
click at [477, 516] on input "Customer Payment" at bounding box center [474, 510] width 11 height 11
checkbox input "false"
click at [478, 539] on input "Marketing" at bounding box center [474, 542] width 11 height 11
checkbox input "false"
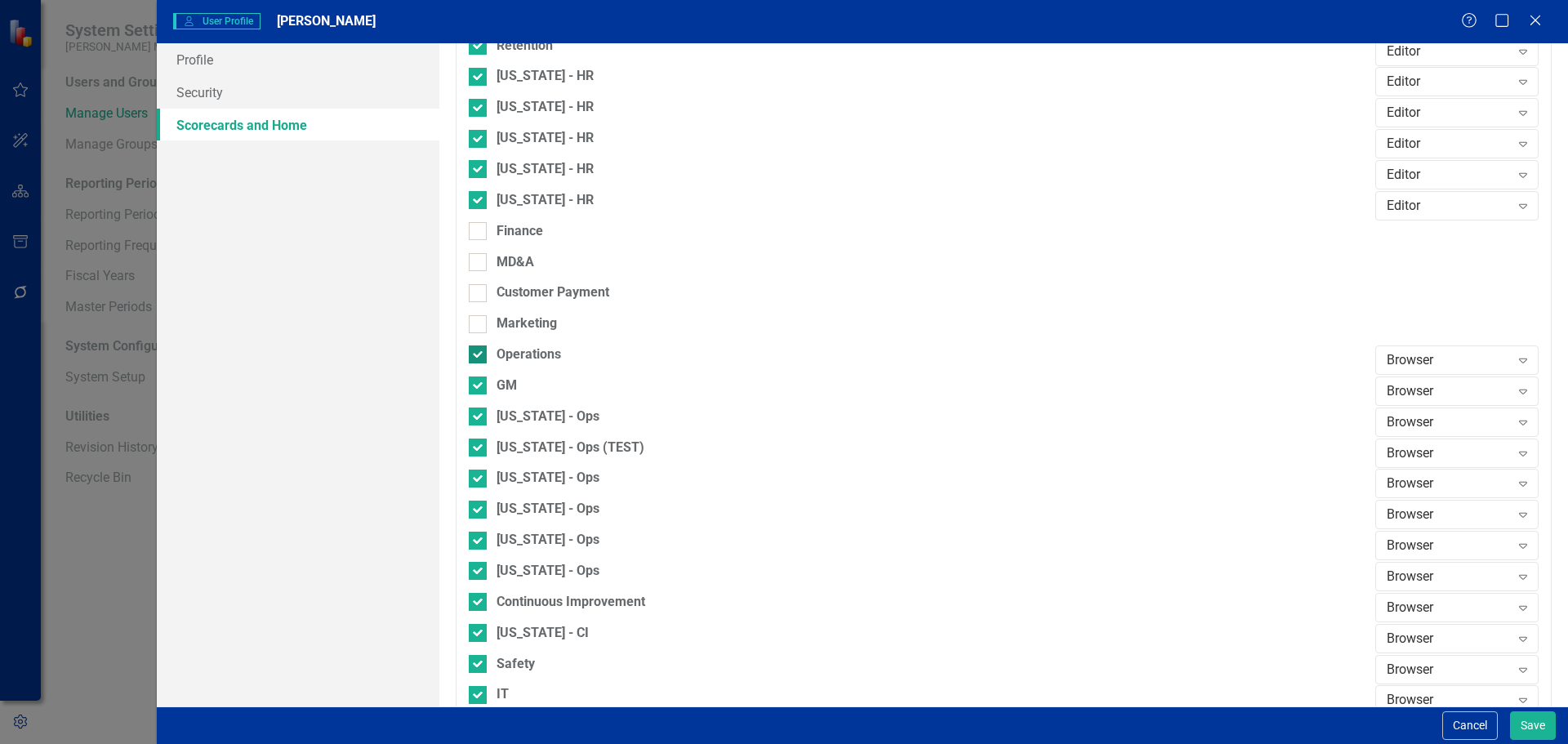
scroll to position [980, 0]
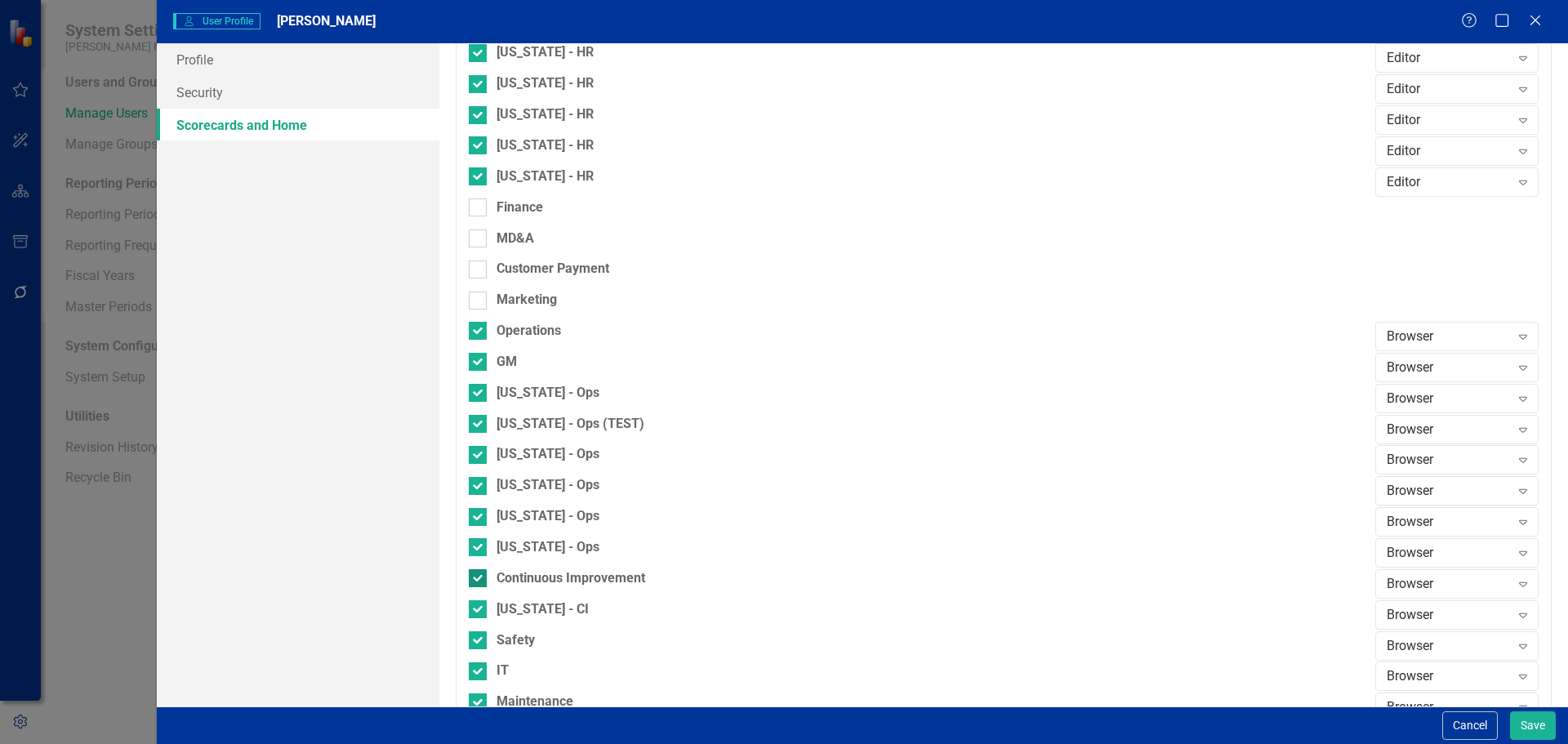
click at [469, 577] on input "Continuous Improvement" at bounding box center [474, 575] width 11 height 11
checkbox input "false"
click at [473, 607] on input "[US_STATE] - CI" at bounding box center [474, 606] width 11 height 11
checkbox input "false"
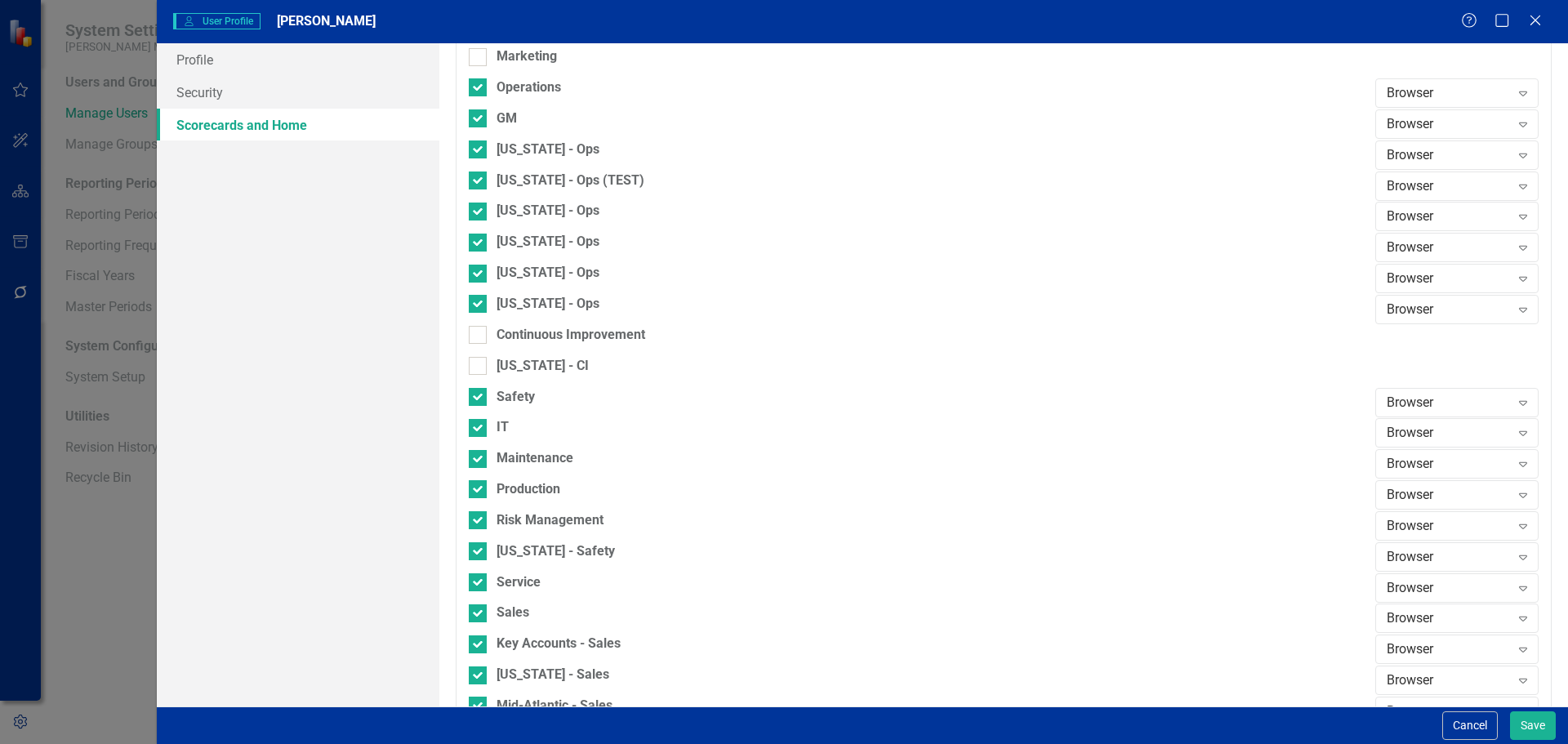
scroll to position [1225, 0]
click at [478, 397] on div at bounding box center [478, 396] width 18 height 18
click at [478, 396] on input "Safety" at bounding box center [474, 392] width 11 height 11
checkbox input "false"
click at [477, 432] on div at bounding box center [478, 426] width 18 height 18
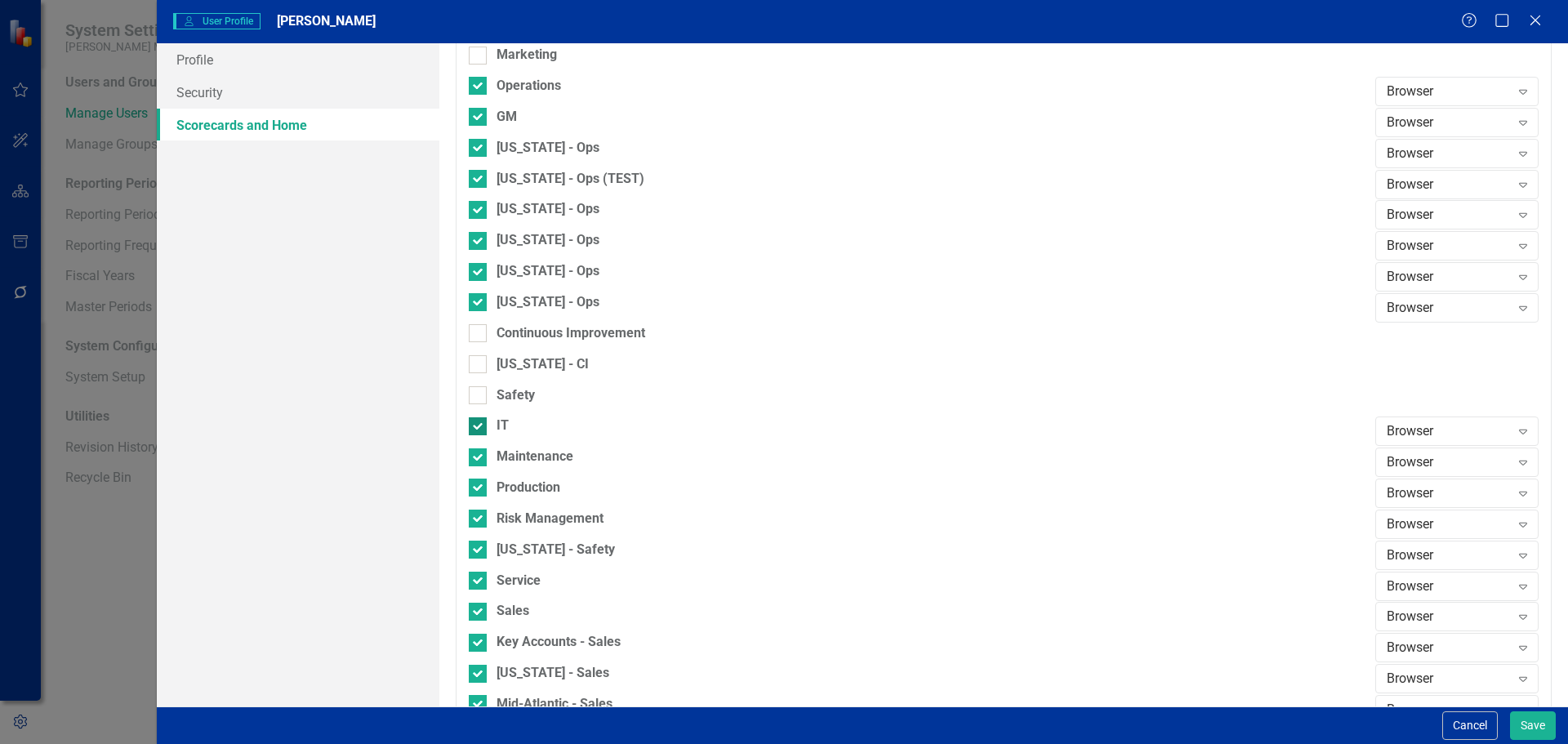
click at [477, 428] on input "IT" at bounding box center [474, 423] width 11 height 11
checkbox input "false"
click at [477, 456] on input "Maintenance" at bounding box center [474, 453] width 11 height 11
checkbox input "false"
click at [475, 482] on input "Production" at bounding box center [474, 484] width 11 height 11
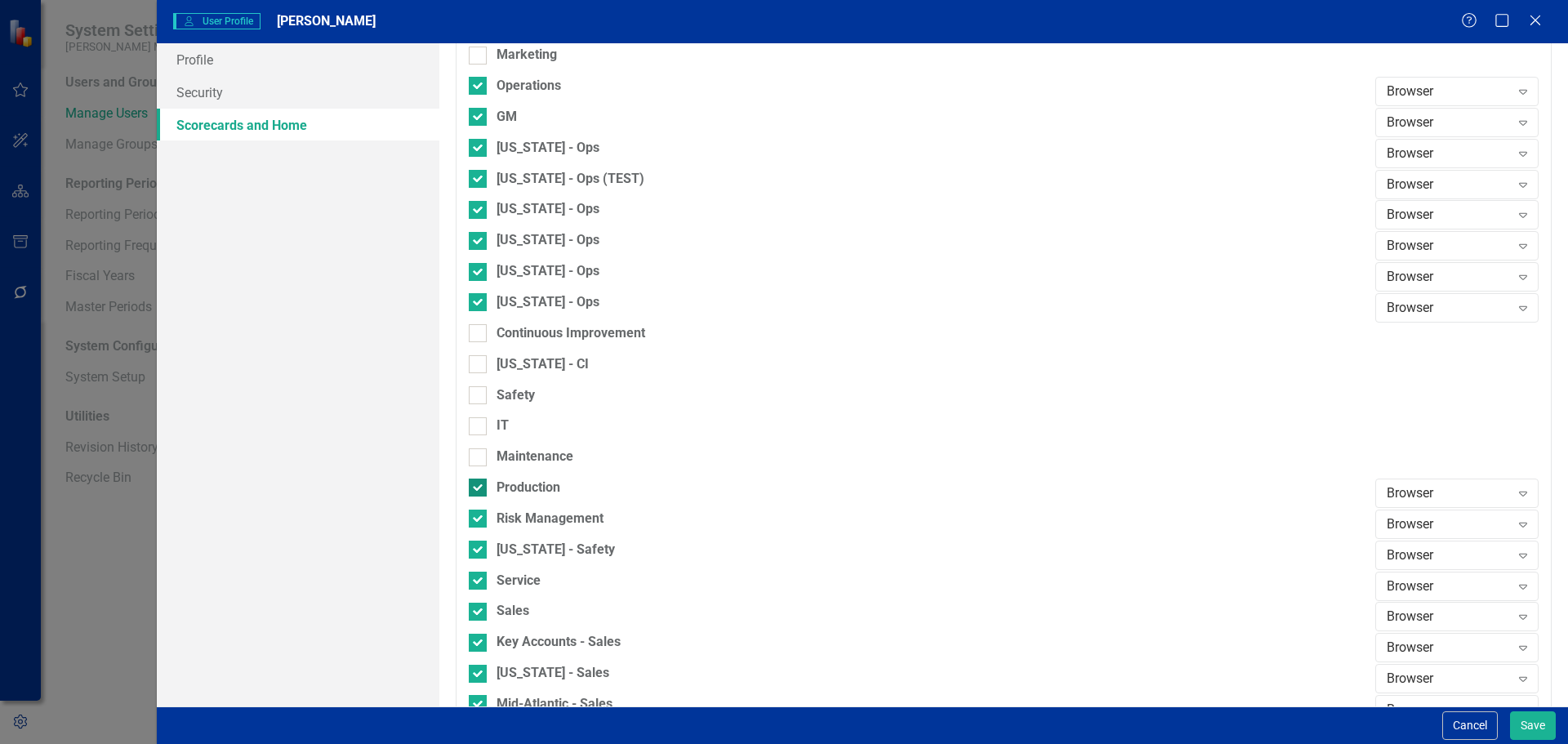
checkbox input "false"
click at [478, 512] on input "Risk Management" at bounding box center [474, 515] width 11 height 11
checkbox input "false"
click at [477, 538] on div "Risk Management" at bounding box center [918, 525] width 898 height 31
click at [477, 548] on input "[US_STATE] - Safety" at bounding box center [474, 546] width 11 height 11
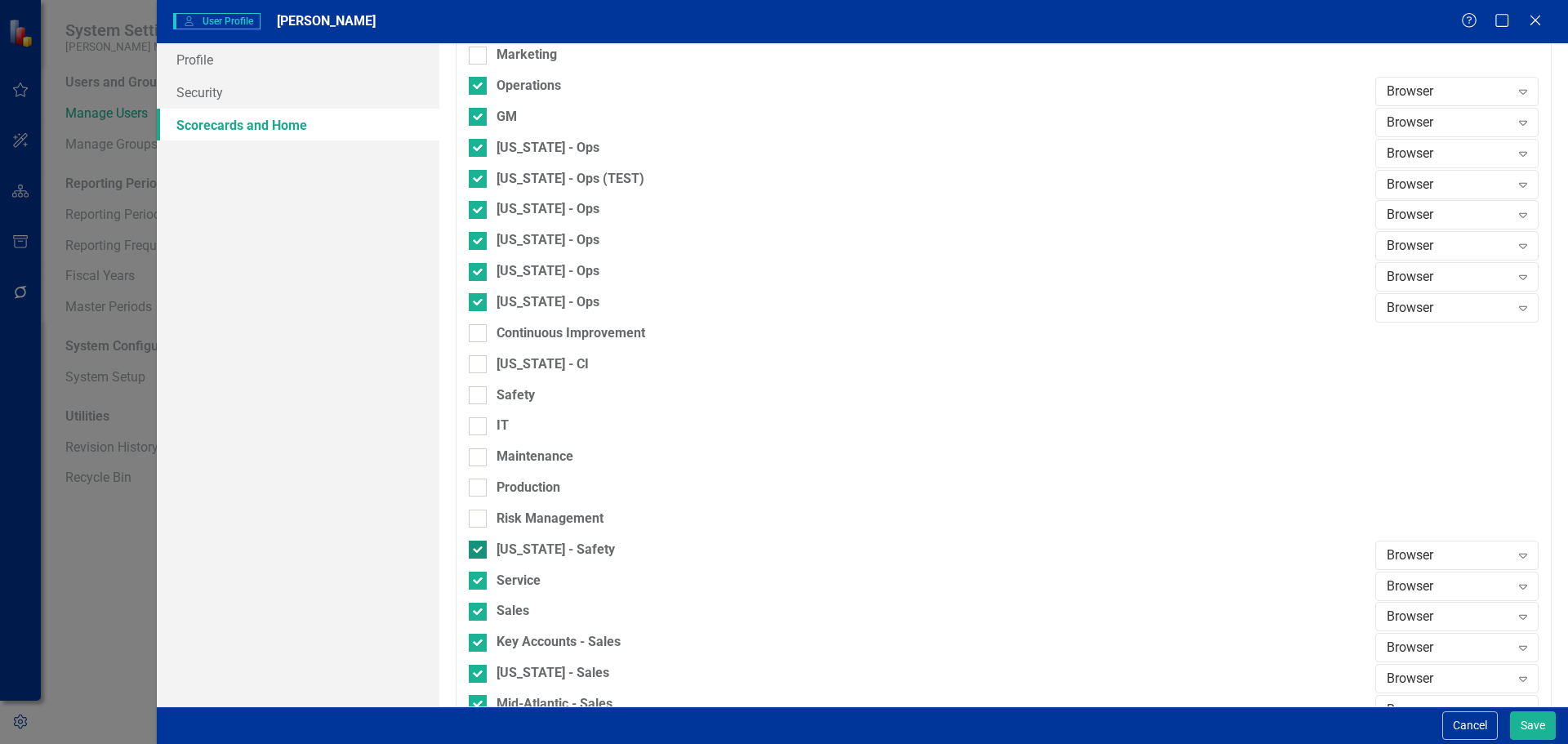
checkbox input "false"
click at [469, 591] on div "Service" at bounding box center [918, 587] width 898 height 31
click at [474, 583] on div at bounding box center [478, 580] width 18 height 18
click at [474, 582] on input "Service" at bounding box center [474, 577] width 11 height 11
checkbox input "false"
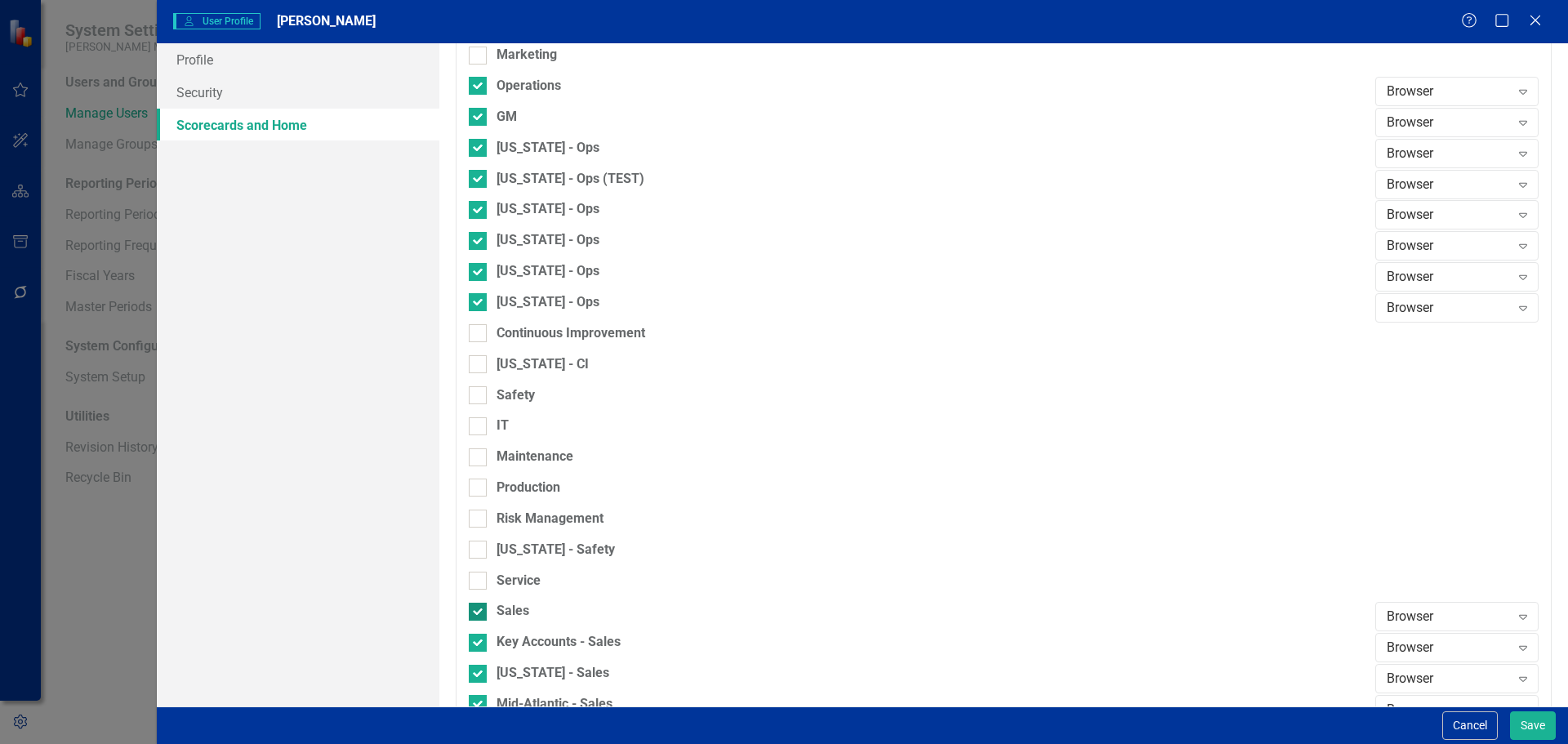
click at [477, 609] on input "Sales" at bounding box center [474, 608] width 11 height 11
checkbox input "false"
click at [475, 645] on div at bounding box center [478, 643] width 18 height 18
click at [475, 644] on input "Key Accounts - Sales" at bounding box center [474, 639] width 11 height 11
checkbox input "false"
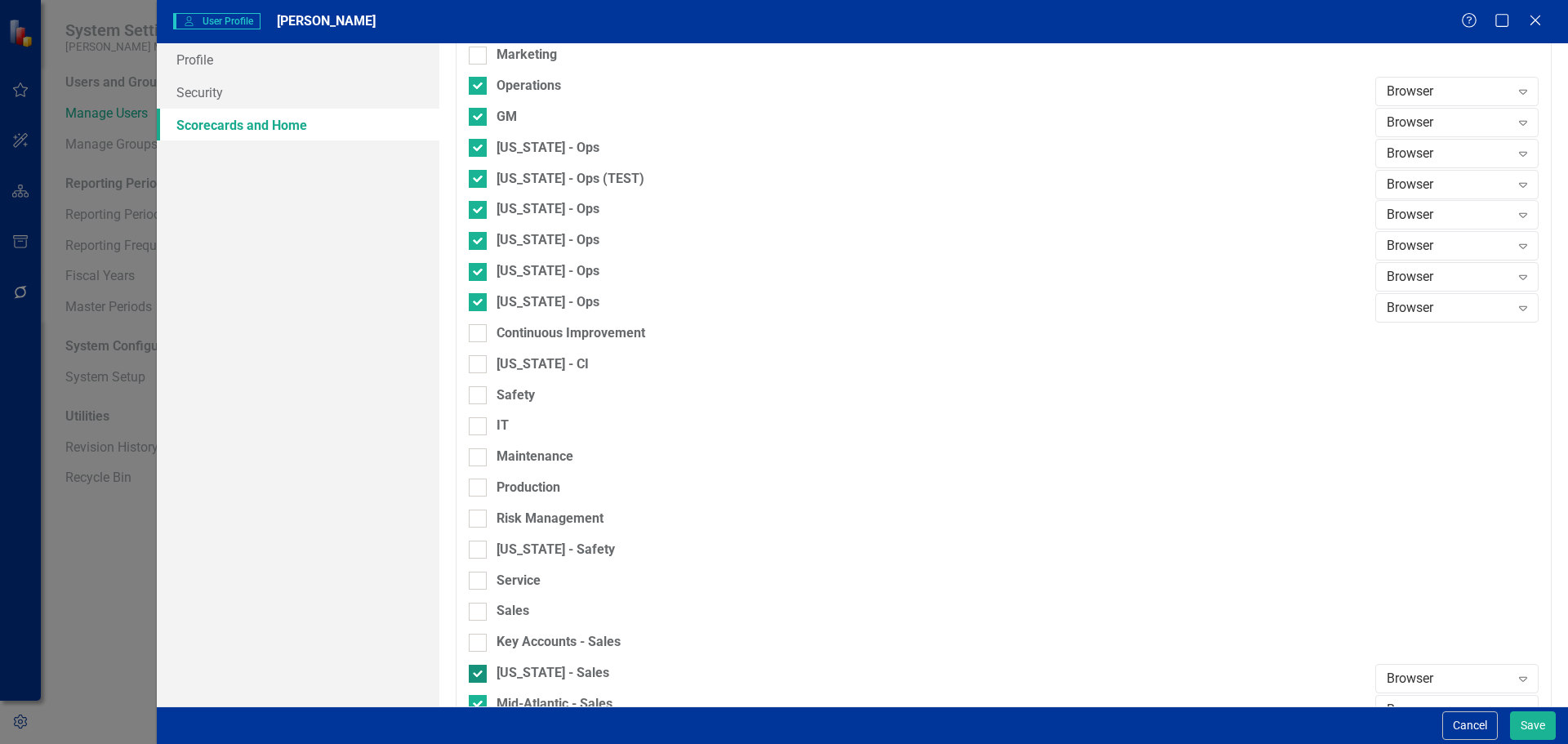
click at [475, 678] on div at bounding box center [478, 673] width 18 height 18
click at [475, 675] on input "[US_STATE] - Sales" at bounding box center [474, 670] width 11 height 11
checkbox input "false"
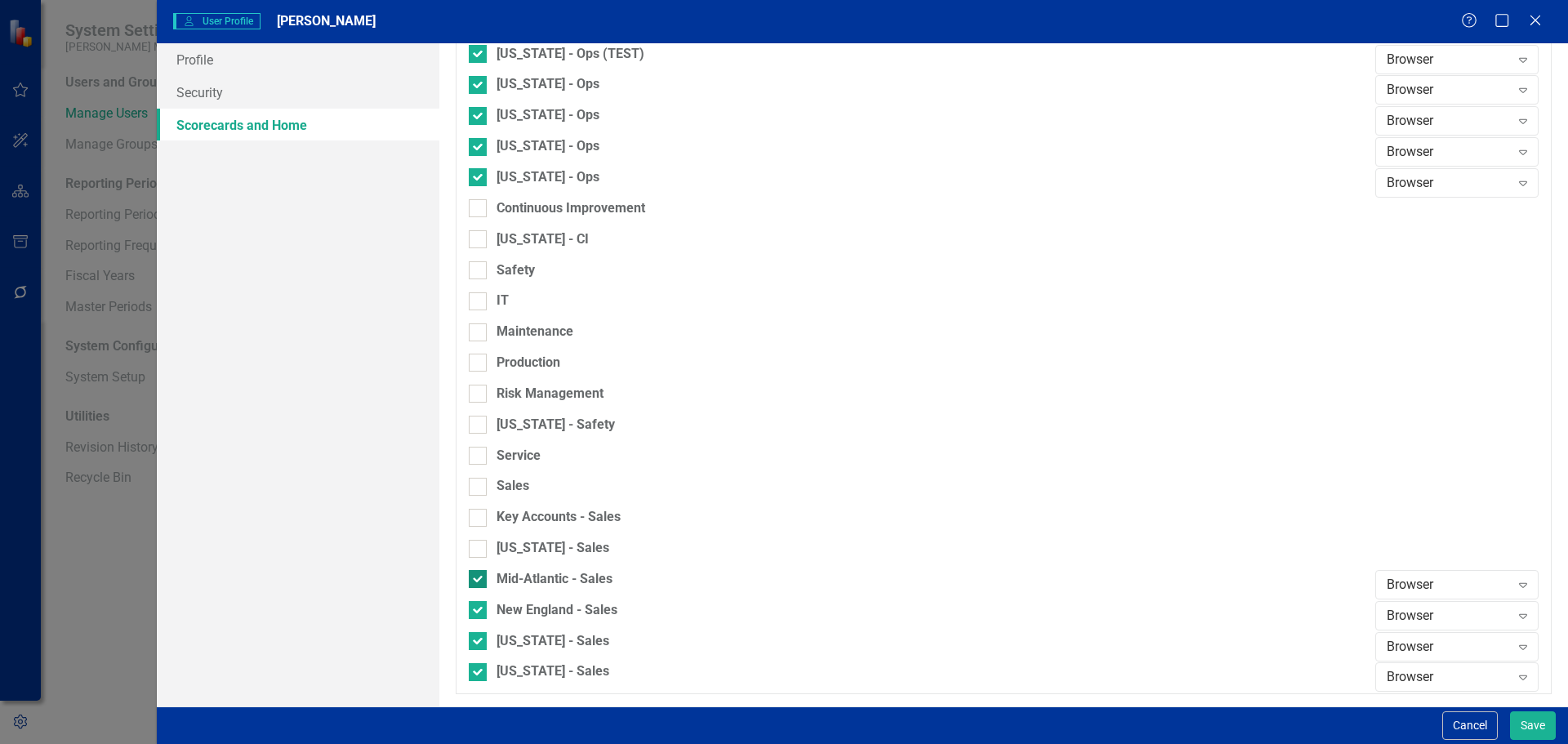
click at [475, 577] on input "Mid-Atlantic - Sales" at bounding box center [474, 576] width 11 height 11
checkbox input "false"
click at [478, 602] on input "New England - Sales" at bounding box center [474, 606] width 11 height 11
checkbox input "false"
click at [476, 639] on input "[US_STATE] - Sales" at bounding box center [474, 637] width 11 height 11
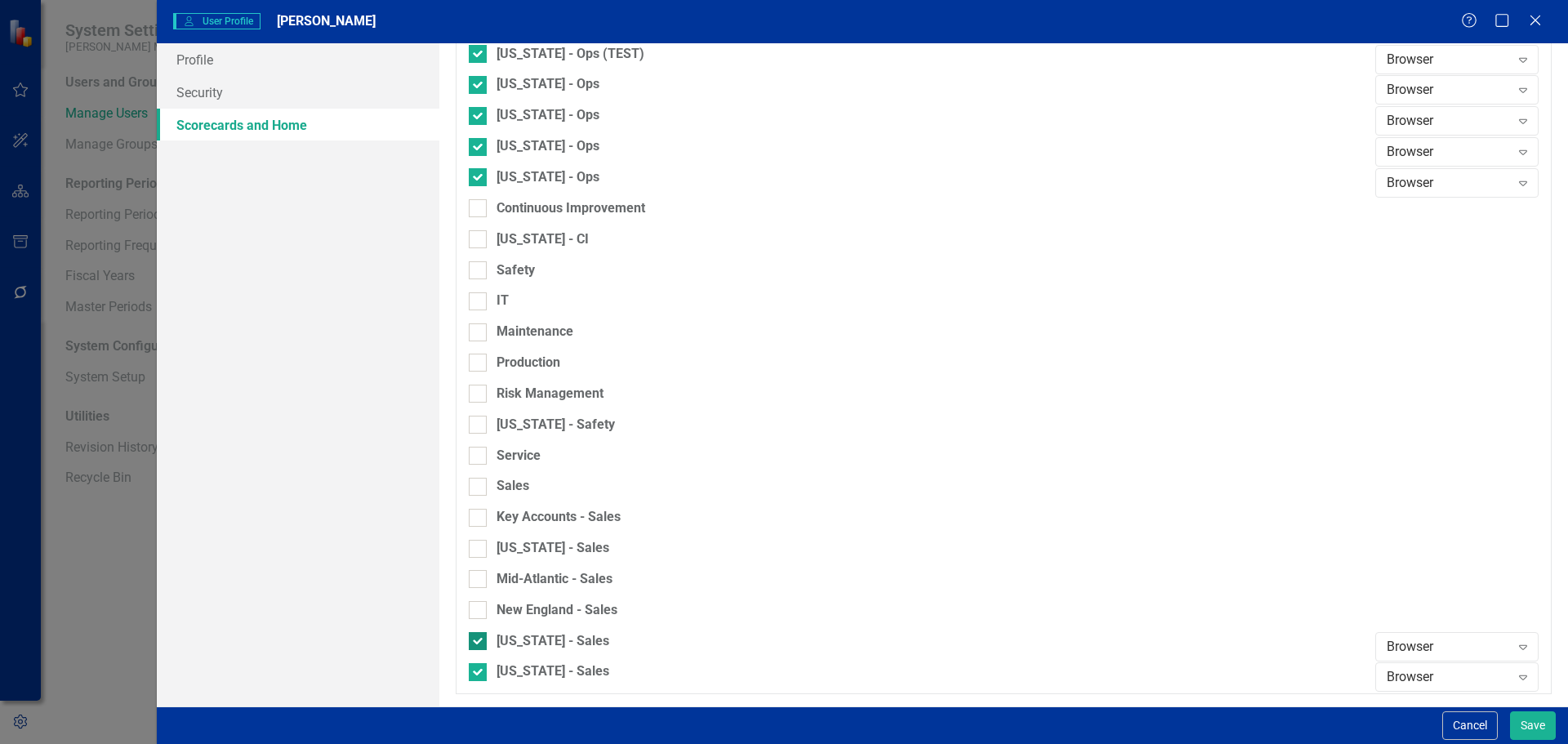
checkbox input "false"
click at [476, 674] on div at bounding box center [478, 672] width 18 height 18
click at [476, 673] on input "[US_STATE] - Sales" at bounding box center [474, 669] width 11 height 11
checkbox input "false"
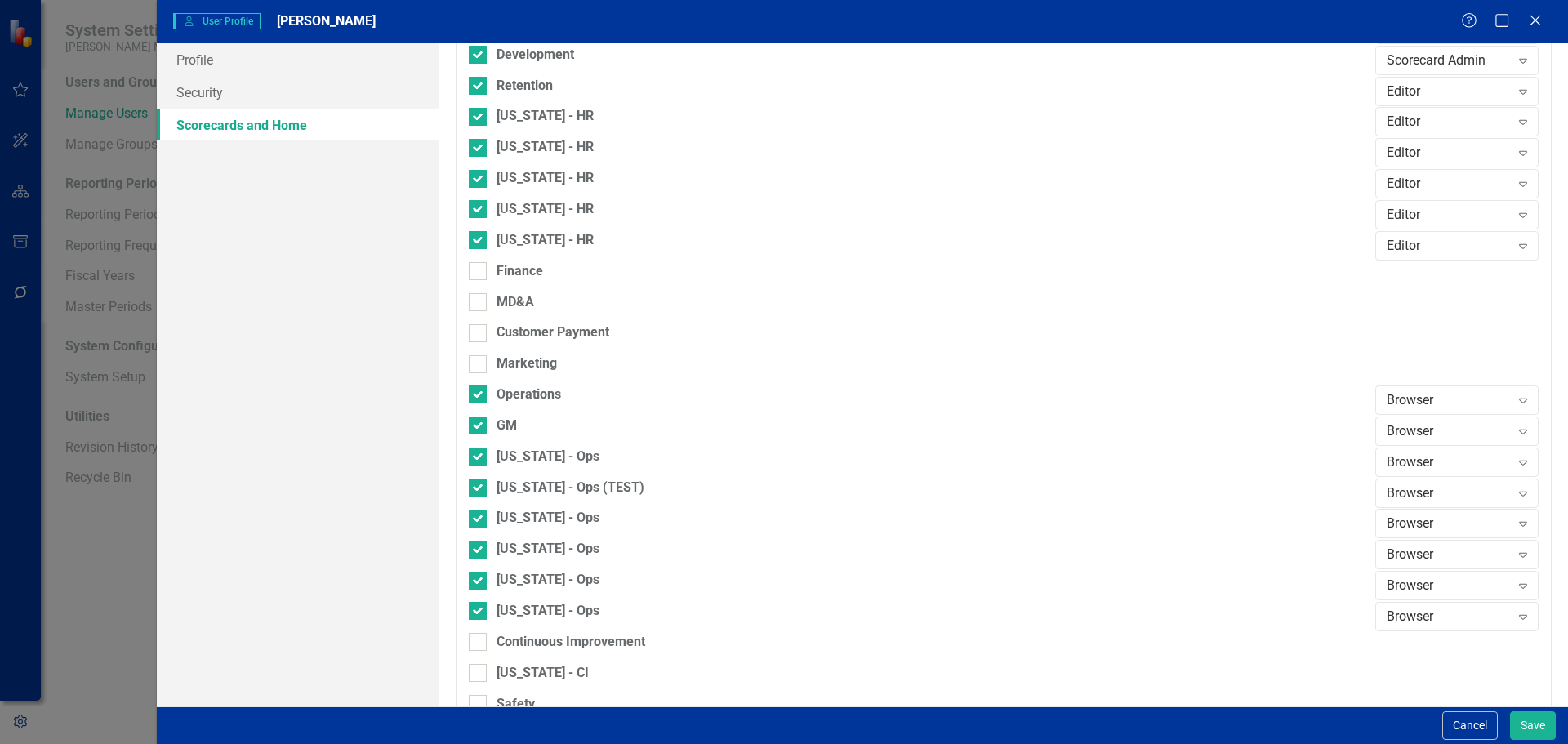
scroll to position [860, 0]
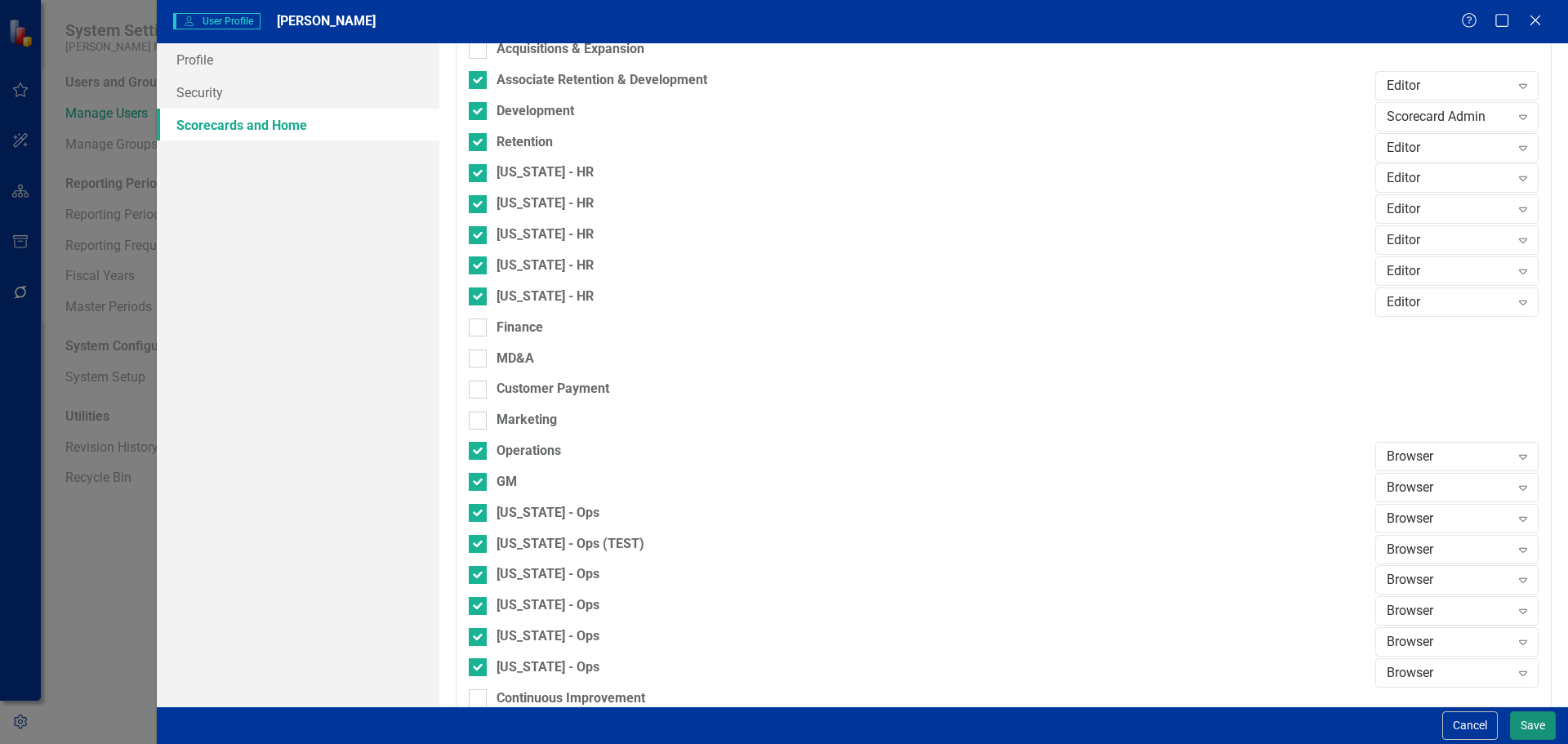
click at [1526, 728] on button "Save" at bounding box center [1533, 726] width 46 height 29
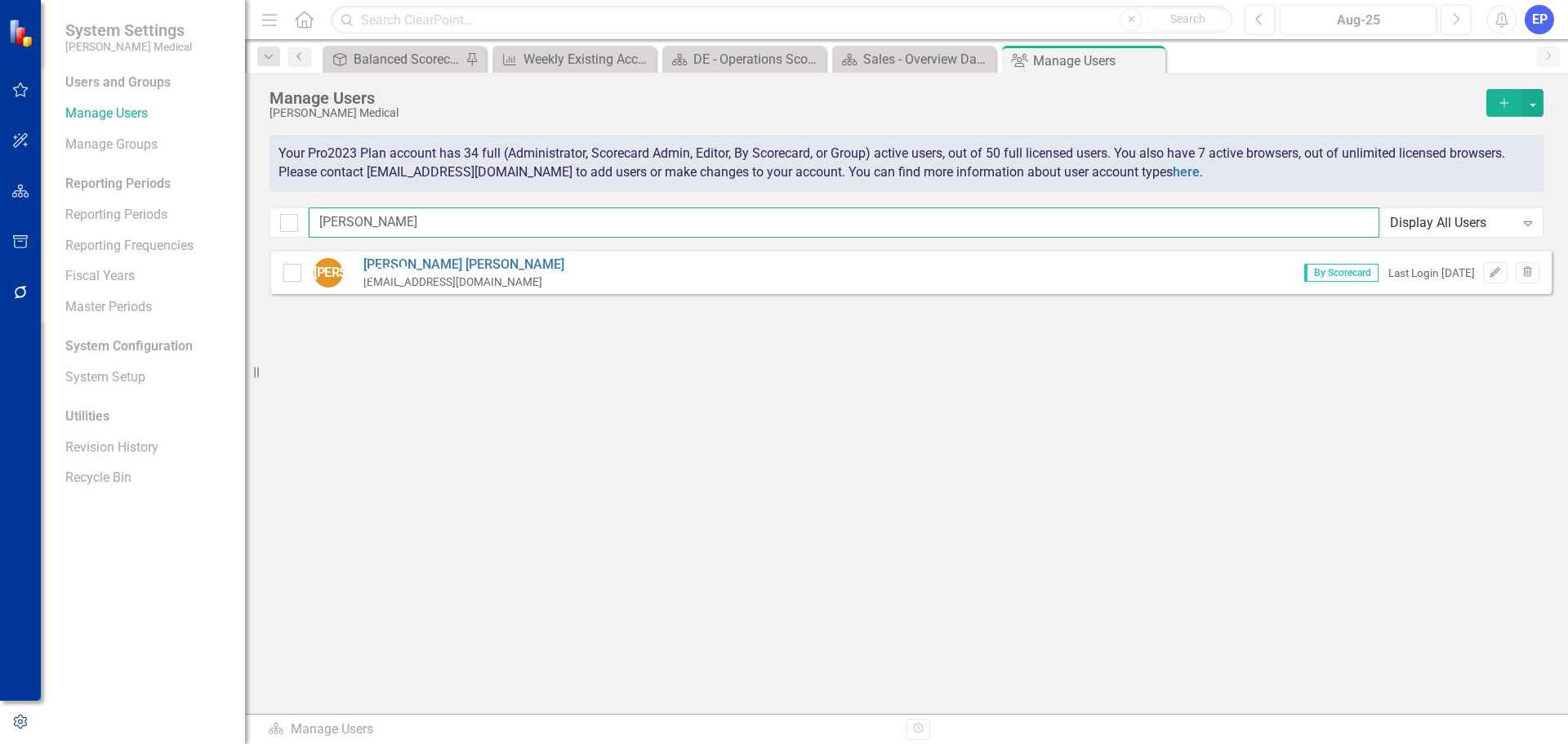
click at [894, 223] on input "[PERSON_NAME]" at bounding box center [844, 222] width 1071 height 30
type input "j"
type input "[PERSON_NAME]"
click at [412, 263] on link "[PERSON_NAME]" at bounding box center [464, 264] width 201 height 19
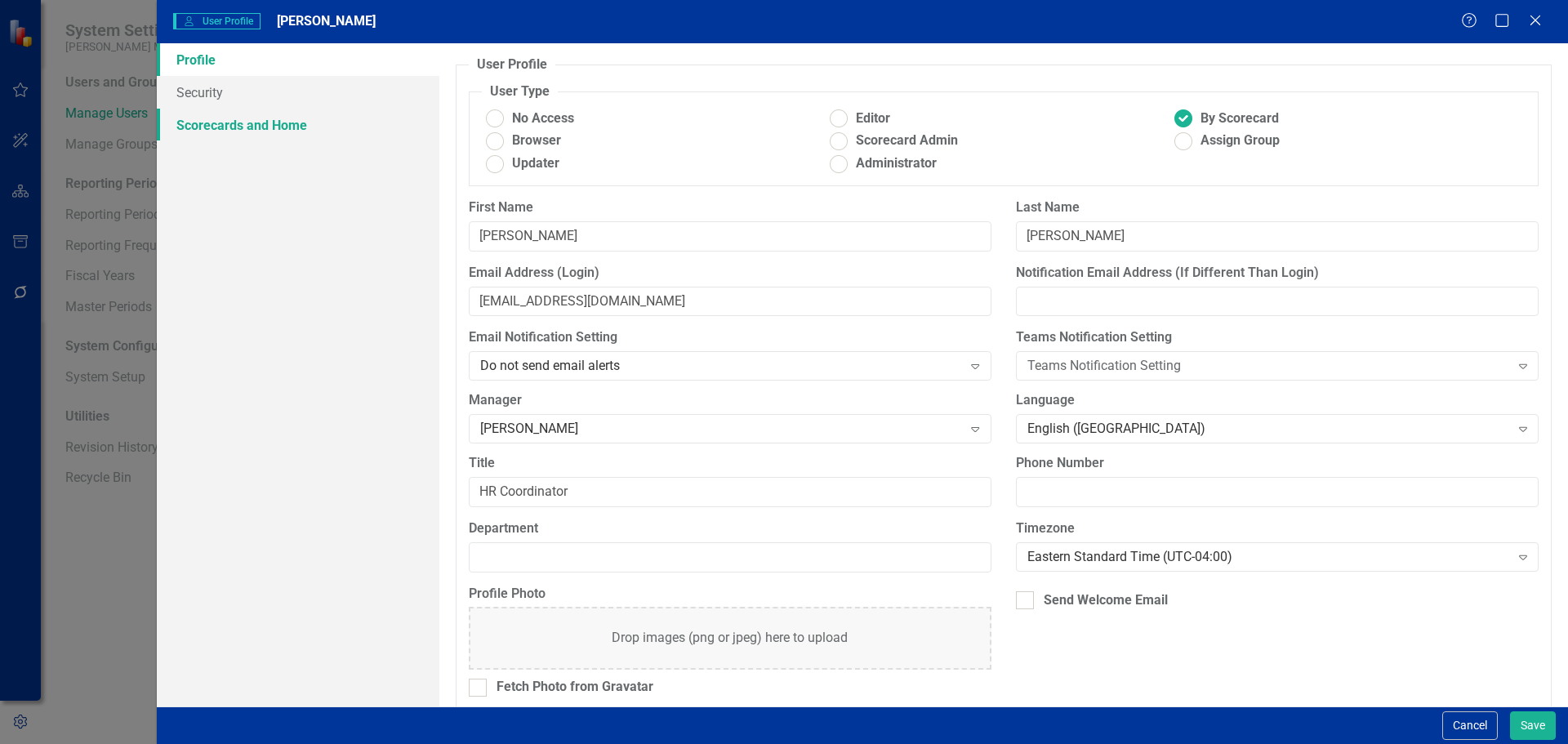
click at [296, 137] on link "Scorecards and Home" at bounding box center [298, 125] width 282 height 33
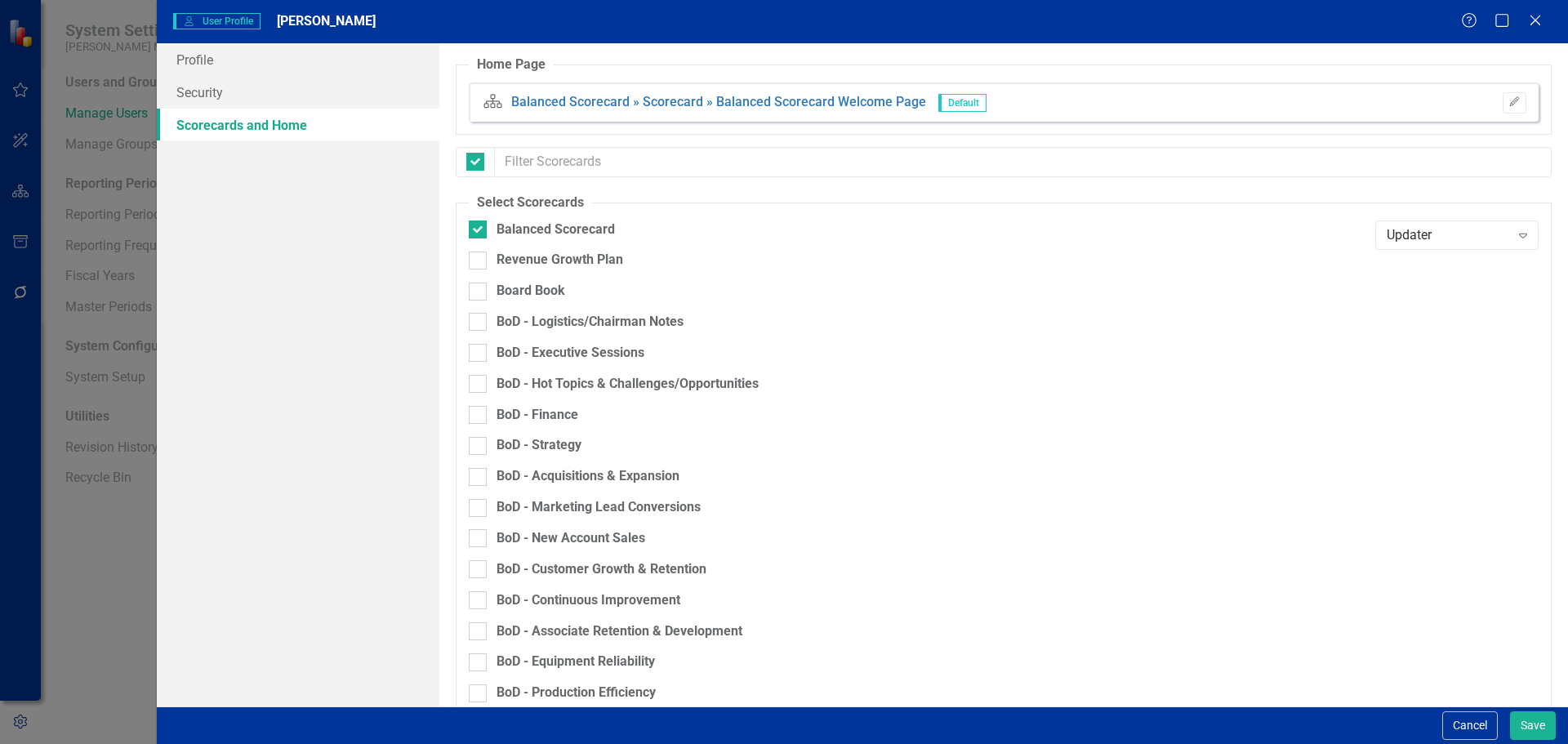
checkbox input "false"
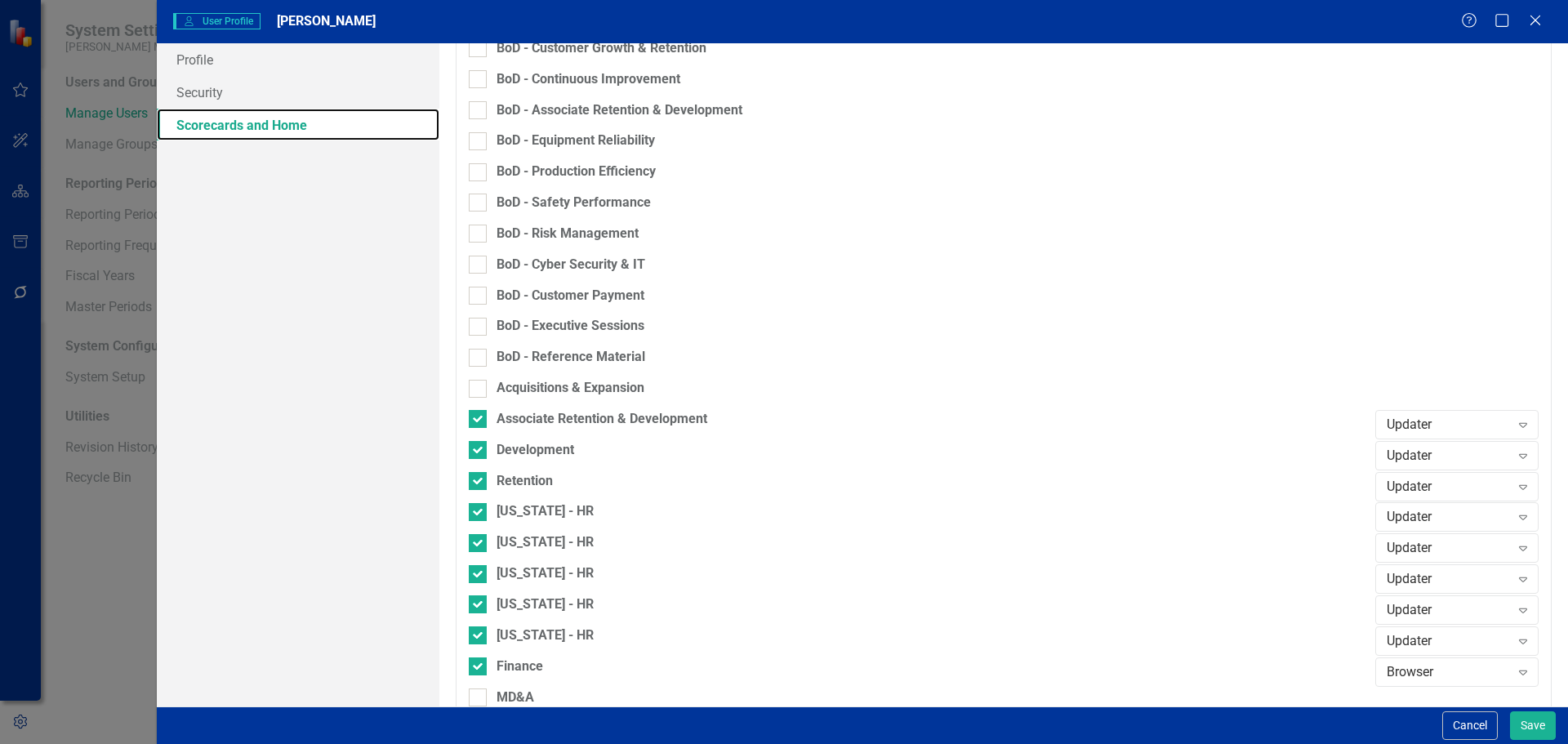
scroll to position [571, 0]
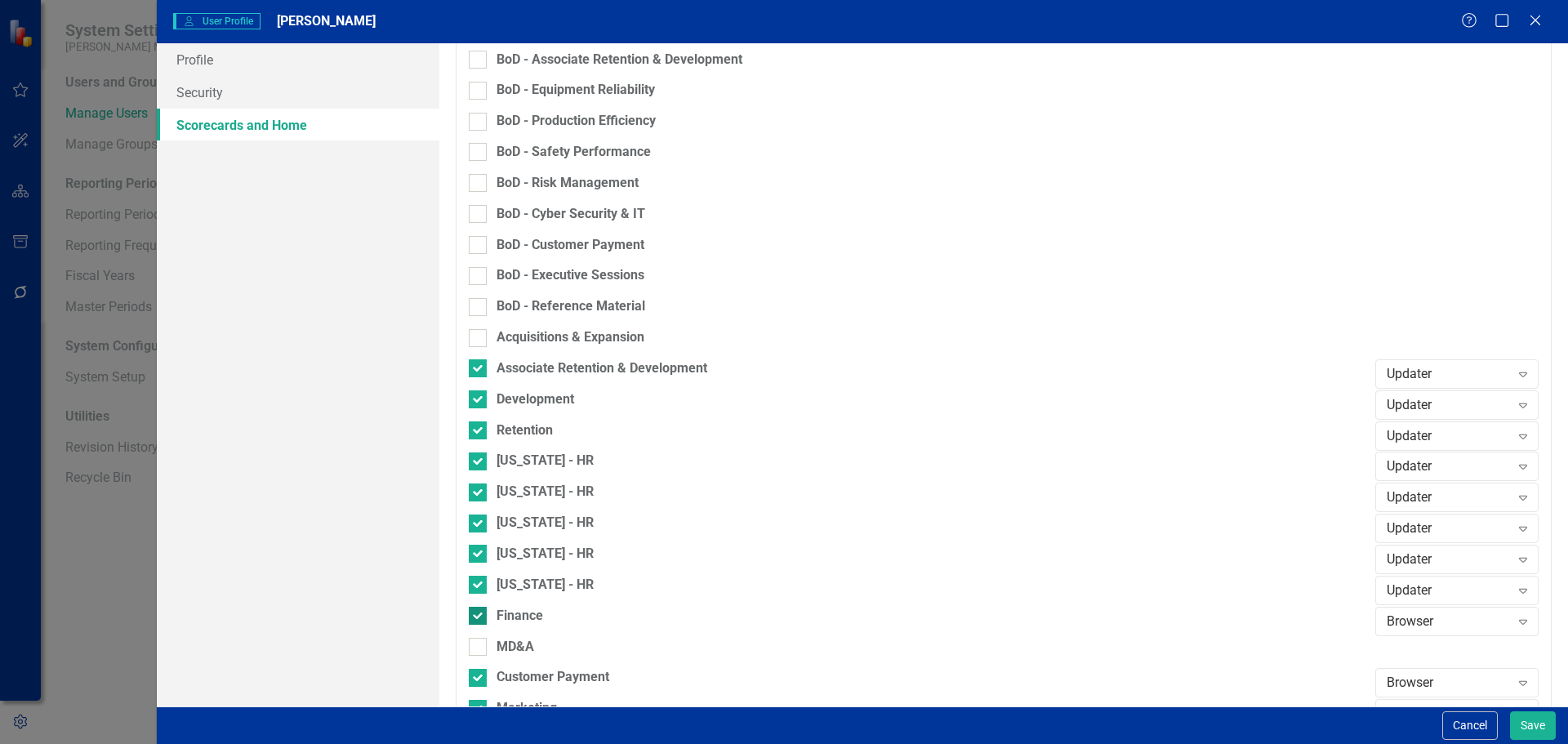
click at [488, 617] on div "Finance" at bounding box center [918, 615] width 898 height 19
click at [480, 617] on input "Finance" at bounding box center [474, 612] width 11 height 11
checkbox input "false"
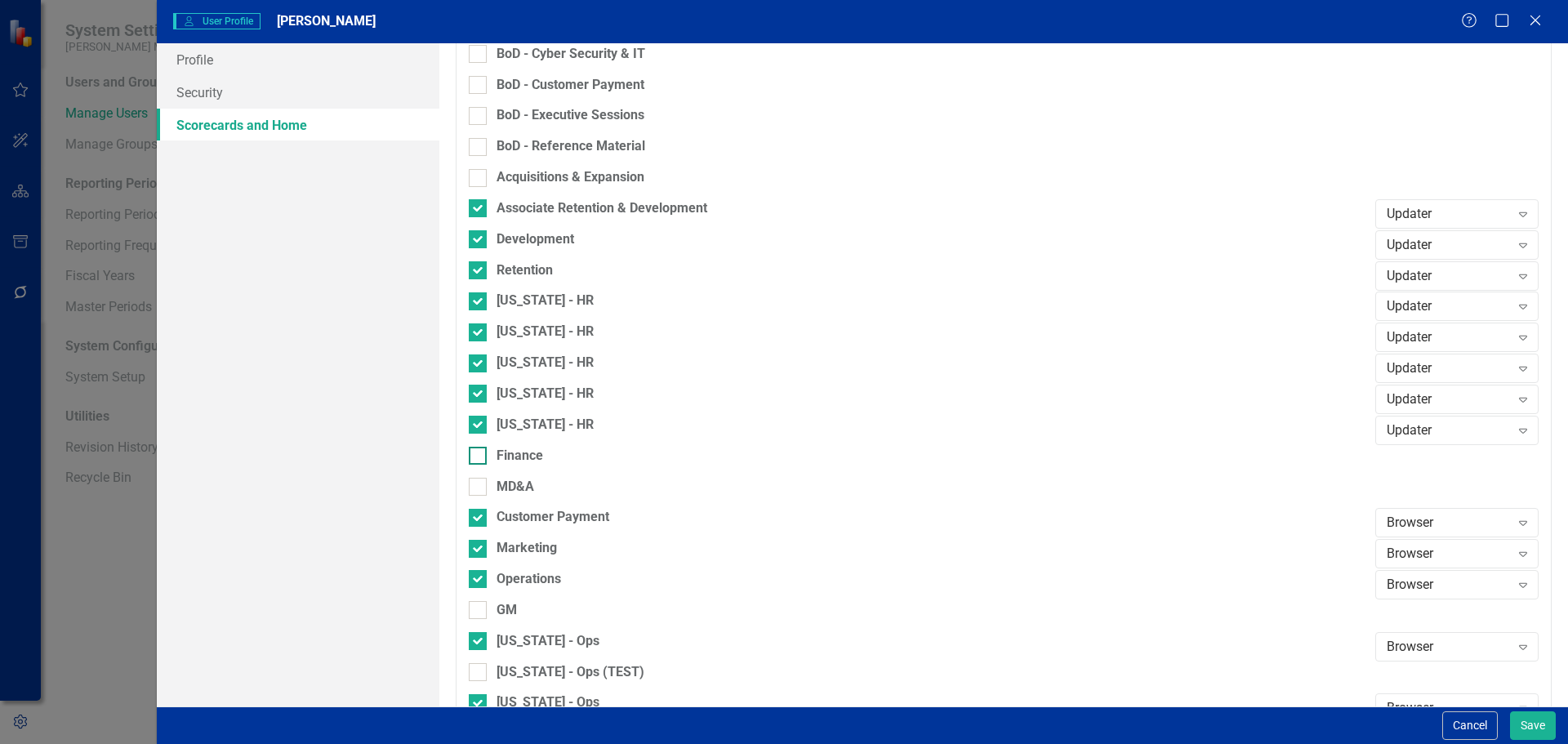
scroll to position [735, 0]
click at [478, 510] on input "Customer Payment" at bounding box center [474, 510] width 11 height 11
checkbox input "false"
click at [480, 538] on div at bounding box center [478, 546] width 18 height 18
click at [480, 538] on input "Marketing" at bounding box center [474, 542] width 11 height 11
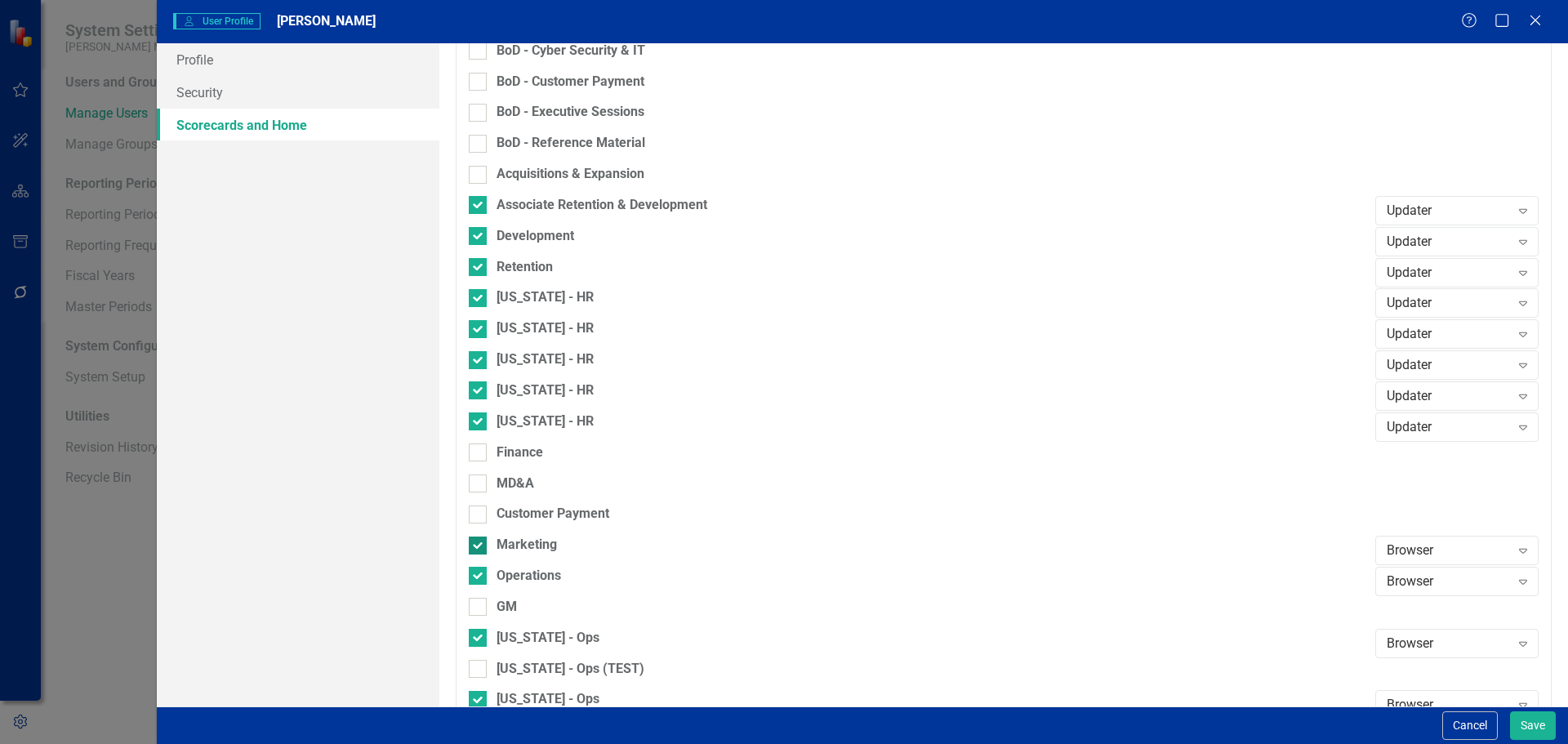
checkbox input "false"
click at [479, 567] on input "Operations" at bounding box center [474, 572] width 11 height 11
checkbox input "false"
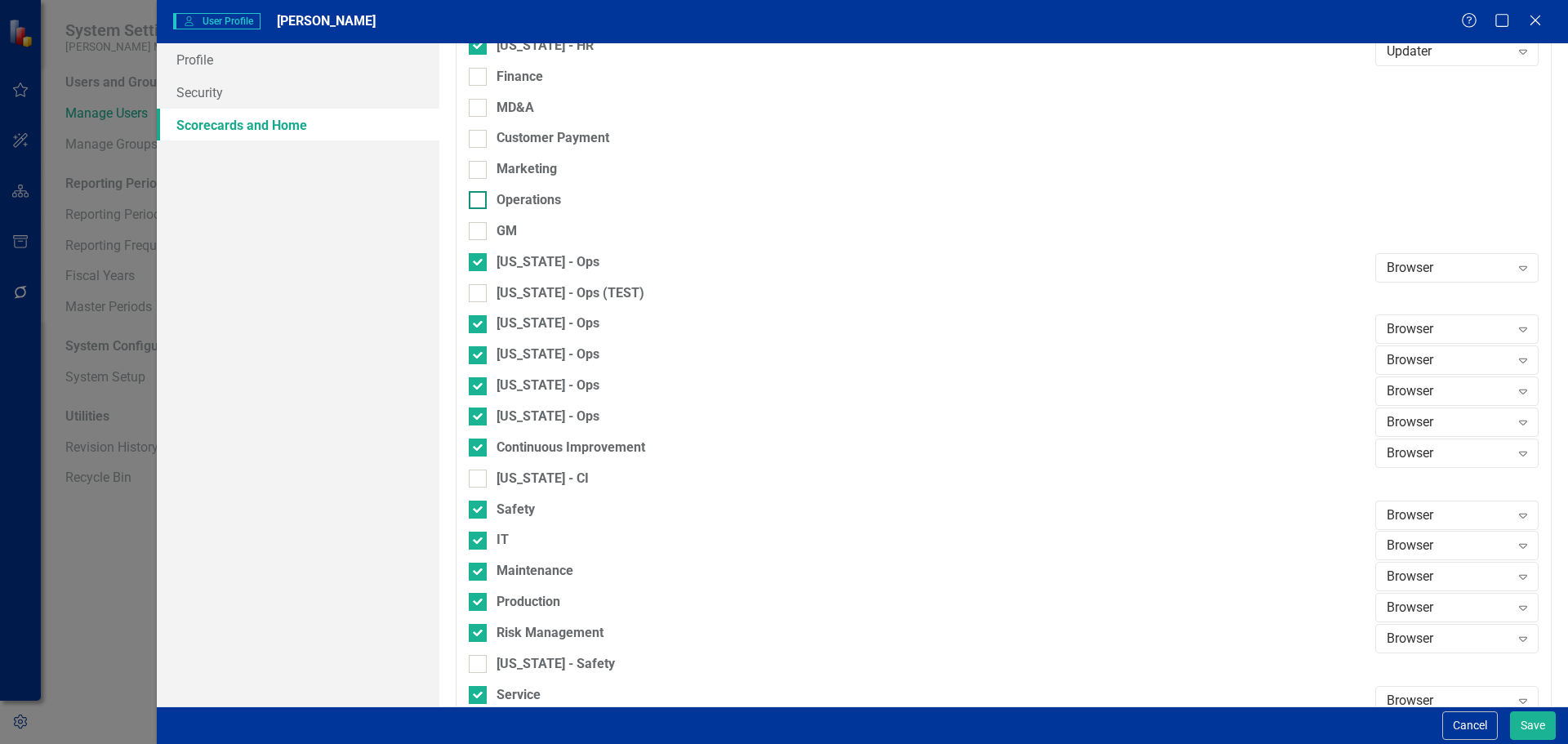
scroll to position [1225, 0]
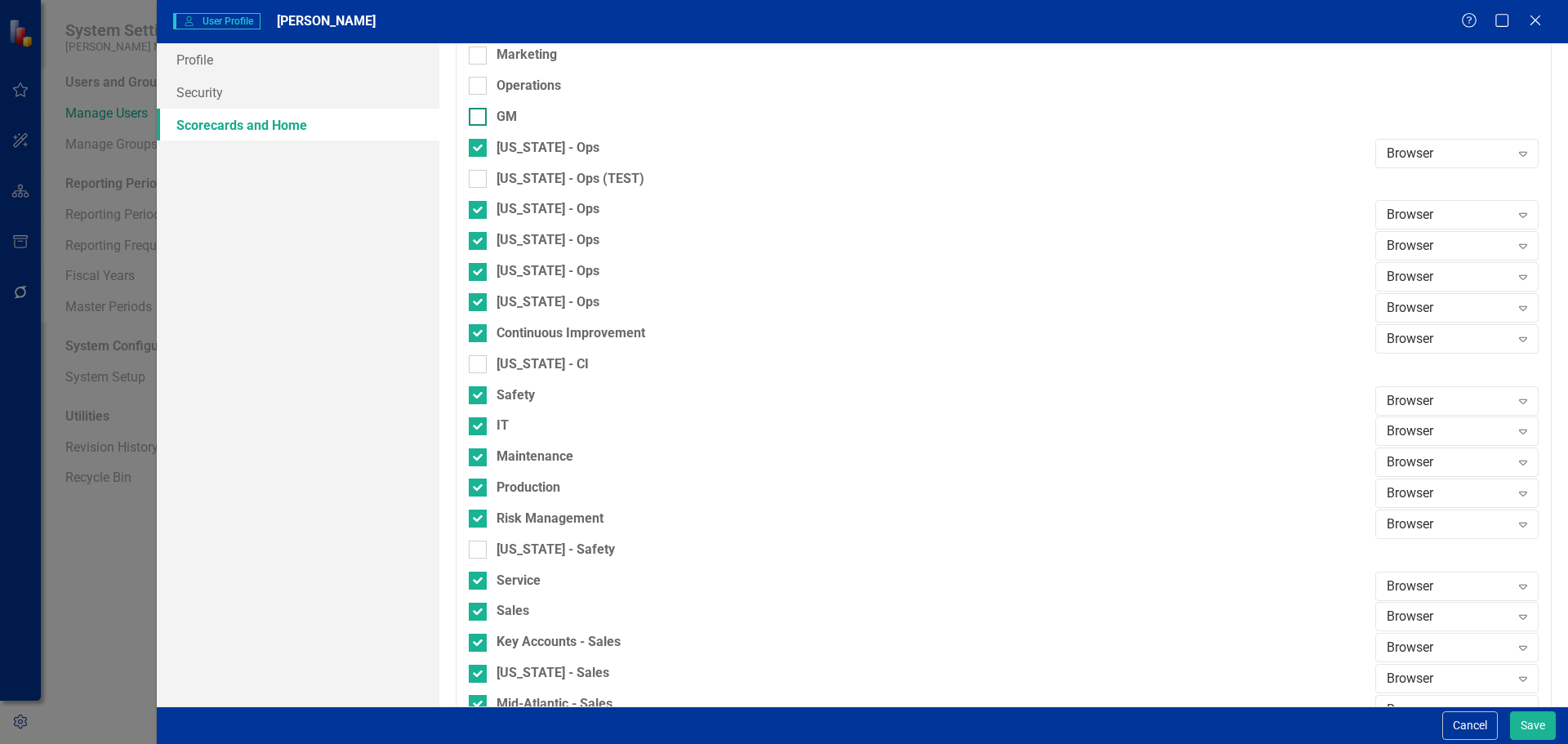
click at [477, 113] on input "GM" at bounding box center [474, 113] width 11 height 11
checkbox input "true"
click at [477, 91] on div at bounding box center [478, 86] width 18 height 18
click at [477, 88] on input "Operations" at bounding box center [474, 82] width 11 height 11
checkbox input "true"
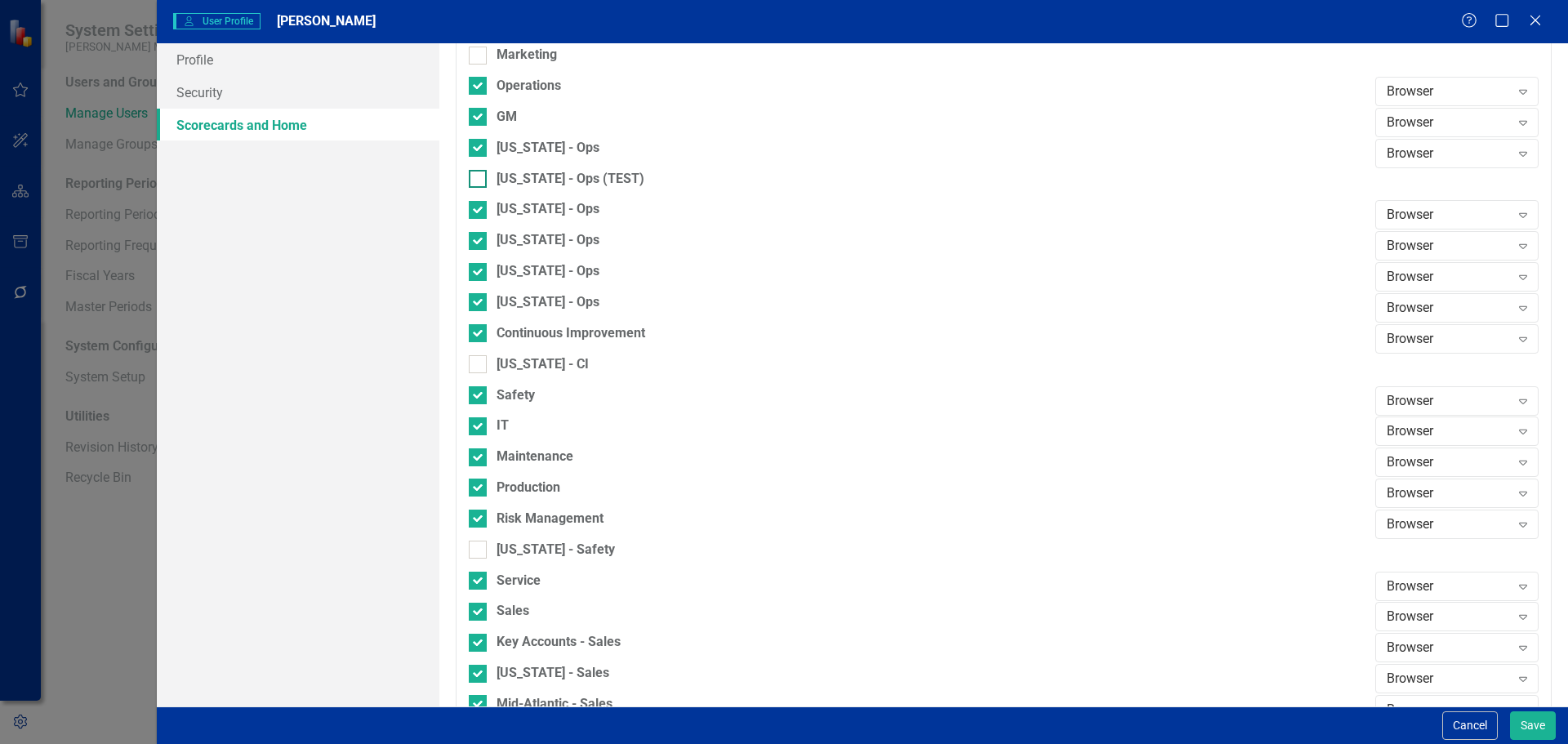
click at [477, 179] on input "[US_STATE] - Ops (TEST)" at bounding box center [474, 176] width 11 height 11
checkbox input "true"
click at [476, 397] on div at bounding box center [478, 396] width 18 height 18
click at [476, 396] on input "Safety" at bounding box center [474, 392] width 11 height 11
checkbox input "false"
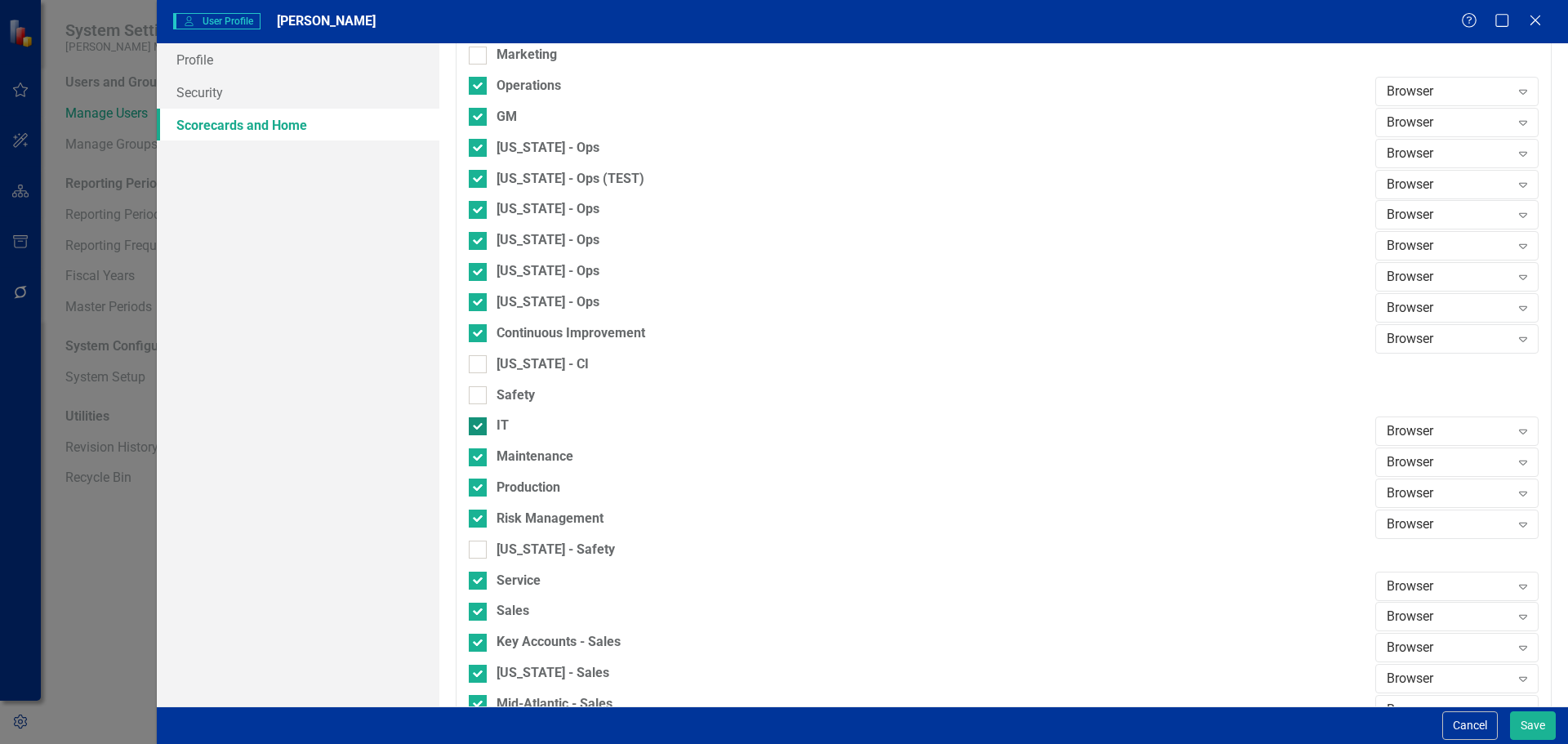
click at [476, 430] on div at bounding box center [478, 426] width 18 height 18
click at [476, 428] on input "IT" at bounding box center [474, 423] width 11 height 11
checkbox input "false"
click at [477, 454] on input "Maintenance" at bounding box center [474, 453] width 11 height 11
checkbox input "false"
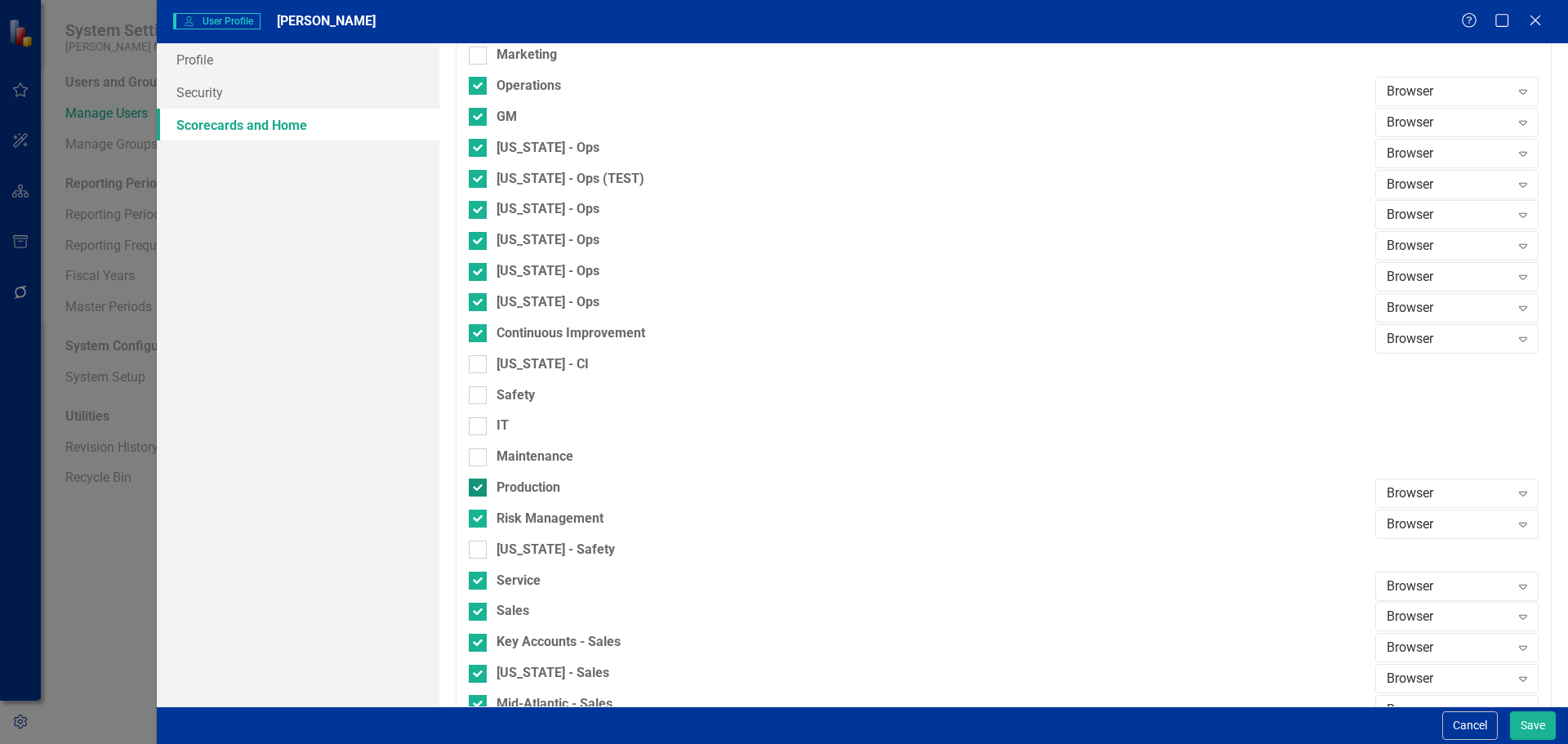
click at [476, 482] on input "Production" at bounding box center [474, 484] width 11 height 11
checkbox input "false"
click at [481, 322] on div "[US_STATE] - Ops" at bounding box center [918, 309] width 898 height 31
click at [481, 328] on div at bounding box center [478, 333] width 18 height 18
click at [480, 328] on input "Continuous Improvement" at bounding box center [474, 329] width 11 height 11
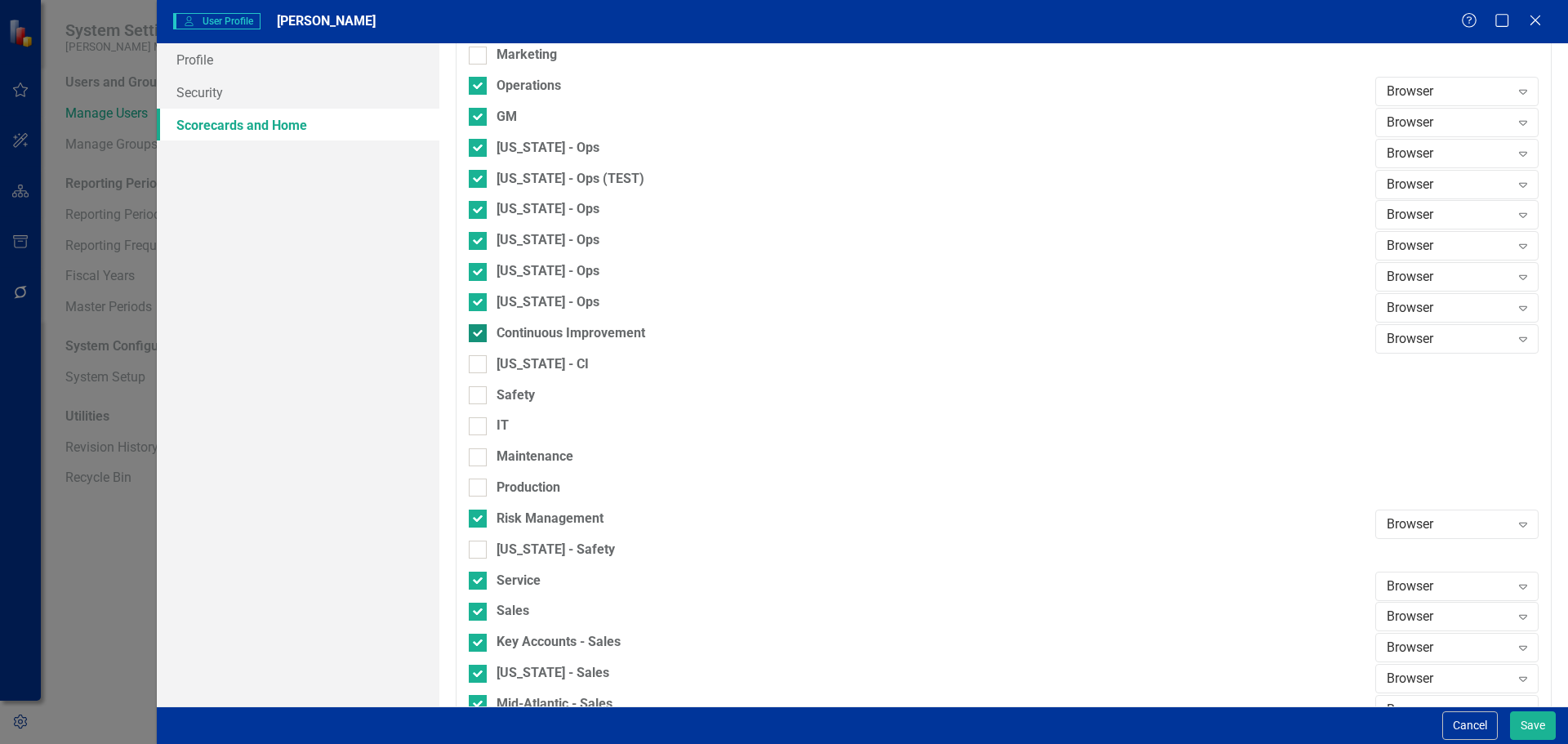
checkbox input "false"
click at [479, 516] on input "Risk Management" at bounding box center [474, 515] width 11 height 11
checkbox input "false"
click at [479, 581] on input "Service" at bounding box center [474, 577] width 11 height 11
checkbox input "false"
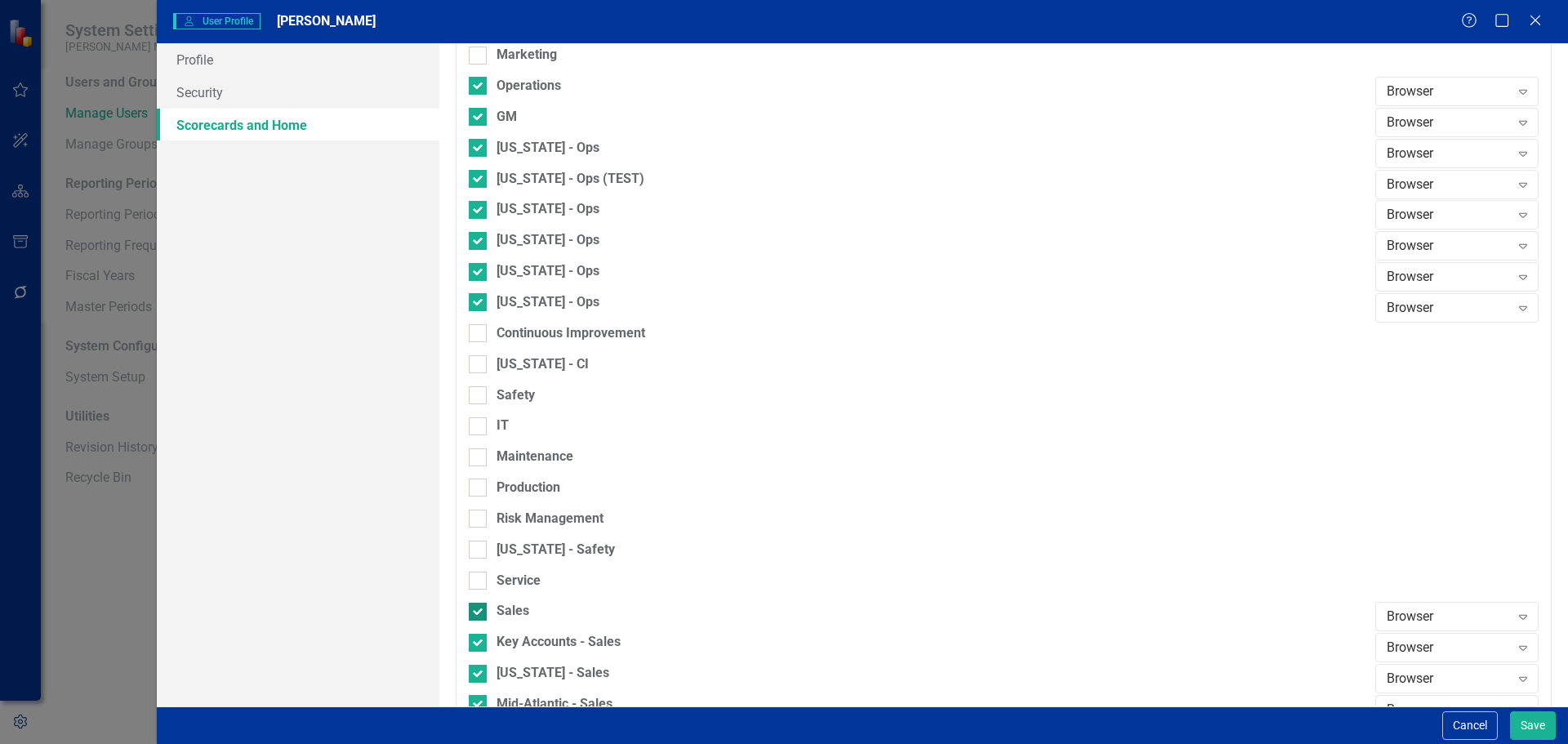
click at [479, 614] on div at bounding box center [478, 612] width 18 height 18
click at [479, 613] on input "Sales" at bounding box center [474, 608] width 11 height 11
checkbox input "false"
click at [475, 641] on input "Key Accounts - Sales" at bounding box center [474, 639] width 11 height 11
checkbox input "false"
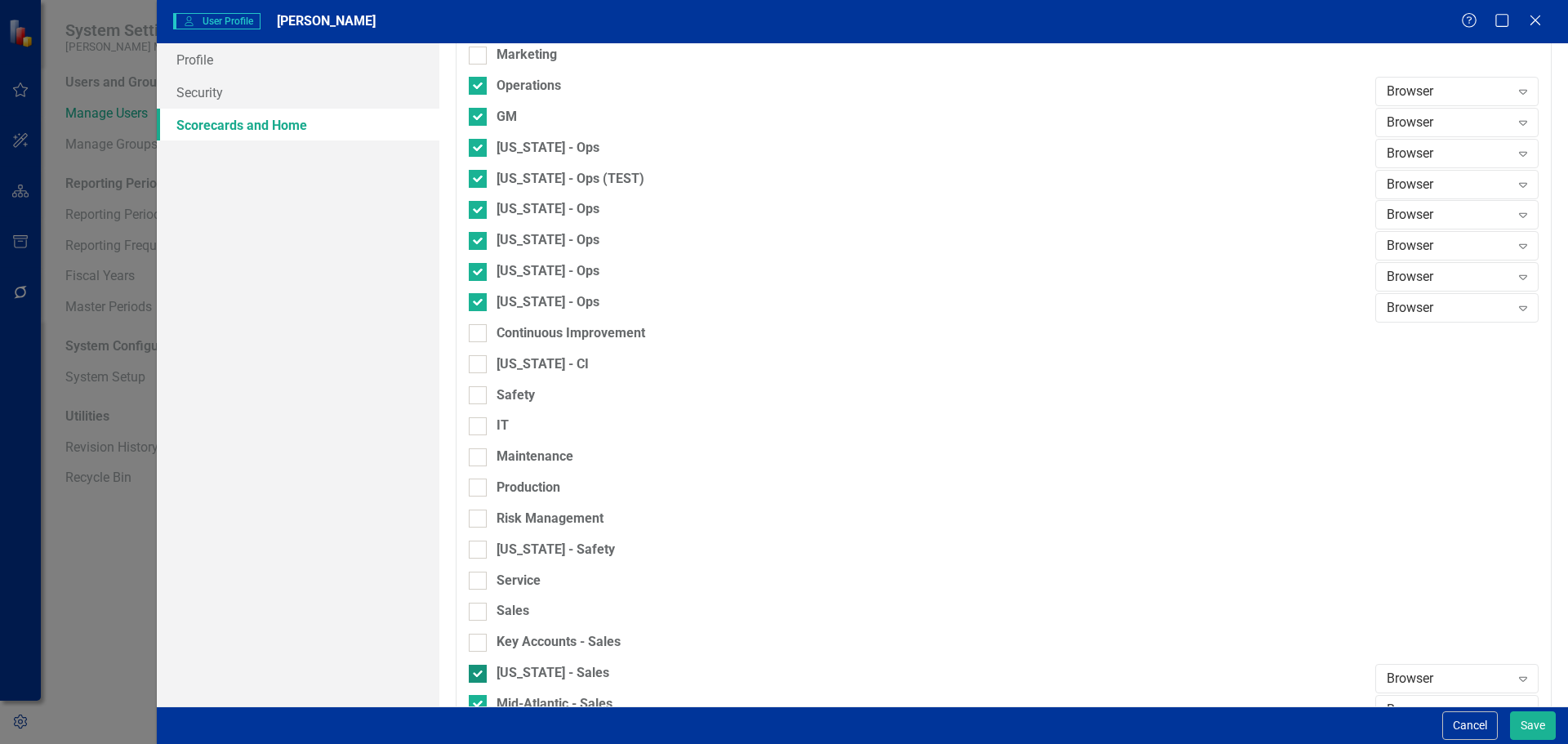
click at [475, 671] on input "[US_STATE] - Sales" at bounding box center [474, 670] width 11 height 11
checkbox input "false"
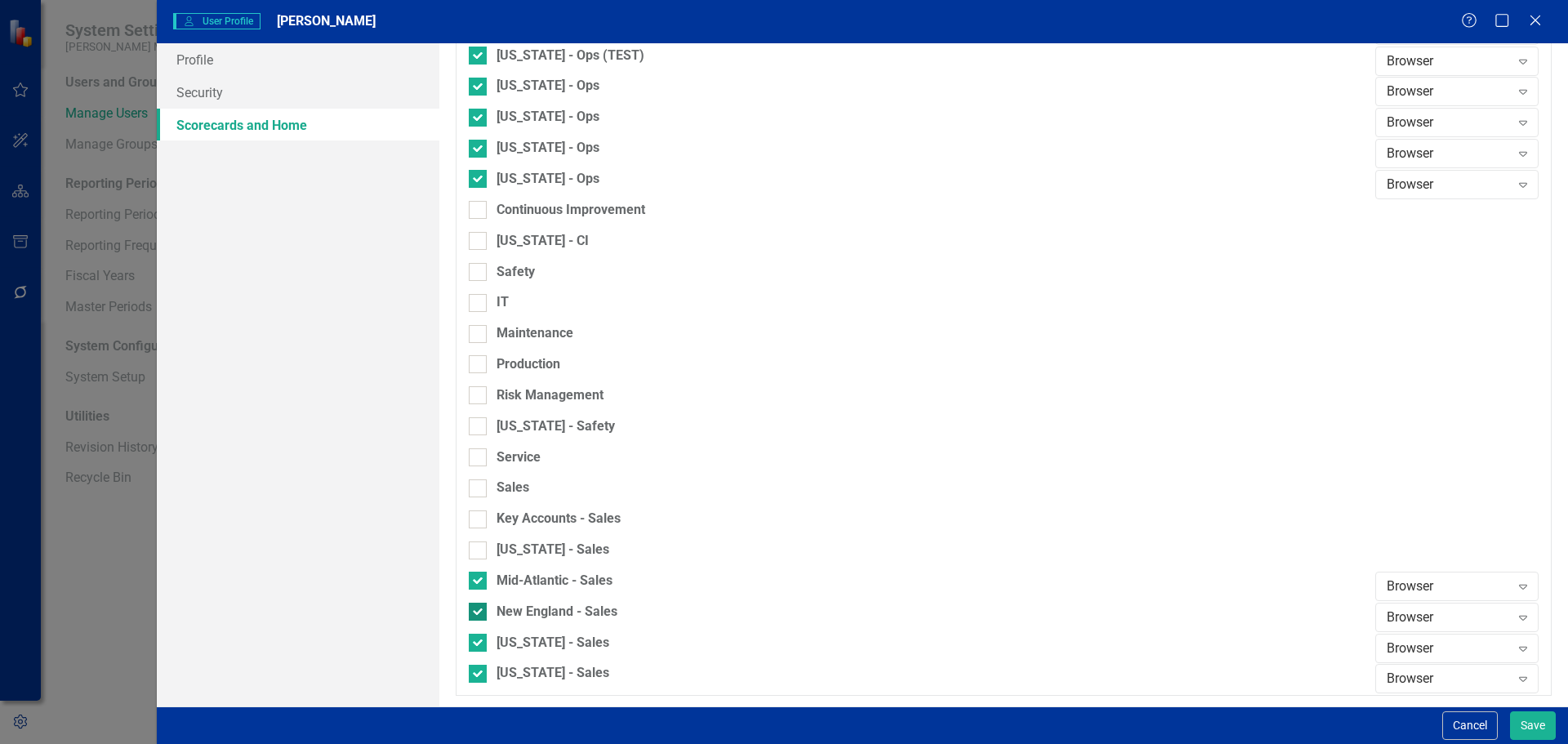
scroll to position [1350, 0]
click at [478, 577] on input "Mid-Atlantic - Sales" at bounding box center [474, 576] width 11 height 11
checkbox input "false"
click at [480, 608] on div at bounding box center [478, 610] width 18 height 18
click at [480, 608] on input "New England - Sales" at bounding box center [474, 606] width 11 height 11
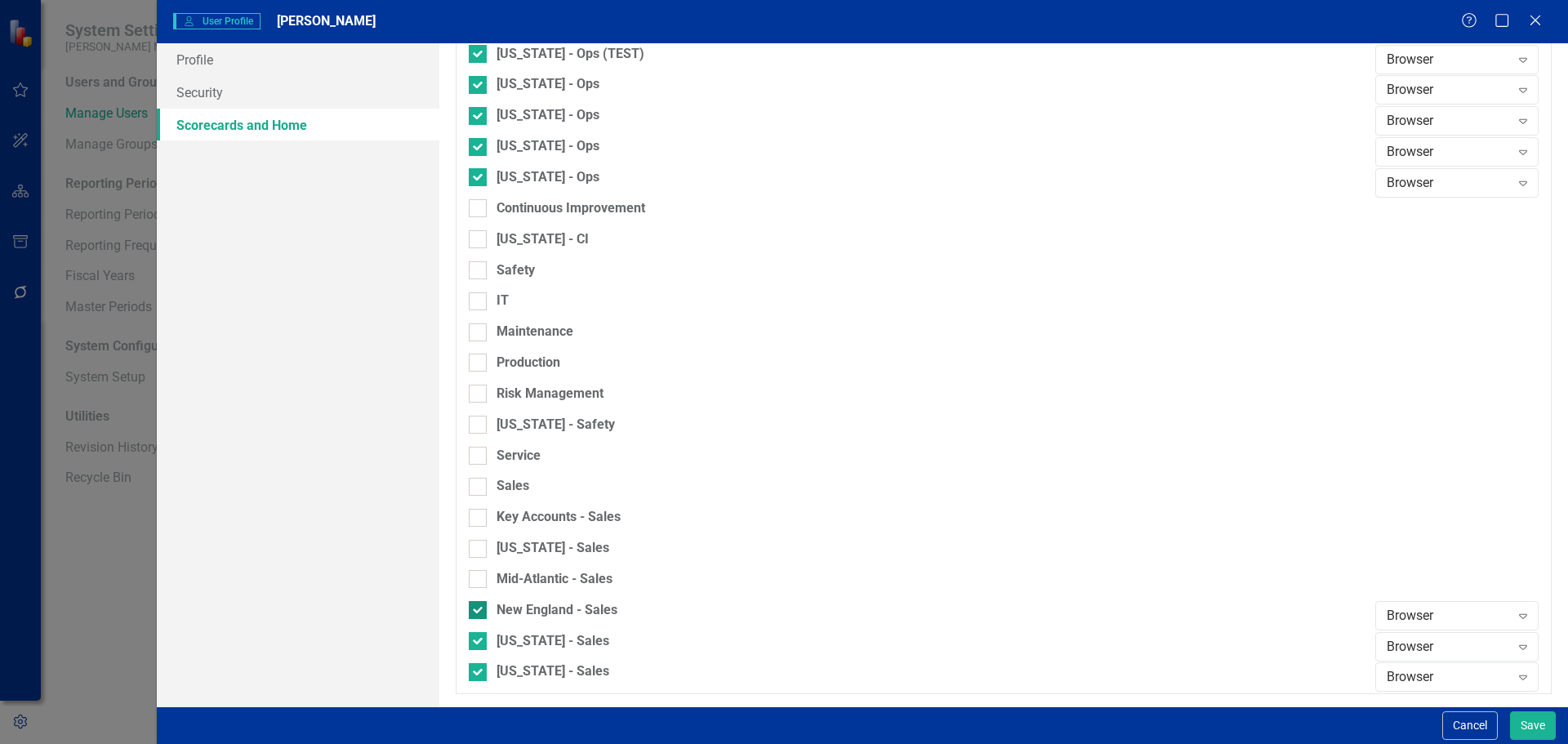
checkbox input "false"
click at [474, 644] on div at bounding box center [478, 641] width 18 height 18
click at [474, 643] on input "[US_STATE] - Sales" at bounding box center [474, 637] width 11 height 11
checkbox input "false"
click at [478, 666] on input "[US_STATE] - Sales" at bounding box center [474, 669] width 11 height 11
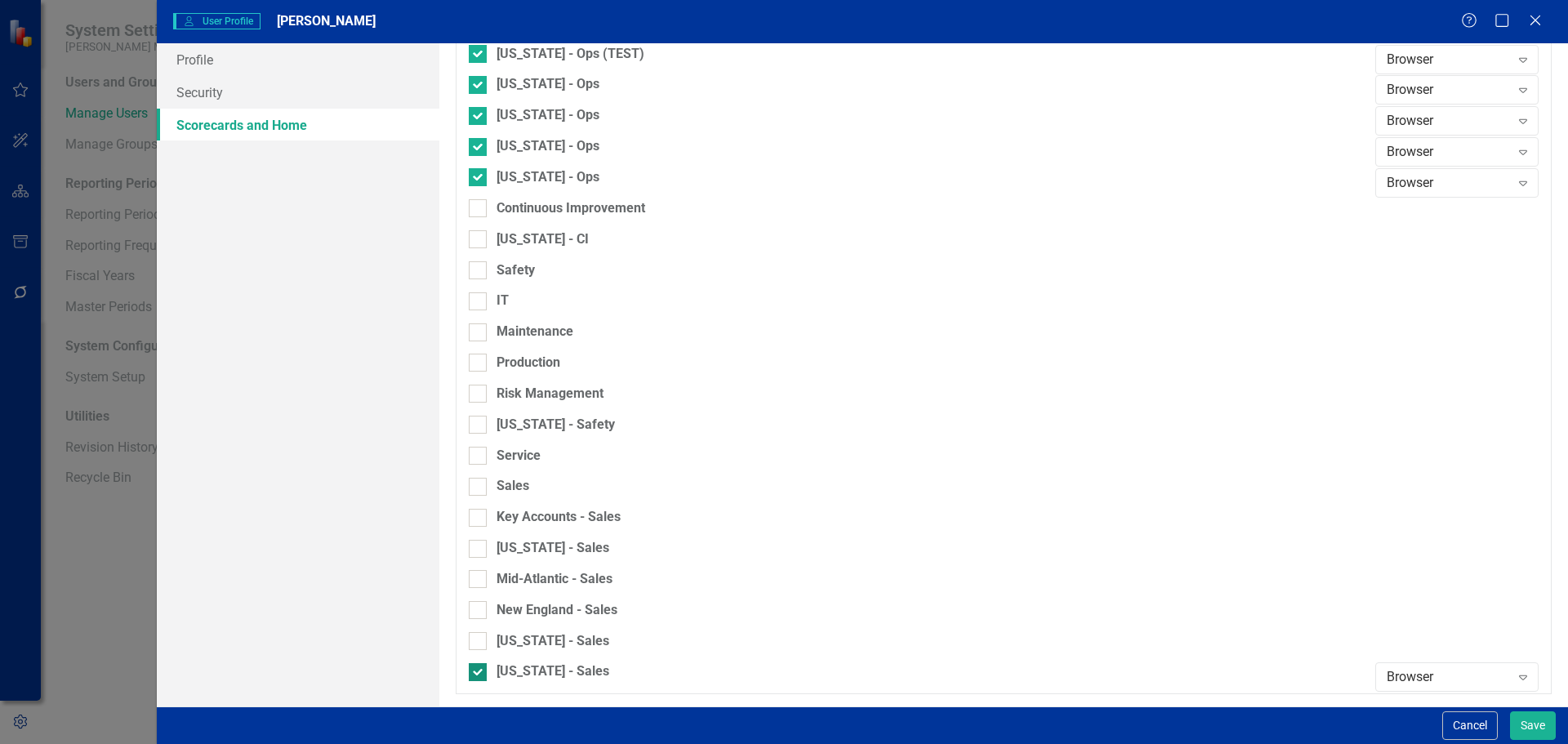
checkbox input "false"
click at [1530, 717] on button "Save" at bounding box center [1533, 726] width 46 height 29
